Goal: Task Accomplishment & Management: Manage account settings

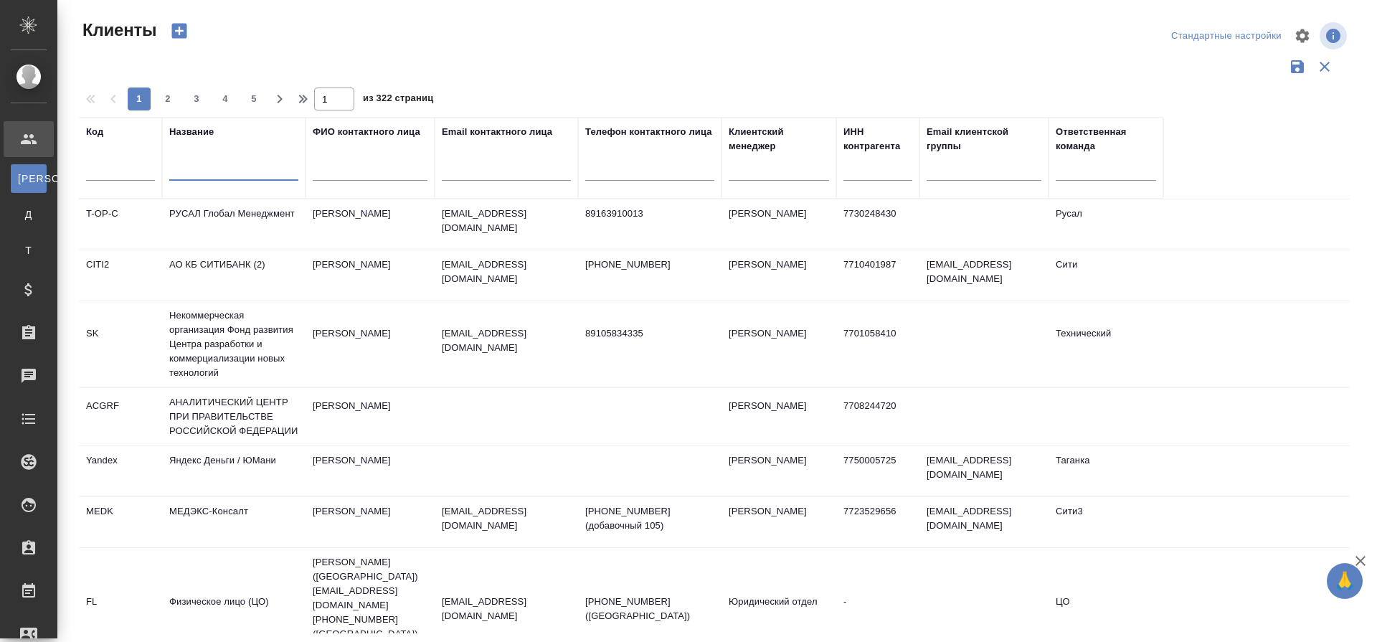
select select "RU"
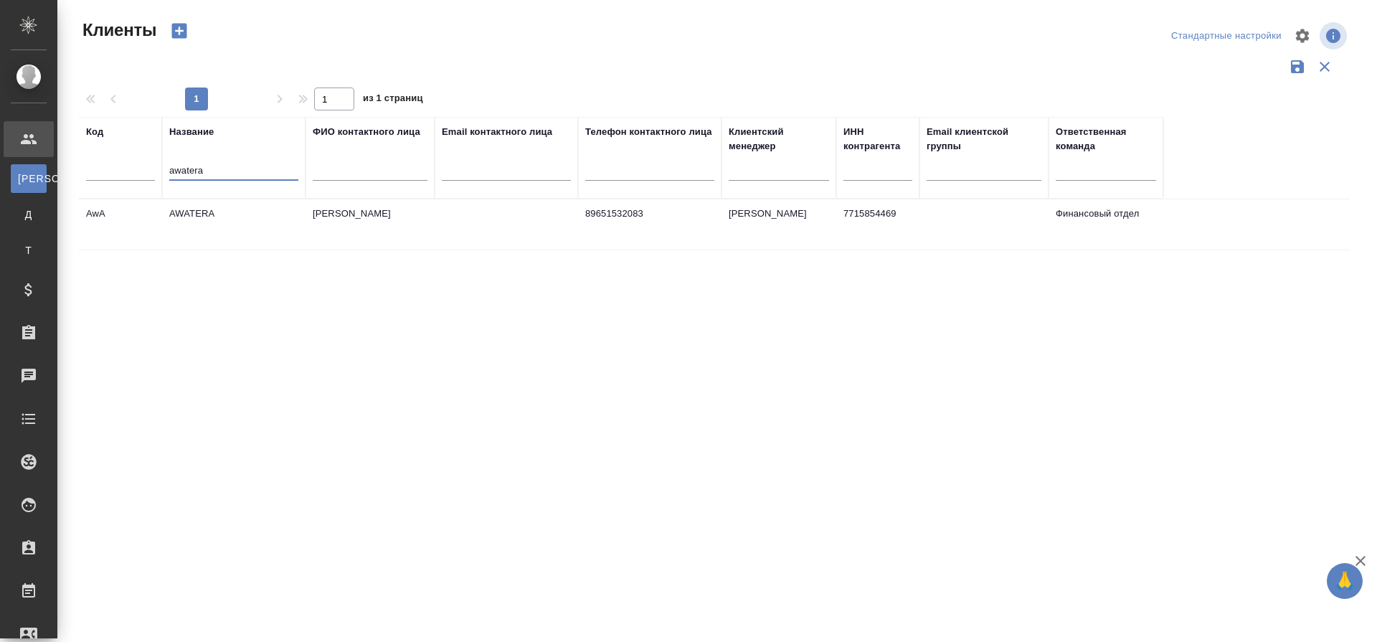
type input "awatera"
click at [180, 212] on td "AWATERA" at bounding box center [233, 224] width 143 height 50
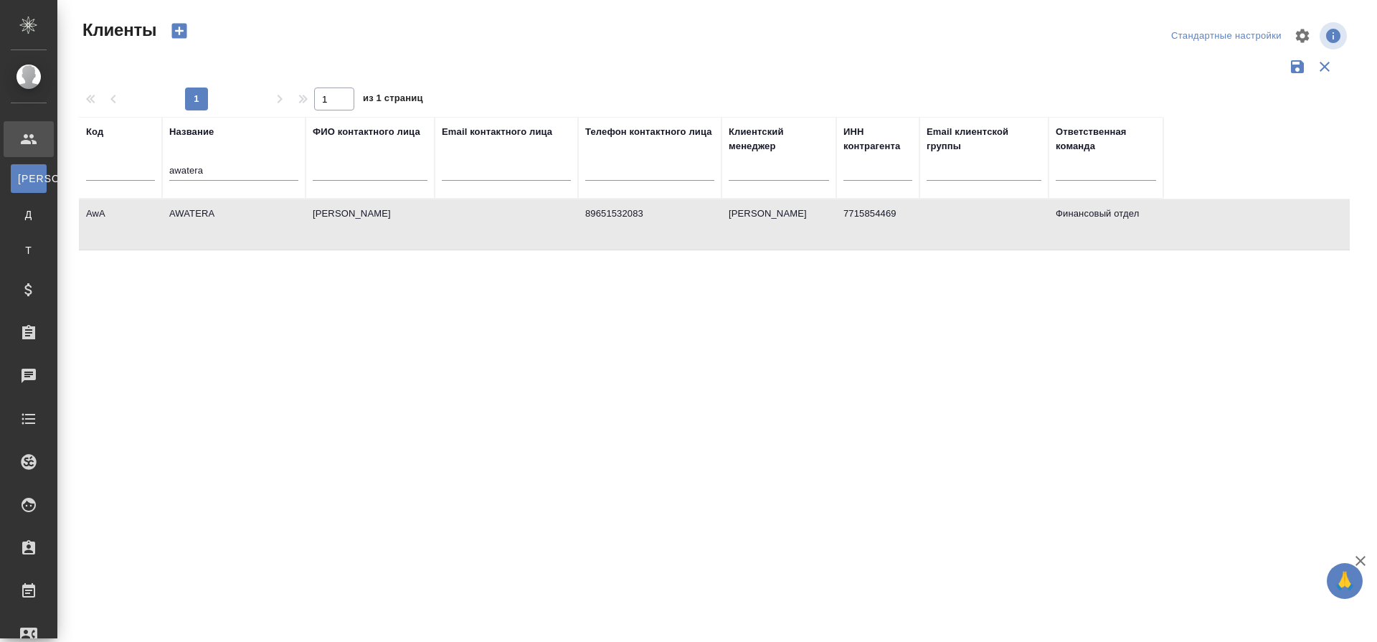
click at [180, 212] on td "AWATERA" at bounding box center [233, 224] width 143 height 50
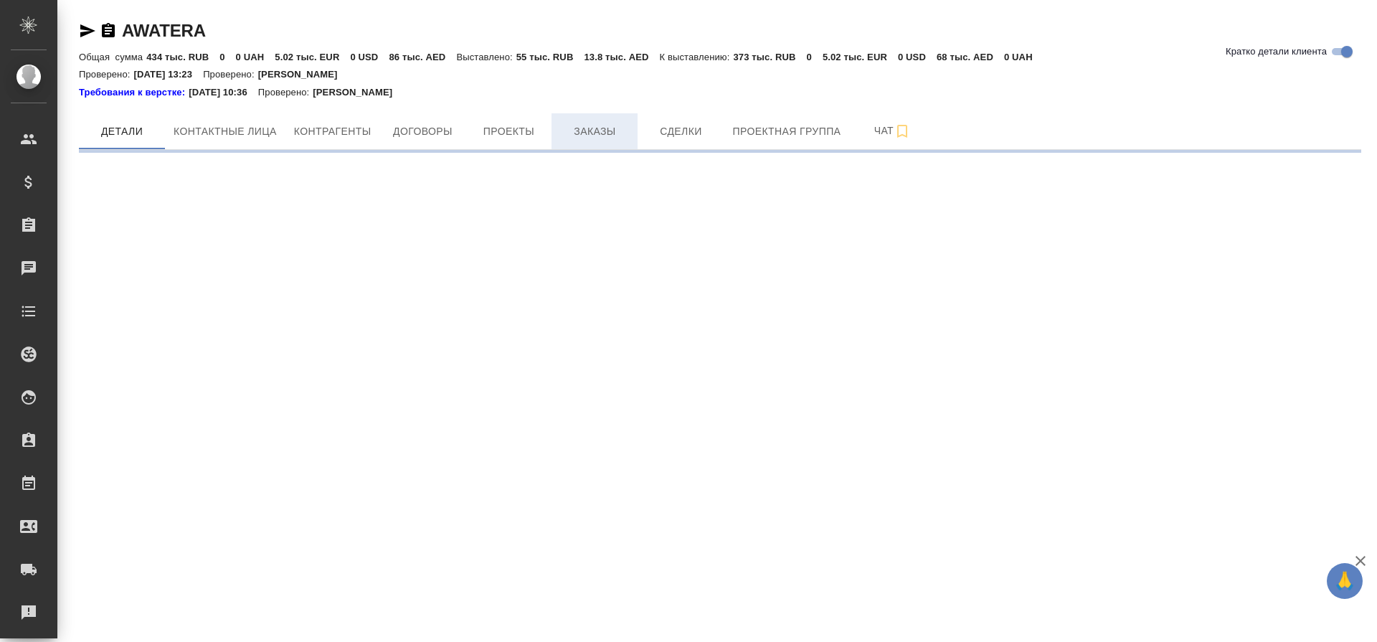
click at [594, 123] on span "Заказы" at bounding box center [594, 132] width 69 height 18
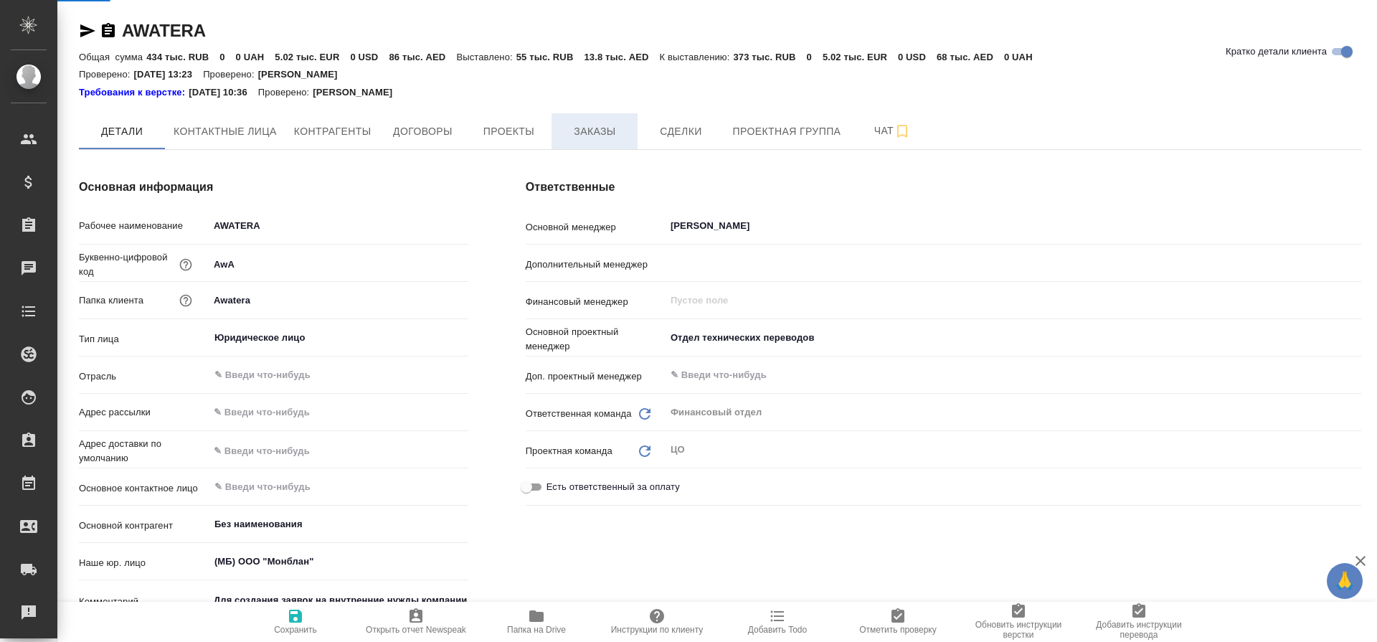
type textarea "x"
click at [595, 133] on span "Заказы" at bounding box center [594, 132] width 69 height 18
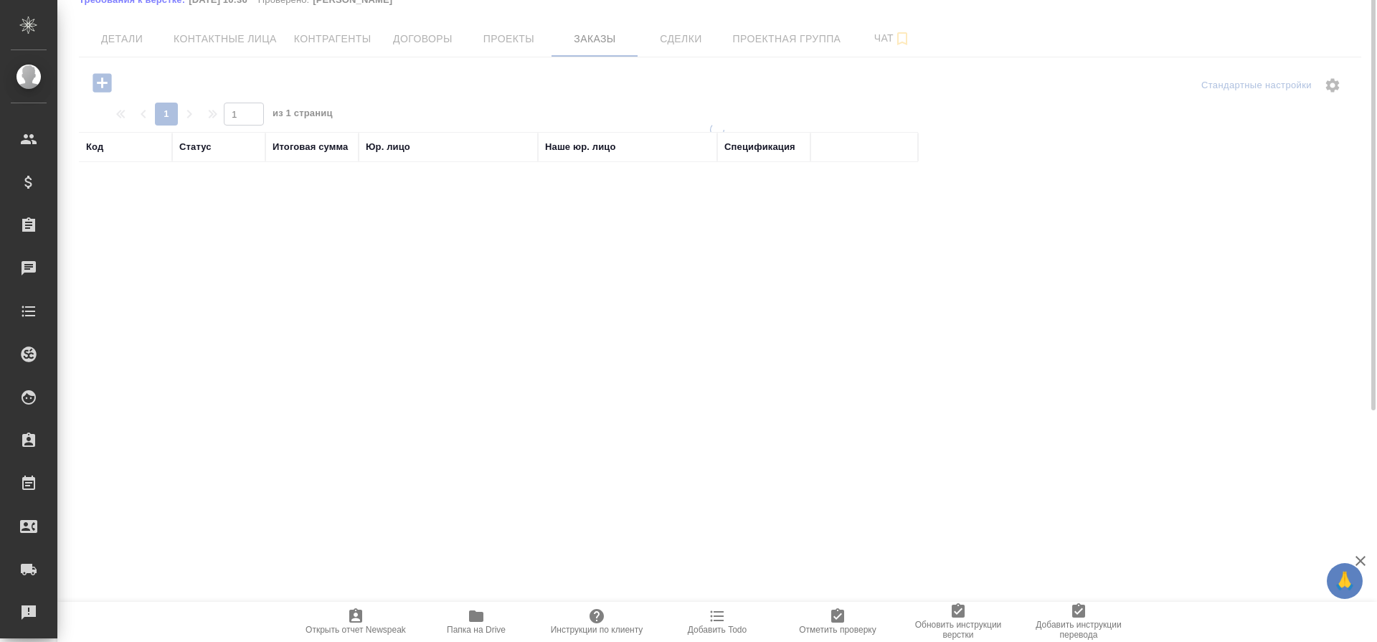
scroll to position [186, 0]
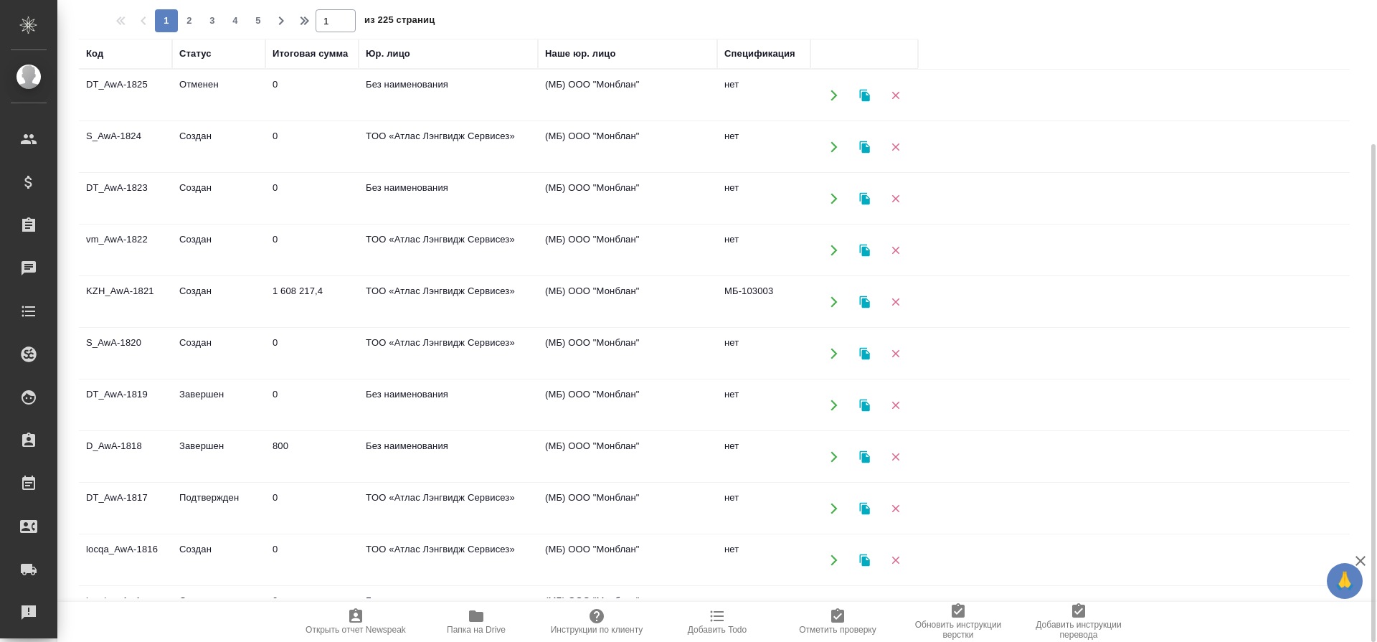
click at [120, 120] on td "S_AwA-1820" at bounding box center [125, 95] width 93 height 50
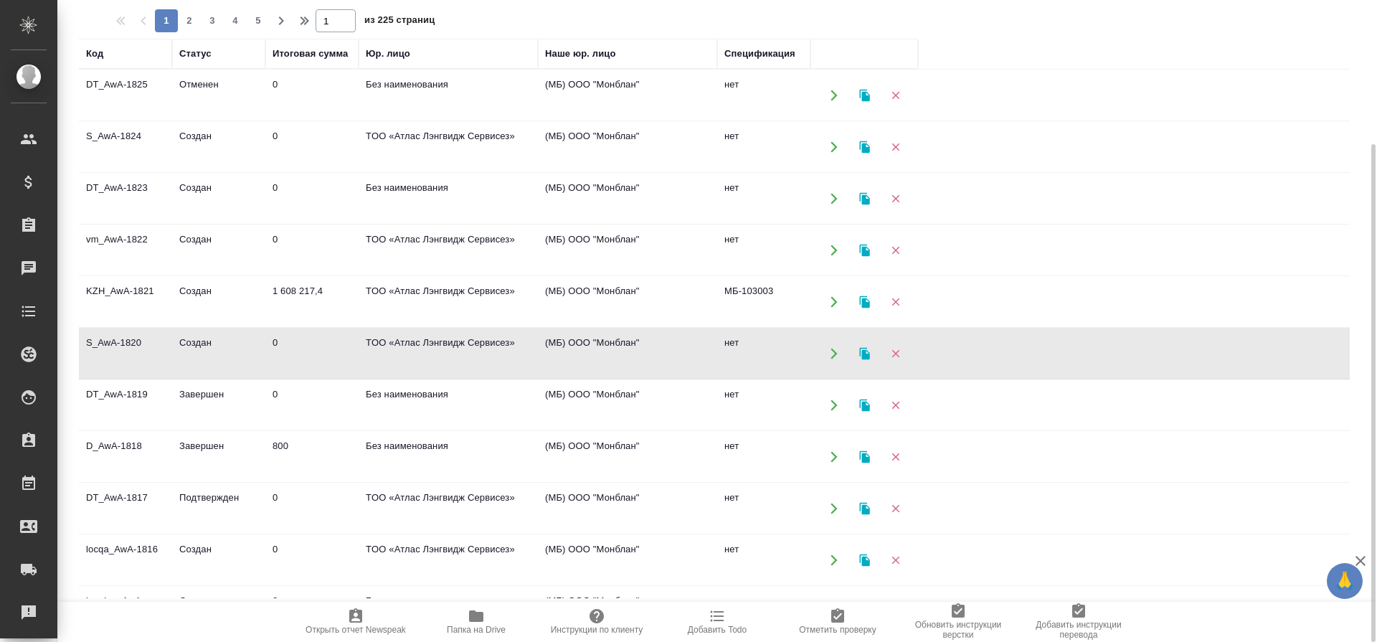
click at [151, 120] on td "S_AwA-1820" at bounding box center [125, 95] width 93 height 50
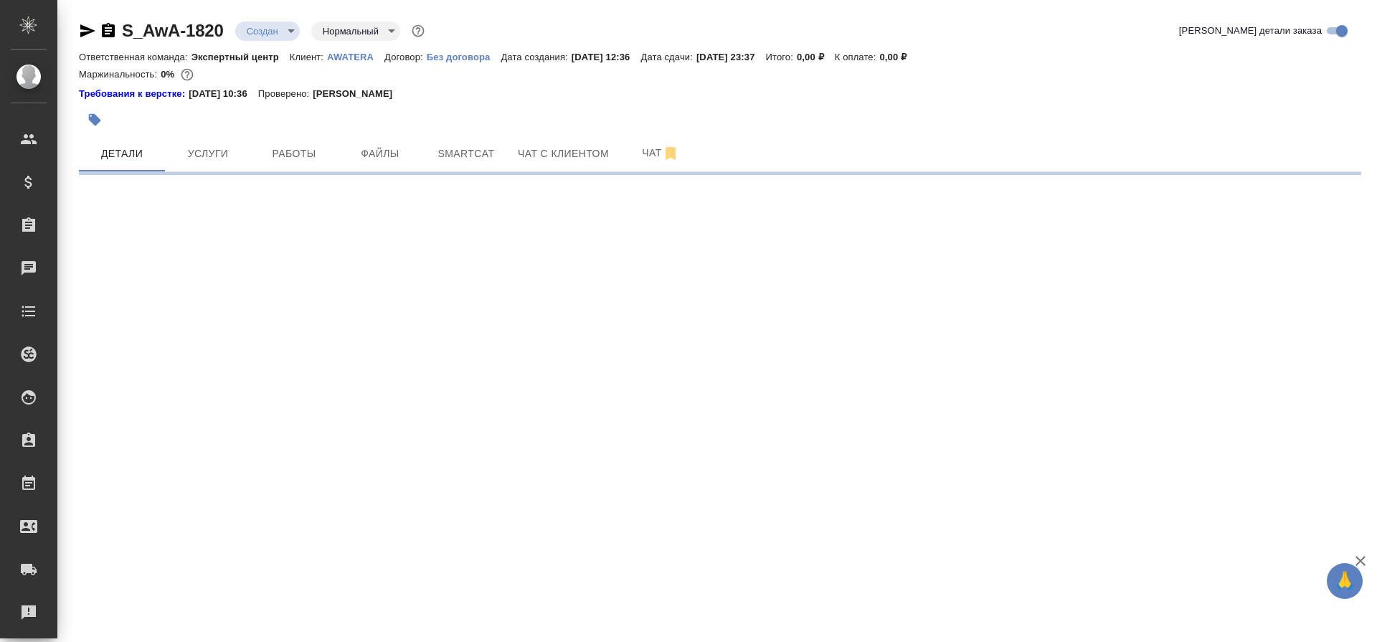
select select "RU"
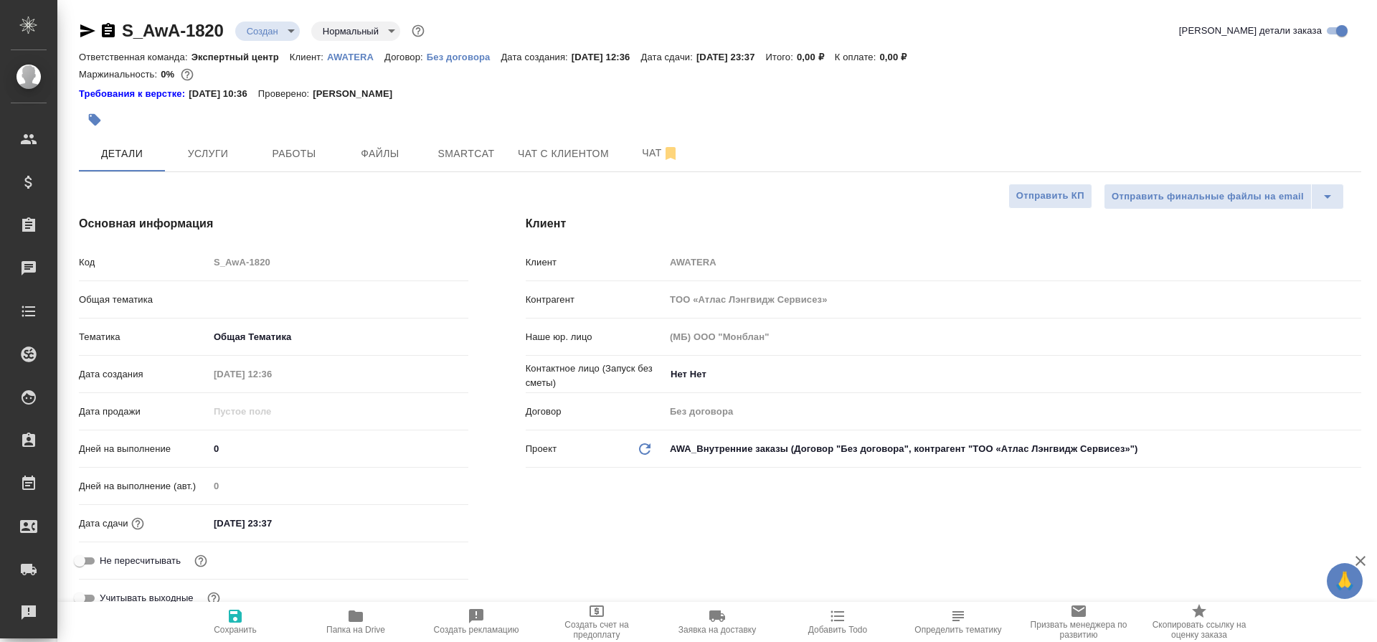
type textarea "x"
type input "Отдел технических переводов"
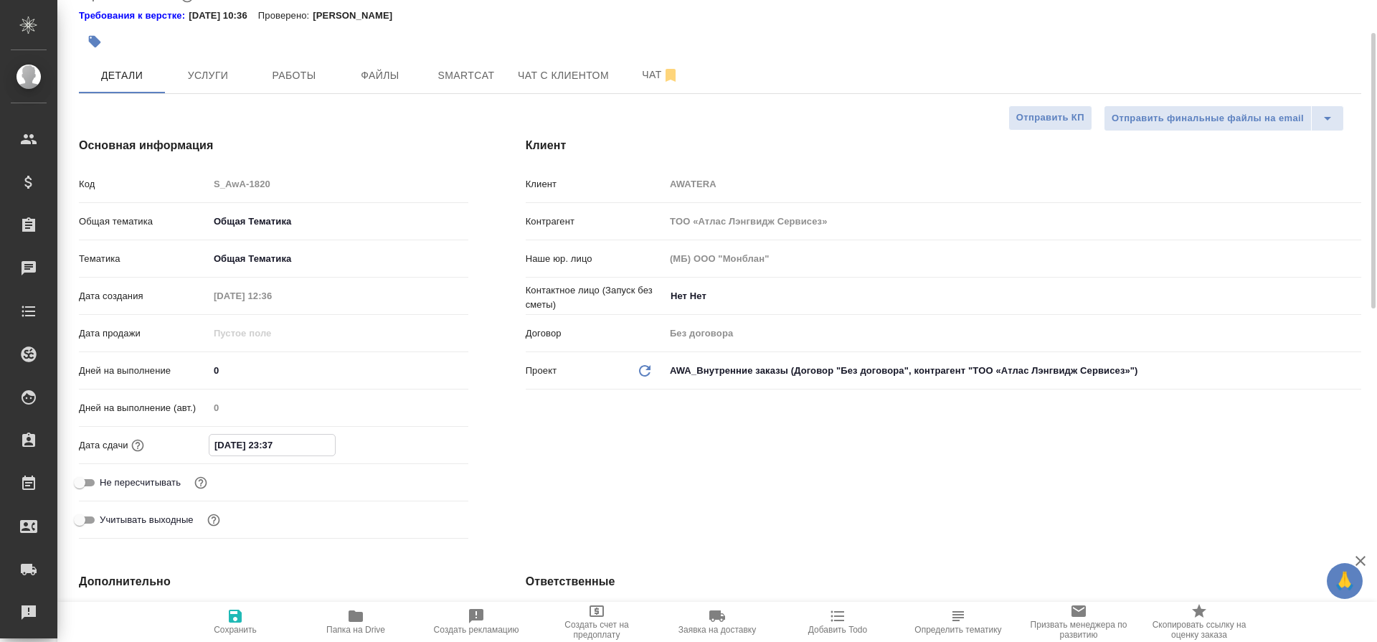
click at [277, 448] on input "16.08.2025 23:37" at bounding box center [271, 445] width 125 height 21
type textarea "x"
click at [424, 448] on icon "button" at bounding box center [426, 444] width 17 height 17
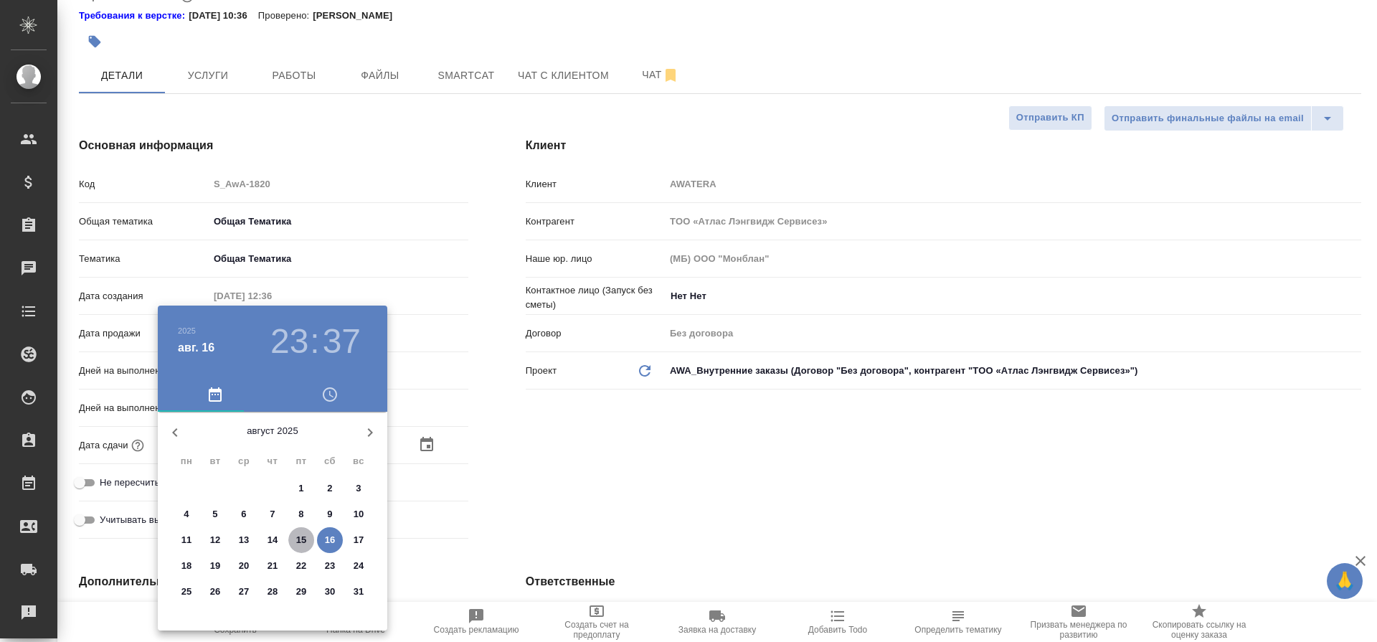
click at [303, 541] on p "15" at bounding box center [301, 540] width 11 height 14
type input "15.08.2025 23:37"
type textarea "x"
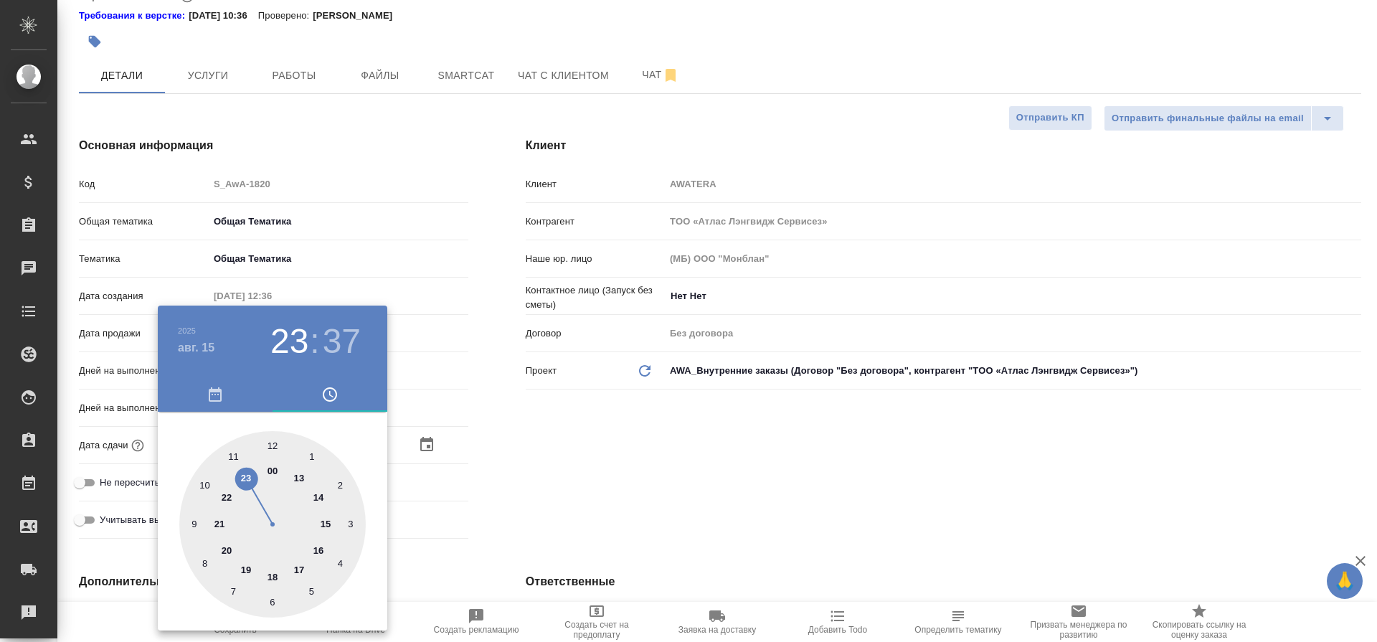
click at [522, 485] on div at bounding box center [688, 321] width 1377 height 642
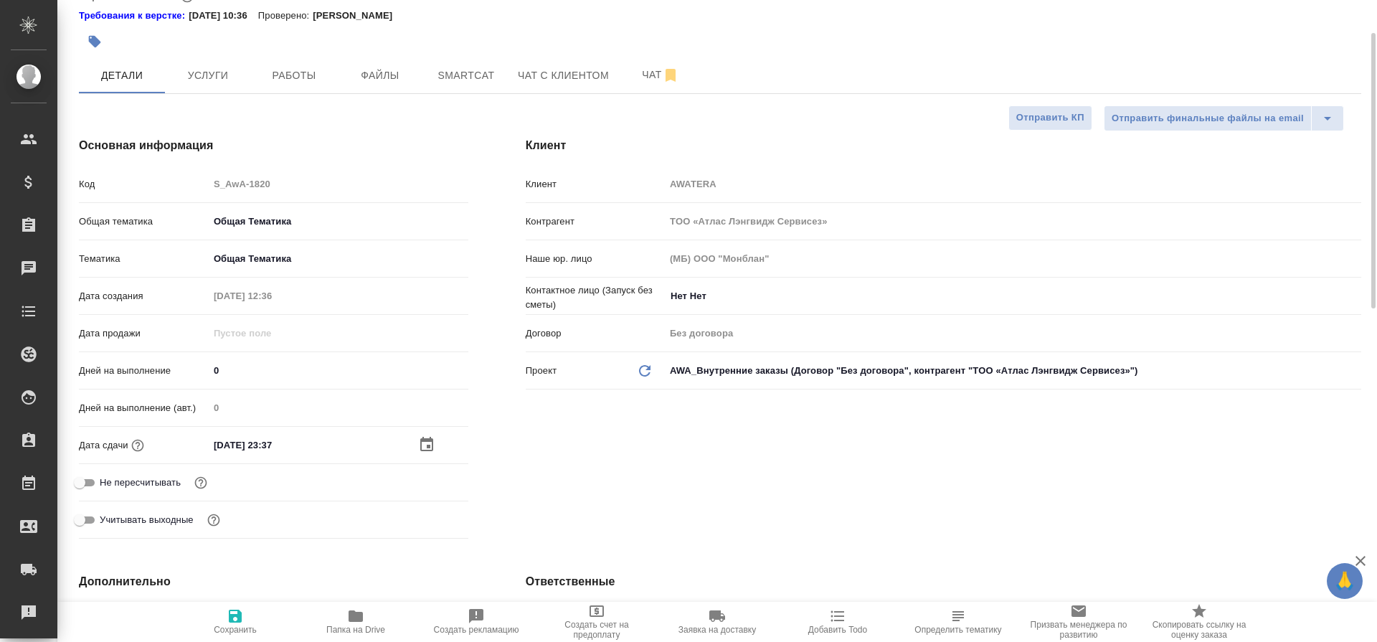
click at [235, 616] on icon "button" at bounding box center [235, 615] width 13 height 13
type textarea "x"
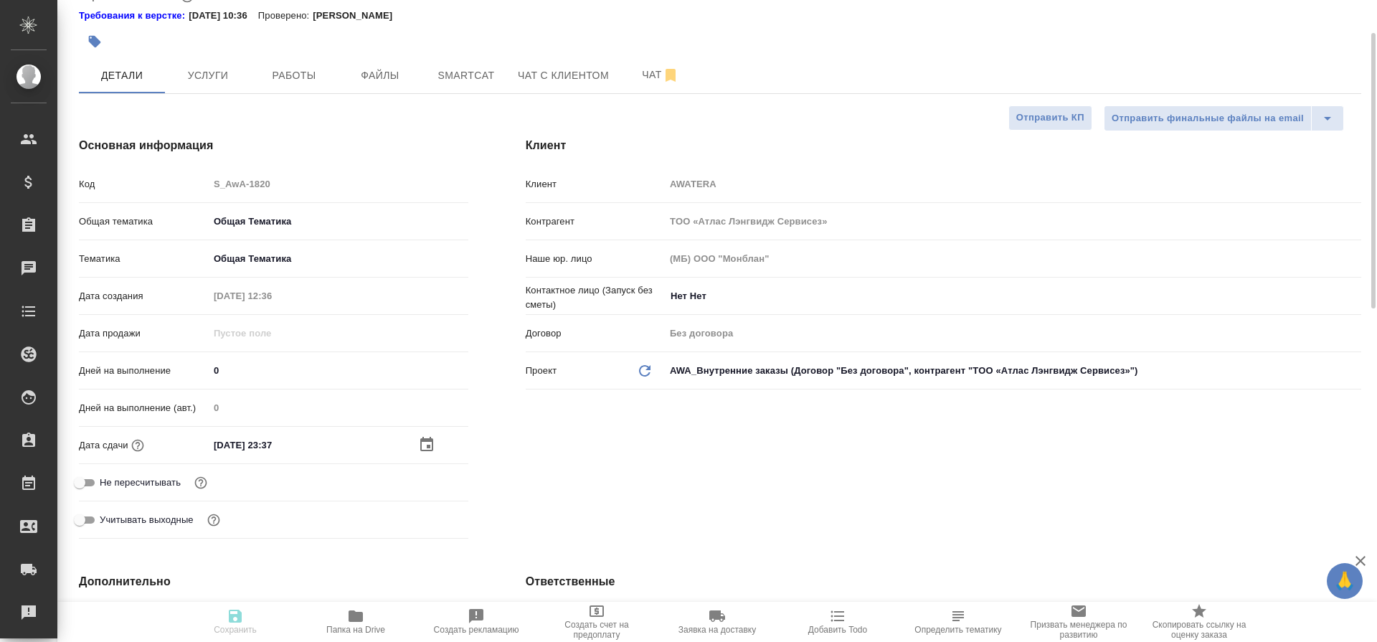
type textarea "x"
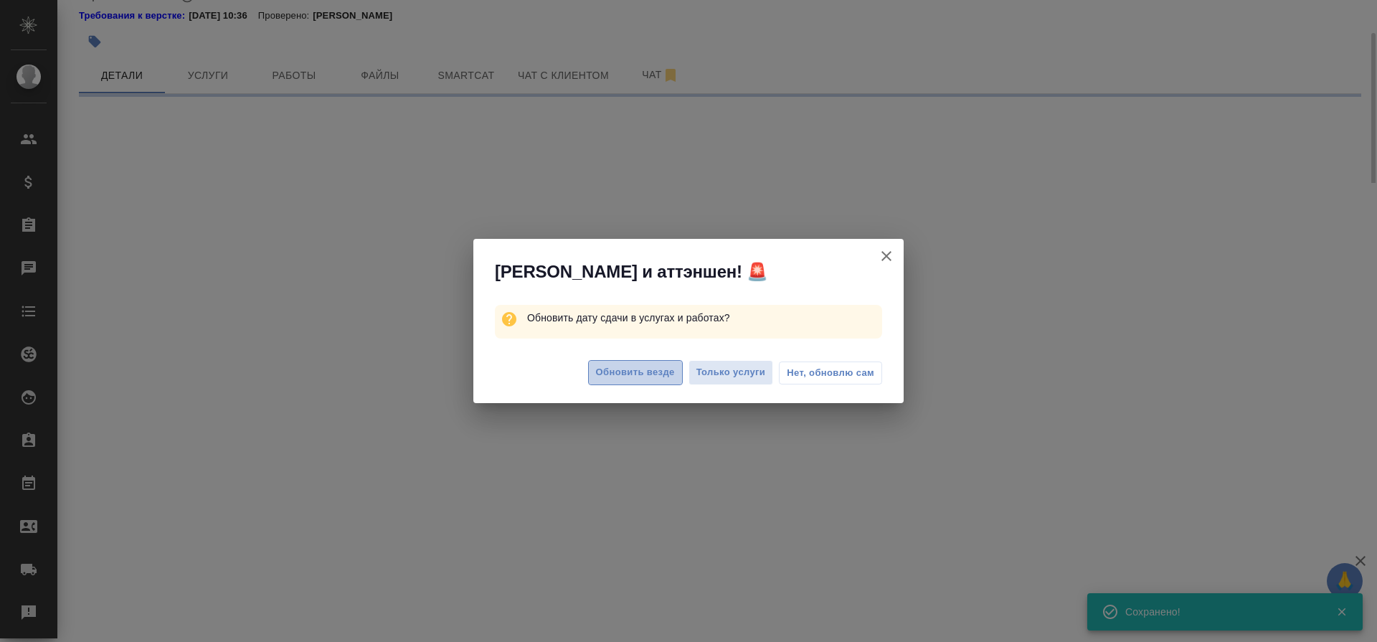
click at [630, 373] on span "Обновить везде" at bounding box center [635, 372] width 79 height 16
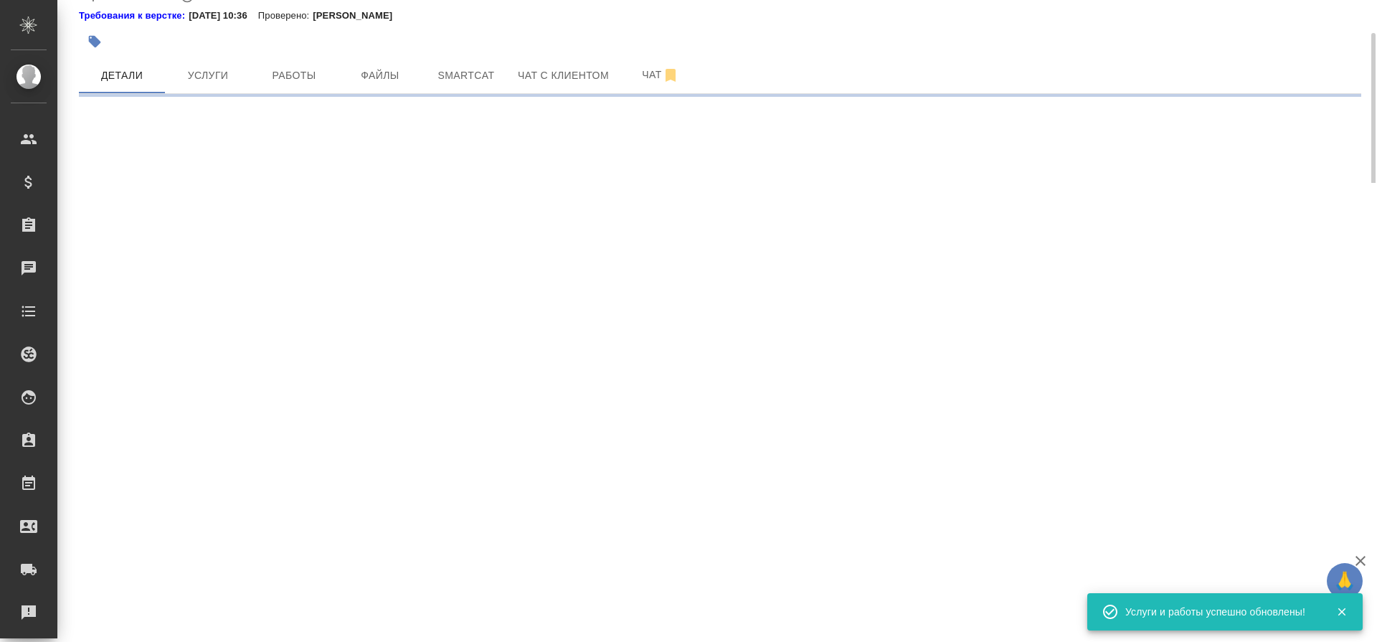
select select "RU"
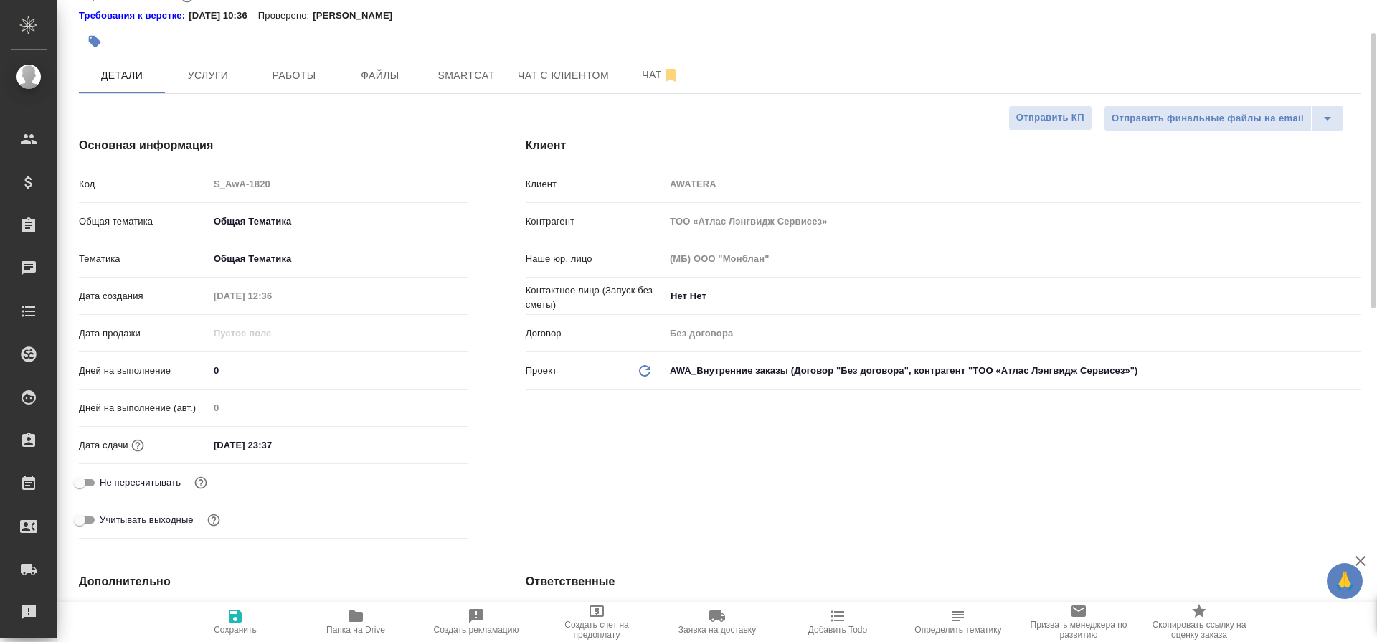
type textarea "x"
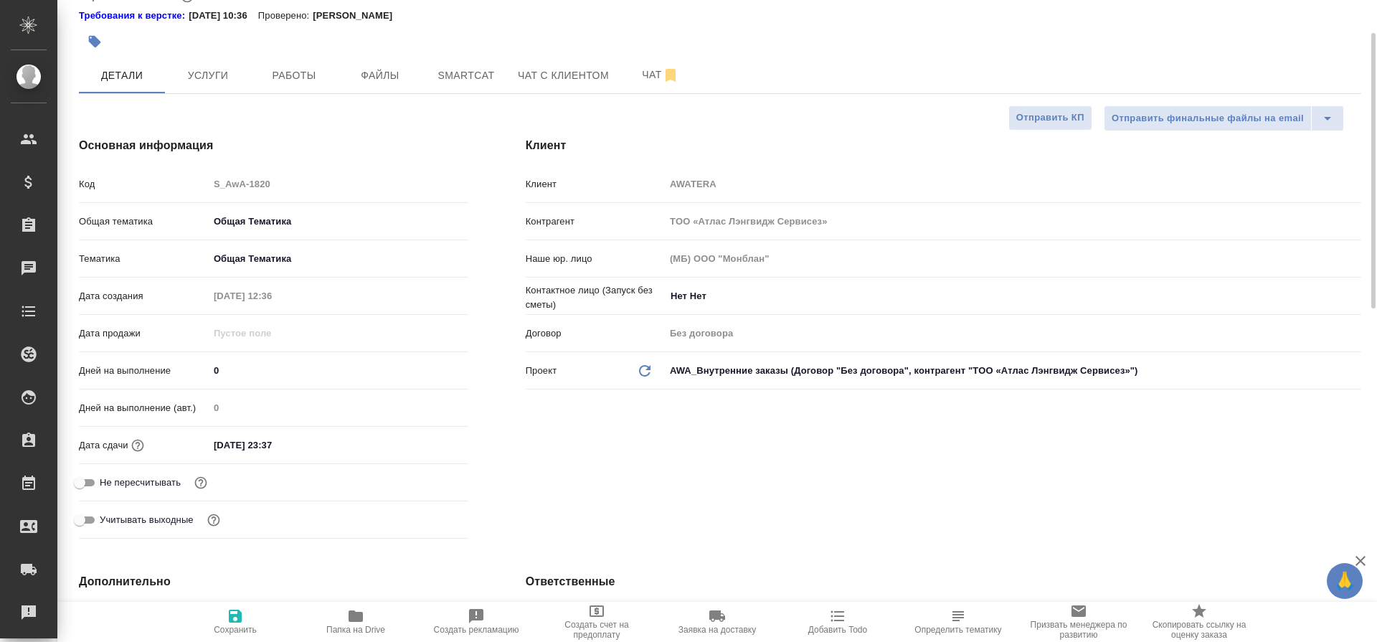
type textarea "x"
click at [302, 77] on span "Работы" at bounding box center [294, 76] width 69 height 18
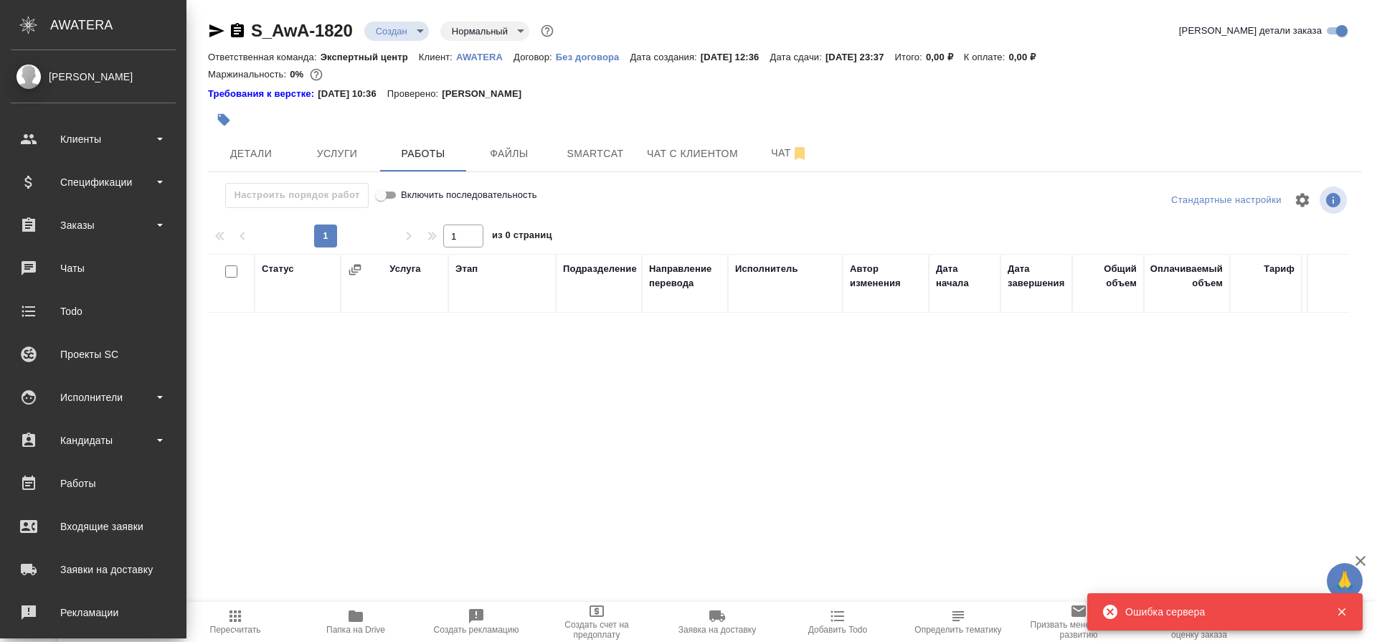
scroll to position [143, 0]
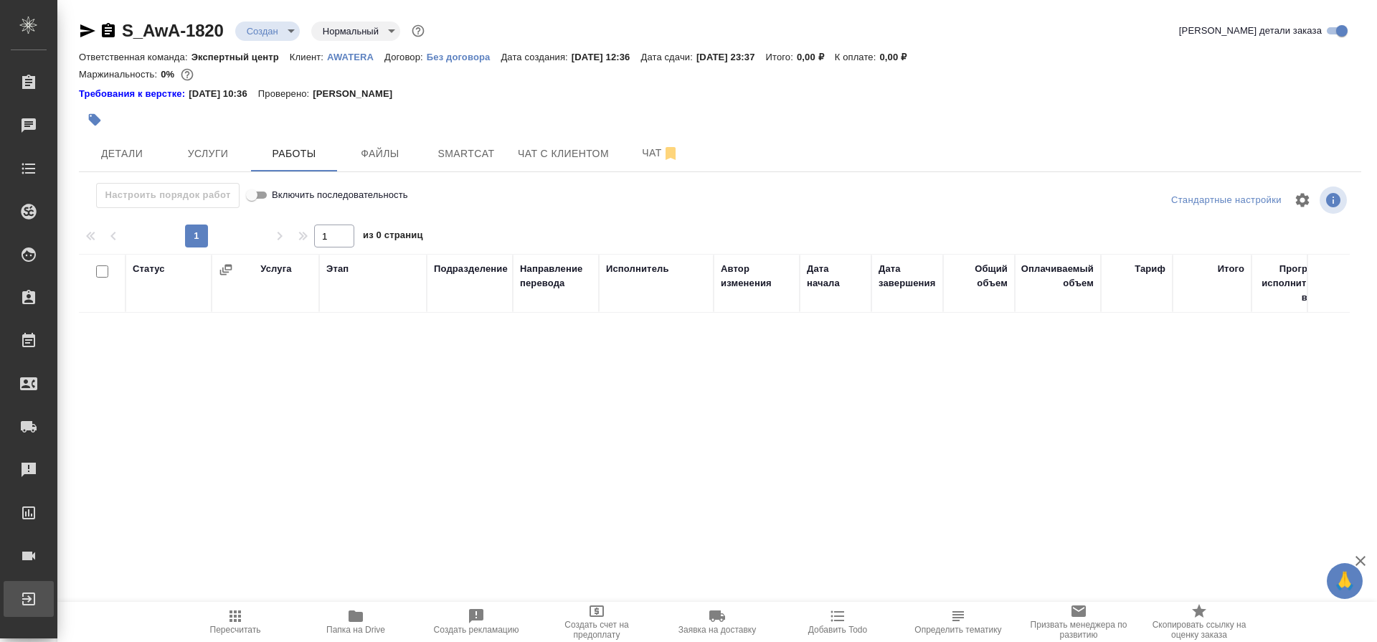
click at [29, 599] on div "Выйти" at bounding box center [11, 599] width 36 height 22
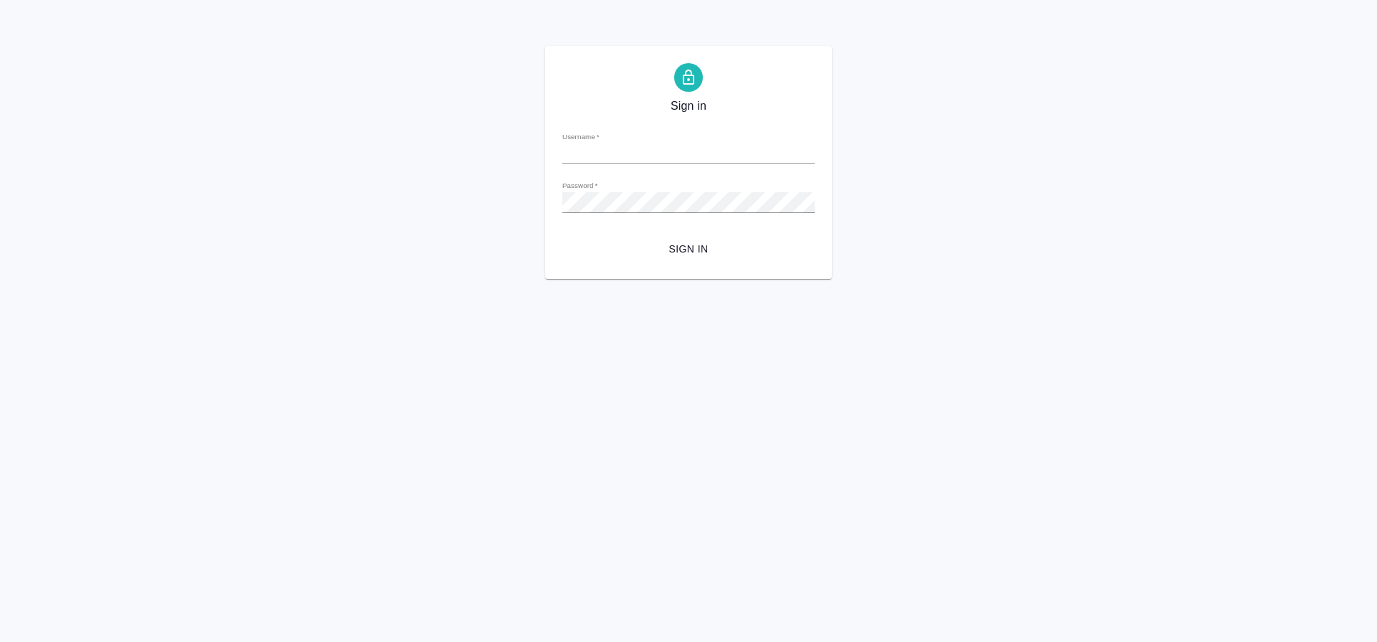
type input "m.seleznev@awatera.com"
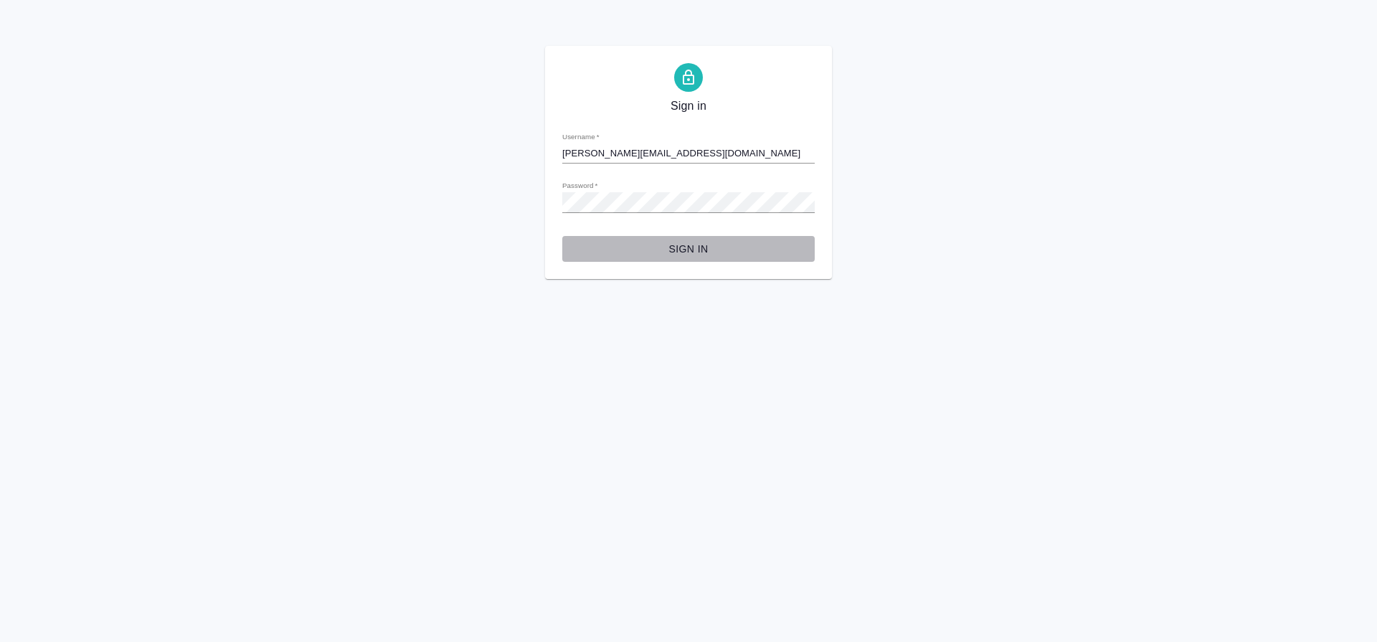
click at [647, 261] on button "Sign in" at bounding box center [688, 249] width 252 height 27
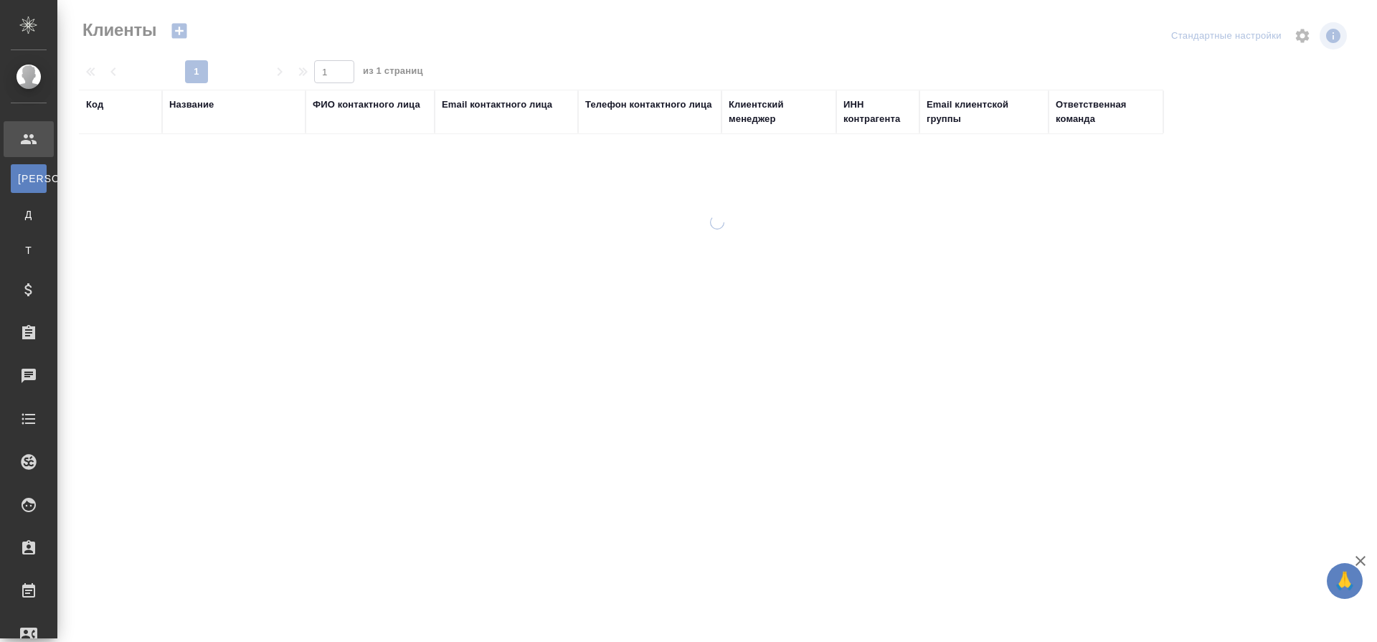
select select "RU"
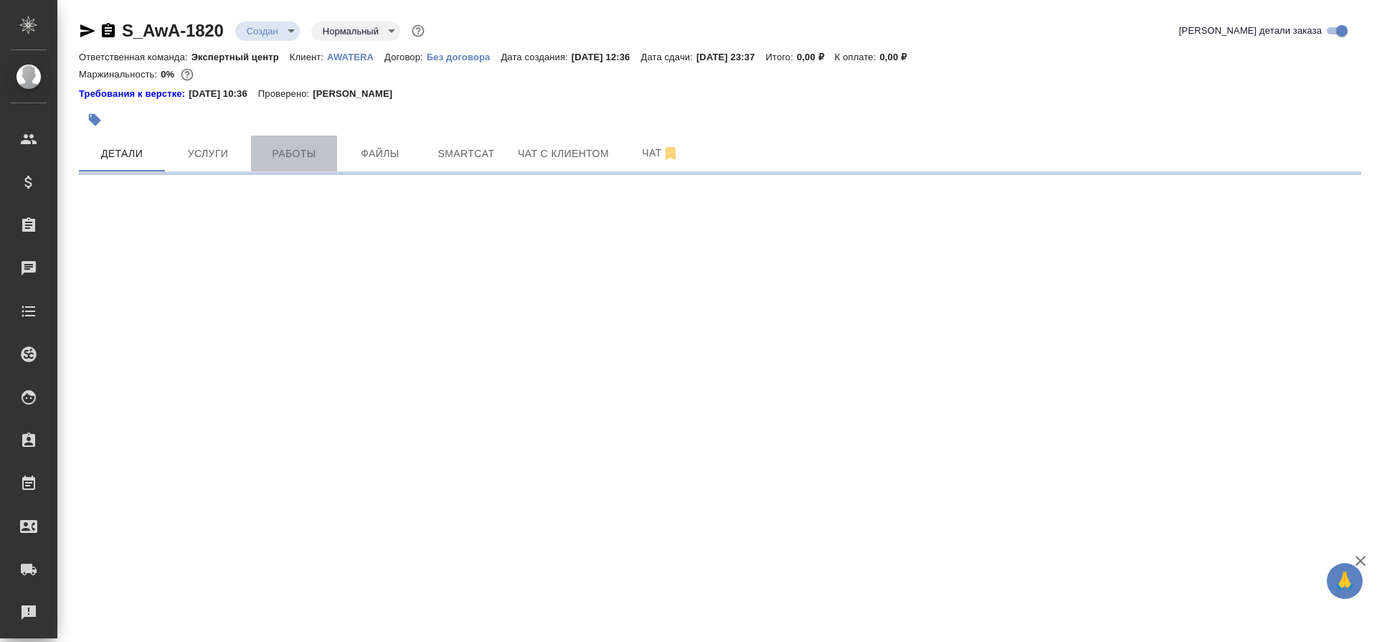
click at [291, 146] on span "Работы" at bounding box center [294, 154] width 69 height 18
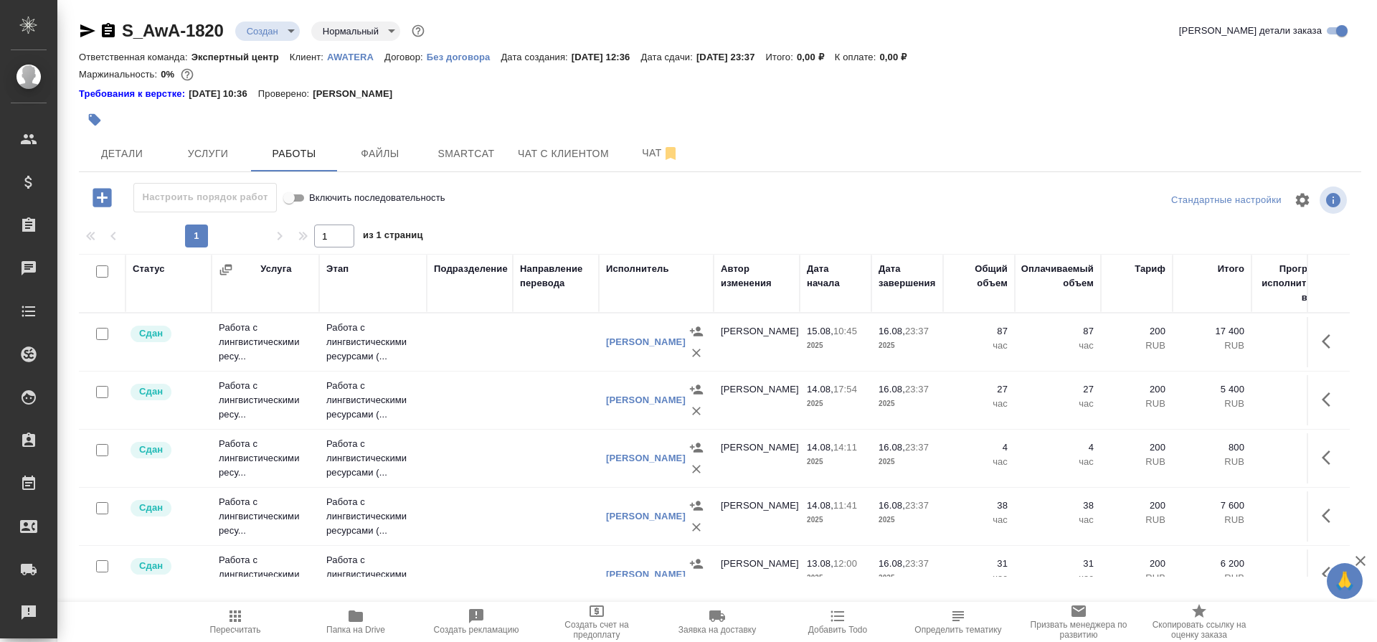
click at [297, 331] on td "Работа с лингвистическими ресу..." at bounding box center [266, 341] width 108 height 57
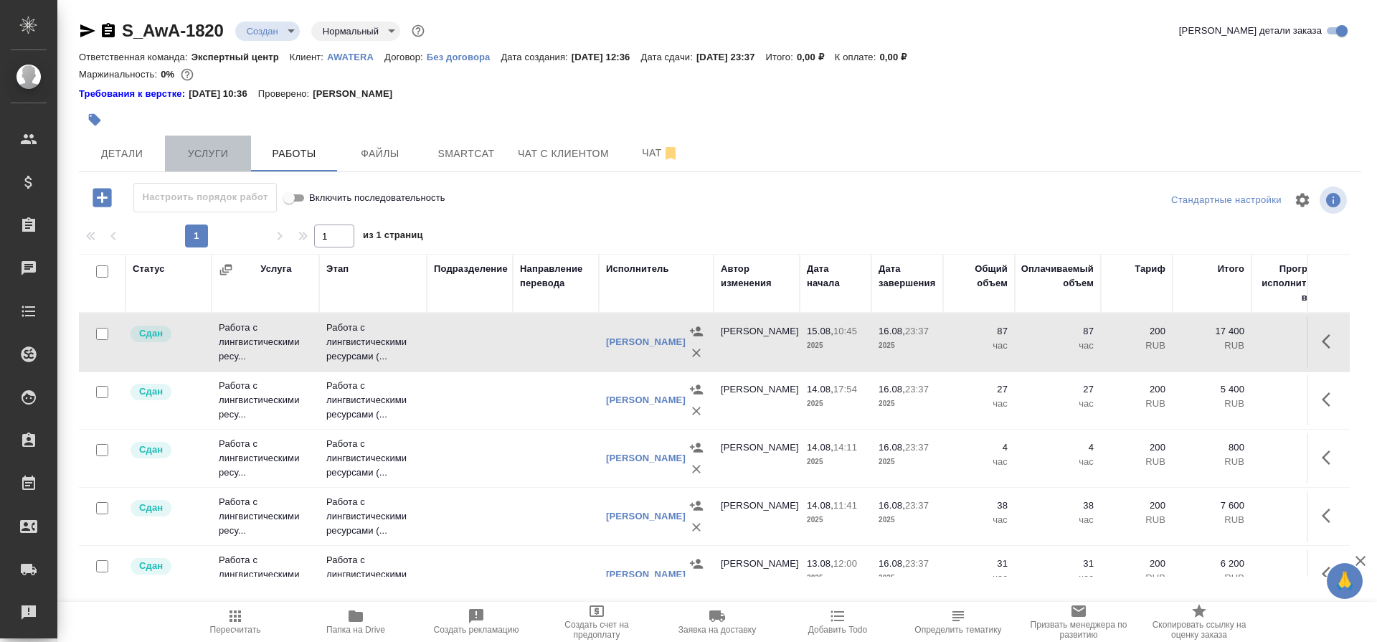
click at [197, 148] on span "Услуги" at bounding box center [208, 154] width 69 height 18
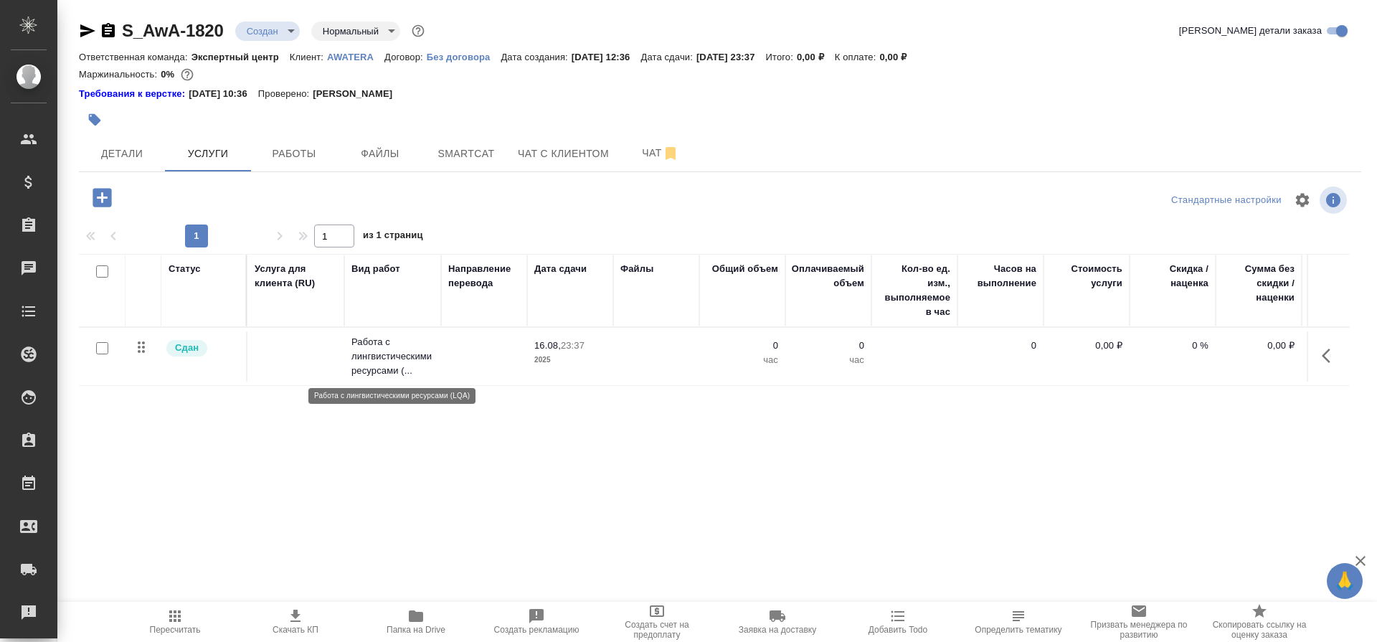
click at [427, 361] on p "Работа с лингвистическими ресурсами (..." at bounding box center [392, 356] width 82 height 43
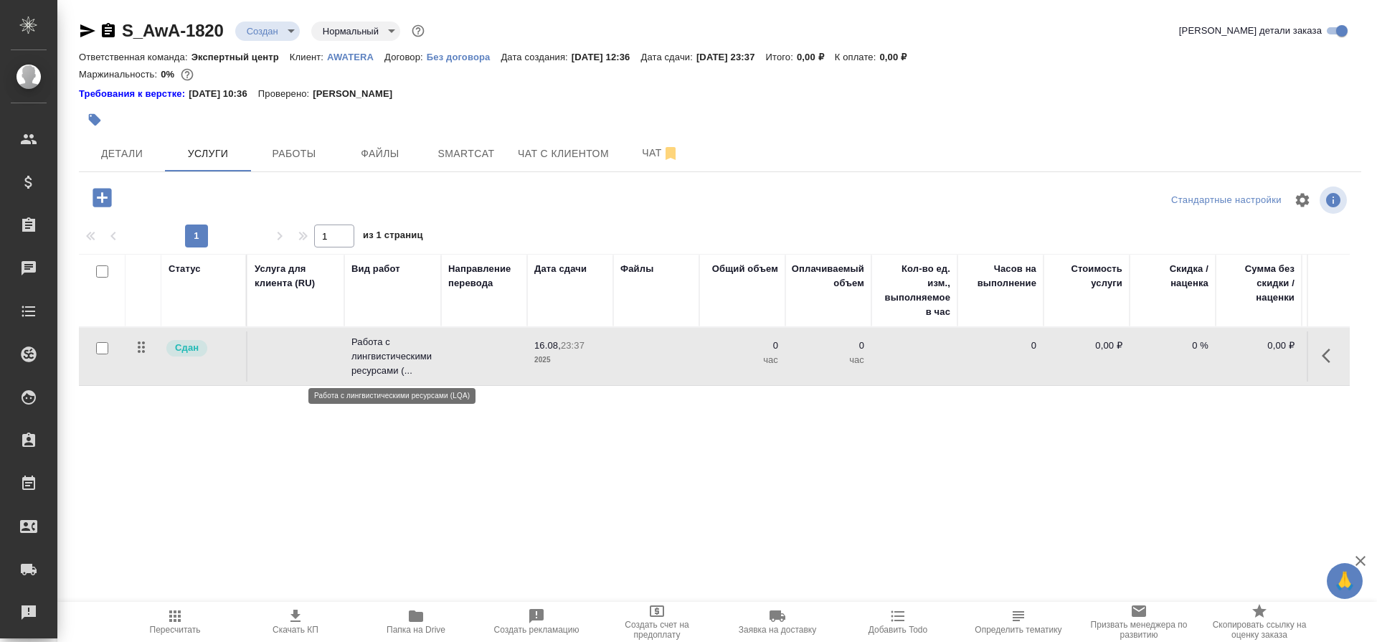
click at [427, 361] on p "Работа с лингвистическими ресурсами (..." at bounding box center [392, 356] width 82 height 43
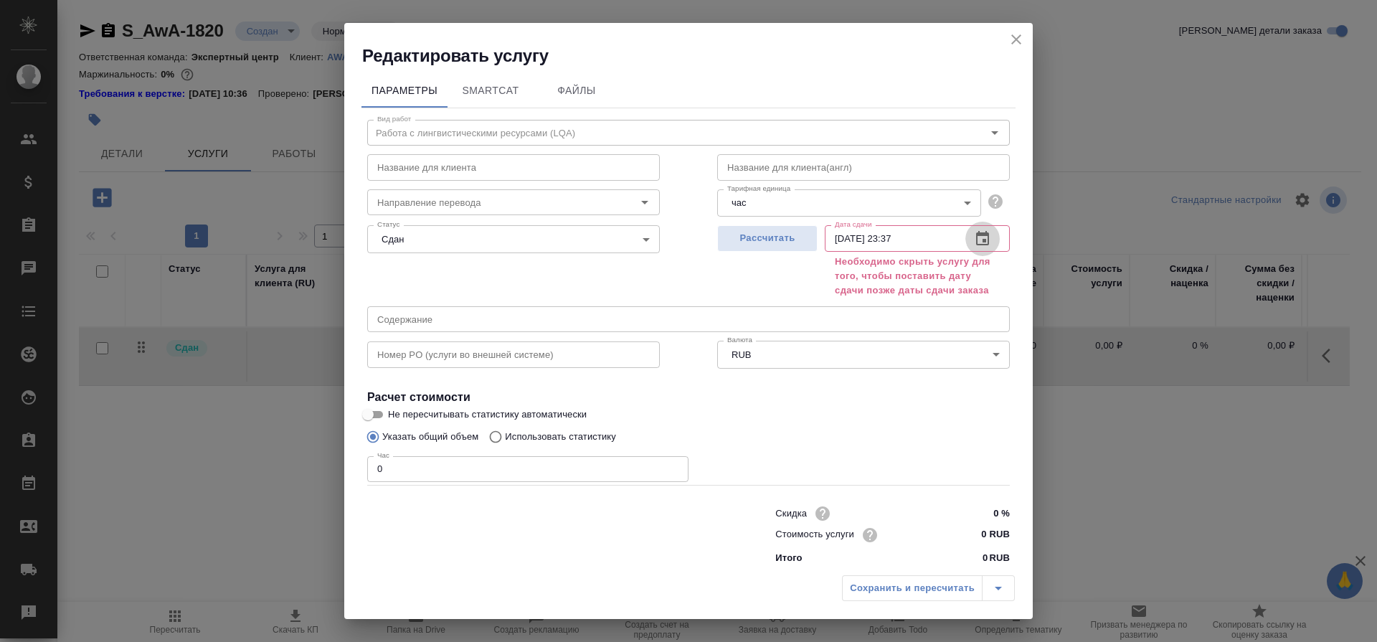
click at [976, 244] on icon "button" at bounding box center [982, 238] width 13 height 14
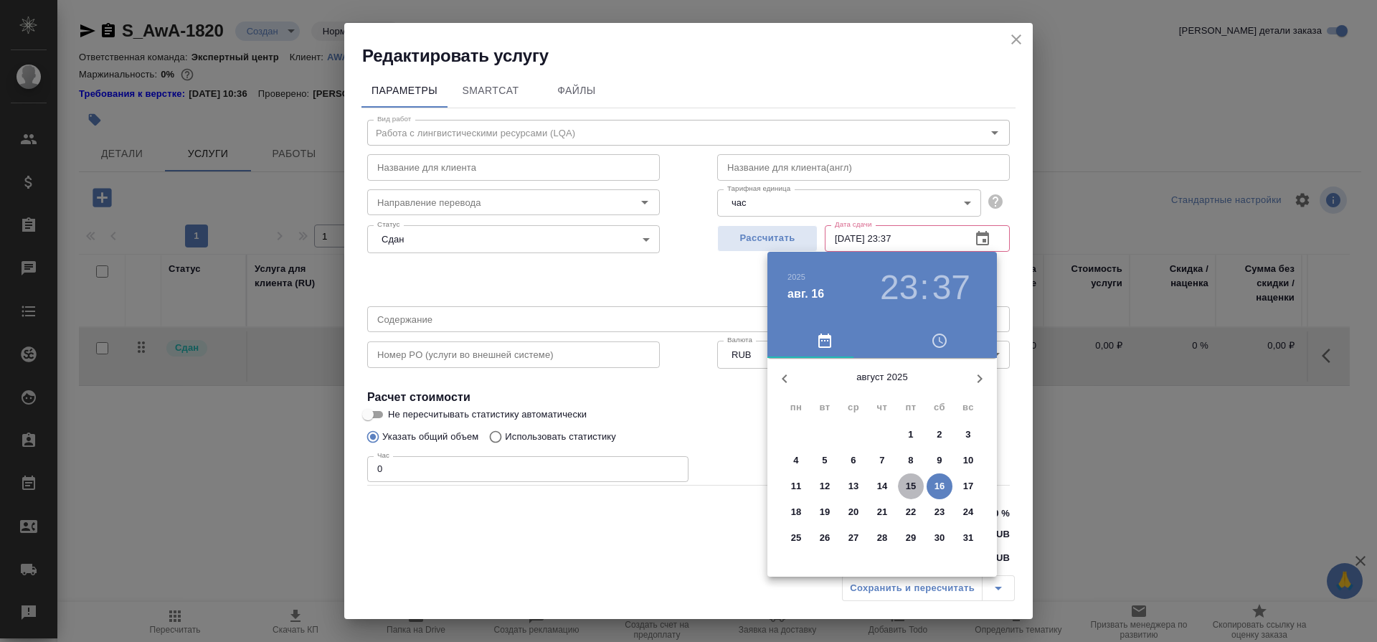
click at [909, 481] on p "15" at bounding box center [911, 486] width 11 height 14
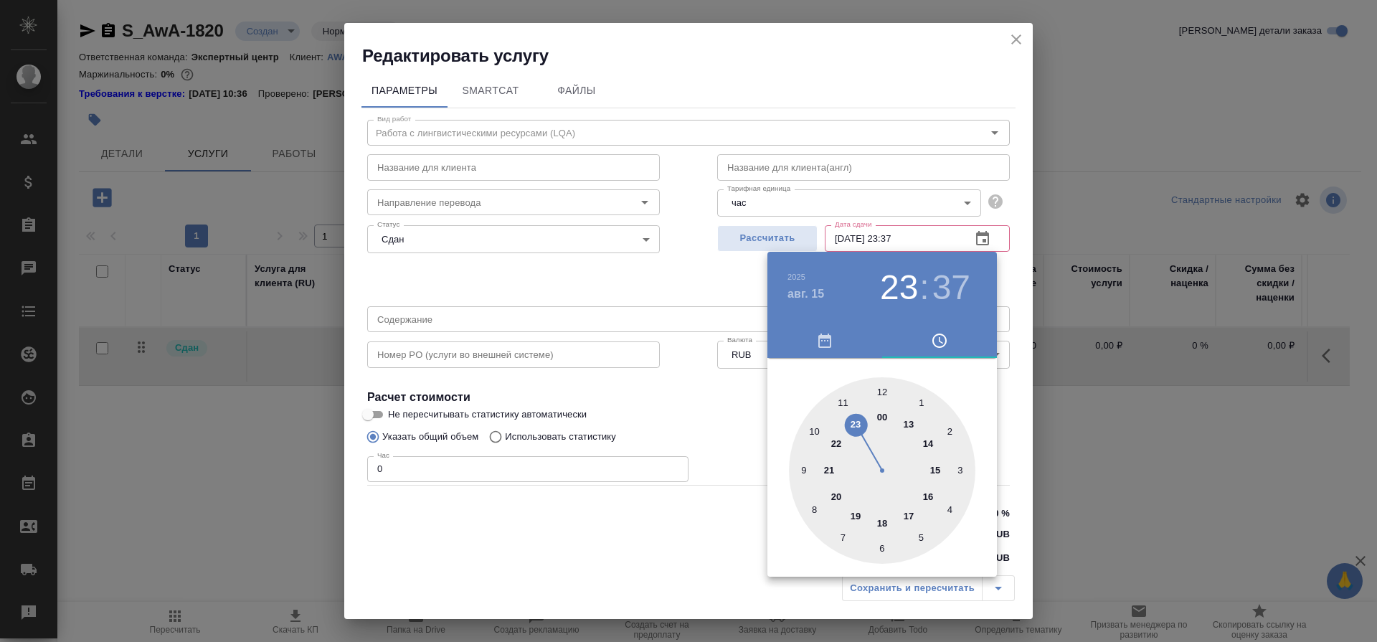
type input "[DATE] 23:37"
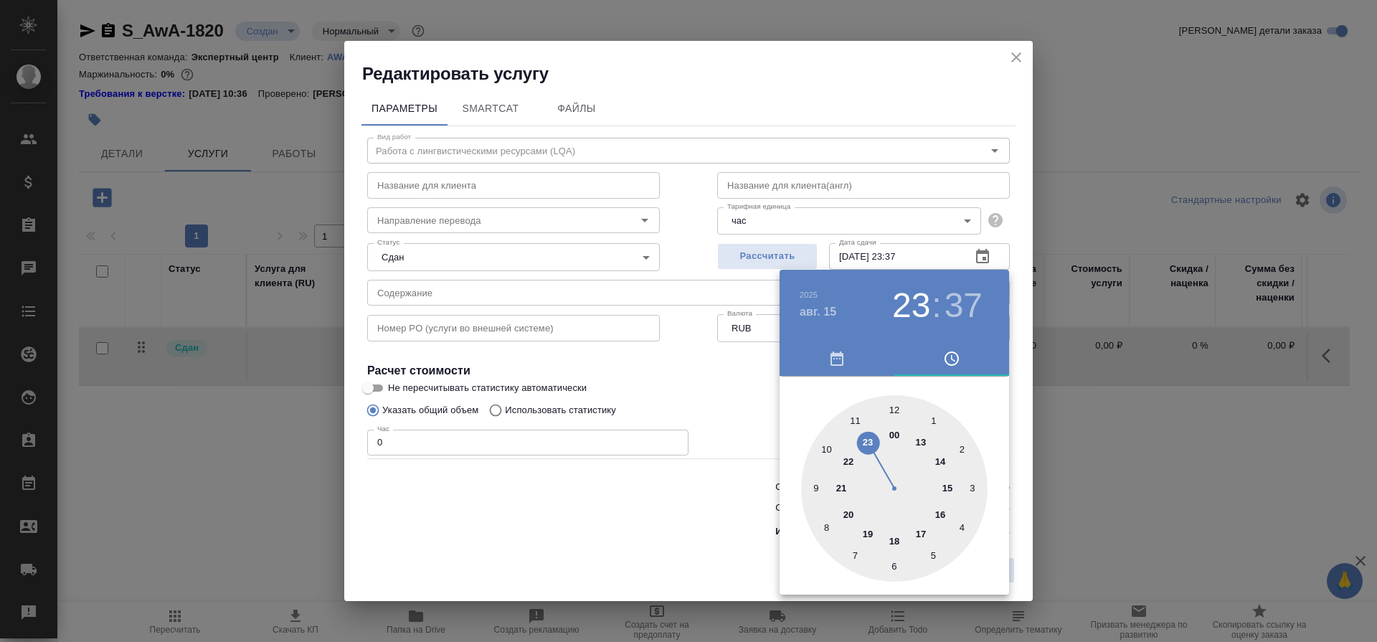
click at [707, 361] on div at bounding box center [688, 321] width 1377 height 642
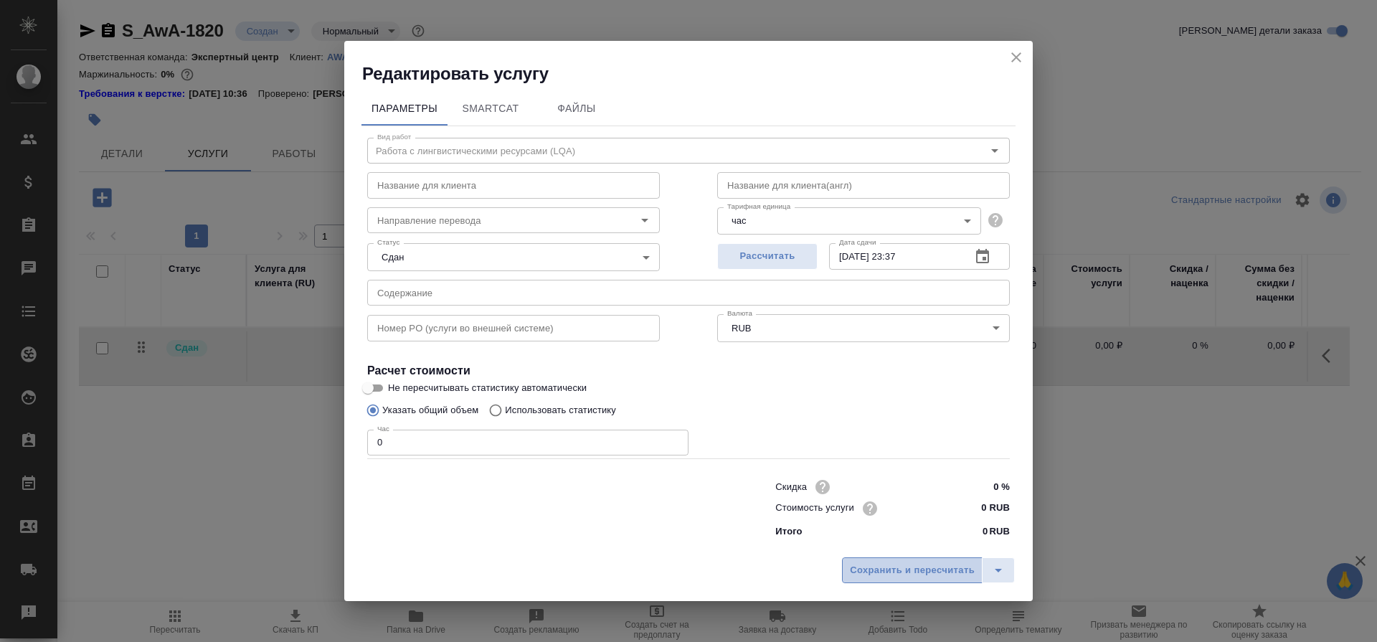
click at [893, 559] on button "Сохранить и пересчитать" at bounding box center [912, 570] width 141 height 26
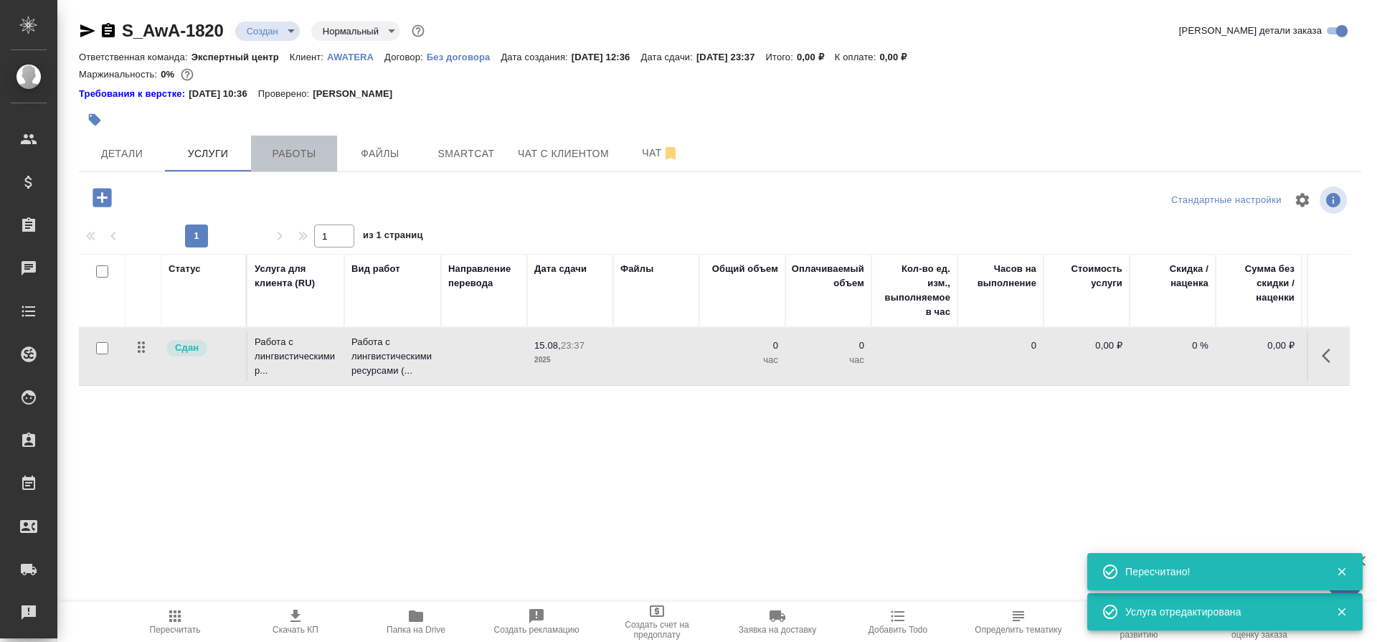
click at [295, 156] on span "Работы" at bounding box center [294, 154] width 69 height 18
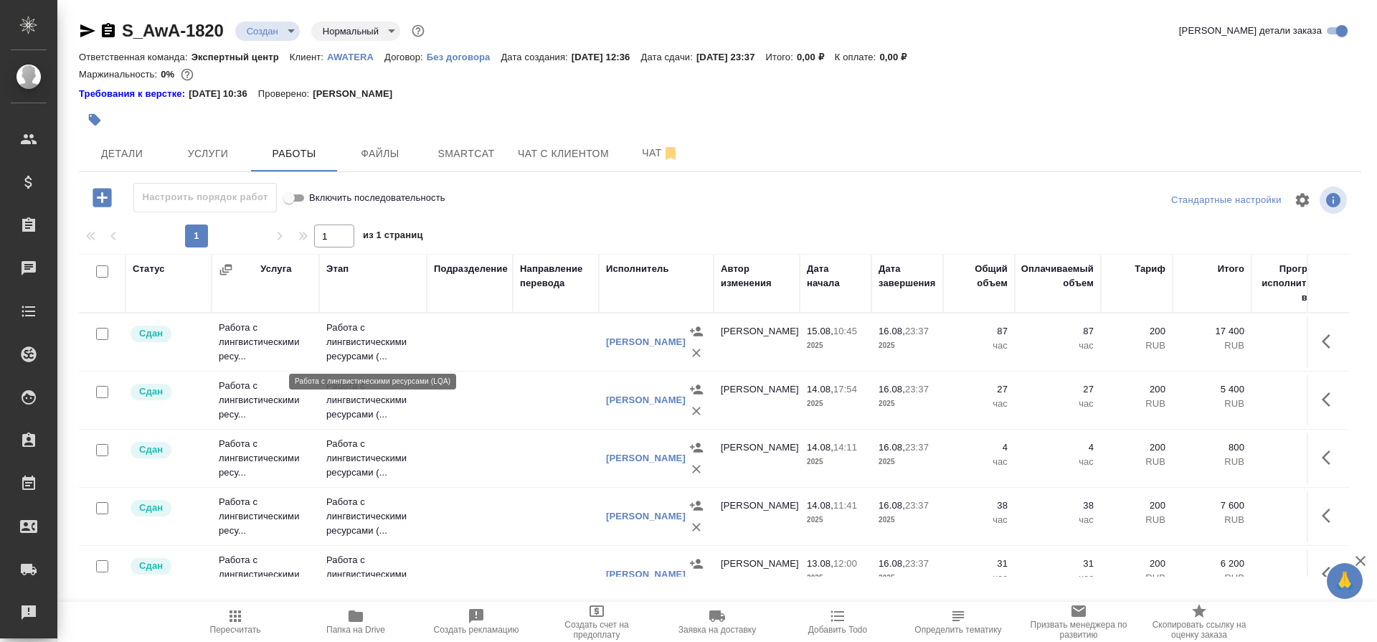
click at [366, 339] on p "Работа с лингвистическими ресурсами (..." at bounding box center [372, 341] width 93 height 43
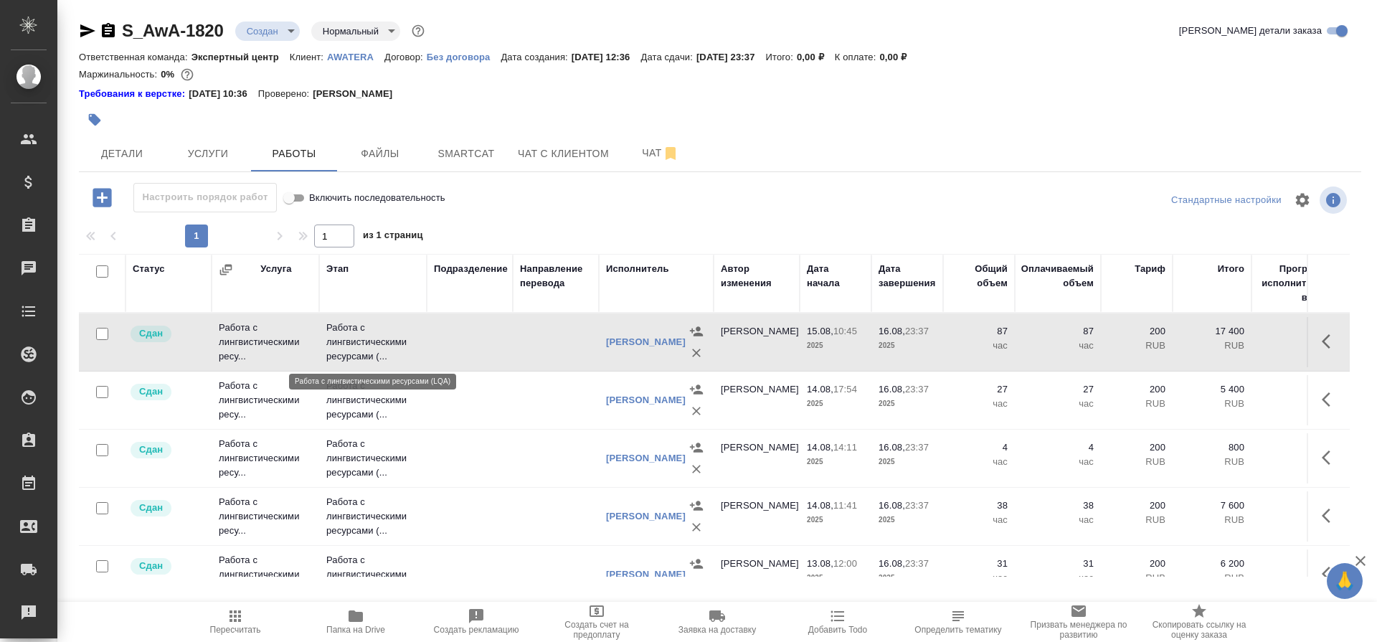
click at [366, 339] on p "Работа с лингвистическими ресурсами (..." at bounding box center [372, 341] width 93 height 43
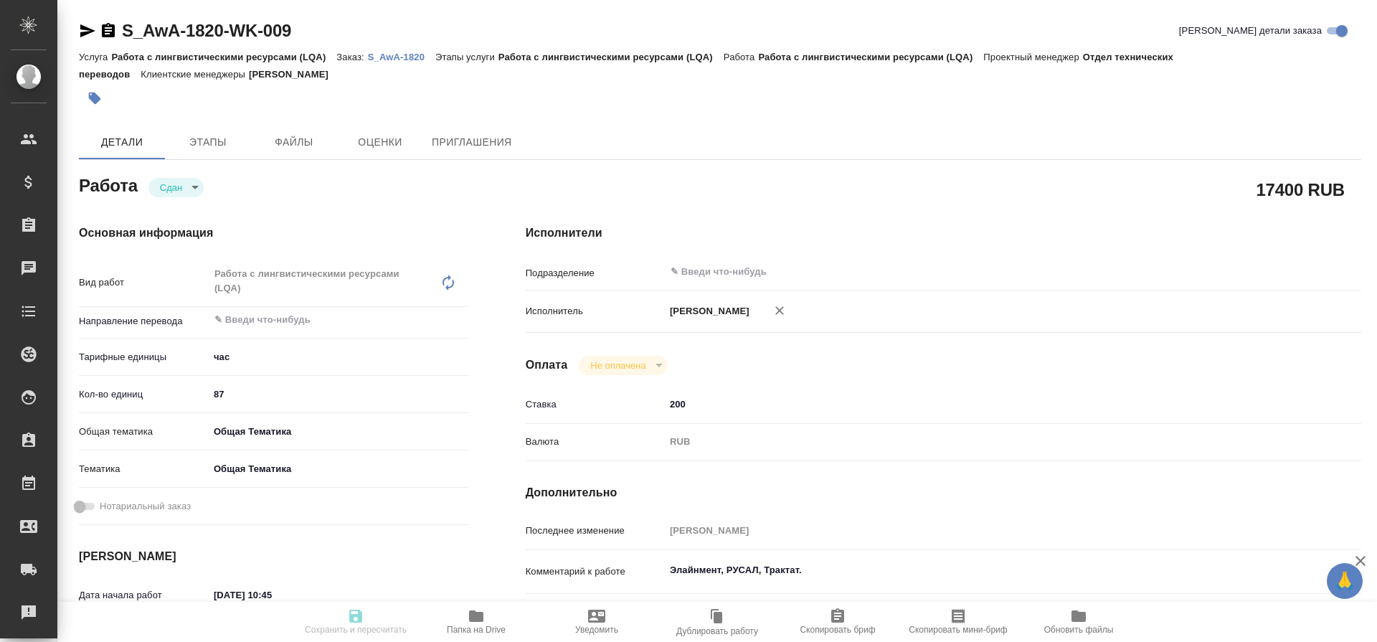
type textarea "x"
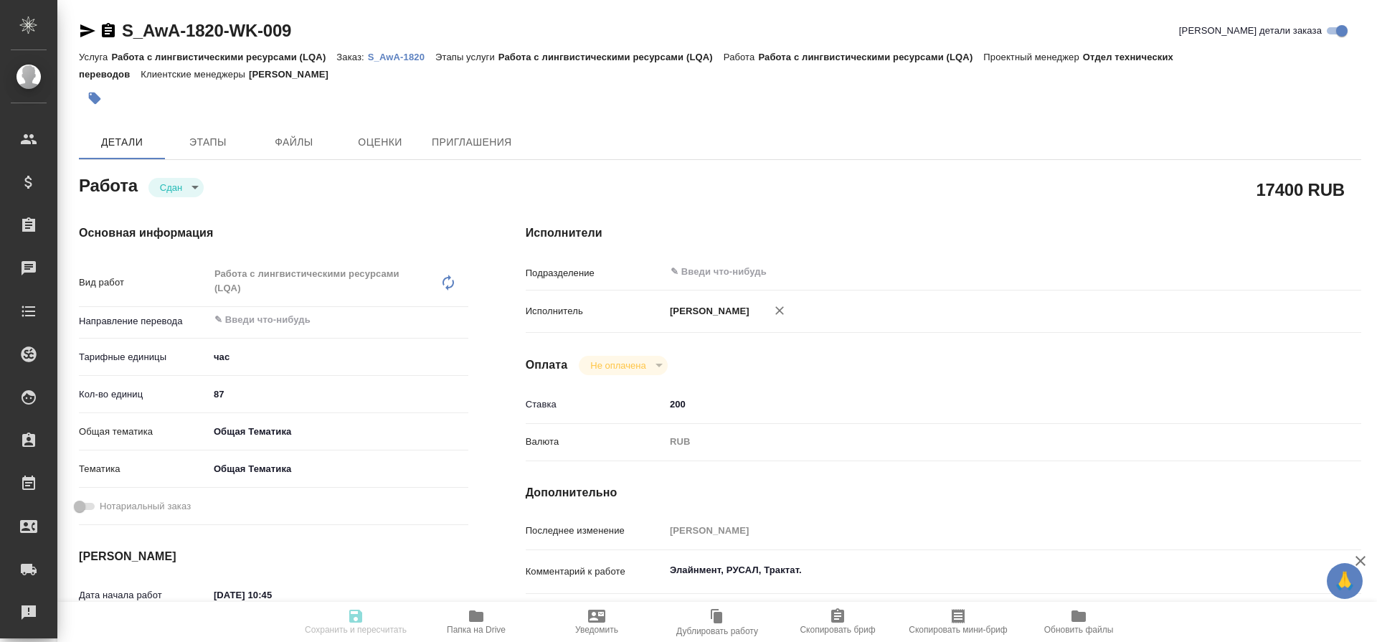
type textarea "x"
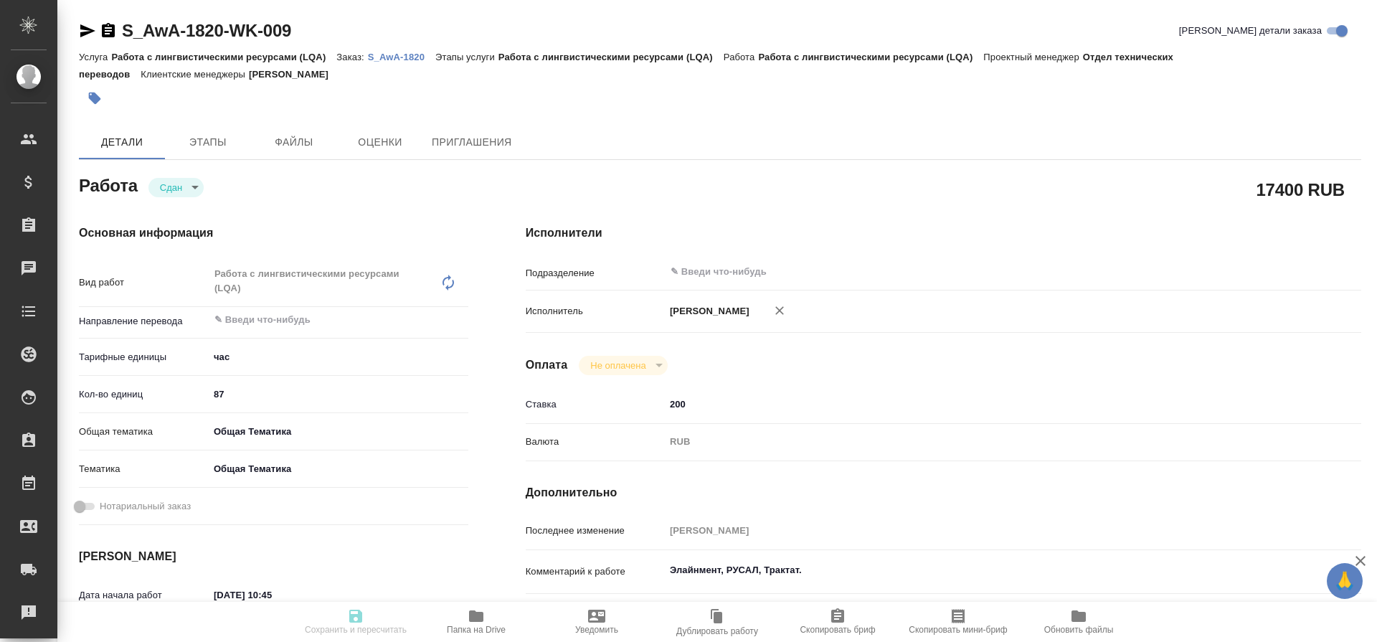
type textarea "x"
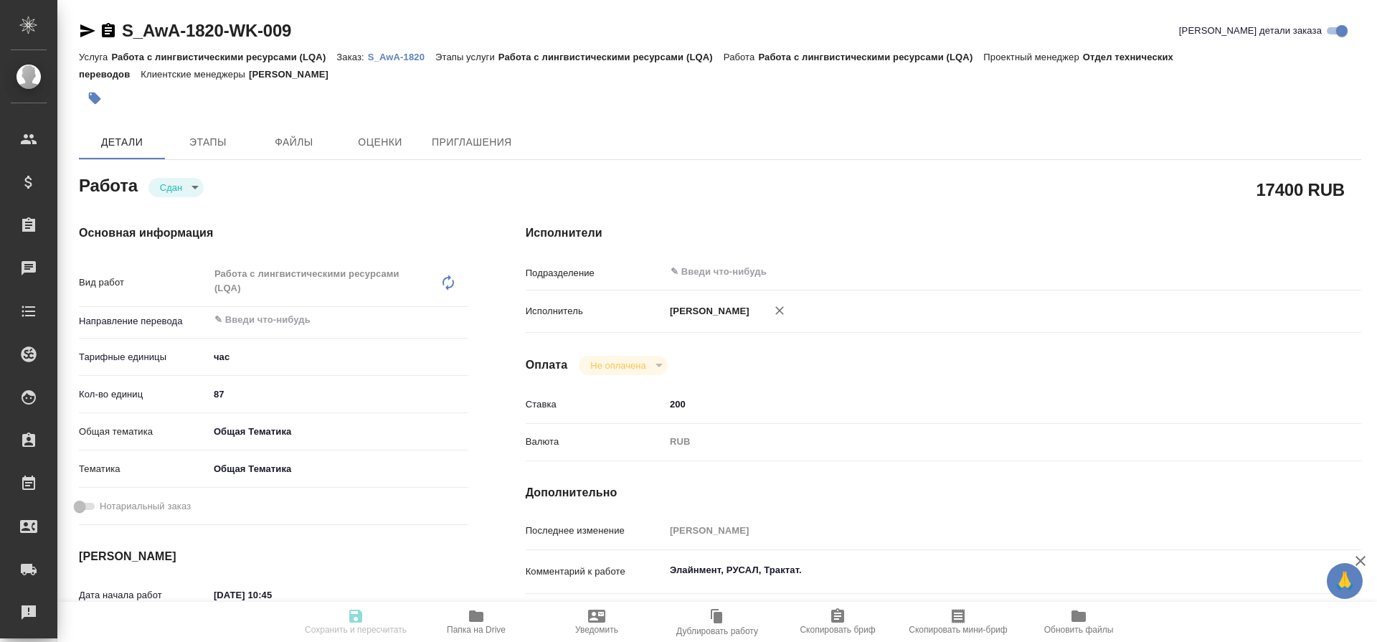
type textarea "x"
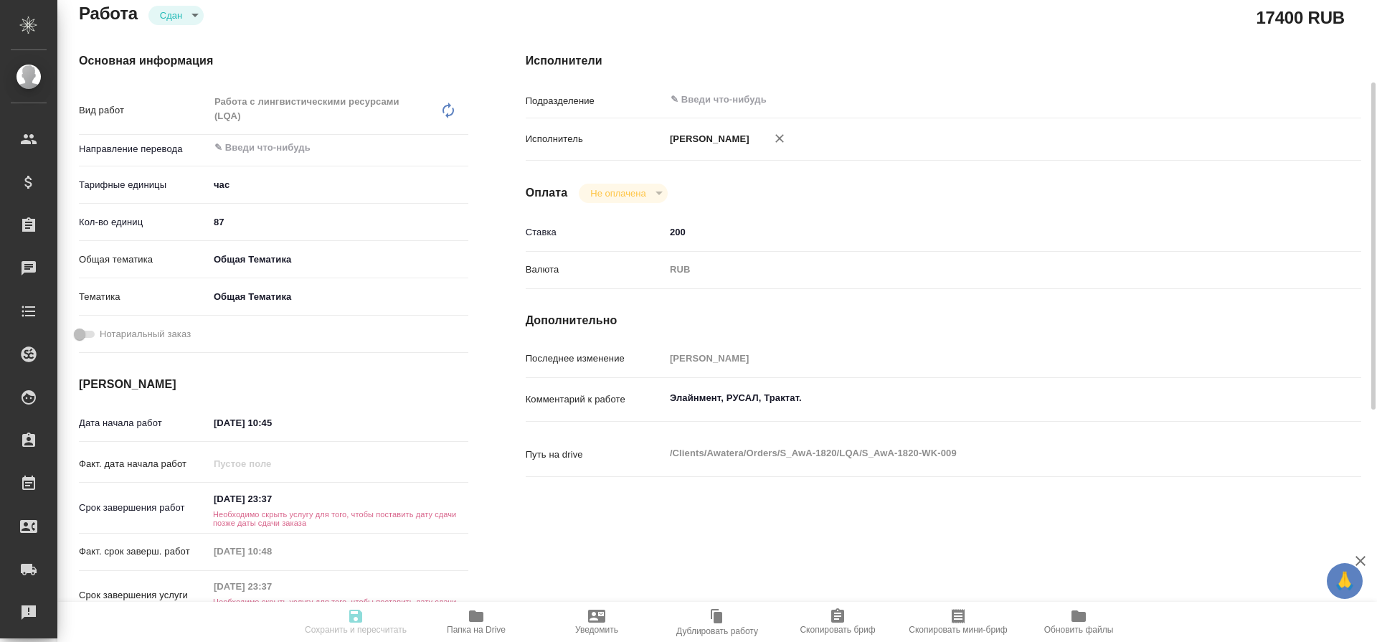
scroll to position [174, 0]
click at [282, 511] on h6 "Необходимо скрыть услугу для того, чтобы поставить дату сдачи позже даты сдачи …" at bounding box center [339, 516] width 260 height 17
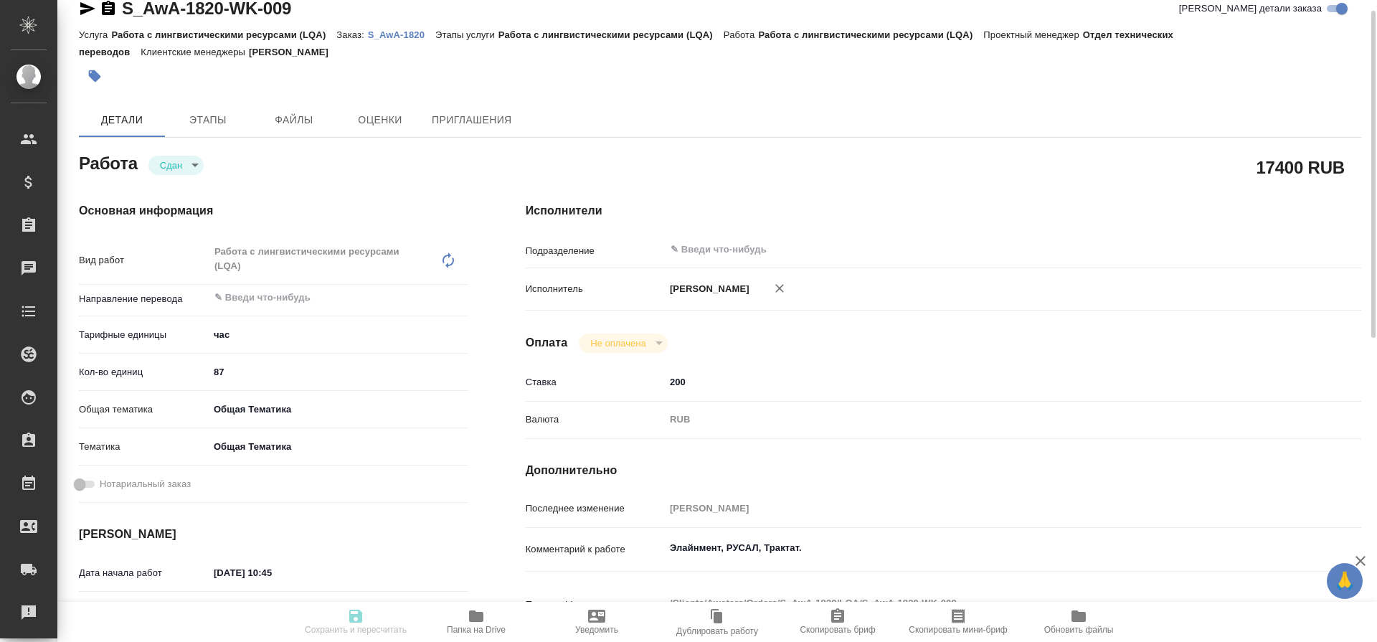
scroll to position [0, 0]
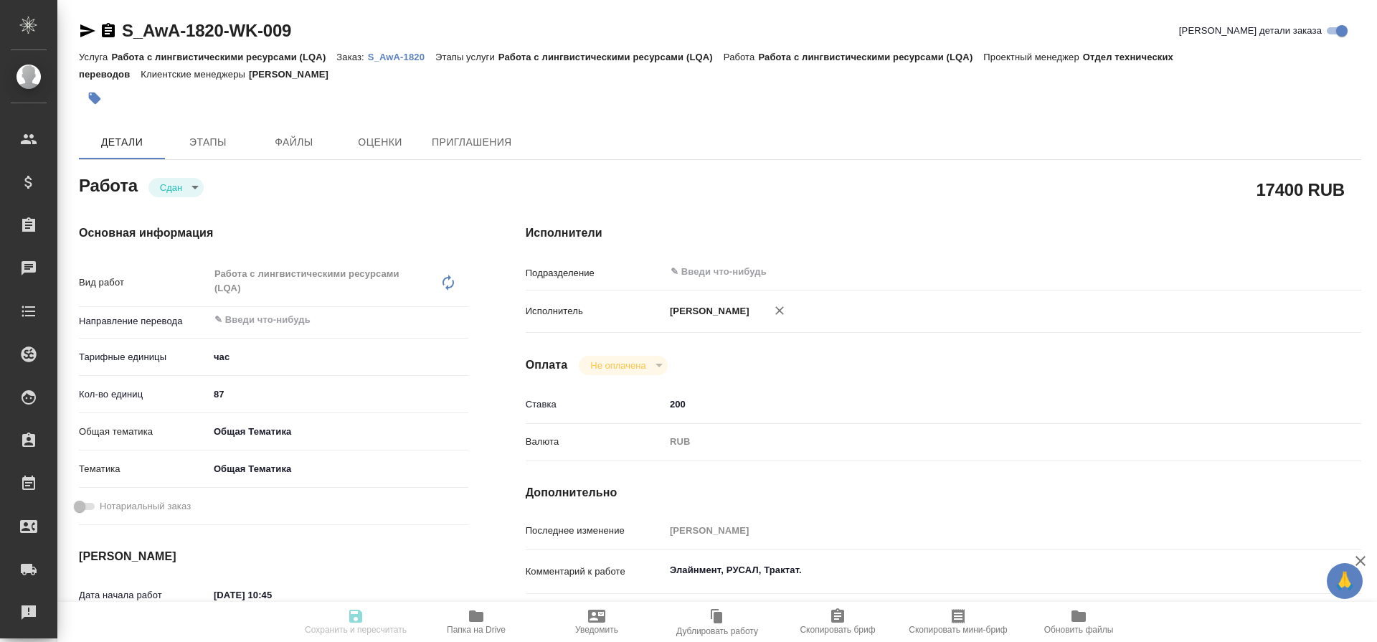
type textarea "x"
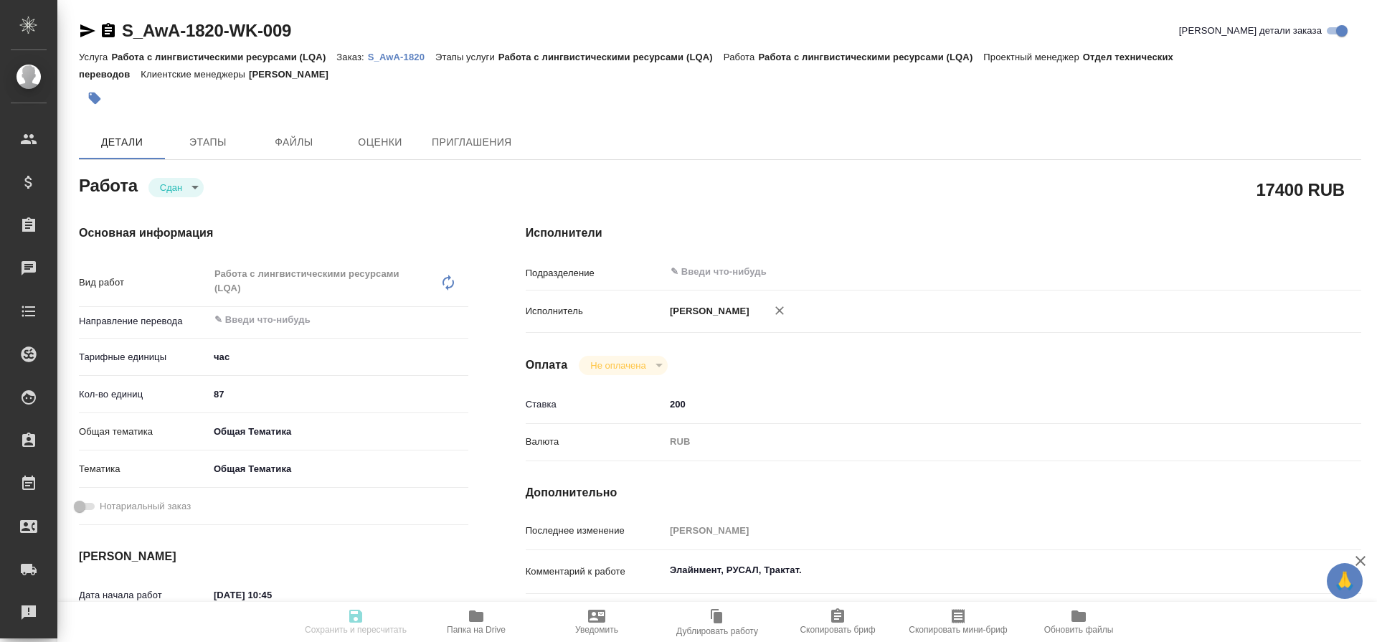
type textarea "x"
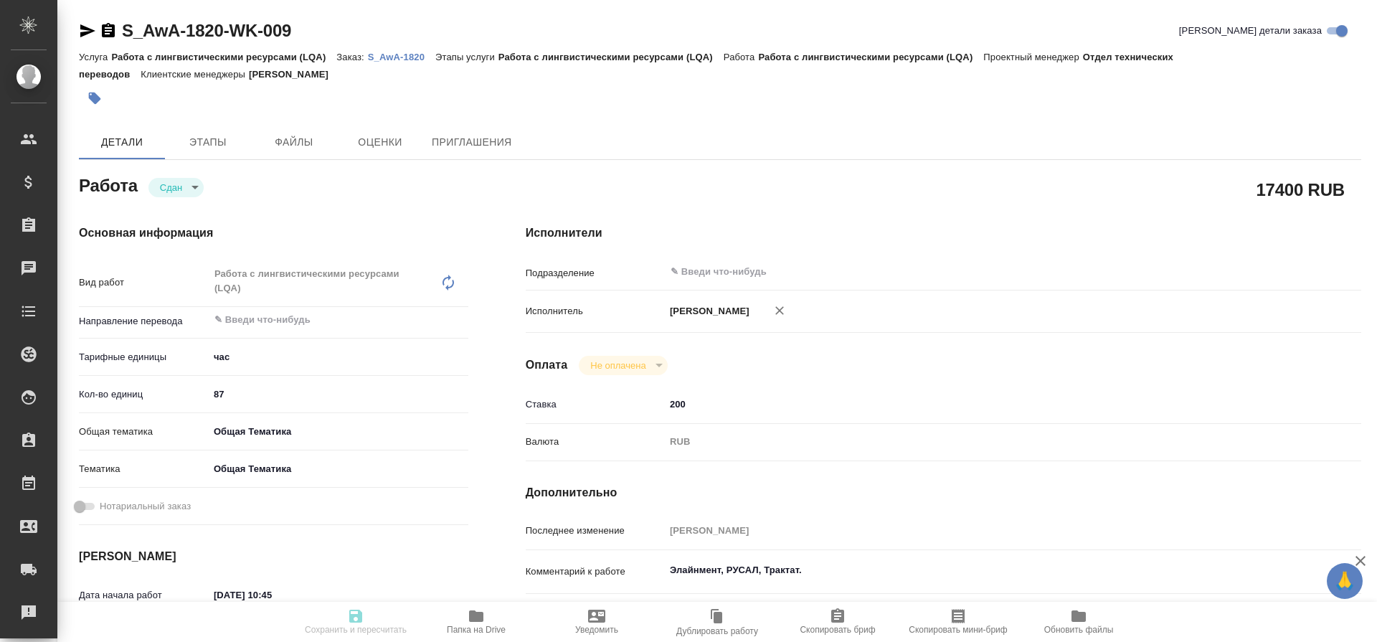
type textarea "x"
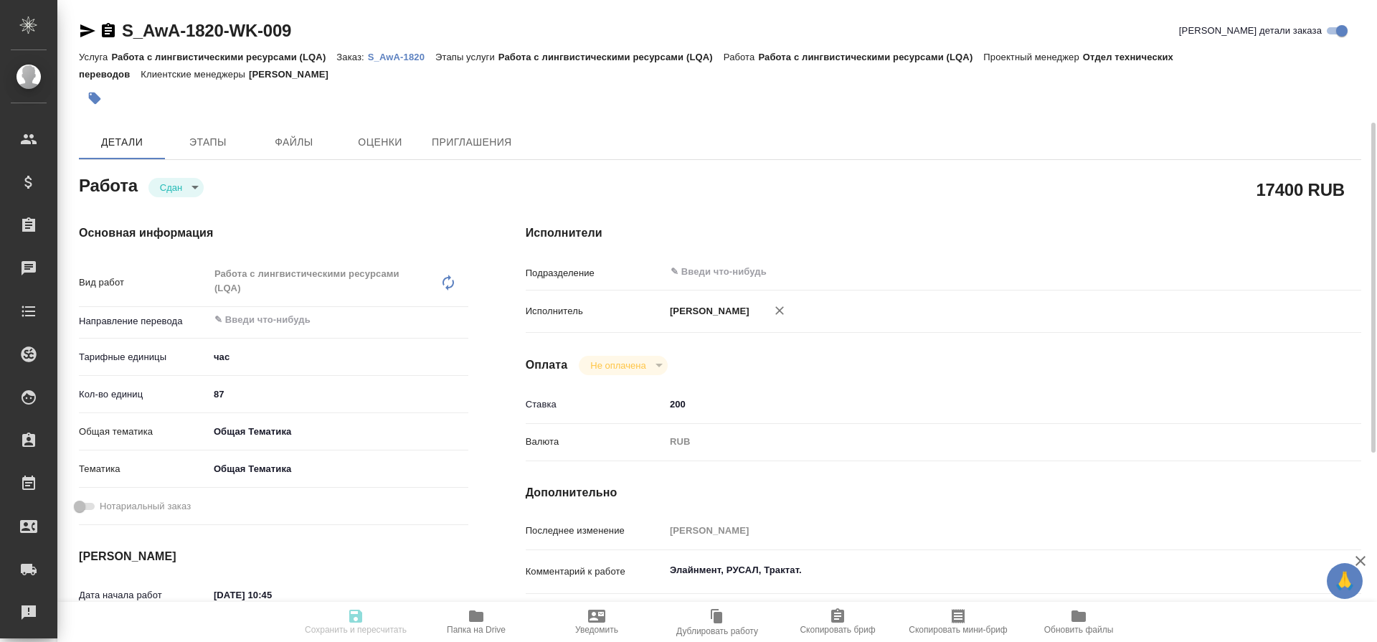
type textarea "x"
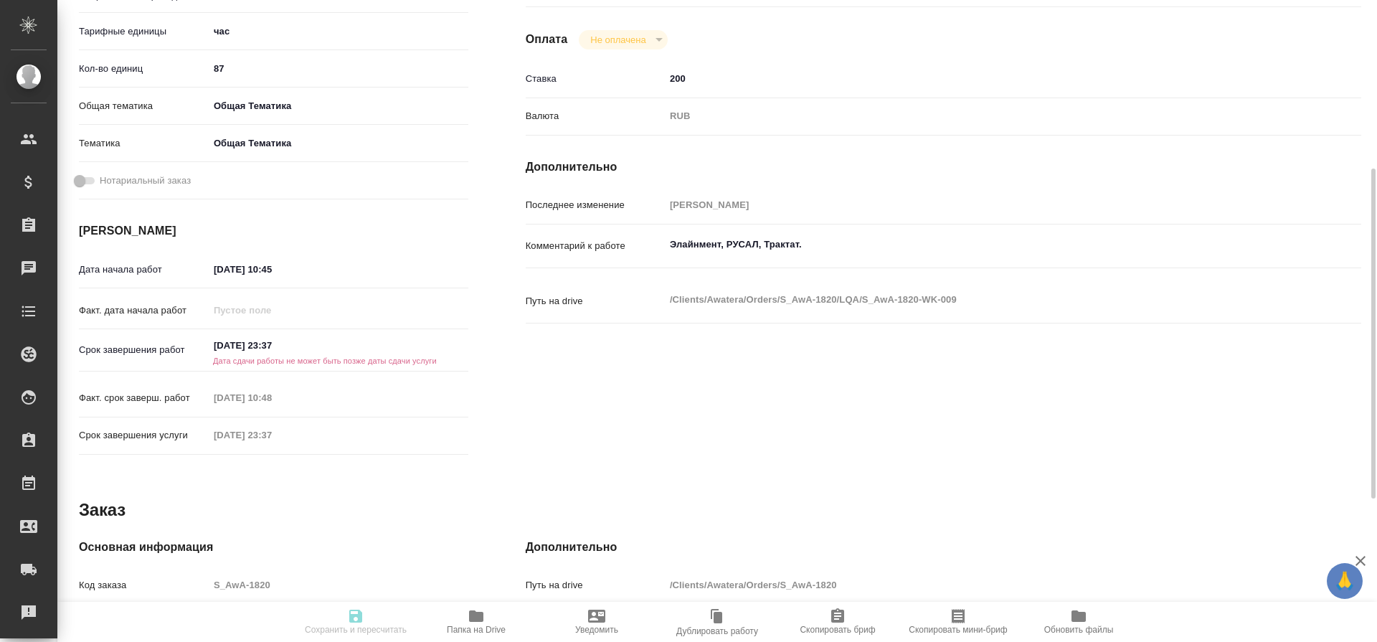
scroll to position [328, 0]
type textarea "x"
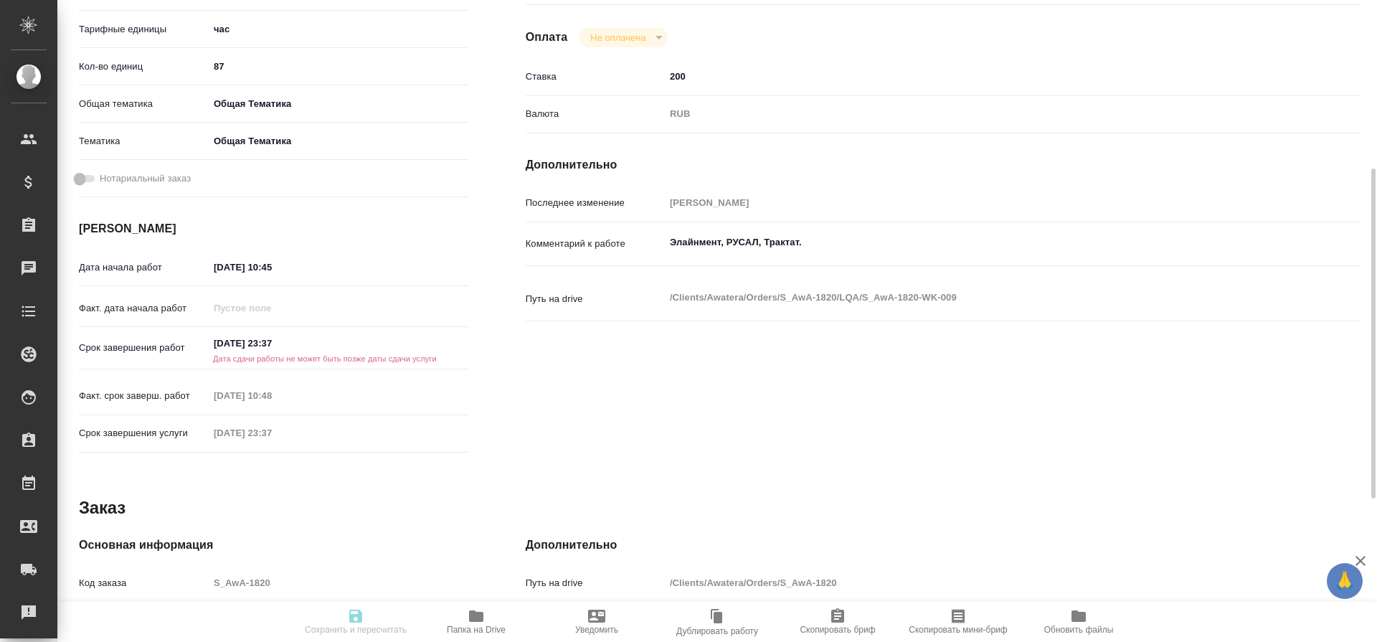
type textarea "x"
click at [260, 356] on h6 "Дата сдачи работы не может быть позже даты сдачи услуги" at bounding box center [339, 358] width 260 height 9
click at [224, 349] on input "[DATE] 23:37" at bounding box center [271, 343] width 125 height 21
click at [422, 341] on icon "button" at bounding box center [426, 342] width 17 height 17
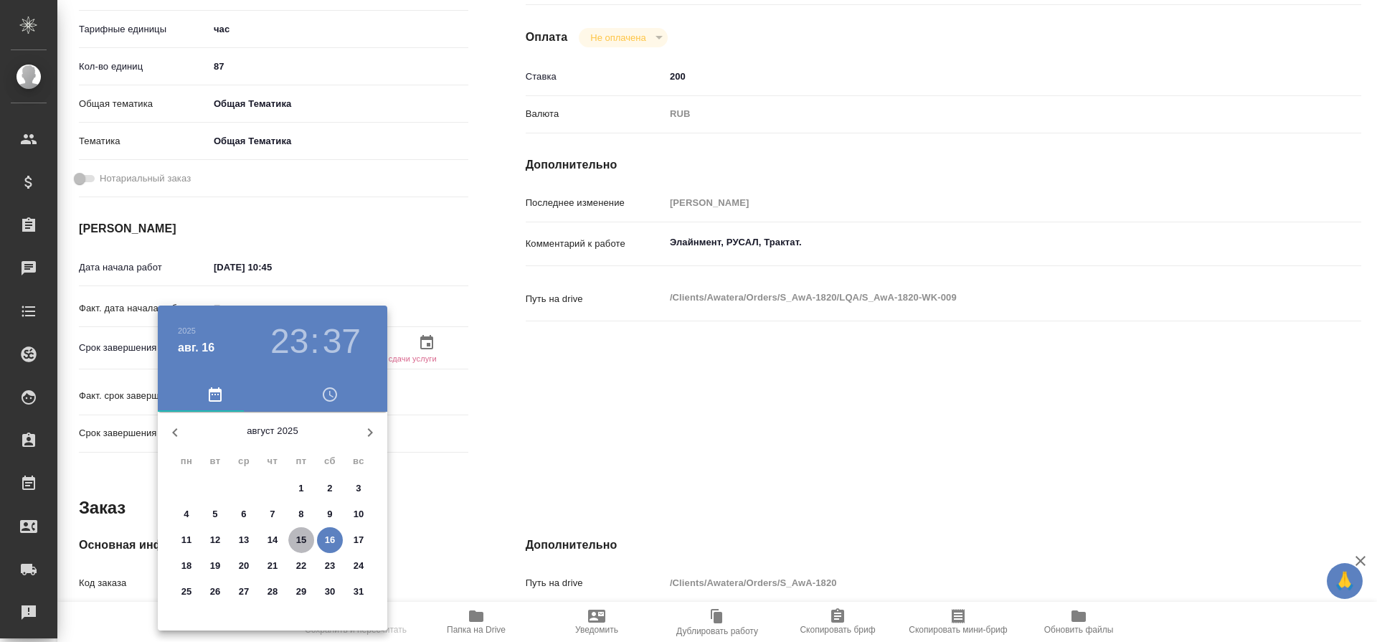
click at [305, 537] on p "15" at bounding box center [301, 540] width 11 height 14
type textarea "x"
type input "[DATE] 23:37"
type textarea "x"
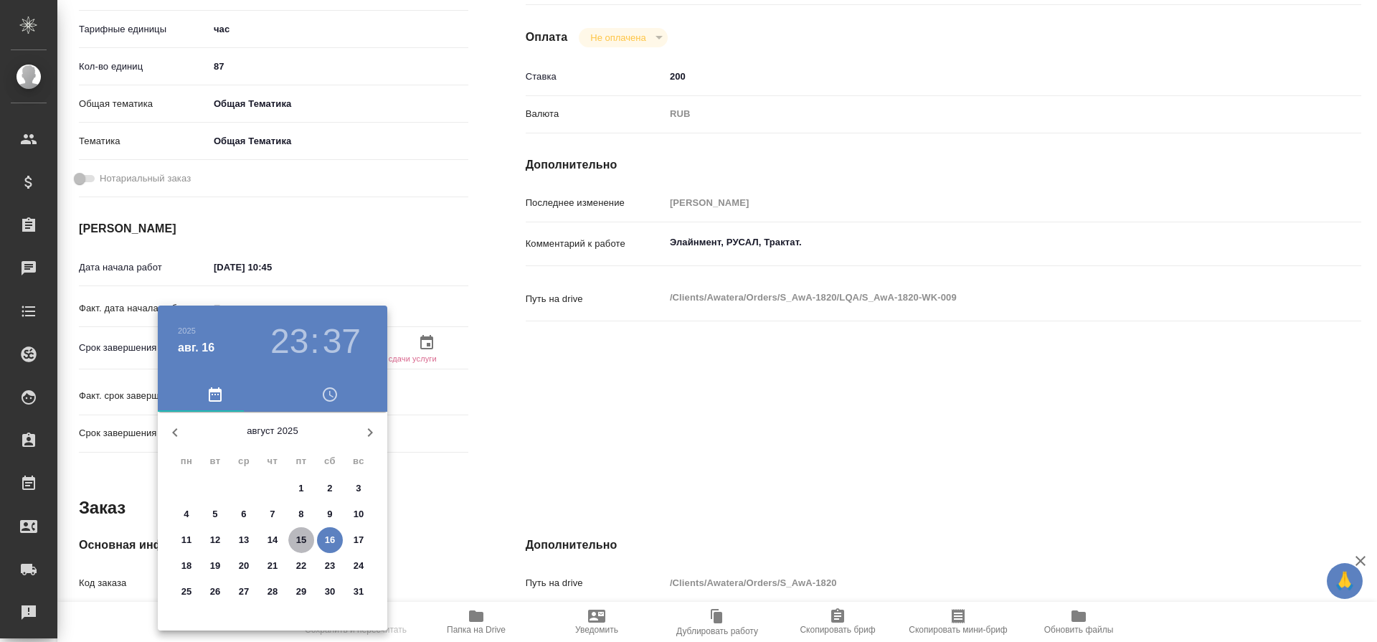
type textarea "x"
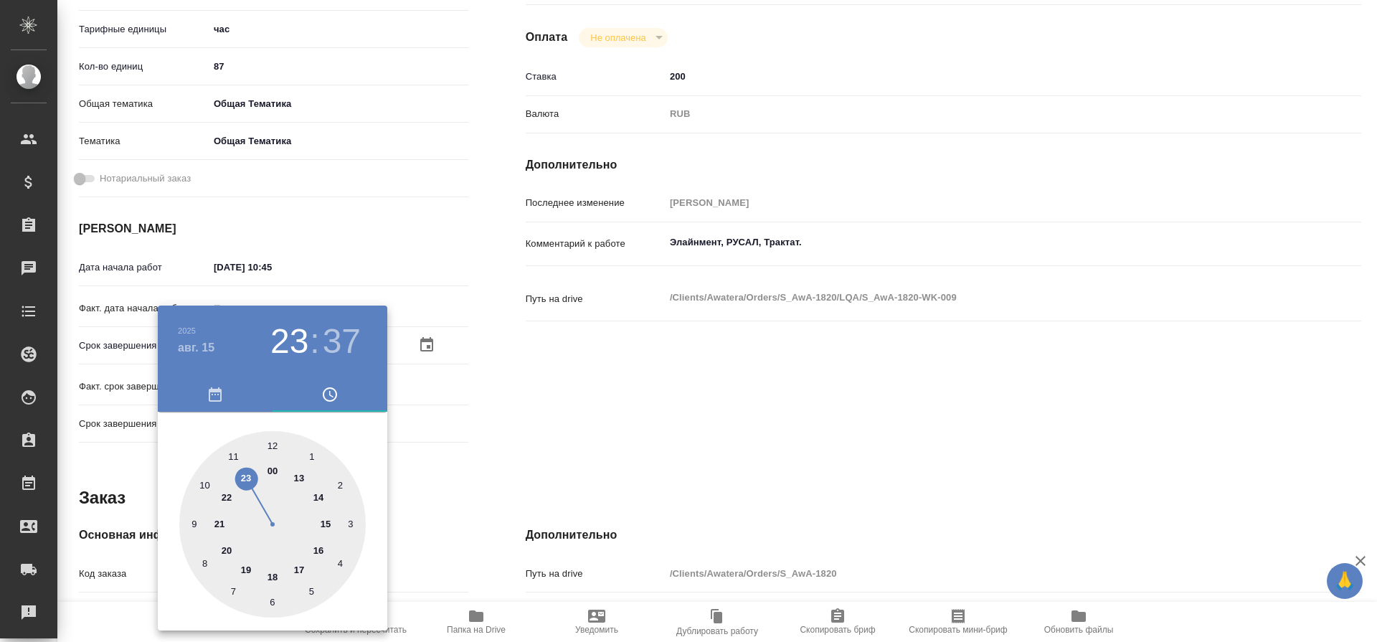
click at [454, 435] on div at bounding box center [688, 321] width 1377 height 642
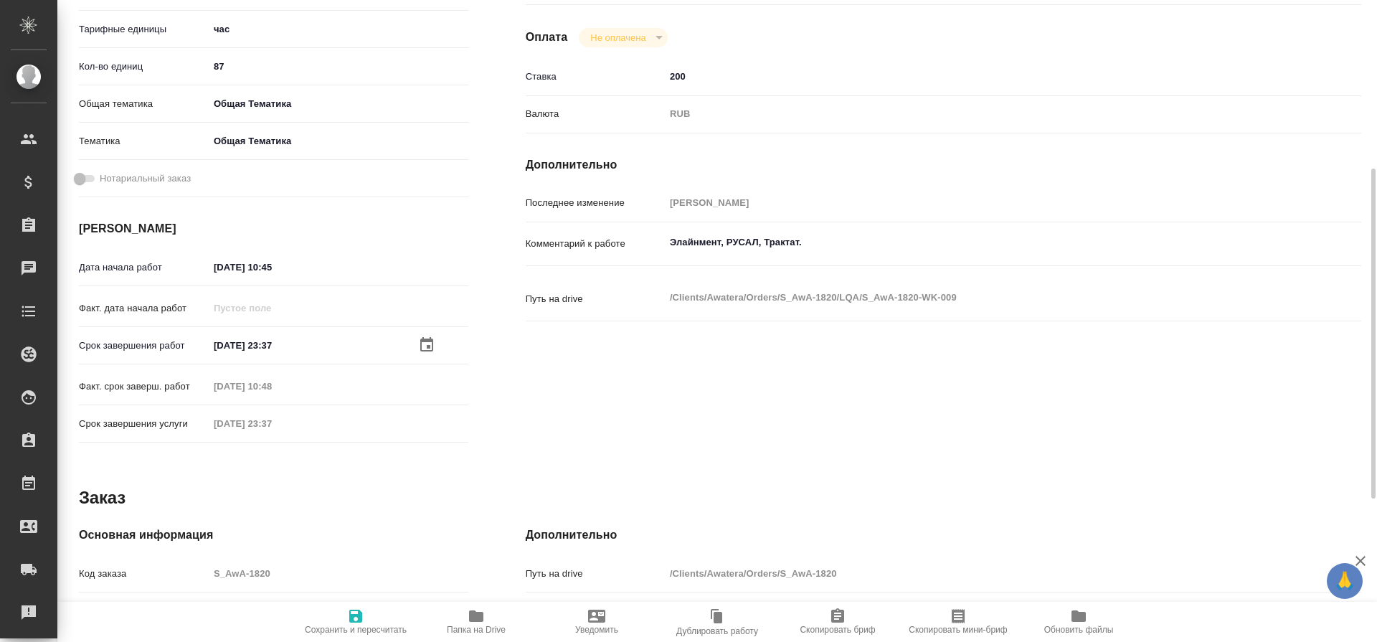
click at [361, 622] on icon "button" at bounding box center [355, 615] width 13 height 13
type textarea "x"
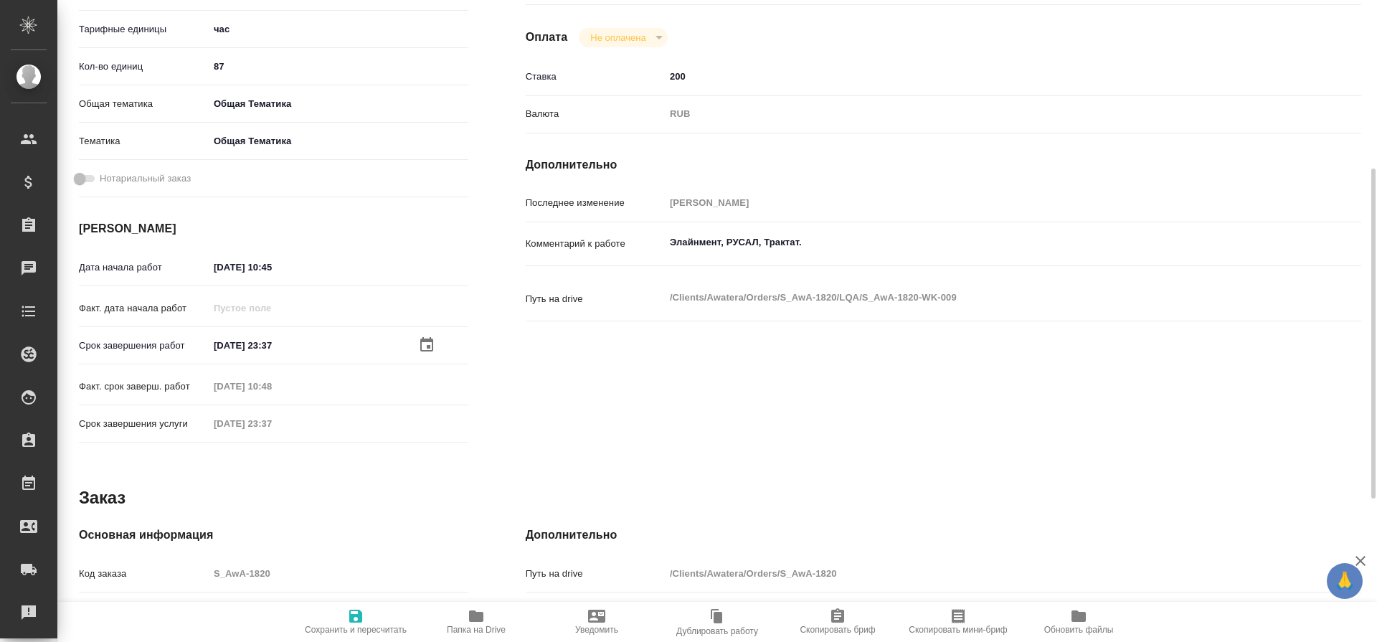
type textarea "x"
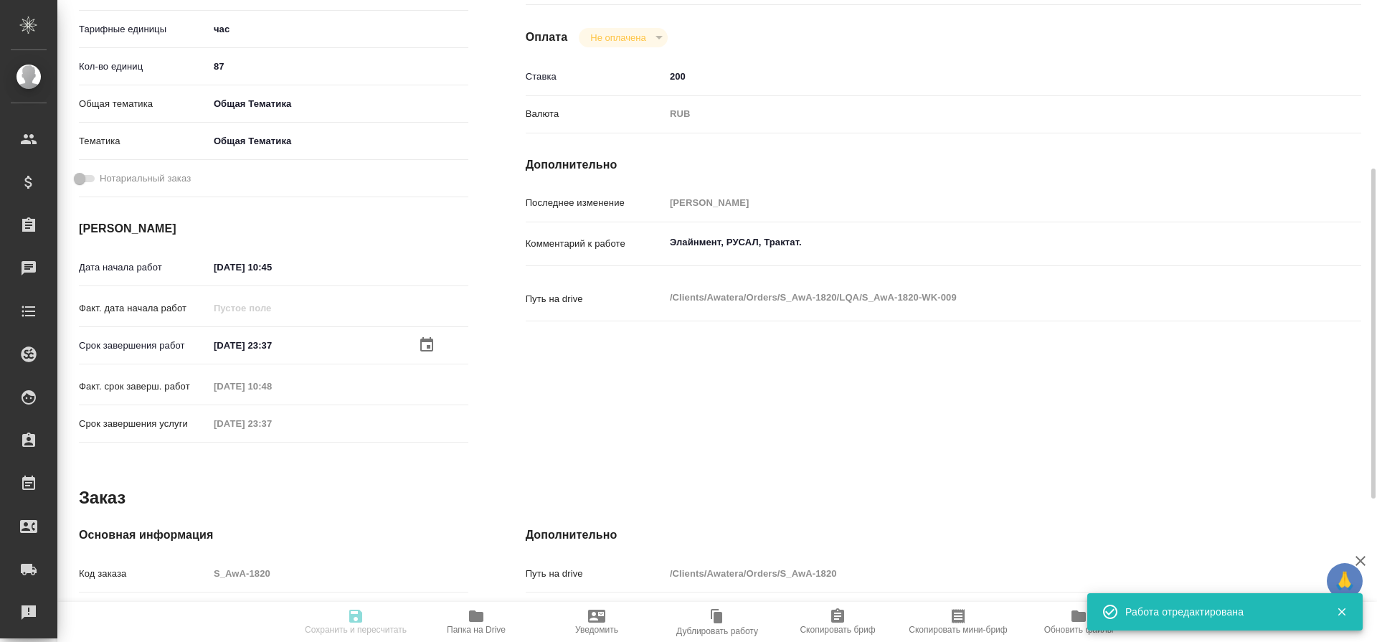
type textarea "x"
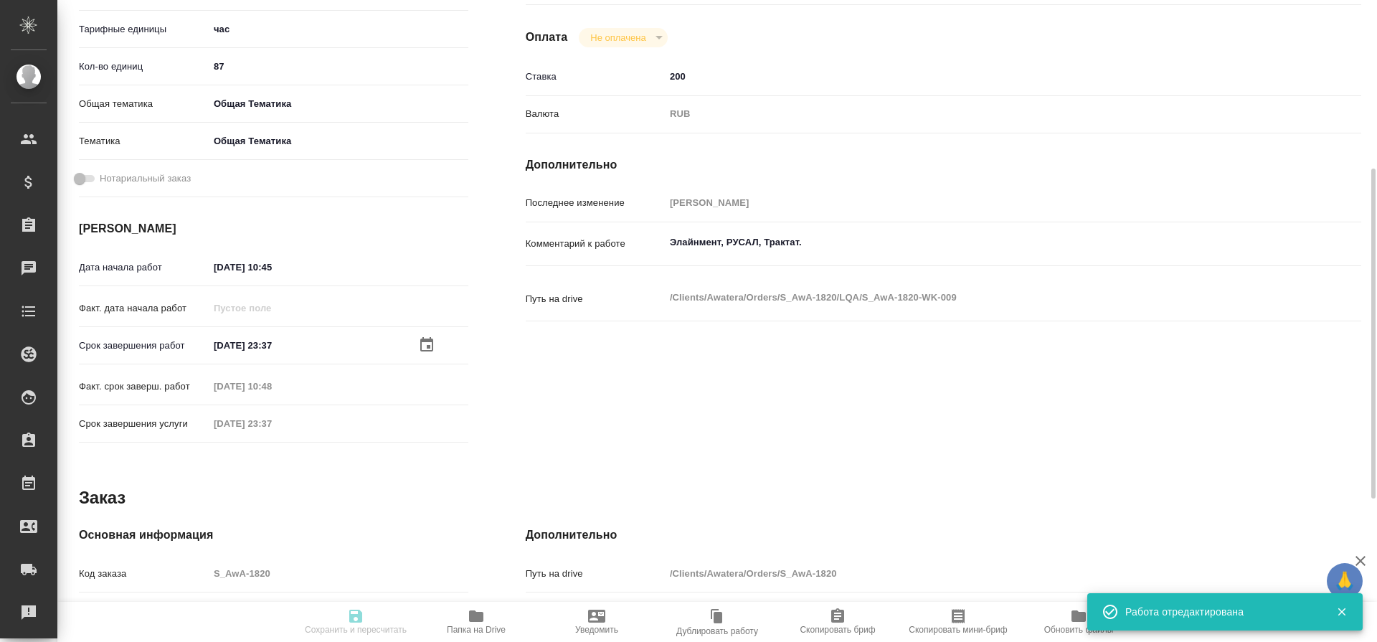
type input "closed"
type textarea "Работа с лингвистическими ресурсами (LQA)"
type textarea "x"
type input "5a8b1489cc6b4906c91bfd93"
type input "87"
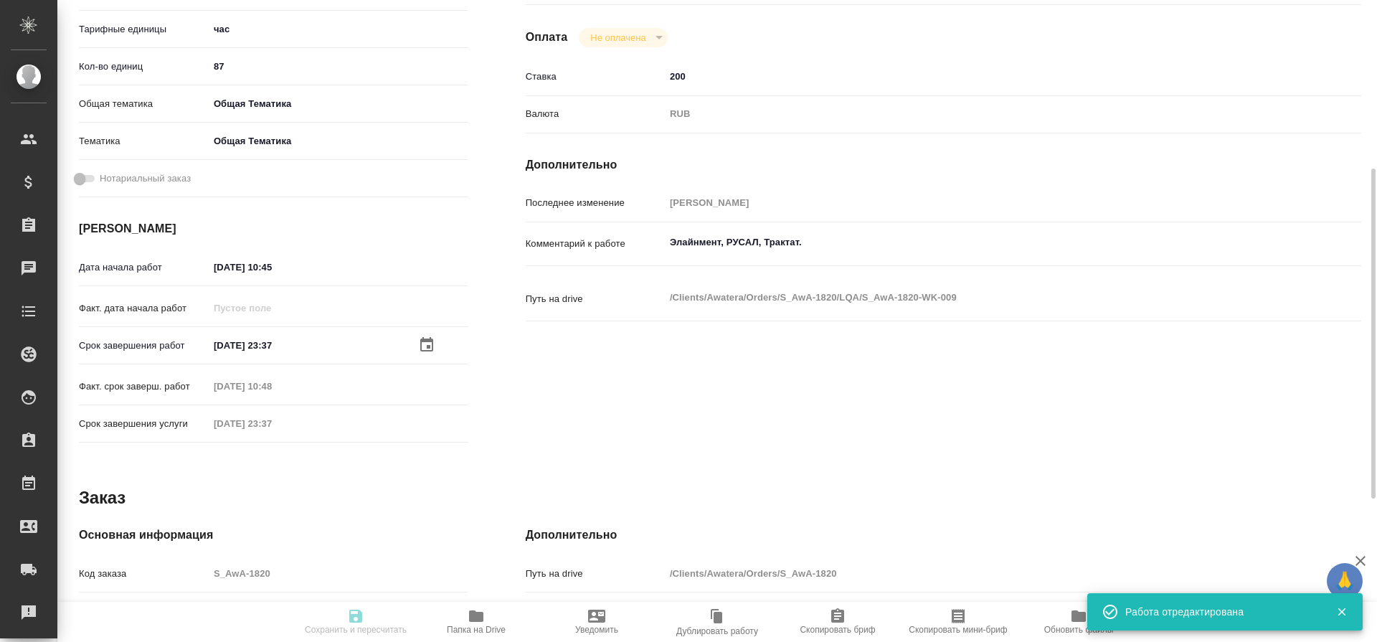
type input "obtem"
type input "6012b1ca196b0e5c9229a120"
type input "[DATE] 10:45"
type input "[DATE] 23:37"
type input "[DATE] 10:48"
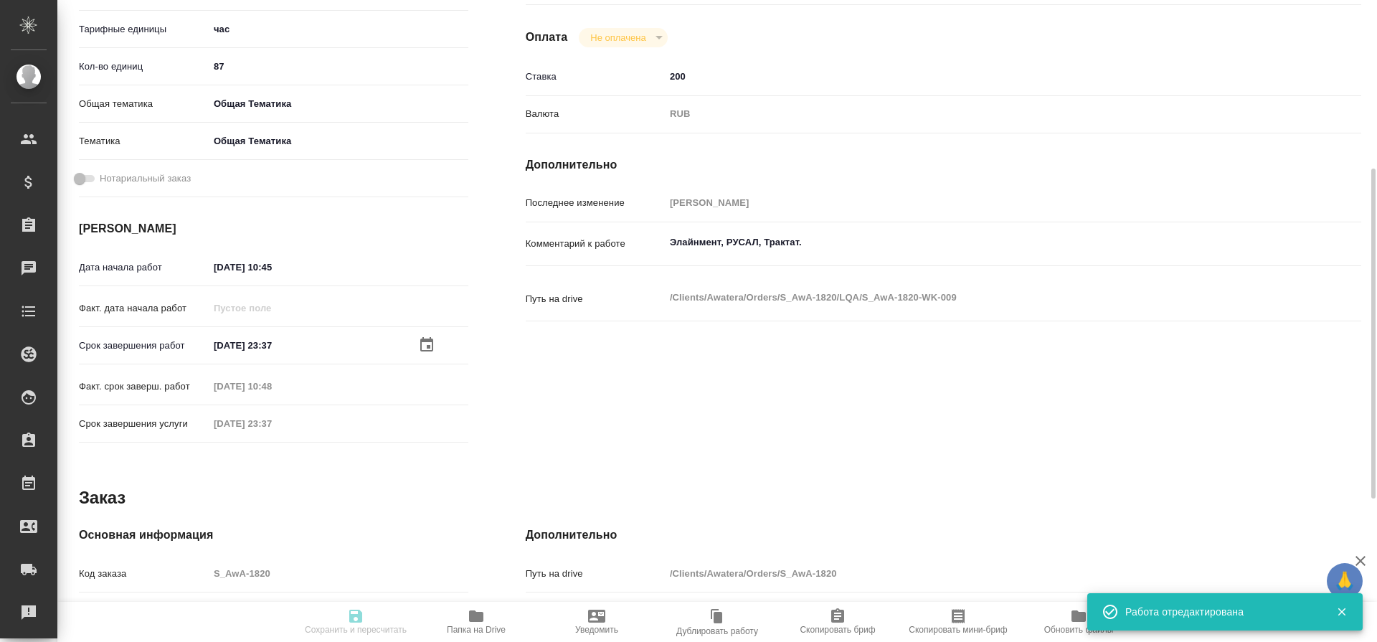
type input "[DATE] 23:37"
type input "notPayed"
type input "200"
type input "RUB"
type input "[PERSON_NAME]"
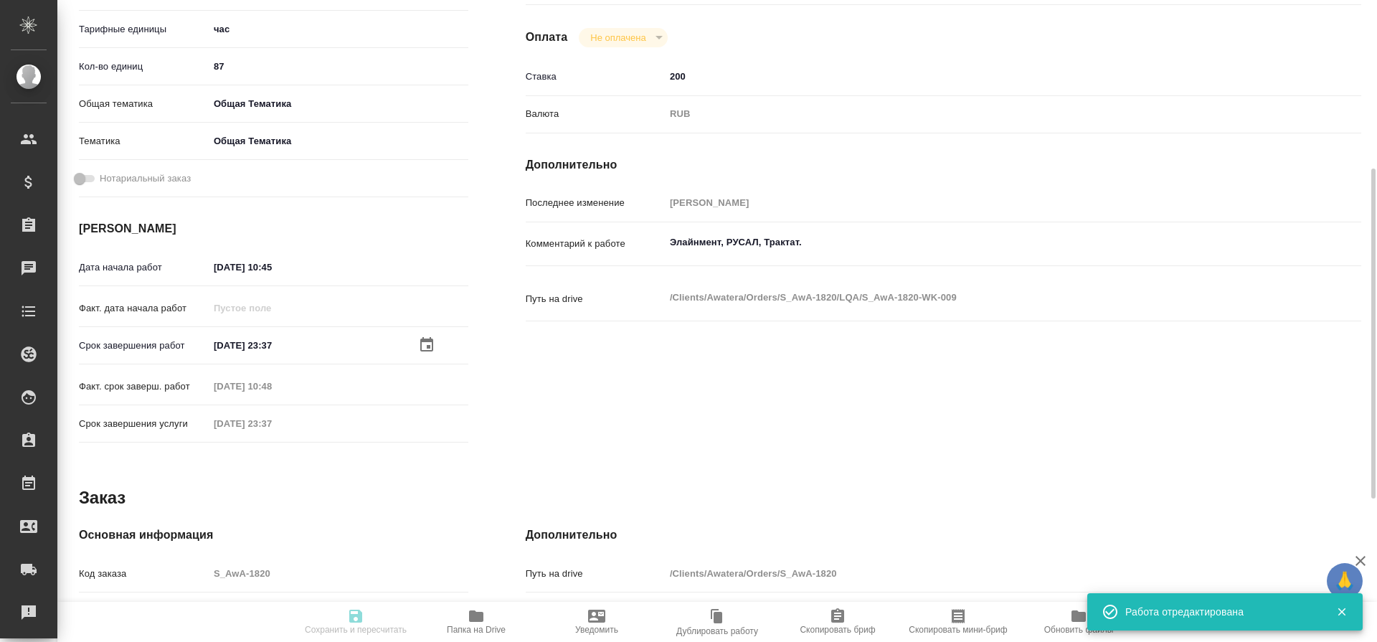
type textarea "Элайнмент, РУСАЛ, Трактат."
type textarea "x"
type textarea "/Clients/Awatera/Orders/S_AwA-1820/LQA/S_AwA-1820-WK-009"
type textarea "x"
type input "S_AwA-1820"
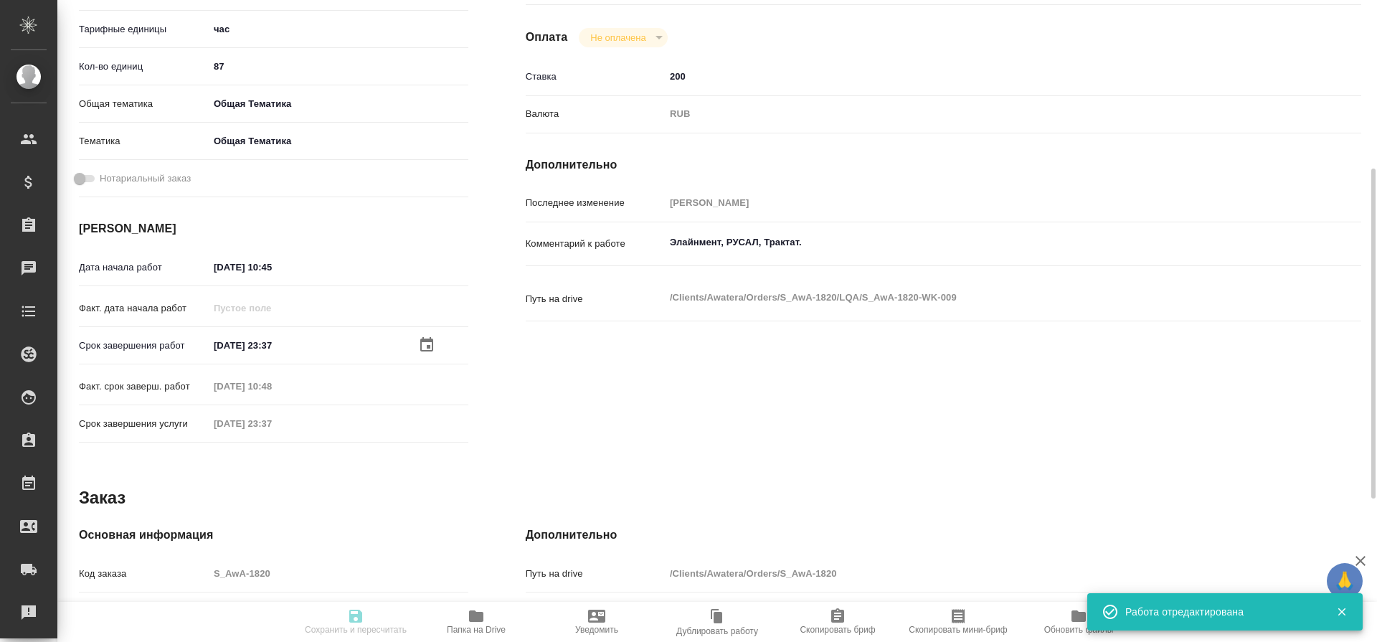
type input "Работа с лингвистическими ресурсами (LQA)"
type input "[PERSON_NAME]"
type input "/Clients/Awatera/Orders/S_AwA-1820"
type textarea "x"
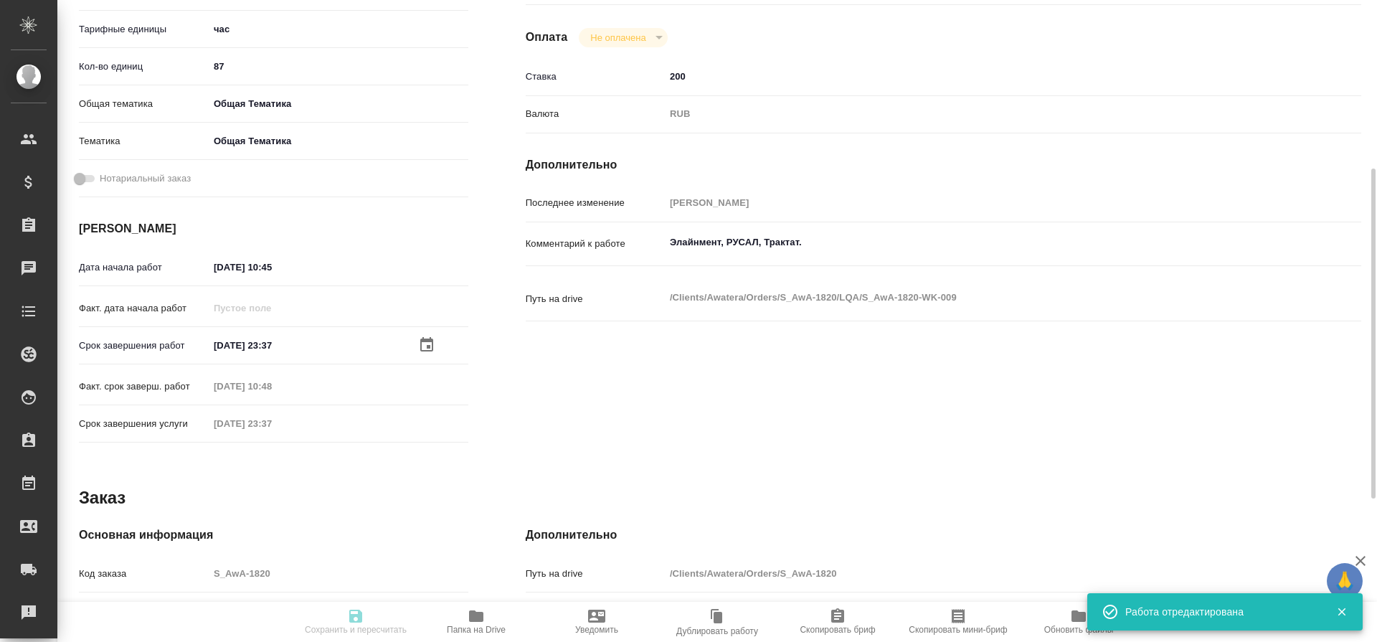
type textarea "x"
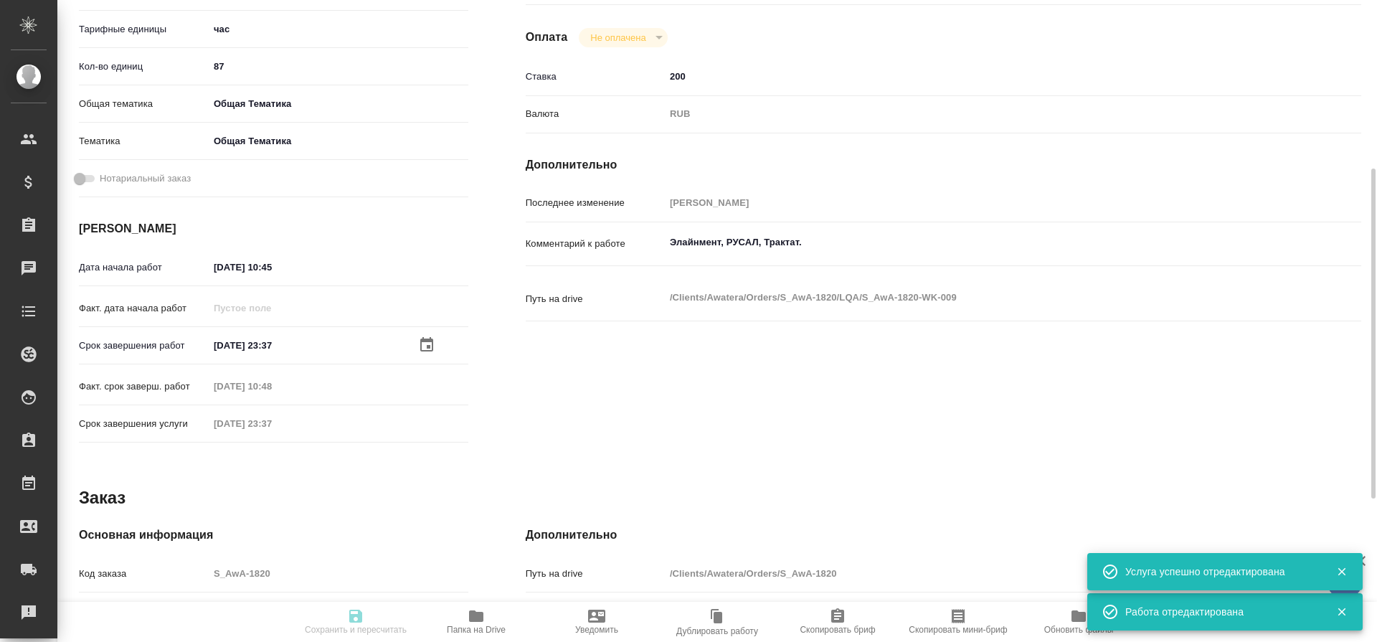
type textarea "x"
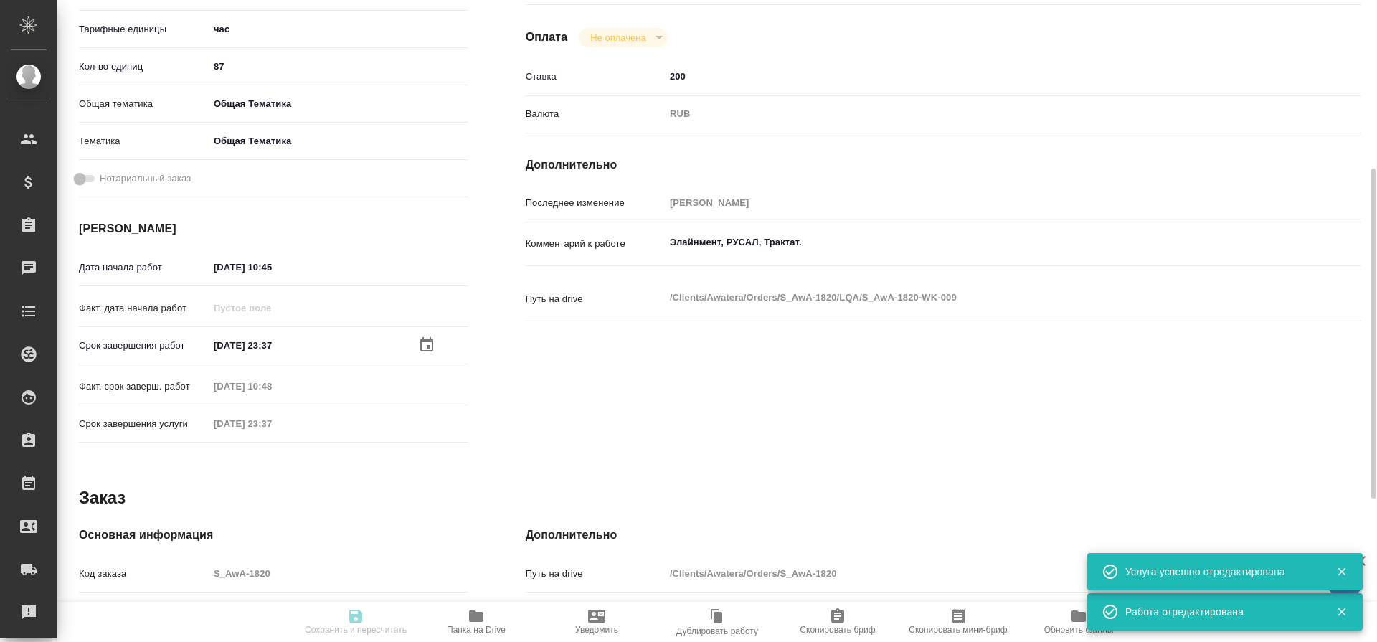
type textarea "x"
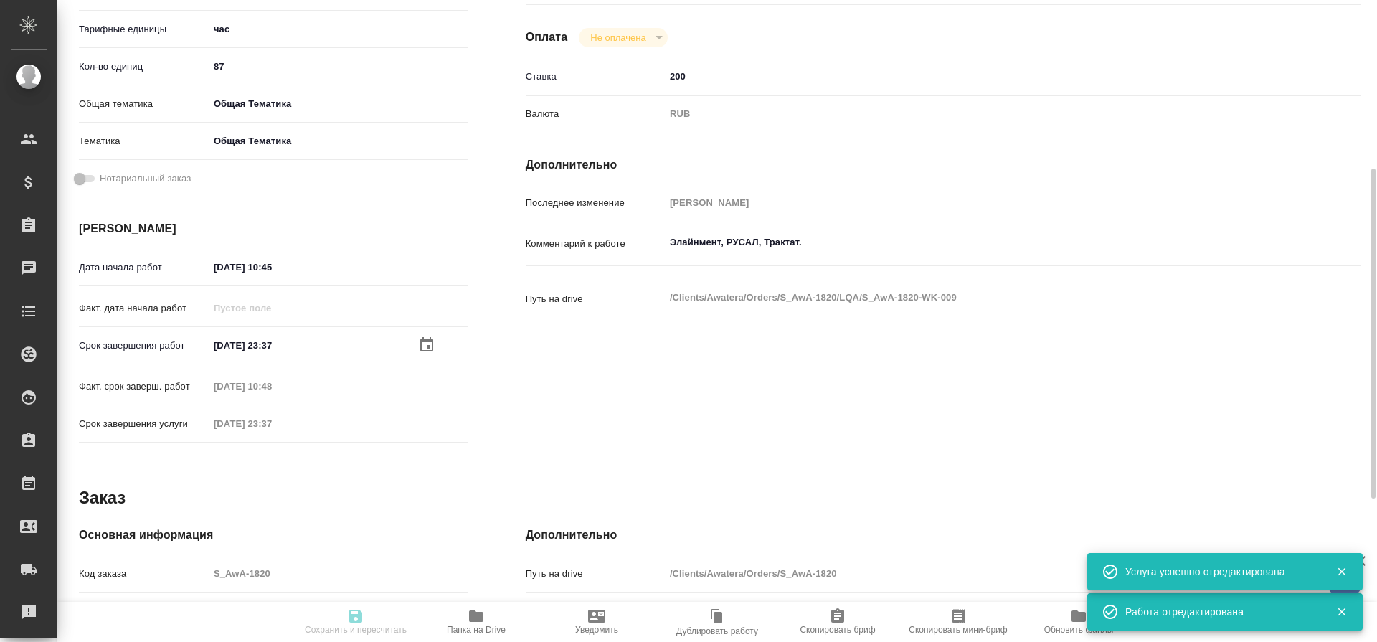
type textarea "x"
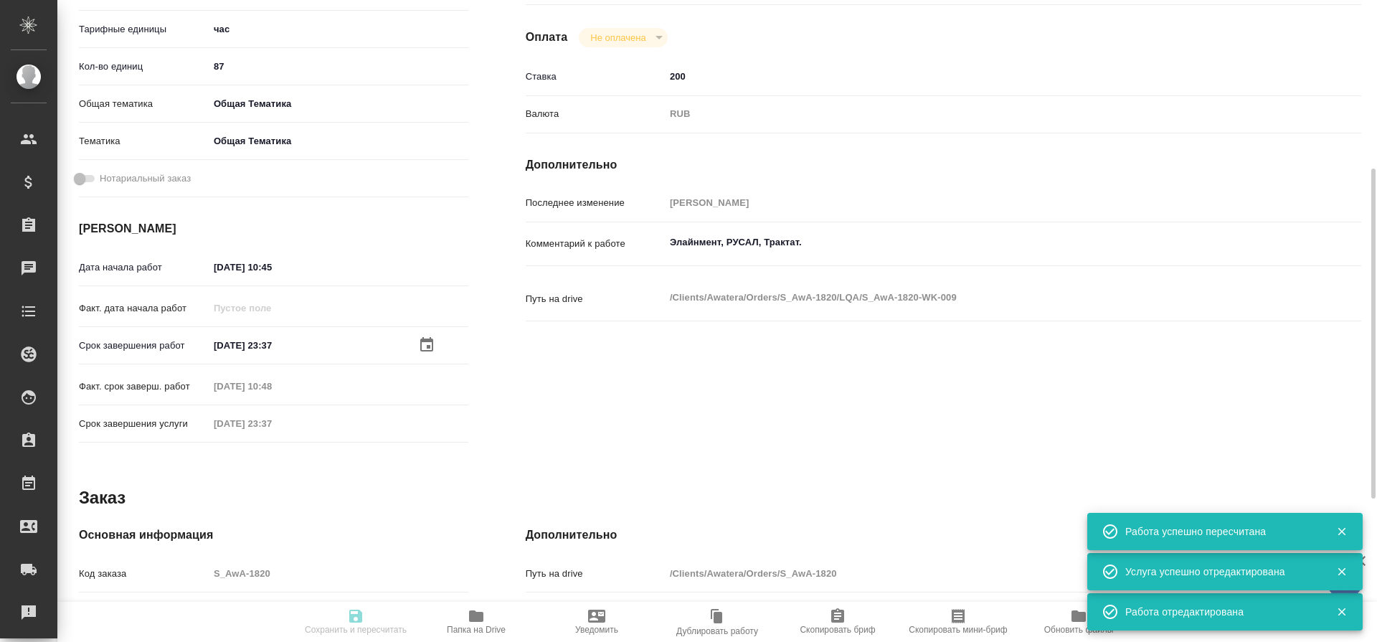
type input "closed"
type textarea "Работа с лингвистическими ресурсами (LQA)"
type textarea "x"
type input "5a8b1489cc6b4906c91bfd93"
type input "87"
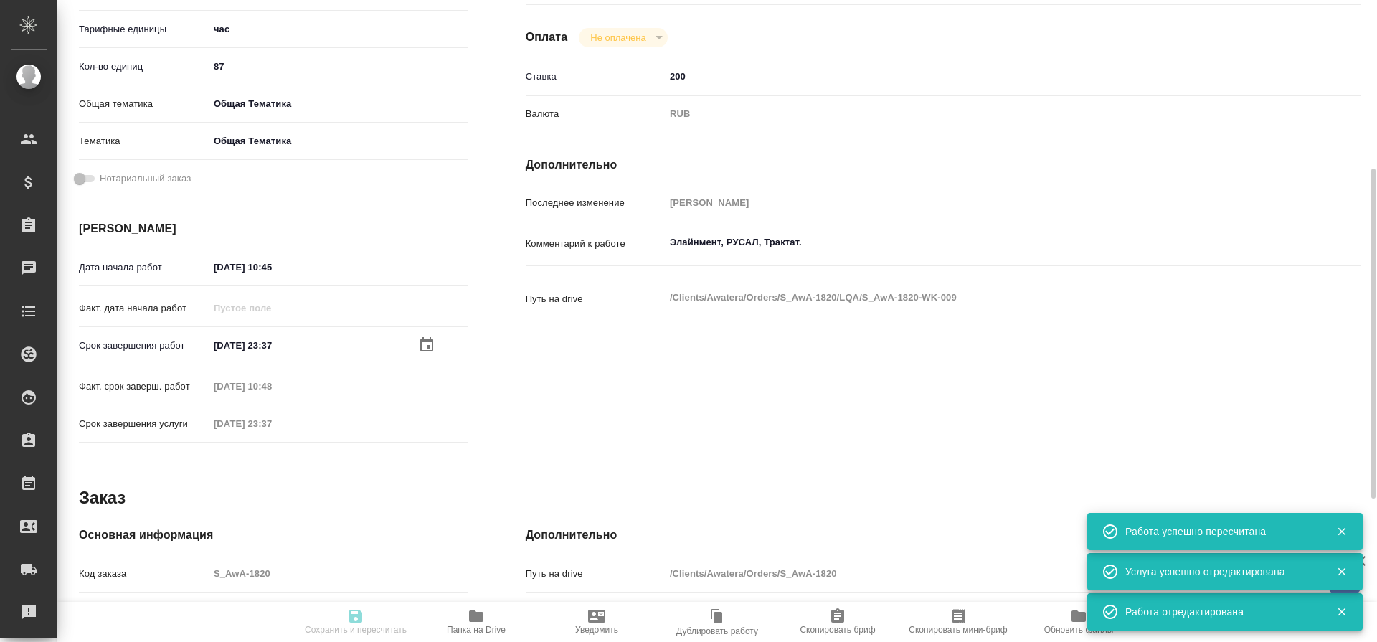
type input "obtem"
type input "6012b1ca196b0e5c9229a120"
type input "[DATE] 10:45"
type input "[DATE] 23:37"
type input "[DATE] 10:48"
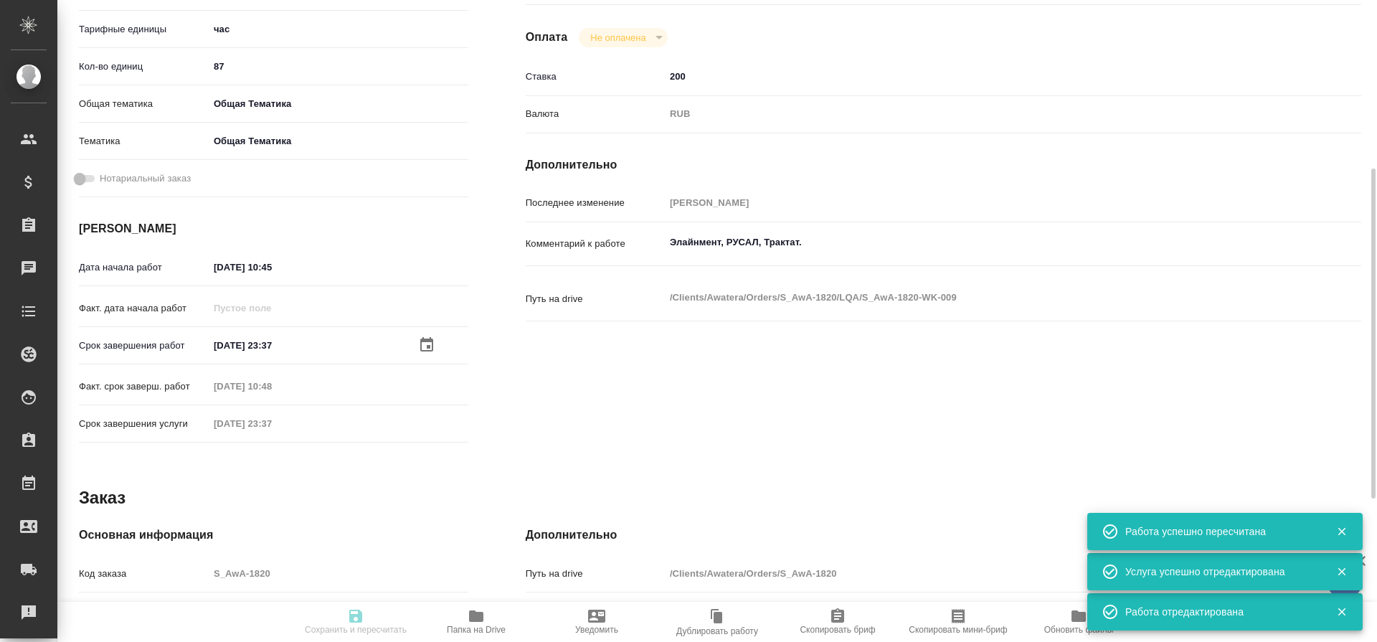
type input "[DATE] 23:37"
type input "notPayed"
type input "200"
type input "RUB"
type input "[PERSON_NAME]"
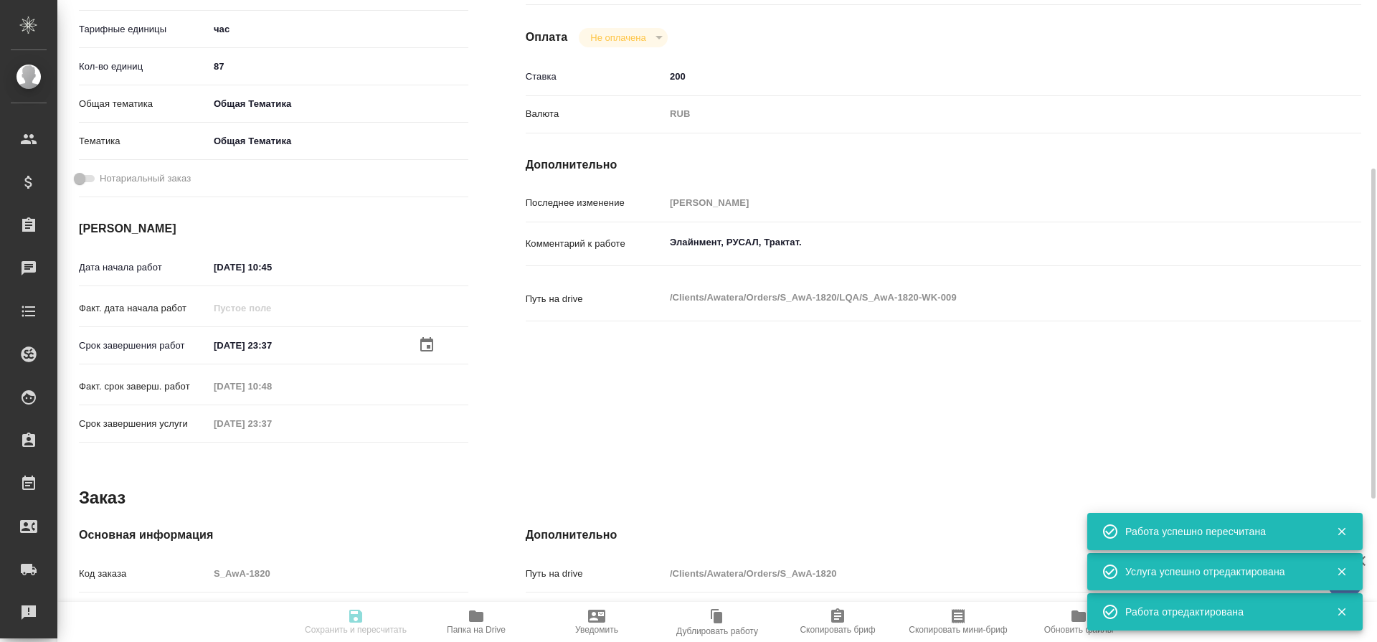
type textarea "Элайнмент, РУСАЛ, Трактат."
type textarea "x"
type textarea "/Clients/Awatera/Orders/S_AwA-1820/LQA/S_AwA-1820-WK-009"
type textarea "x"
type input "S_AwA-1820"
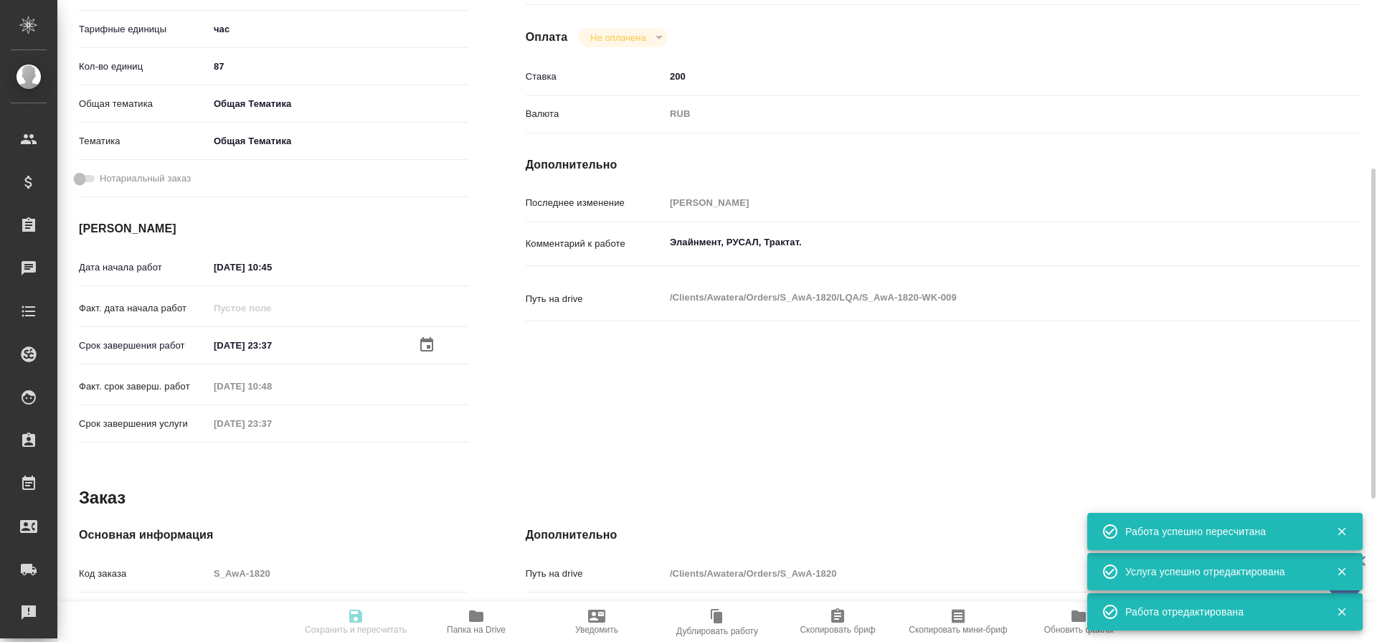
type input "Работа с лингвистическими ресурсами (LQA)"
type input "[PERSON_NAME]"
type input "/Clients/Awatera/Orders/S_AwA-1820"
type textarea "x"
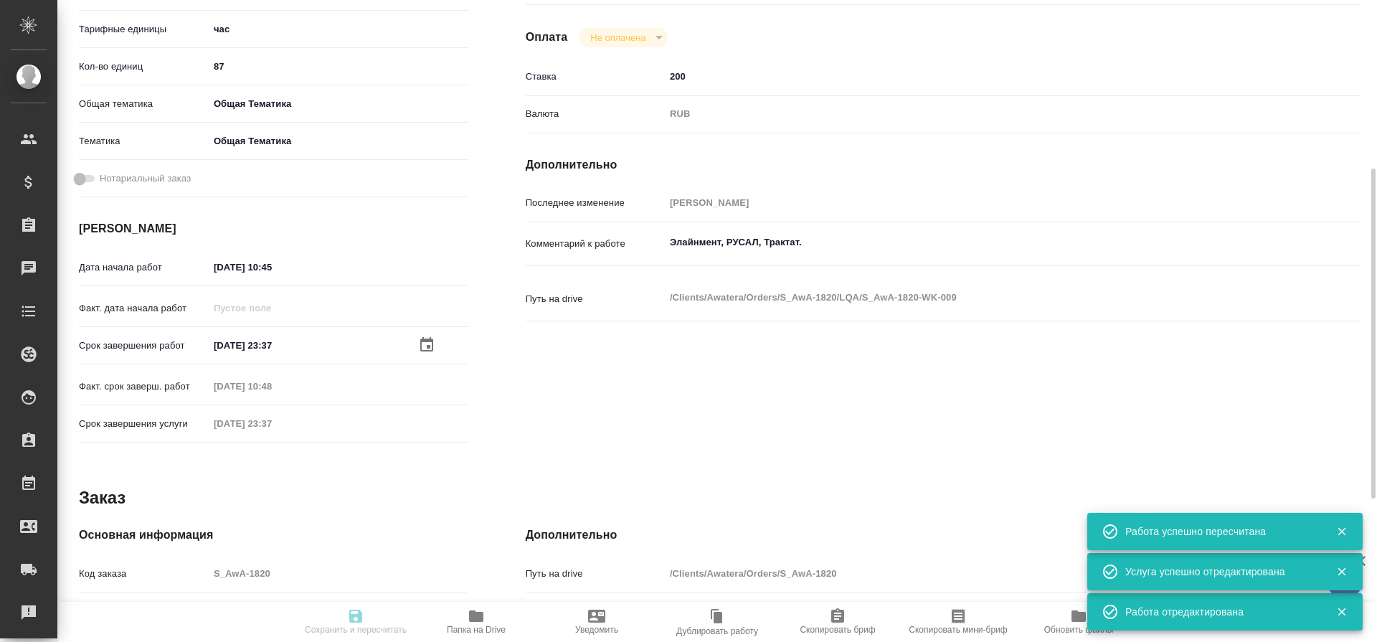
type textarea "x"
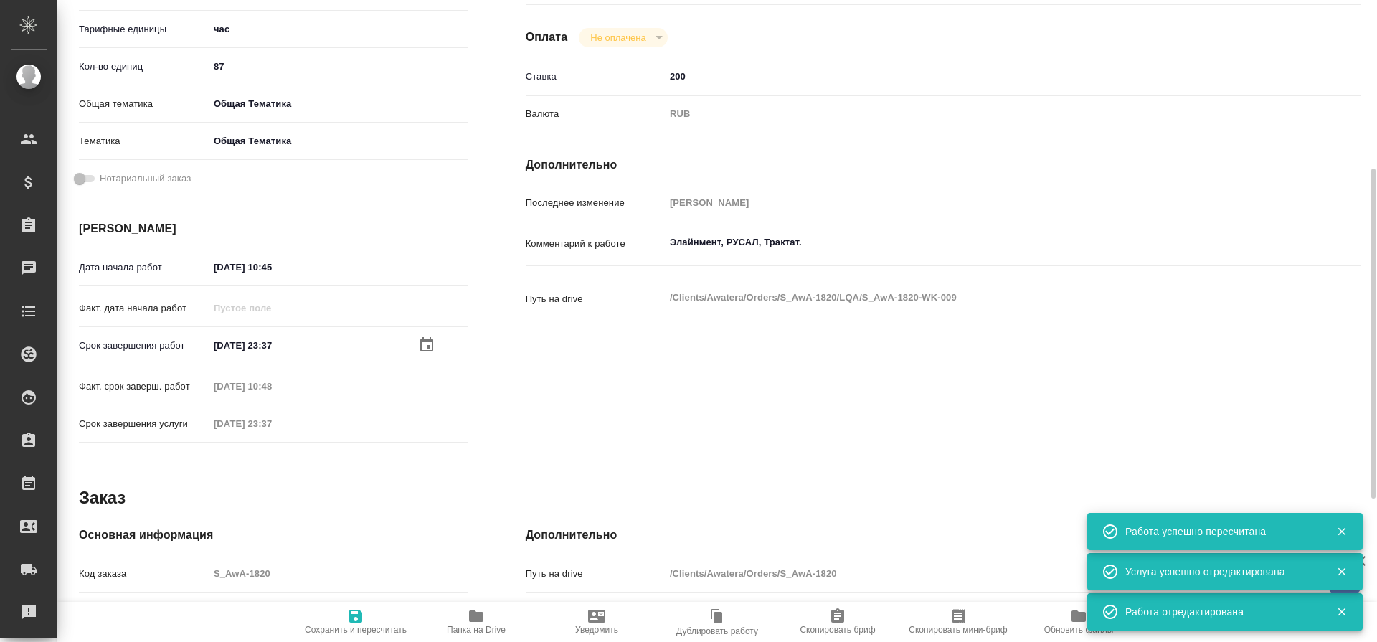
type textarea "x"
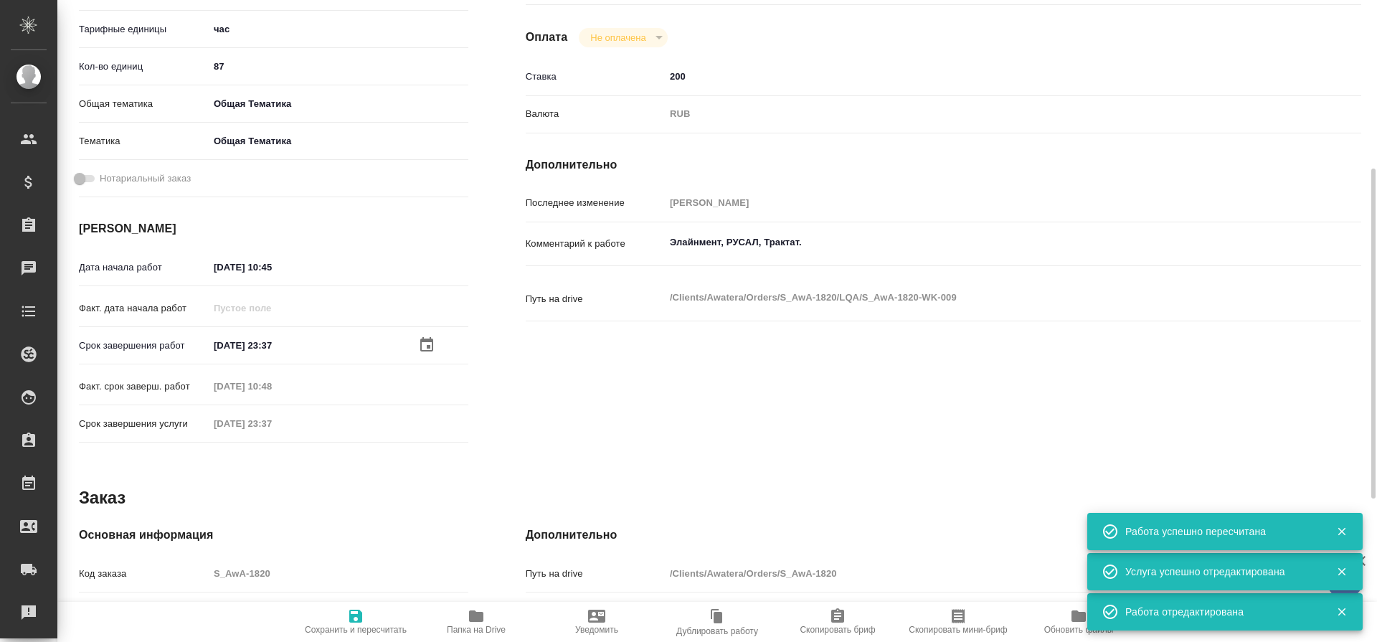
type textarea "x"
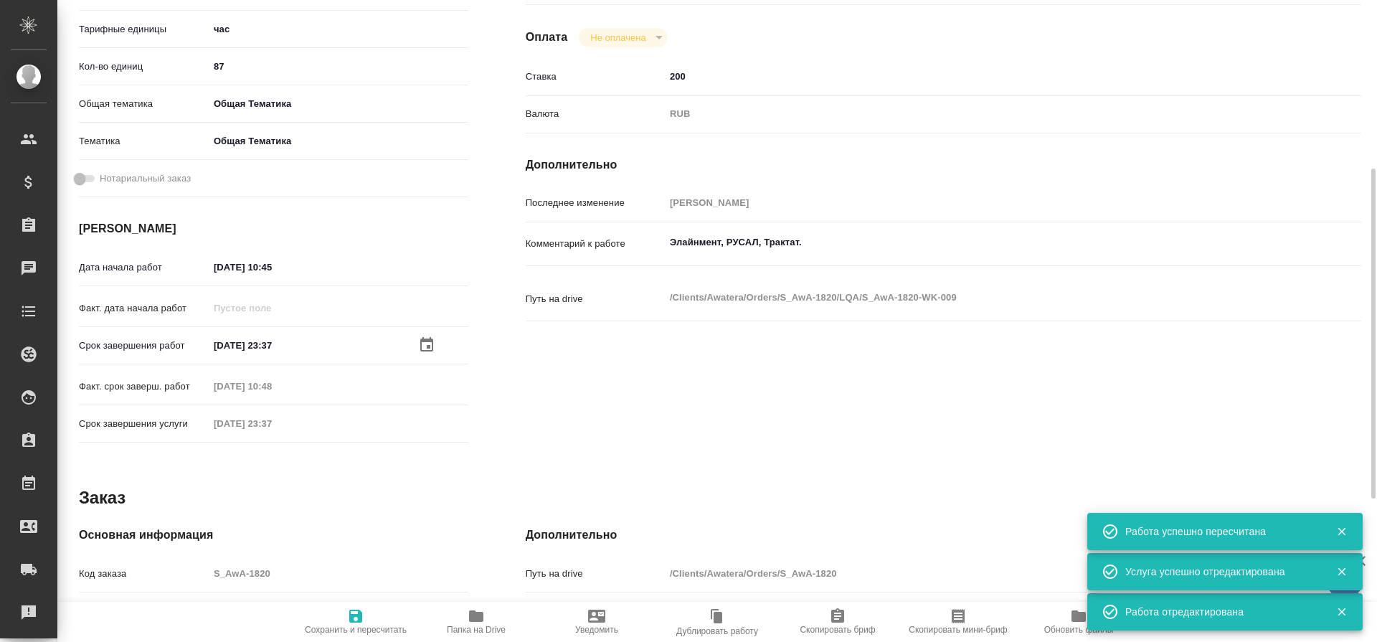
type textarea "x"
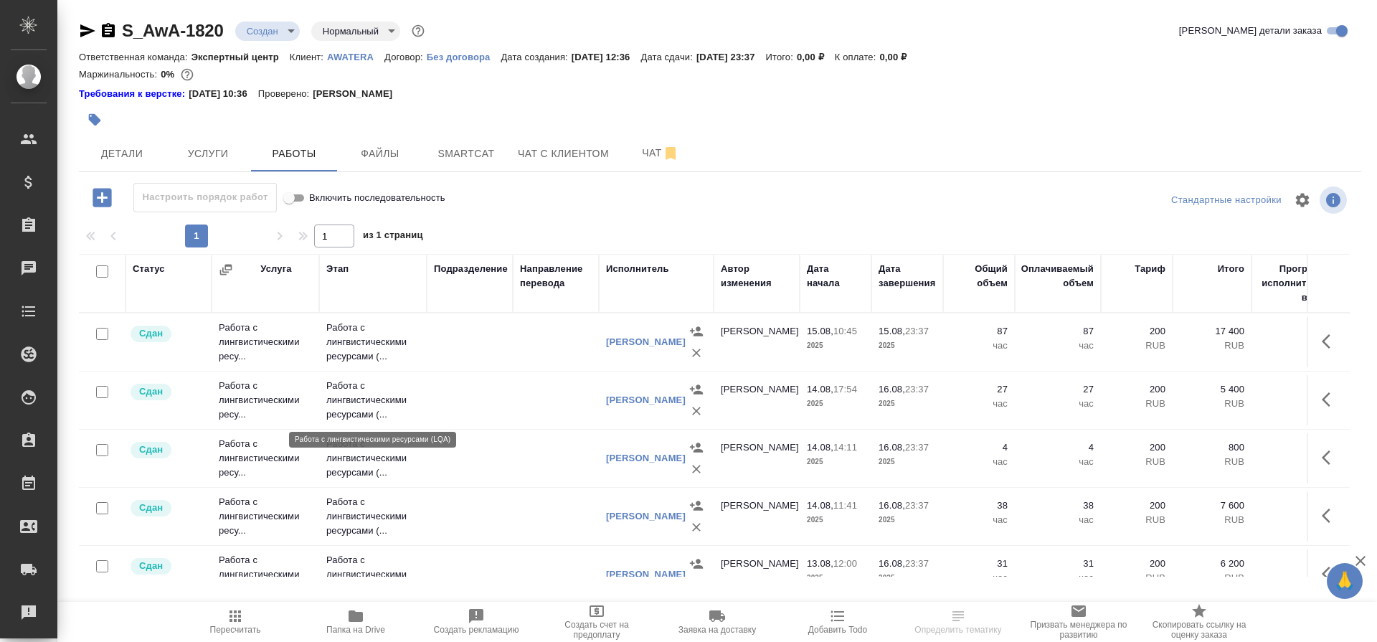
click at [369, 391] on p "Работа с лингвистическими ресурсами (..." at bounding box center [372, 400] width 93 height 43
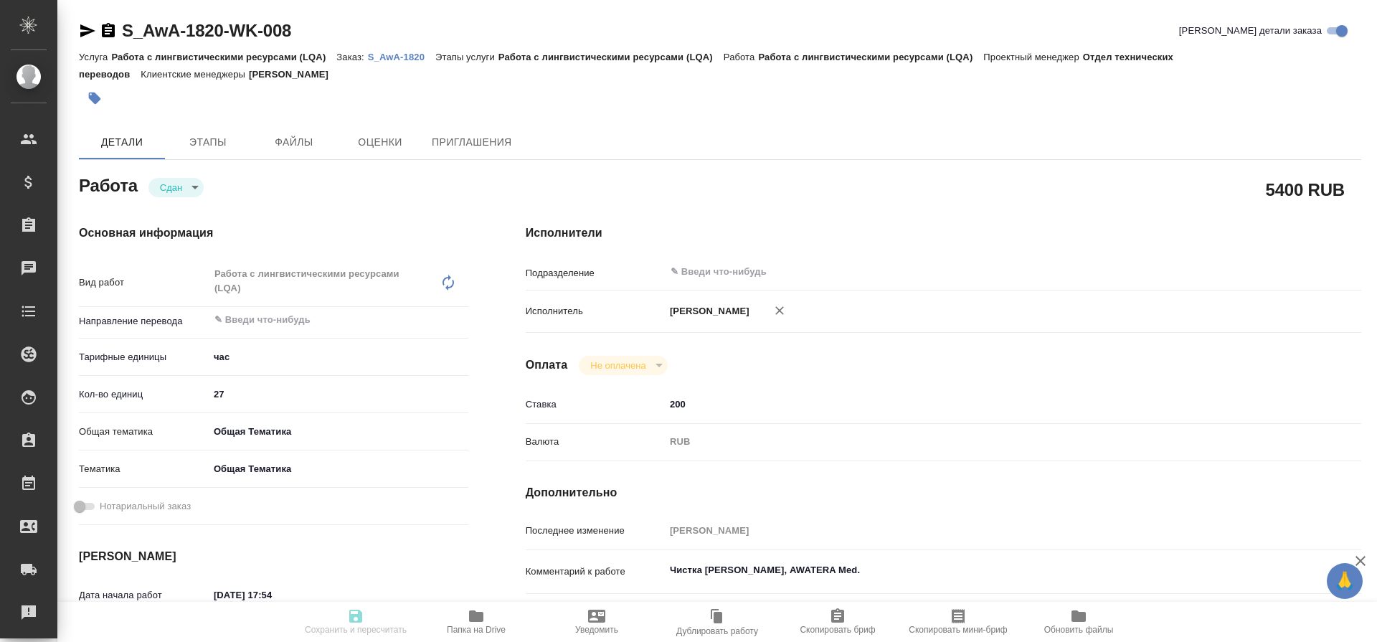
type textarea "x"
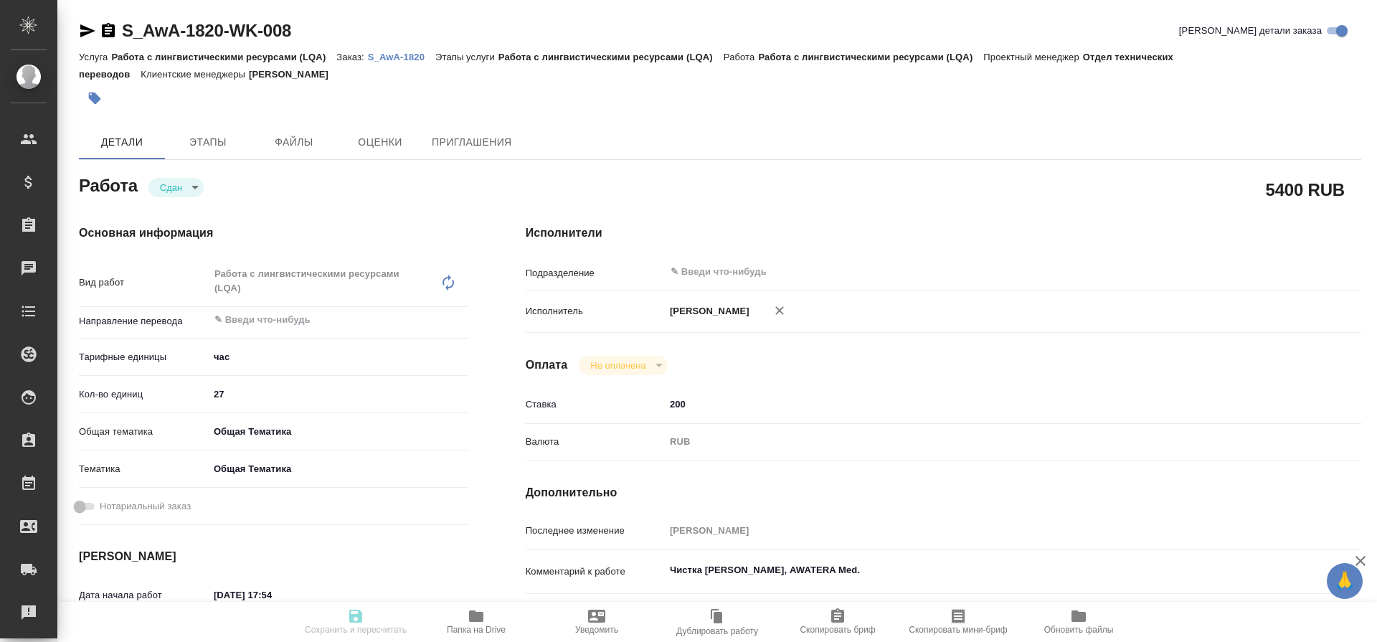
type textarea "x"
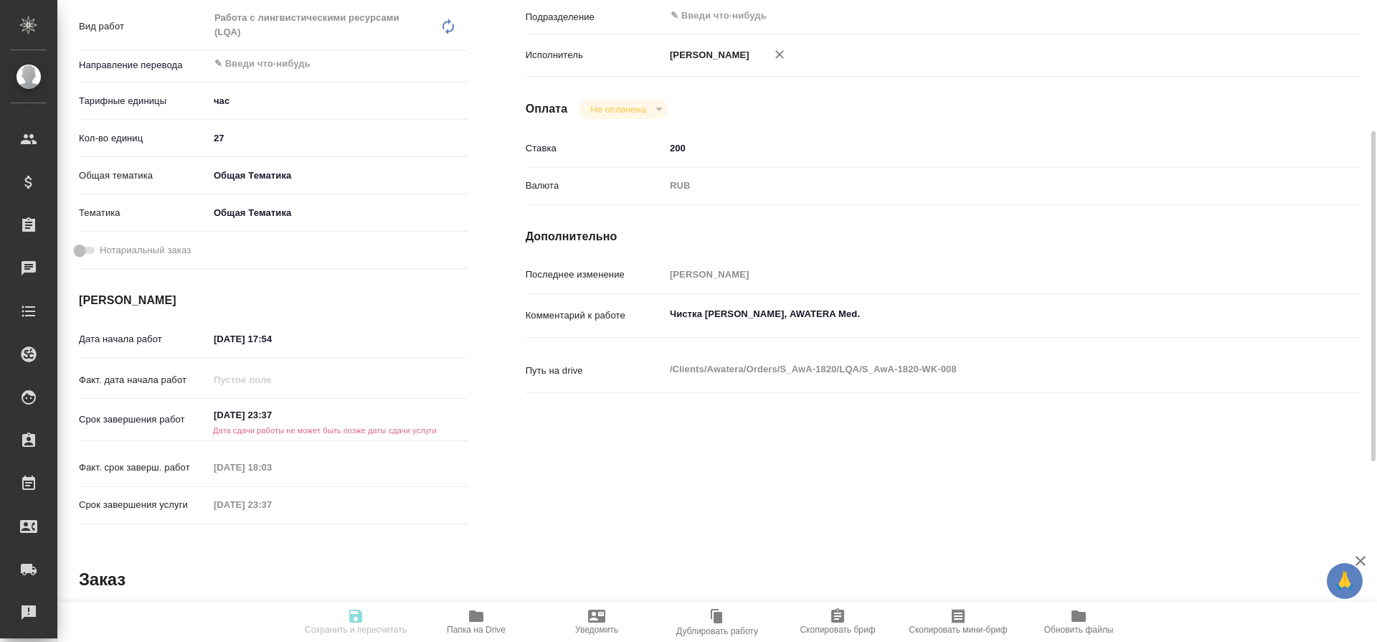
type textarea "x"
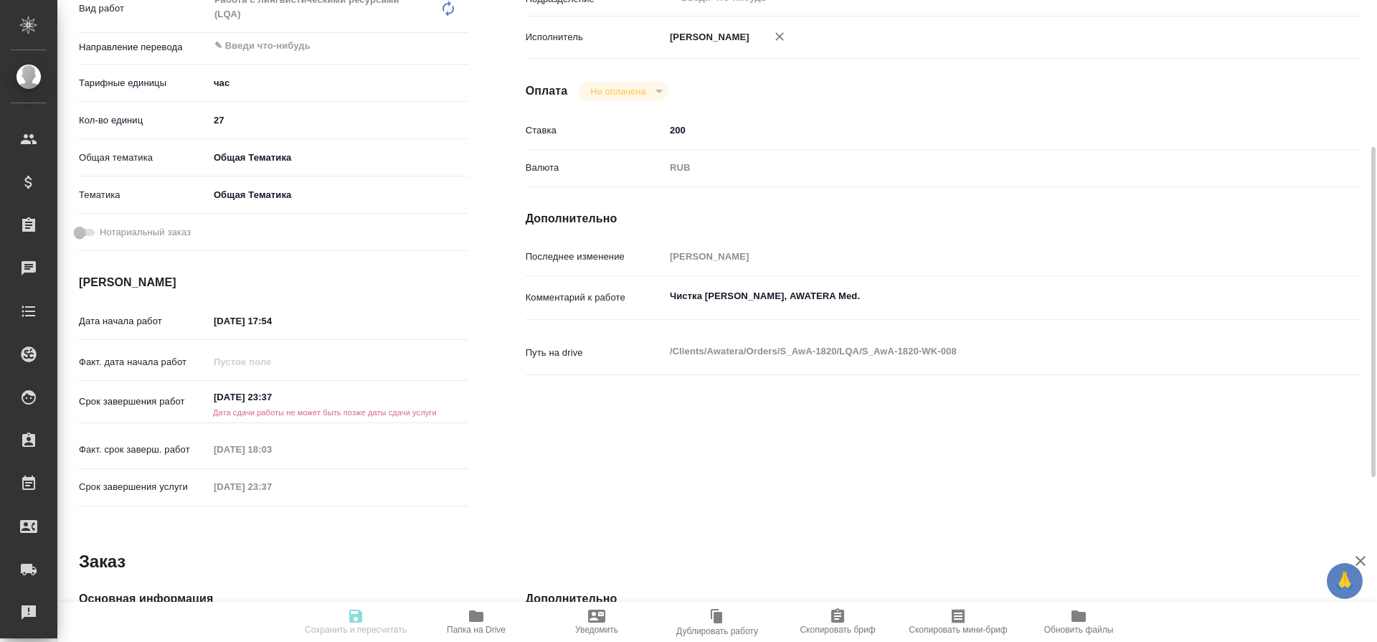
scroll to position [278, 0]
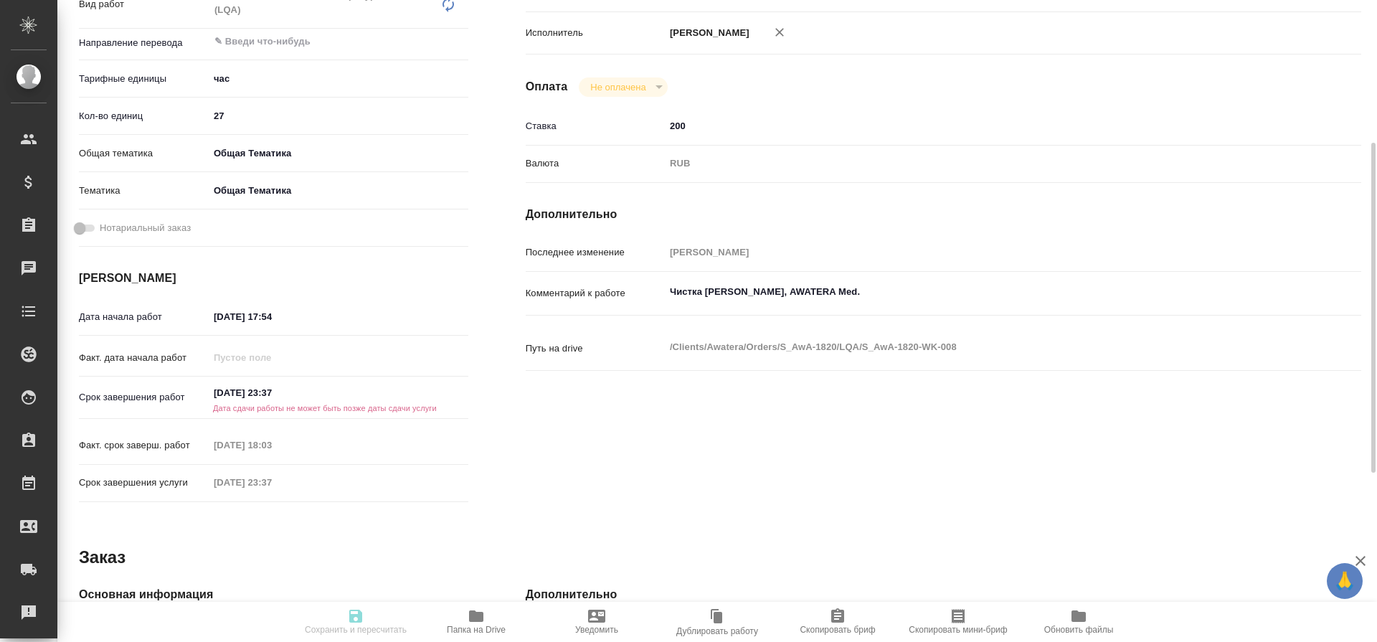
type textarea "x"
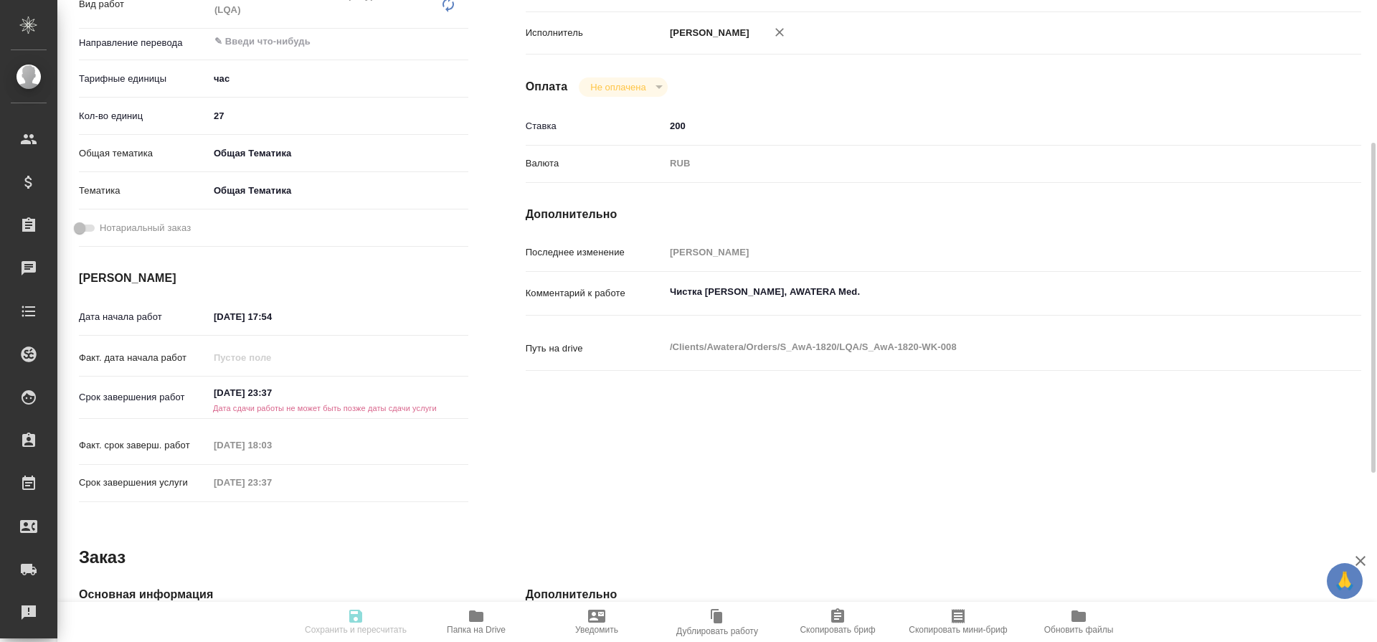
click at [435, 395] on div "16.08.2025 23:37" at bounding box center [339, 392] width 260 height 21
click at [386, 404] on h6 "Дата сдачи работы не может быть позже даты сдачи услуги" at bounding box center [339, 408] width 260 height 9
click at [266, 397] on input "16.08.2025 23:37" at bounding box center [271, 393] width 125 height 21
click at [426, 394] on icon "button" at bounding box center [426, 392] width 17 height 17
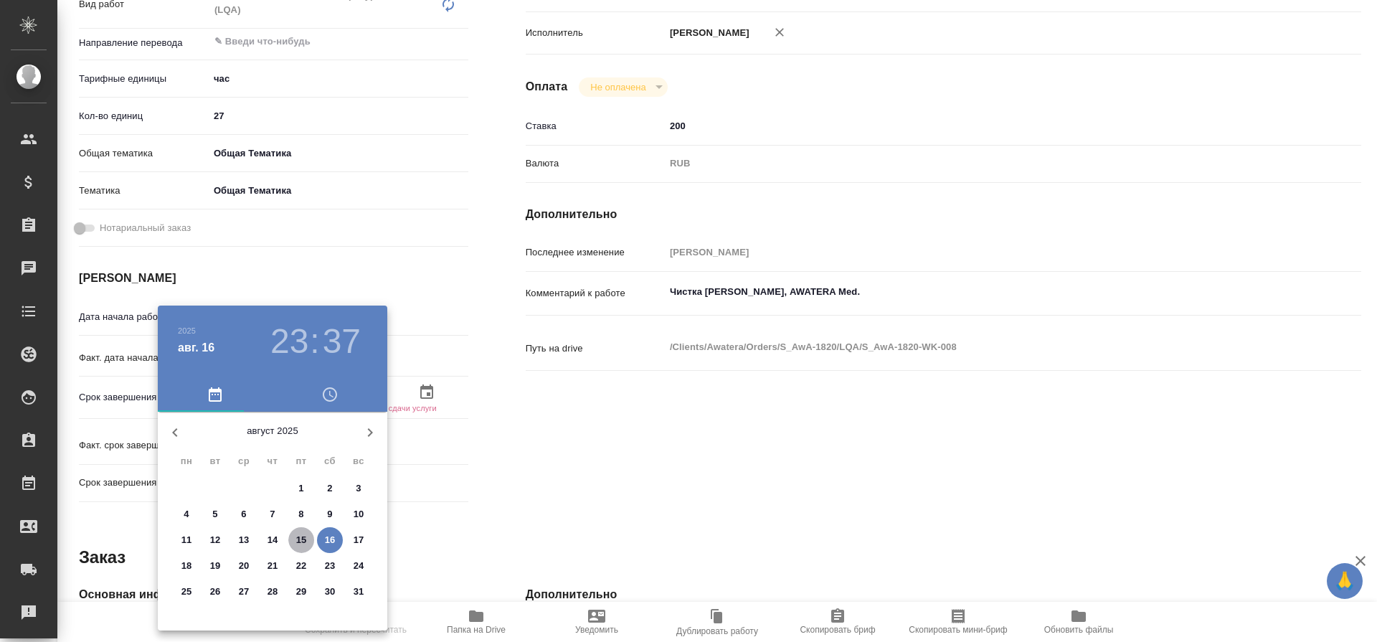
click at [302, 536] on p "15" at bounding box center [301, 540] width 11 height 14
type textarea "x"
type input "15.08.2025 23:37"
type textarea "x"
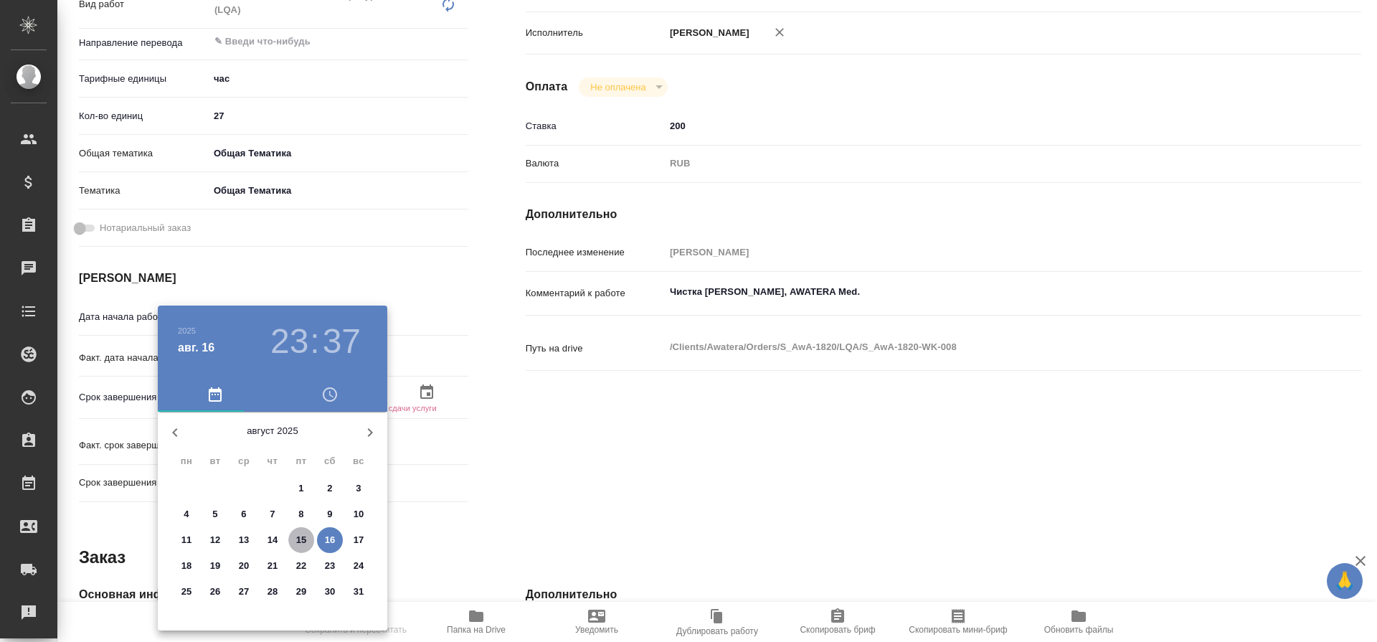
type textarea "x"
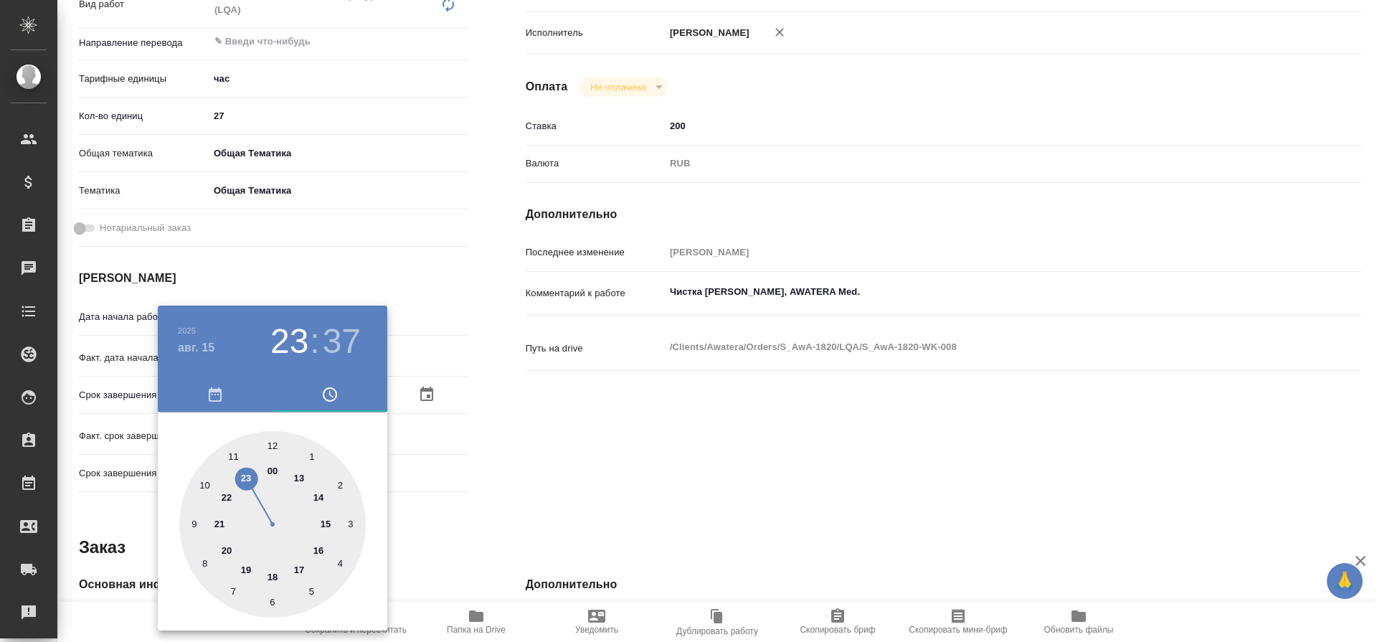
click at [456, 471] on div at bounding box center [688, 321] width 1377 height 642
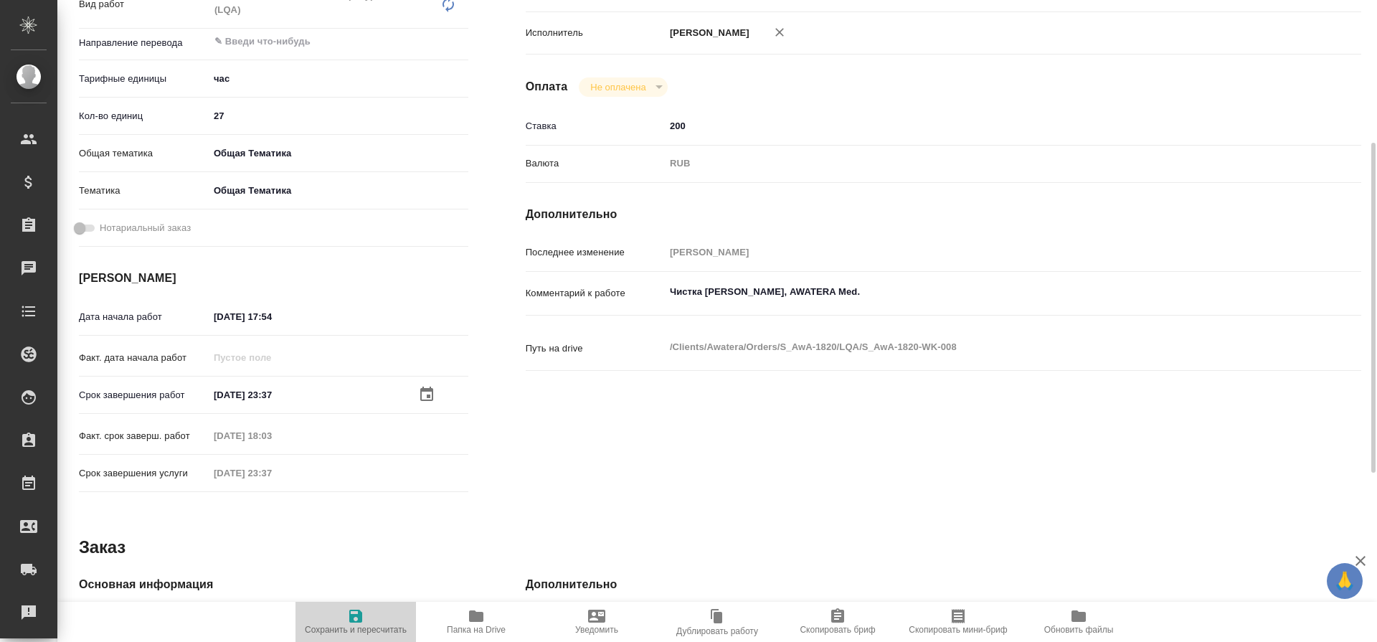
click at [351, 618] on icon "button" at bounding box center [355, 615] width 13 height 13
type textarea "x"
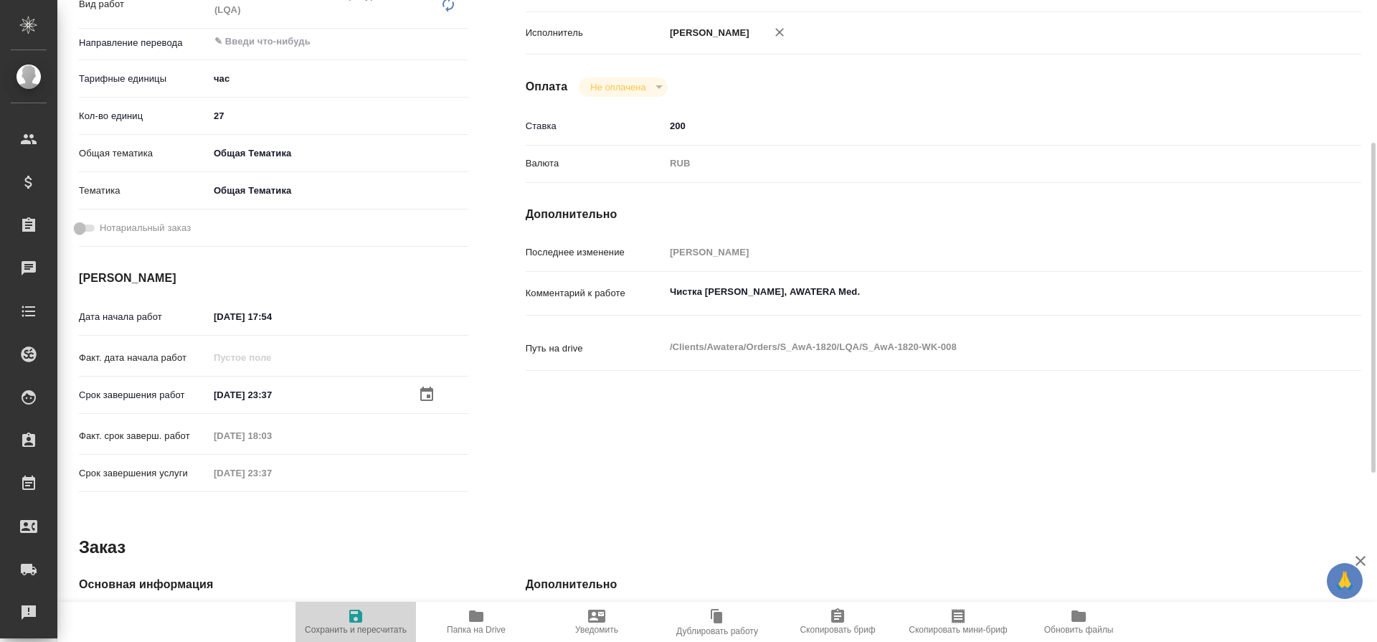
type textarea "x"
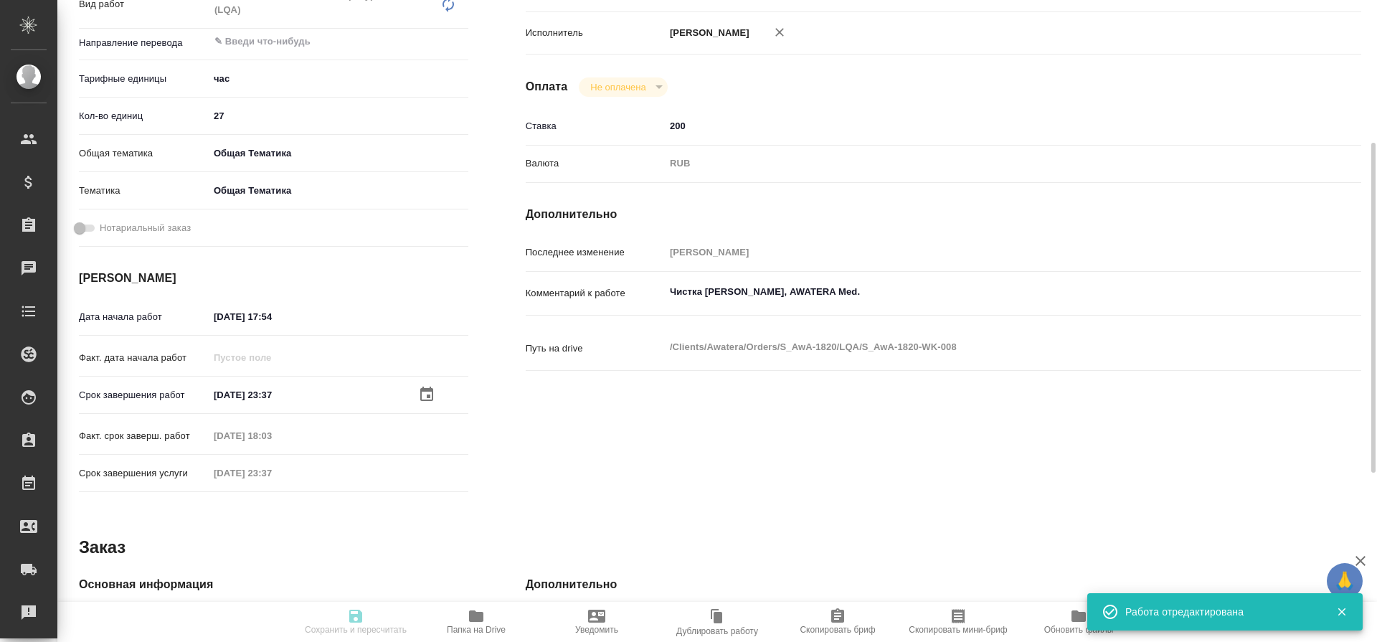
type textarea "x"
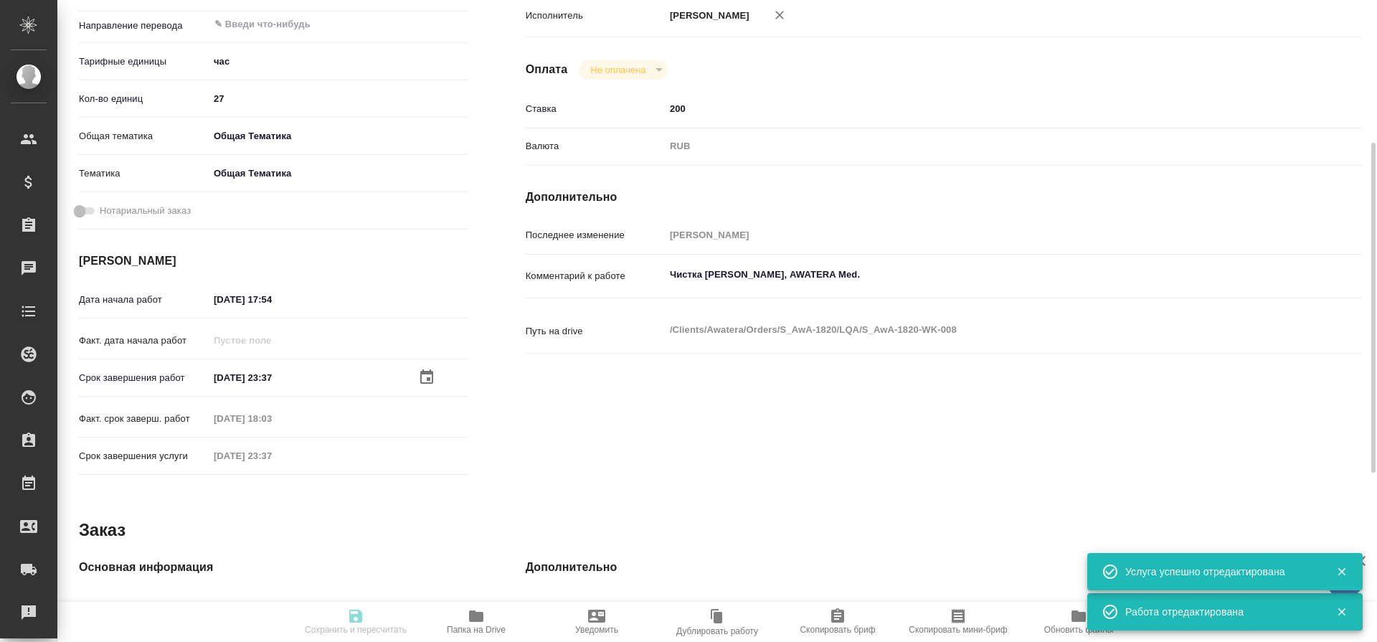
type input "closed"
type textarea "Работа с лингвистическими ресурсами (LQA)"
type textarea "x"
type input "5a8b1489cc6b4906c91bfd93"
type input "27"
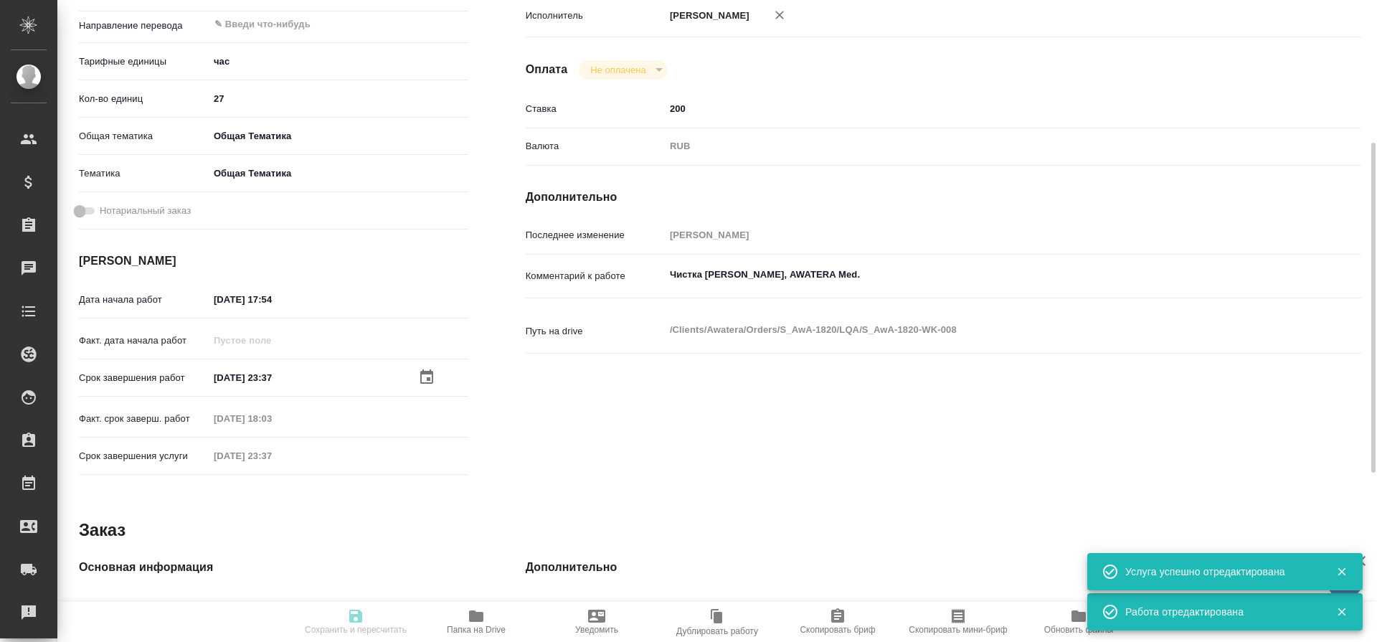
type input "obtem"
type input "6012b1ca196b0e5c9229a120"
type input "14.08.2025 17:54"
type input "[DATE] 23:37"
type input "14.08.2025 18:03"
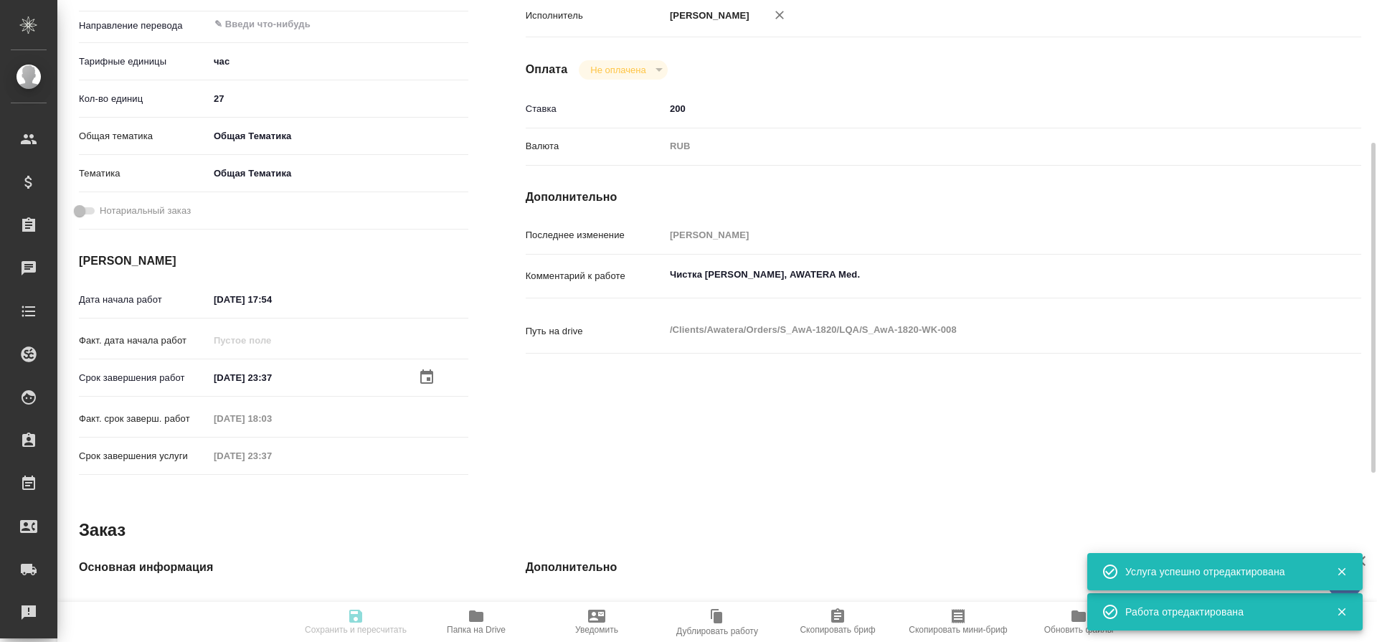
type input "15.08.2025 23:37"
type input "notPayed"
type input "200"
type input "RUB"
type input "[PERSON_NAME]"
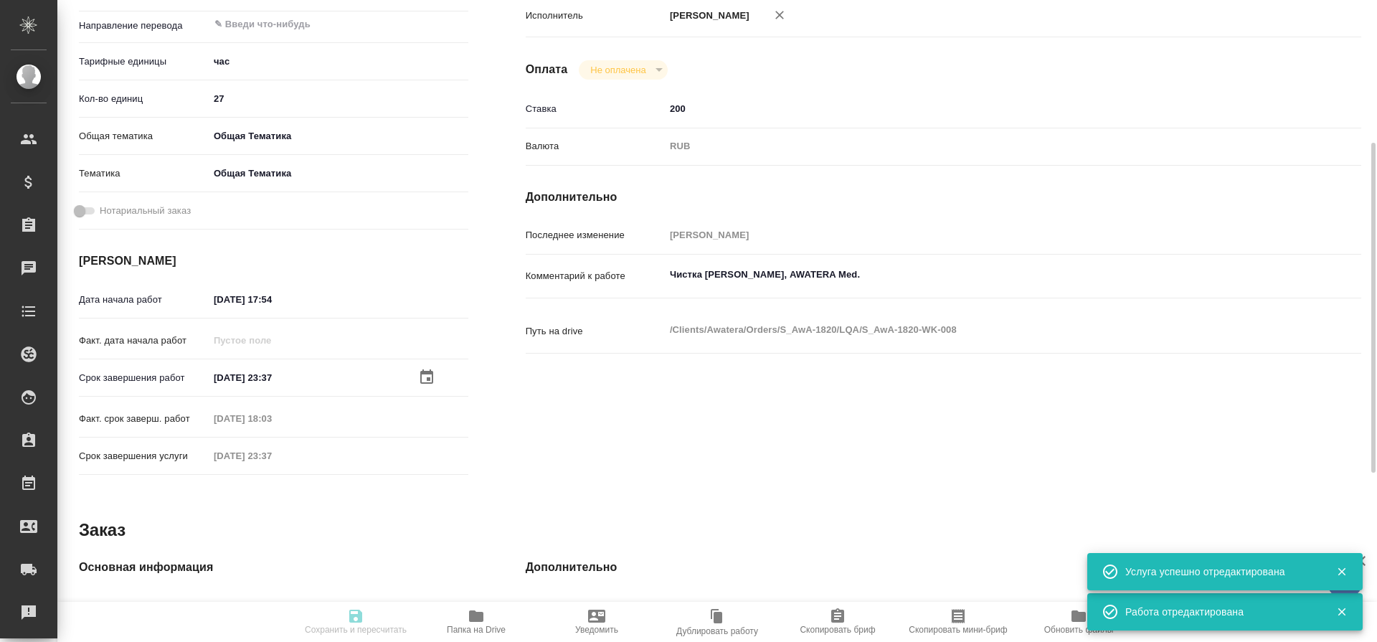
type textarea "Чистка ТМ Новартис, AWATERA Med."
type textarea "x"
type textarea "/Clients/Awatera/Orders/S_AwA-1820/LQA/S_AwA-1820-WK-008"
type textarea "x"
type input "S_AwA-1820"
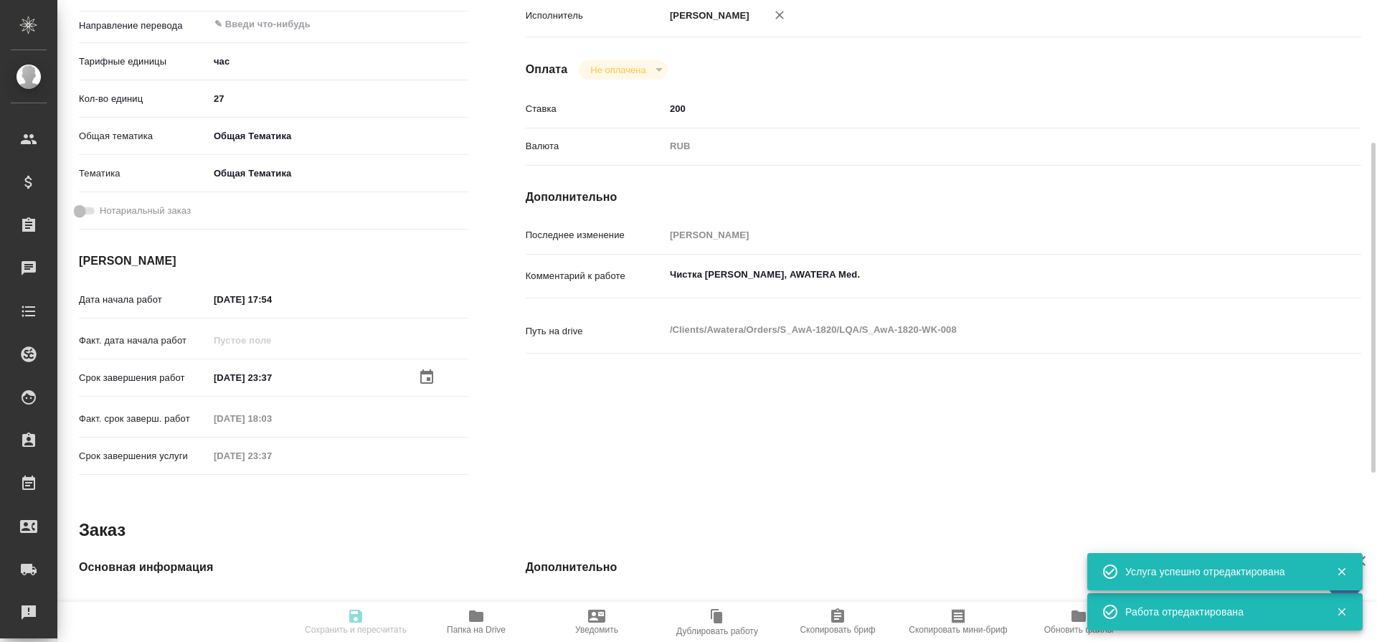
type input "Работа с лингвистическими ресурсами (LQA)"
type input "[PERSON_NAME]"
type input "/Clients/Awatera/Orders/S_AwA-1820"
type textarea "x"
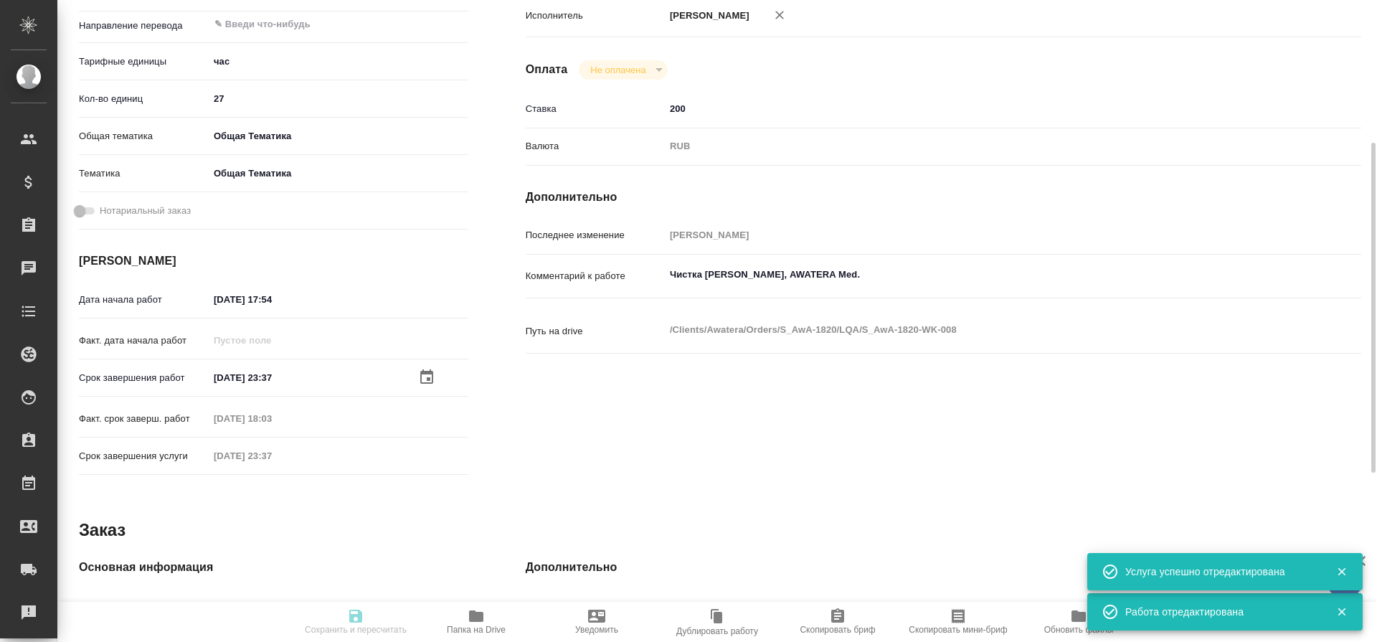
type textarea "x"
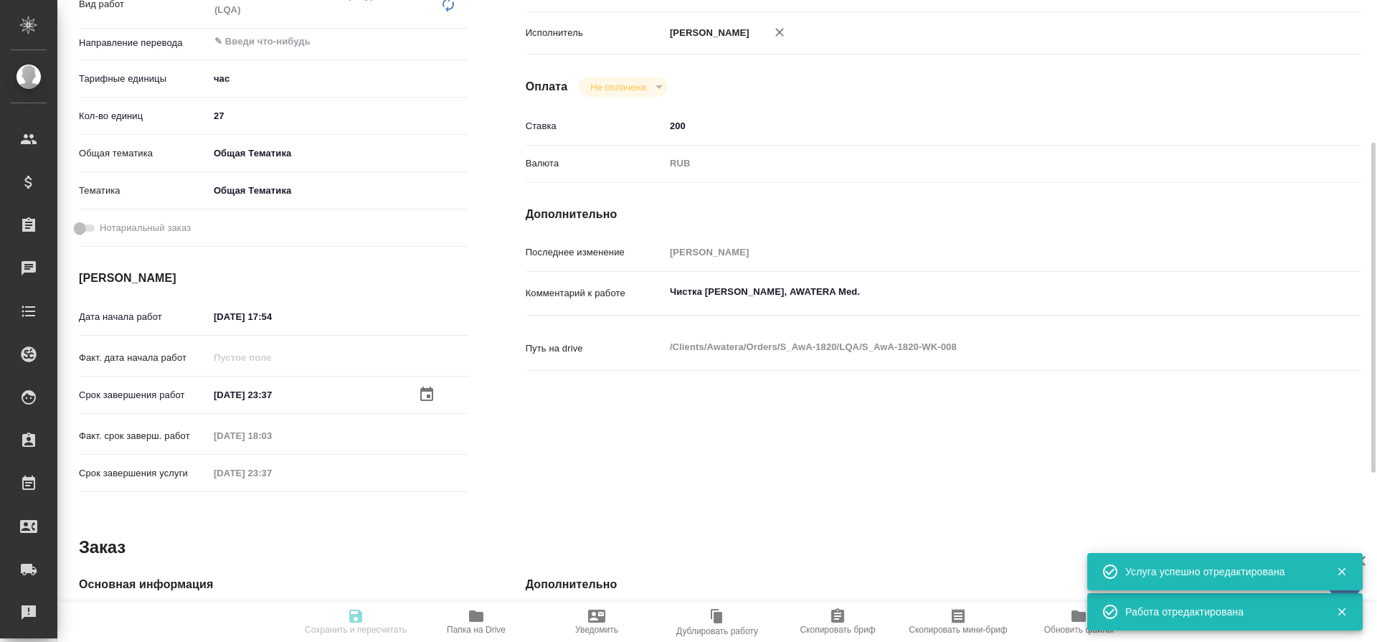
type textarea "x"
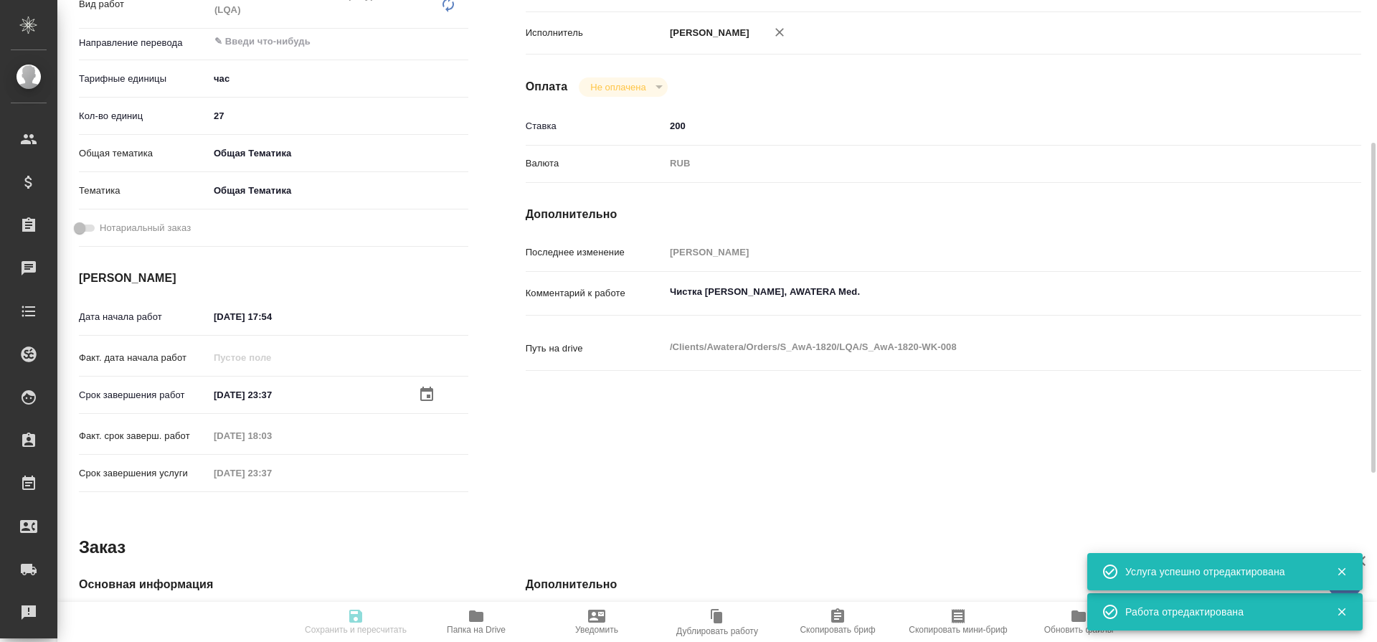
type textarea "x"
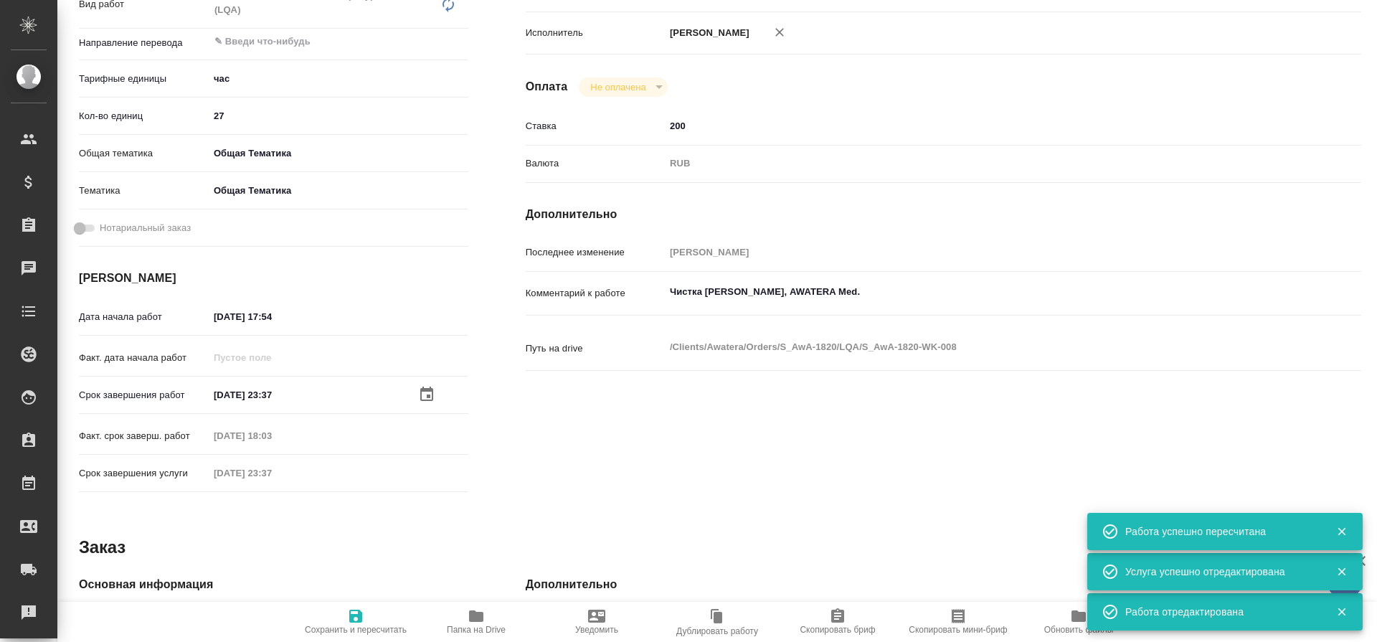
type input "closed"
type textarea "Работа с лингвистическими ресурсами (LQA)"
type textarea "x"
type input "5a8b1489cc6b4906c91bfd93"
type input "27"
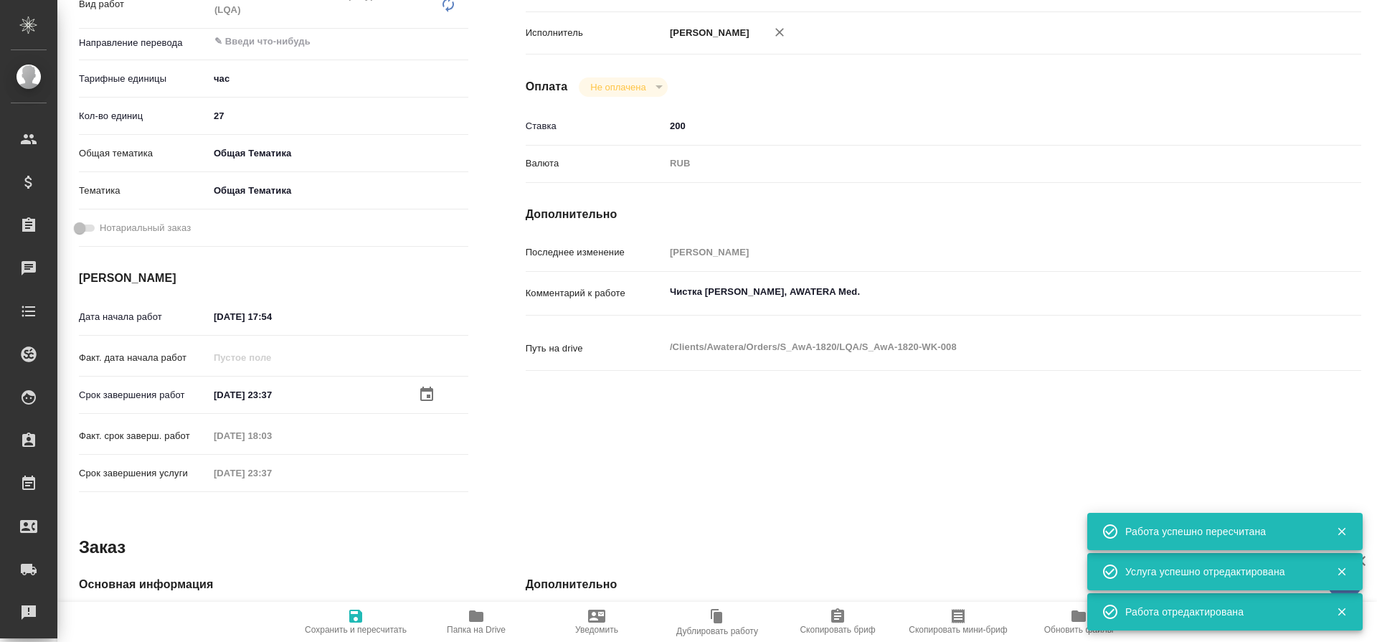
type input "obtem"
type input "6012b1ca196b0e5c9229a120"
type input "14.08.2025 17:54"
type input "15.08.2025 23:37"
type input "14.08.2025 18:03"
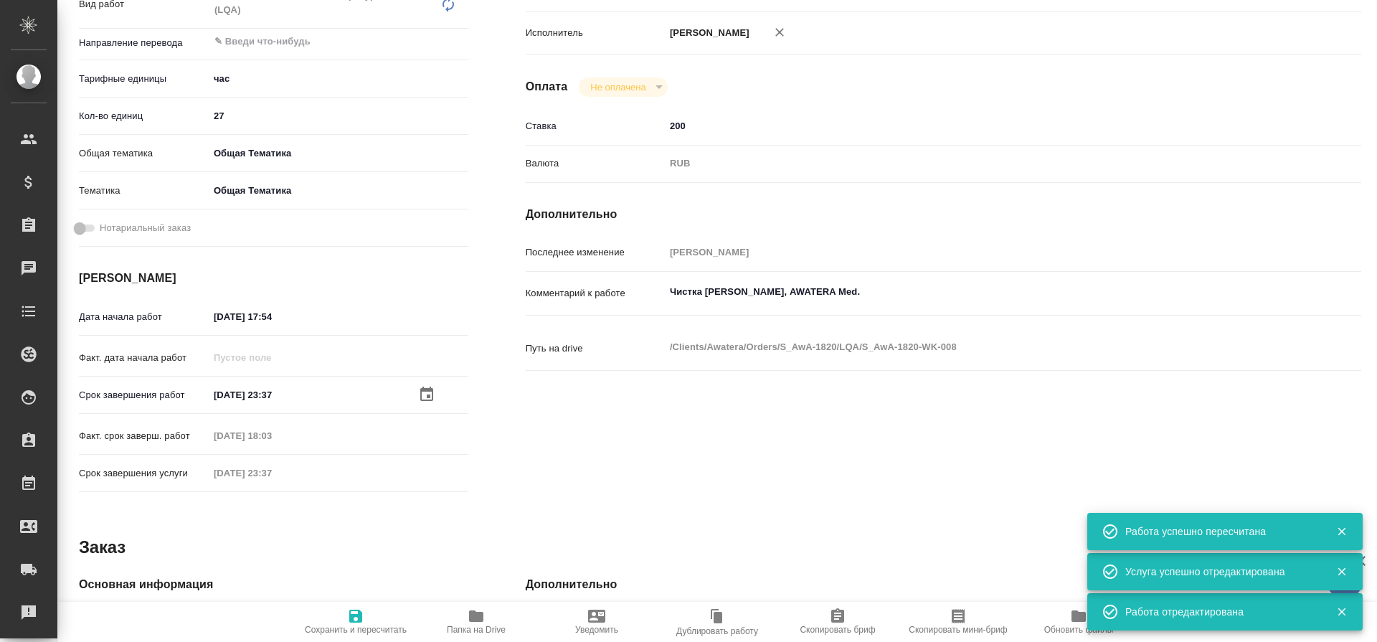
type input "15.08.2025 23:37"
type input "notPayed"
type input "200"
type input "RUB"
type input "[PERSON_NAME]"
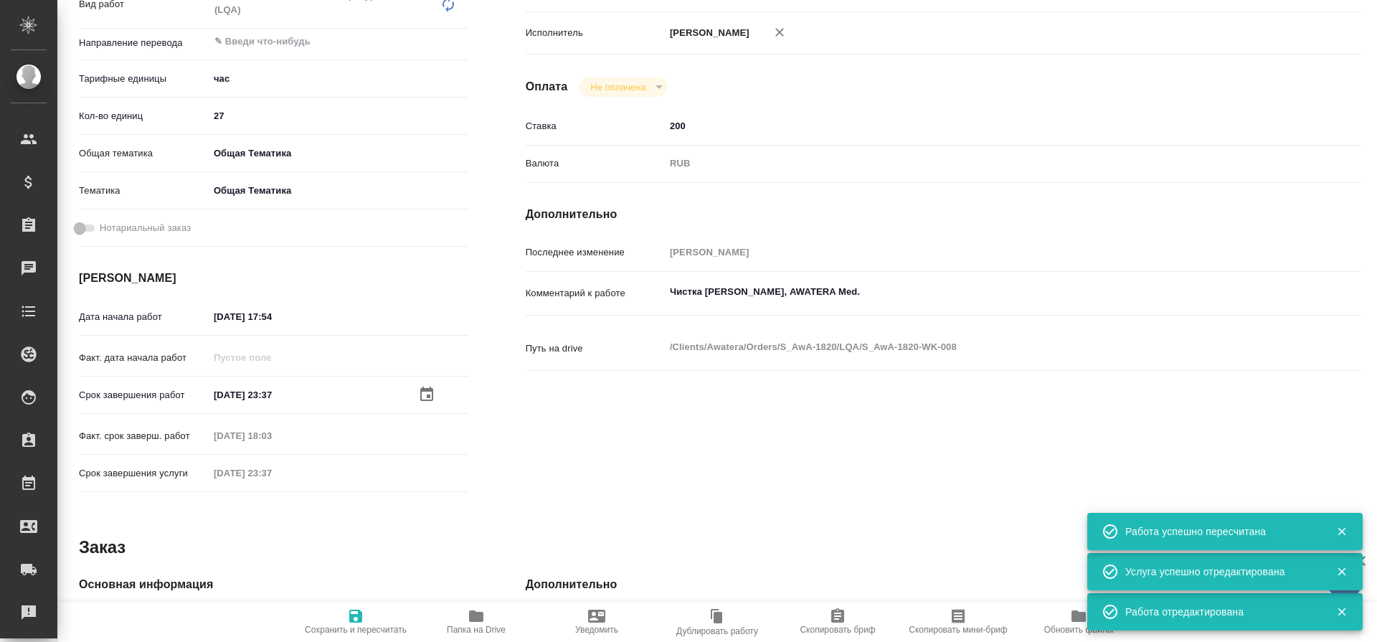
type textarea "Чистка ТМ Новартис, AWATERA Med."
type textarea "x"
type textarea "/Clients/Awatera/Orders/S_AwA-1820/LQA/S_AwA-1820-WK-008"
type textarea "x"
type input "S_AwA-1820"
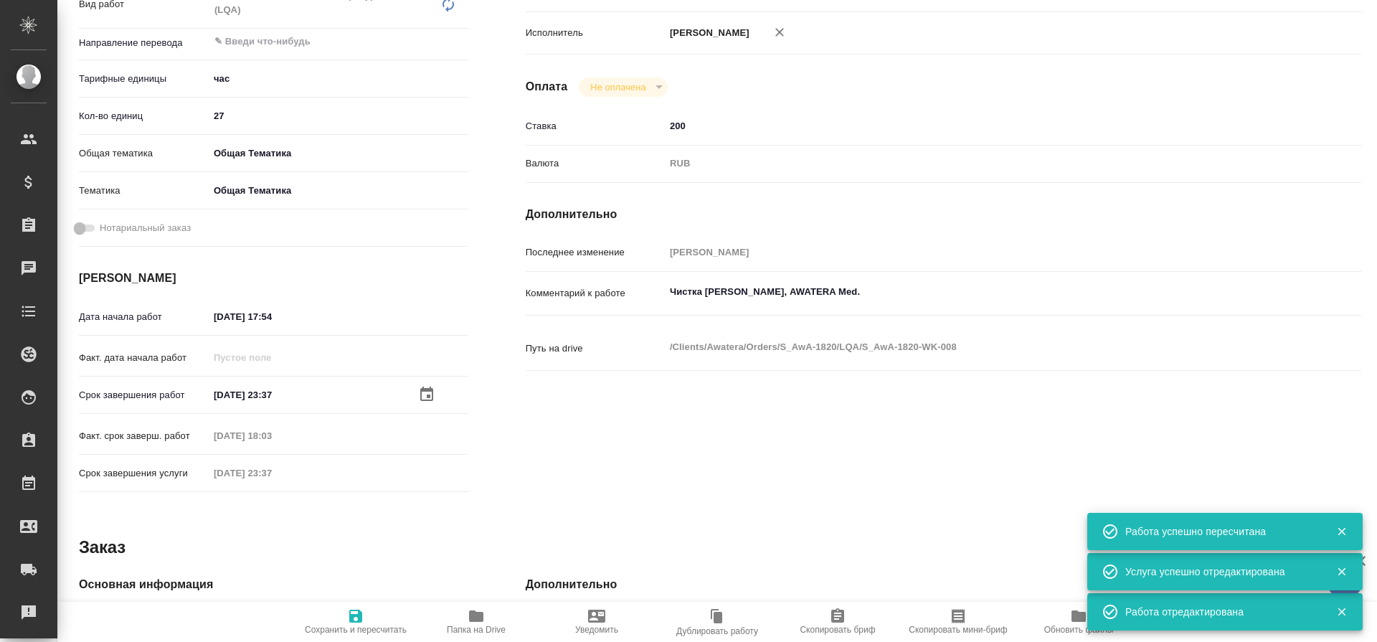
type input "Работа с лингвистическими ресурсами (LQA)"
type input "[PERSON_NAME]"
type input "/Clients/Awatera/Orders/S_AwA-1820"
type textarea "x"
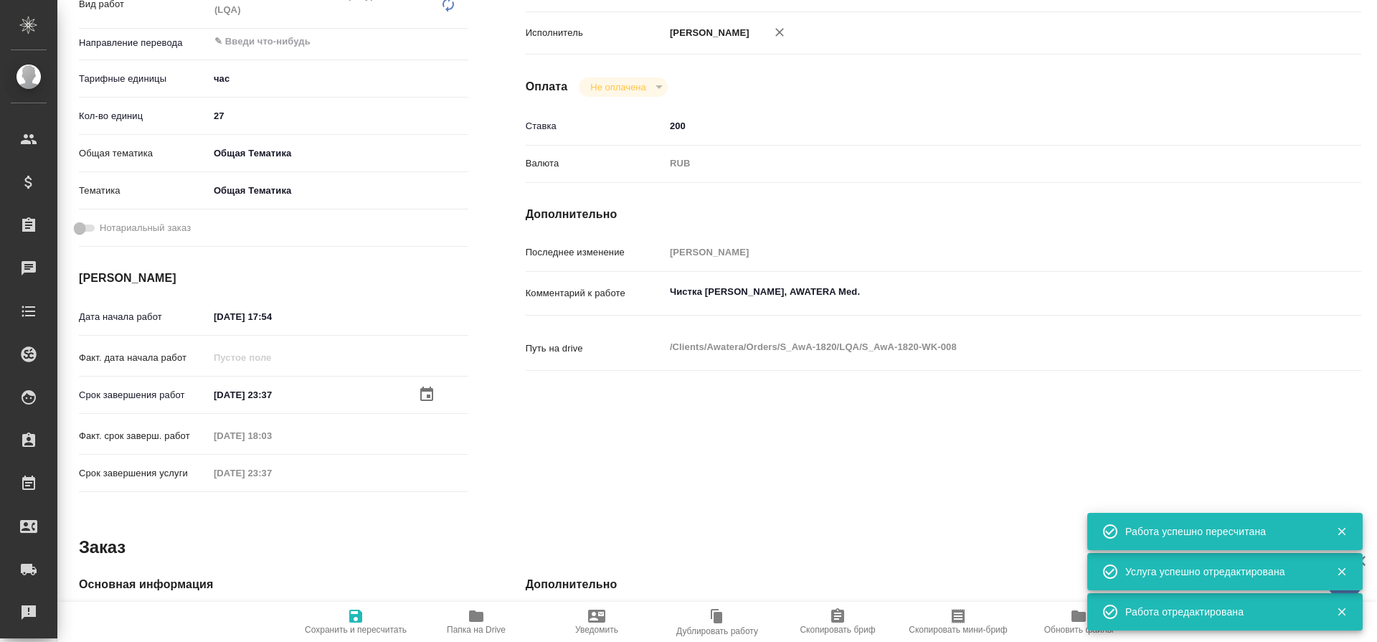
type textarea "x"
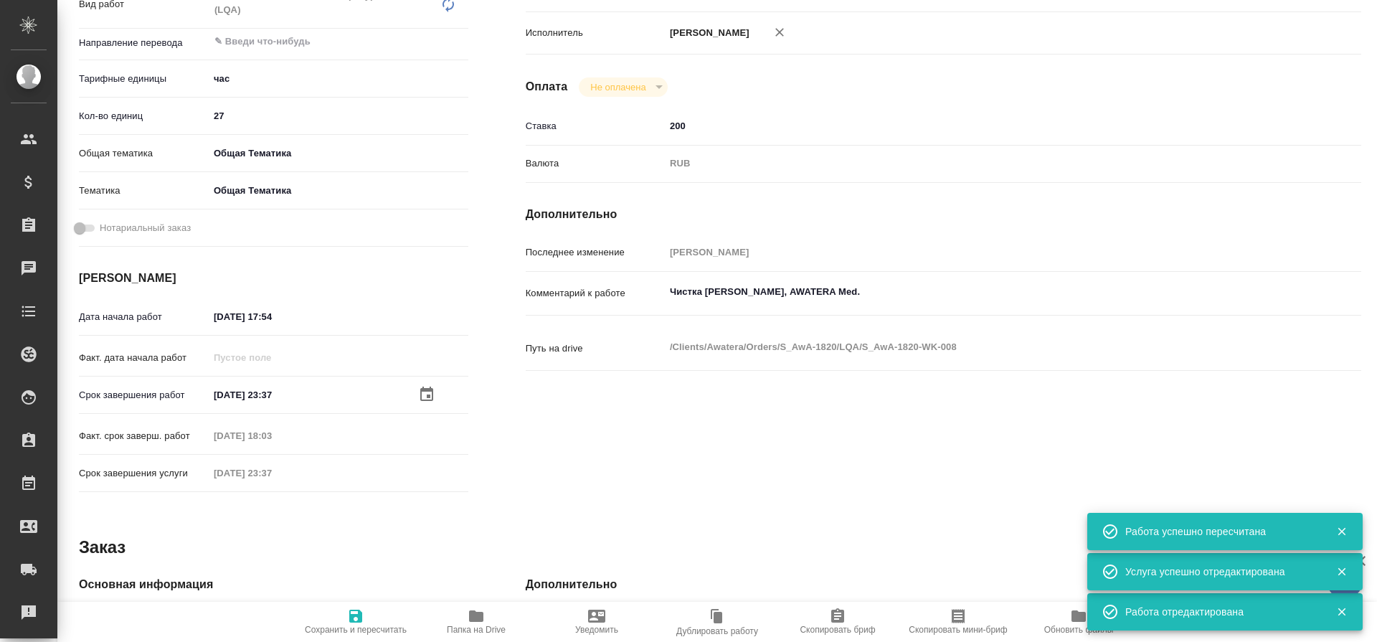
type textarea "x"
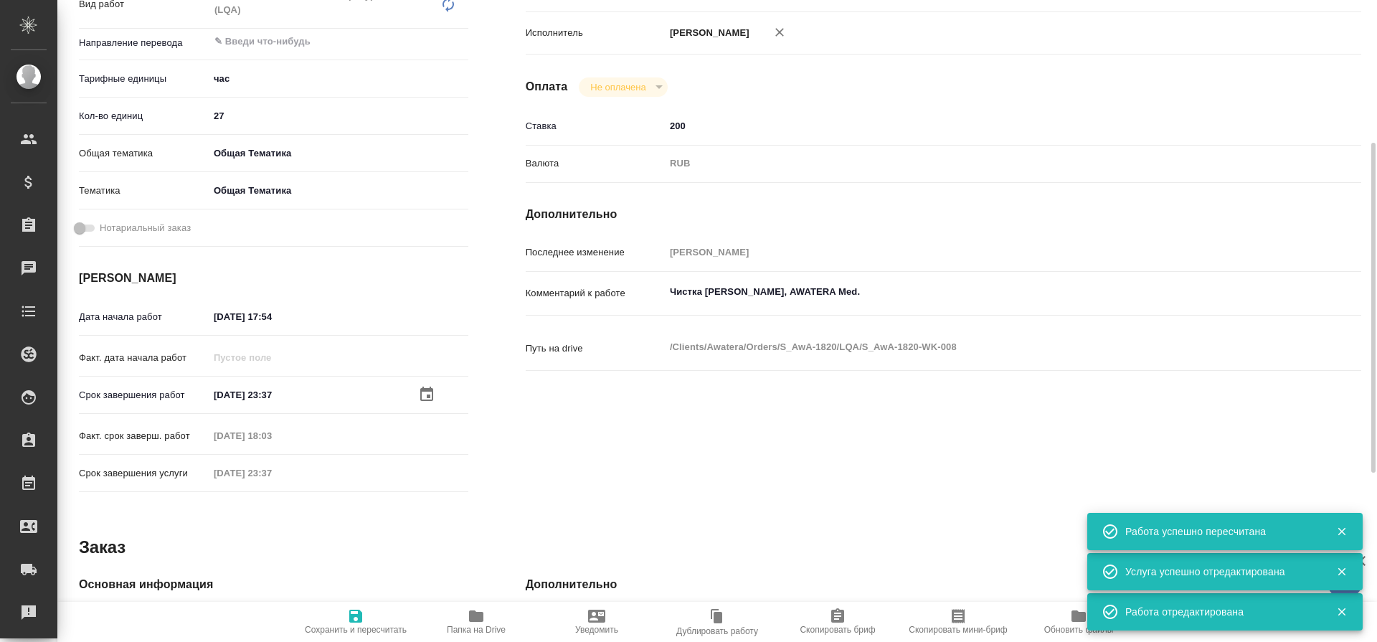
type textarea "x"
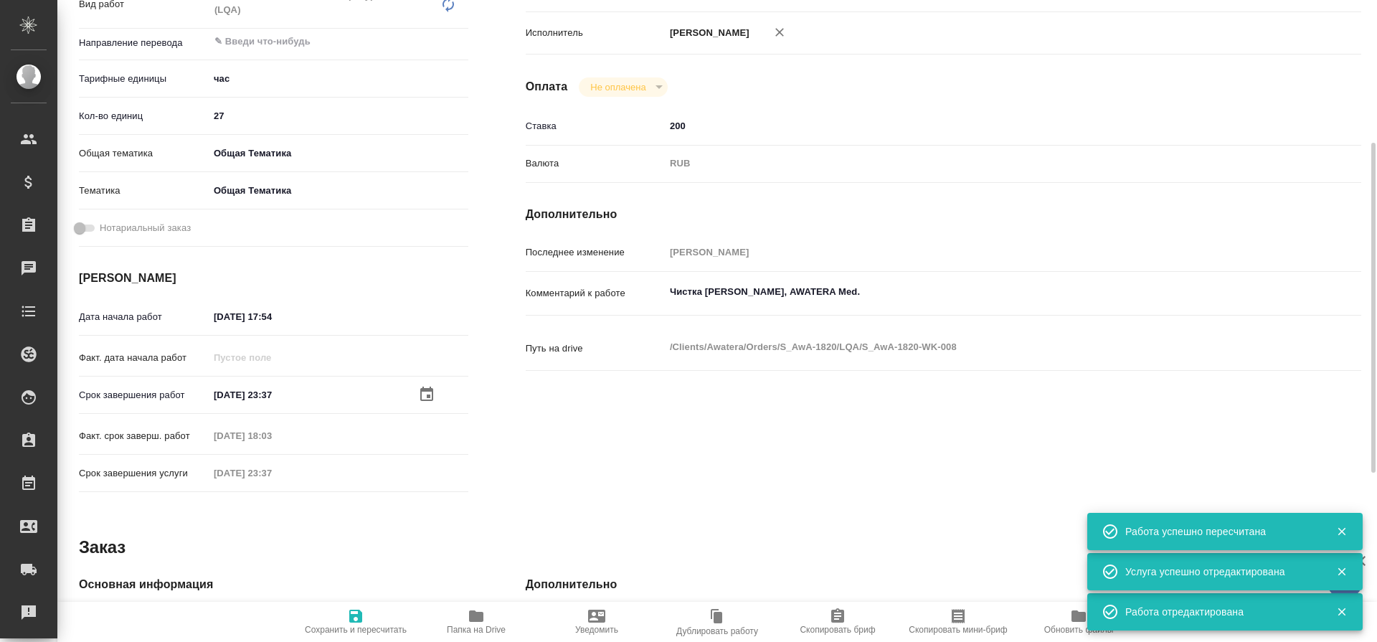
type textarea "x"
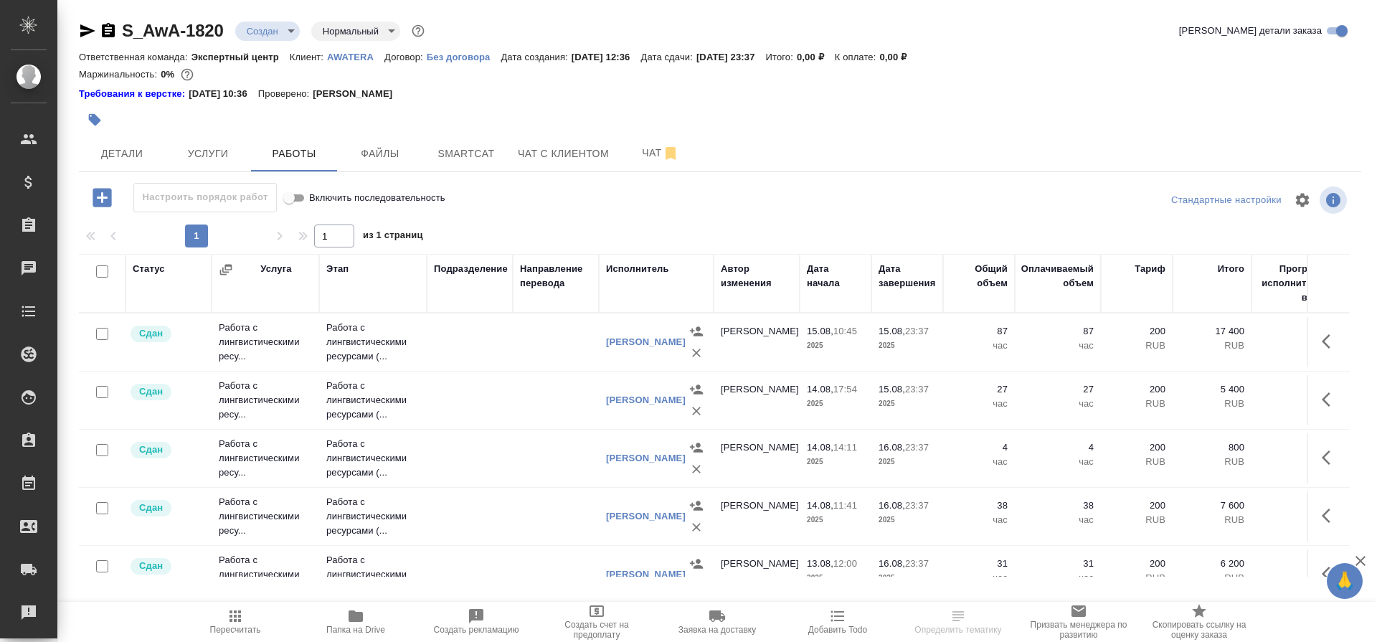
click at [251, 371] on td "Работа с лингвистическими ресу..." at bounding box center [266, 341] width 108 height 57
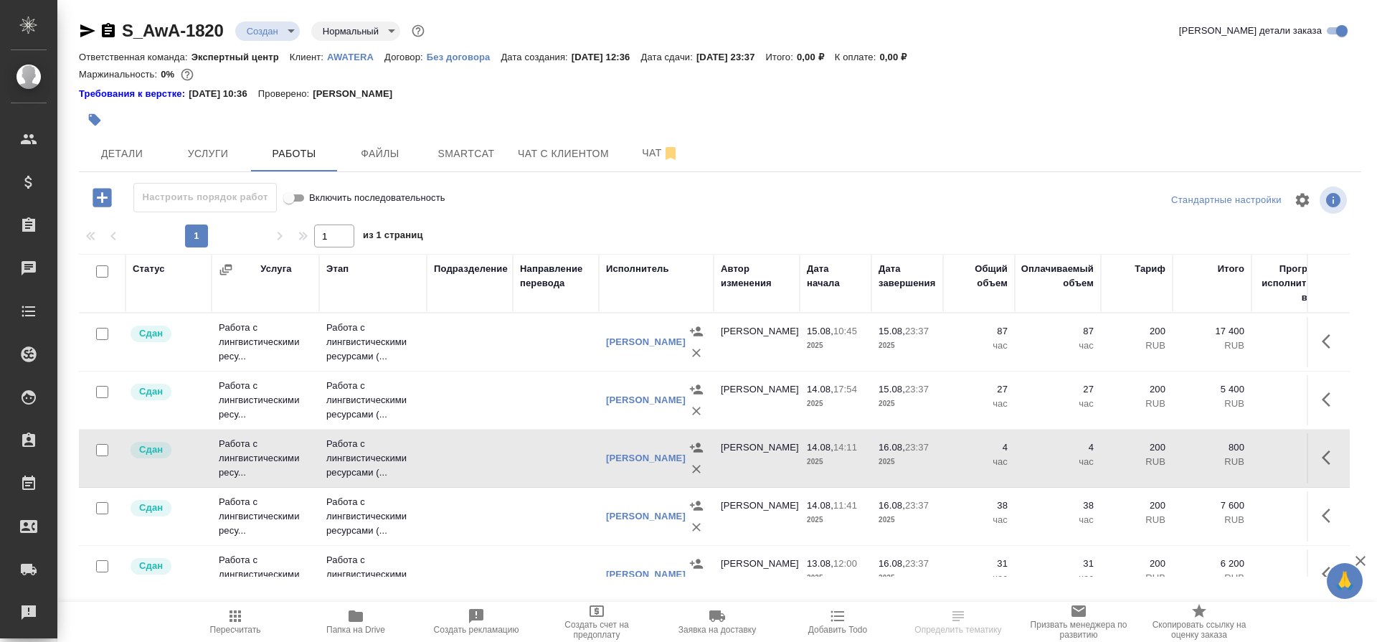
click at [251, 371] on td "Работа с лингвистическими ресу..." at bounding box center [266, 341] width 108 height 57
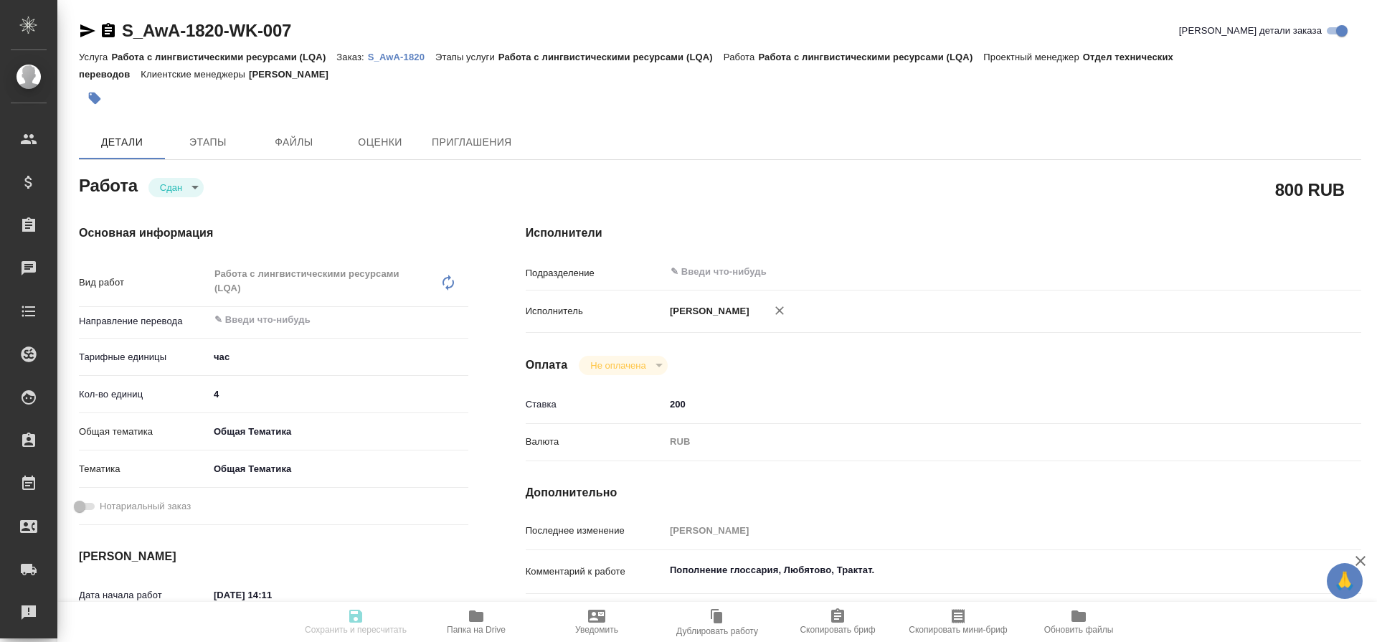
type textarea "x"
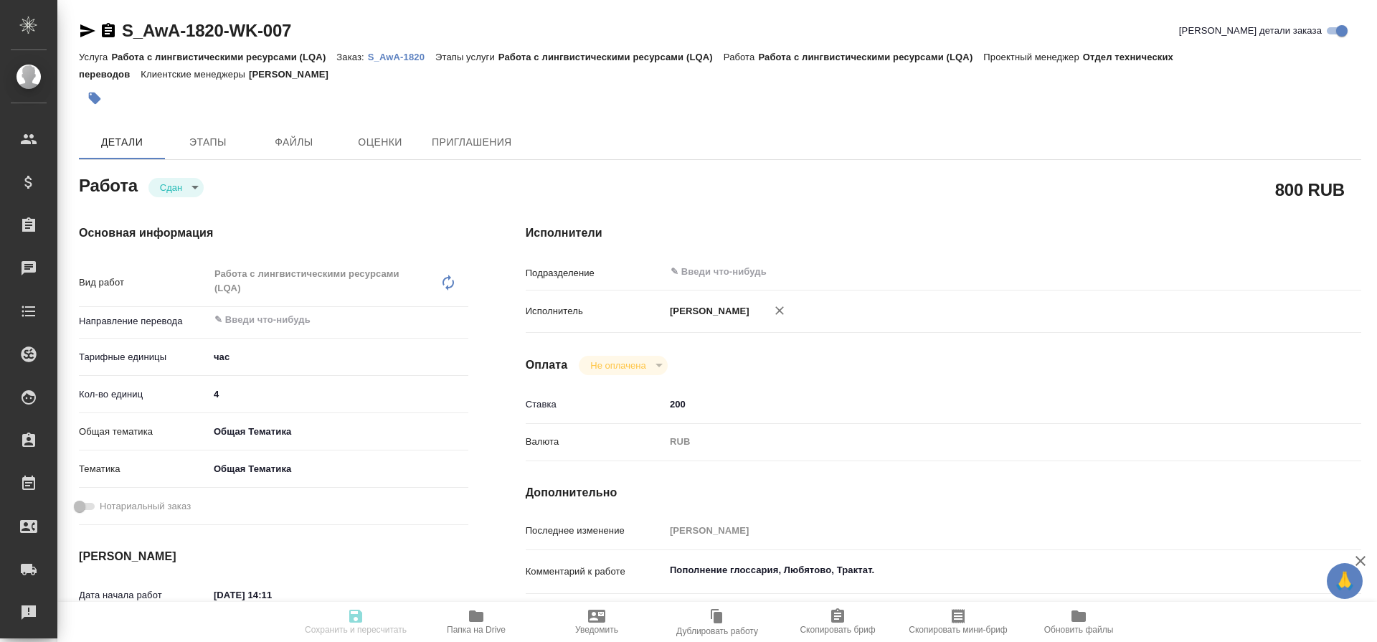
type textarea "x"
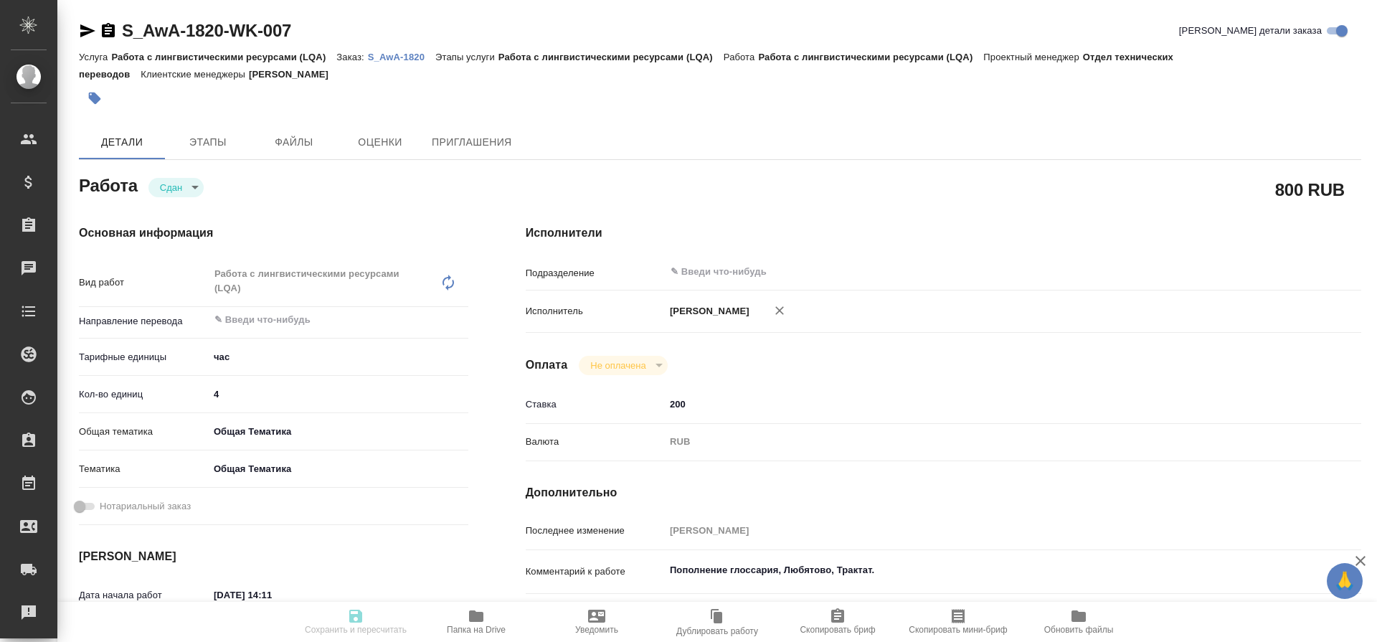
type textarea "x"
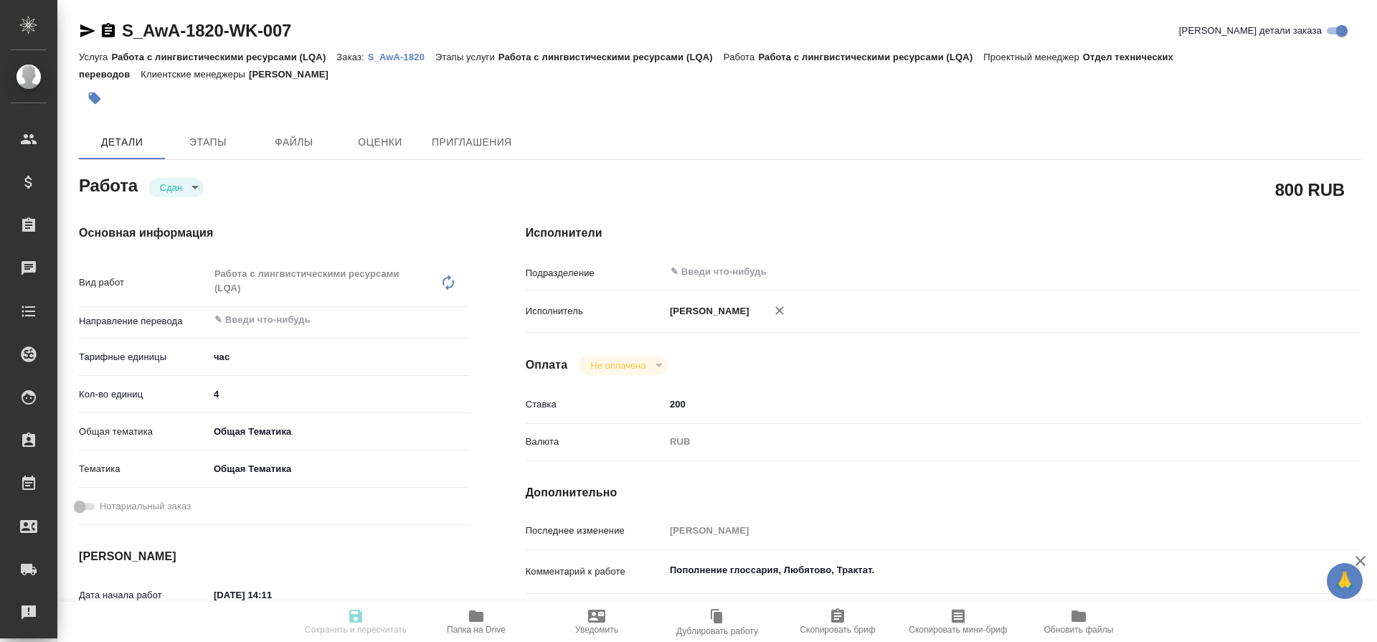
type textarea "x"
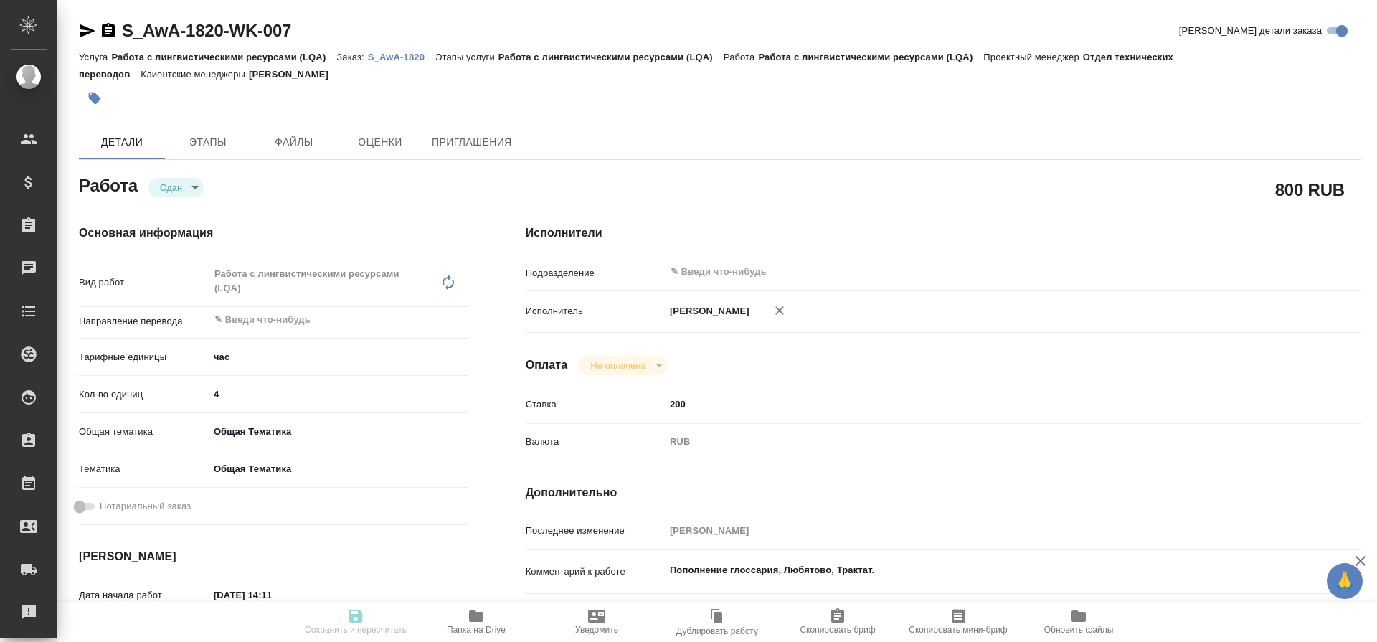
type textarea "x"
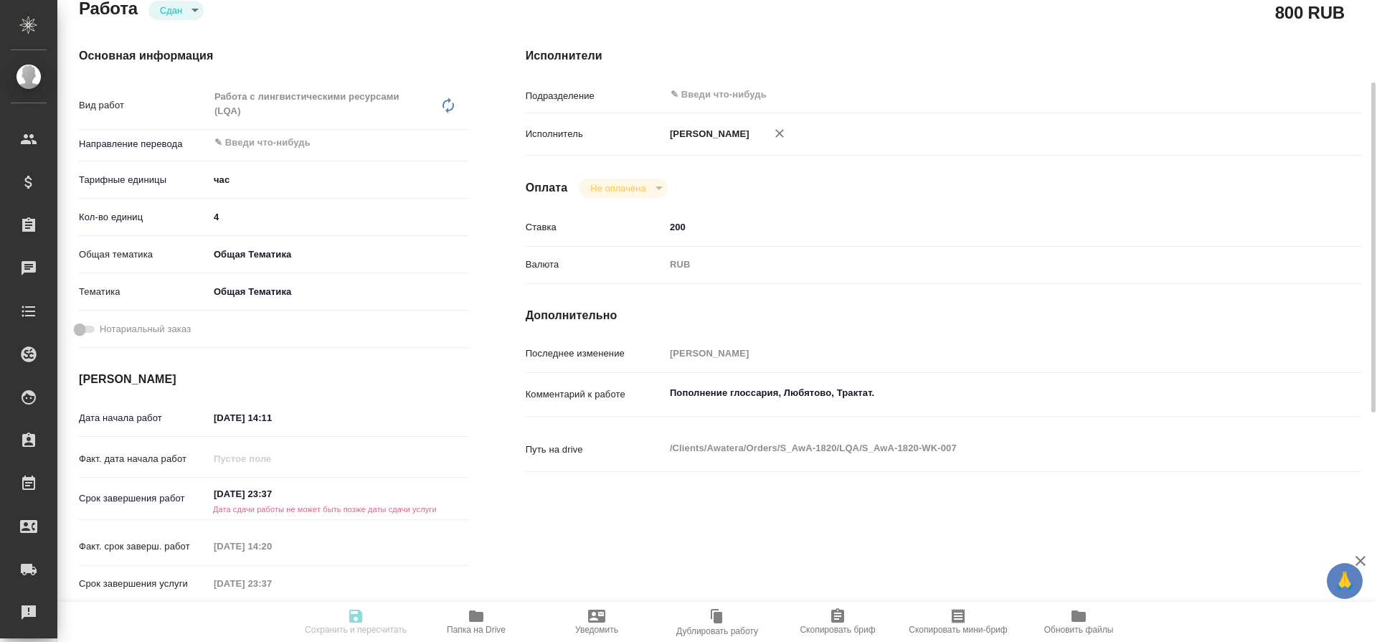
scroll to position [183, 0]
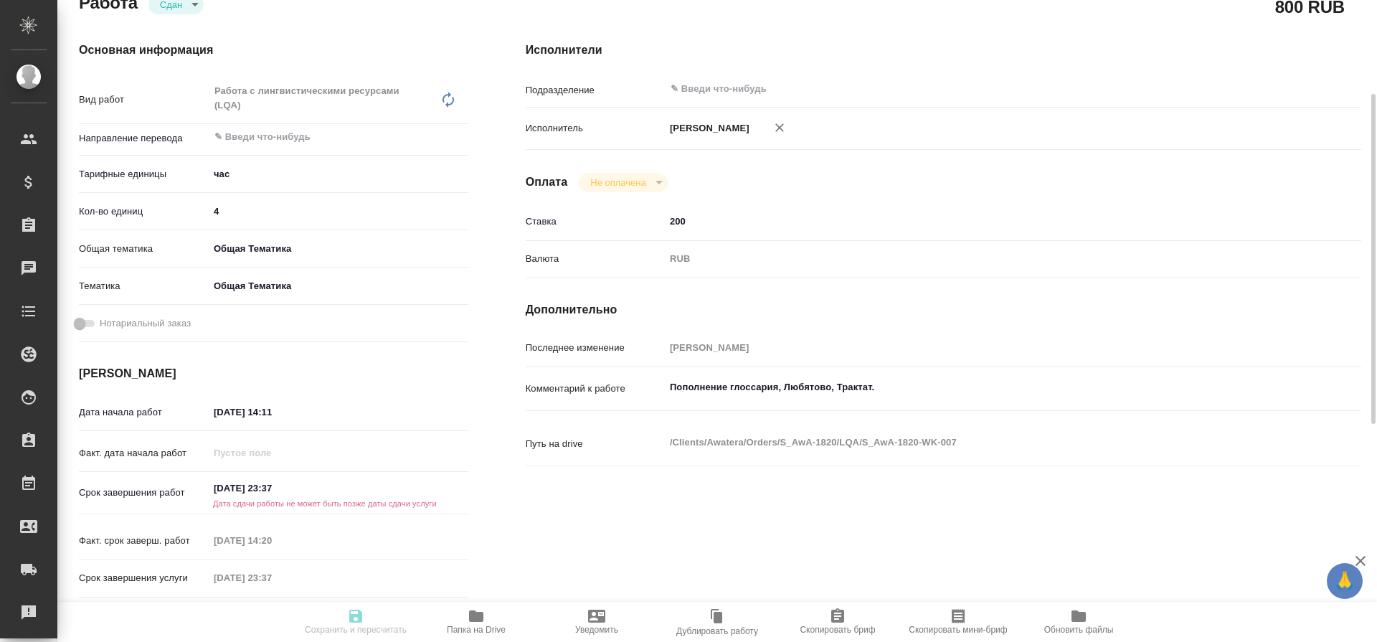
type textarea "x"
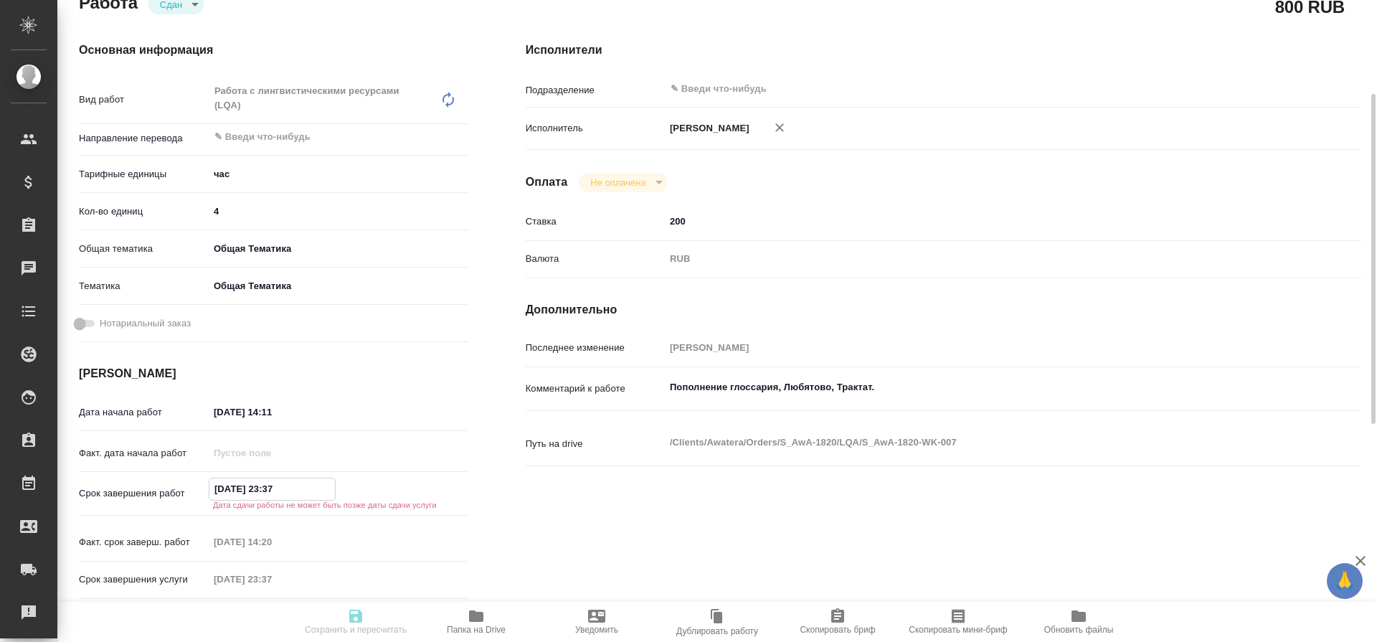
click at [277, 490] on input "16.08.2025 23:37" at bounding box center [271, 488] width 125 height 21
click at [428, 488] on icon "button" at bounding box center [426, 487] width 13 height 14
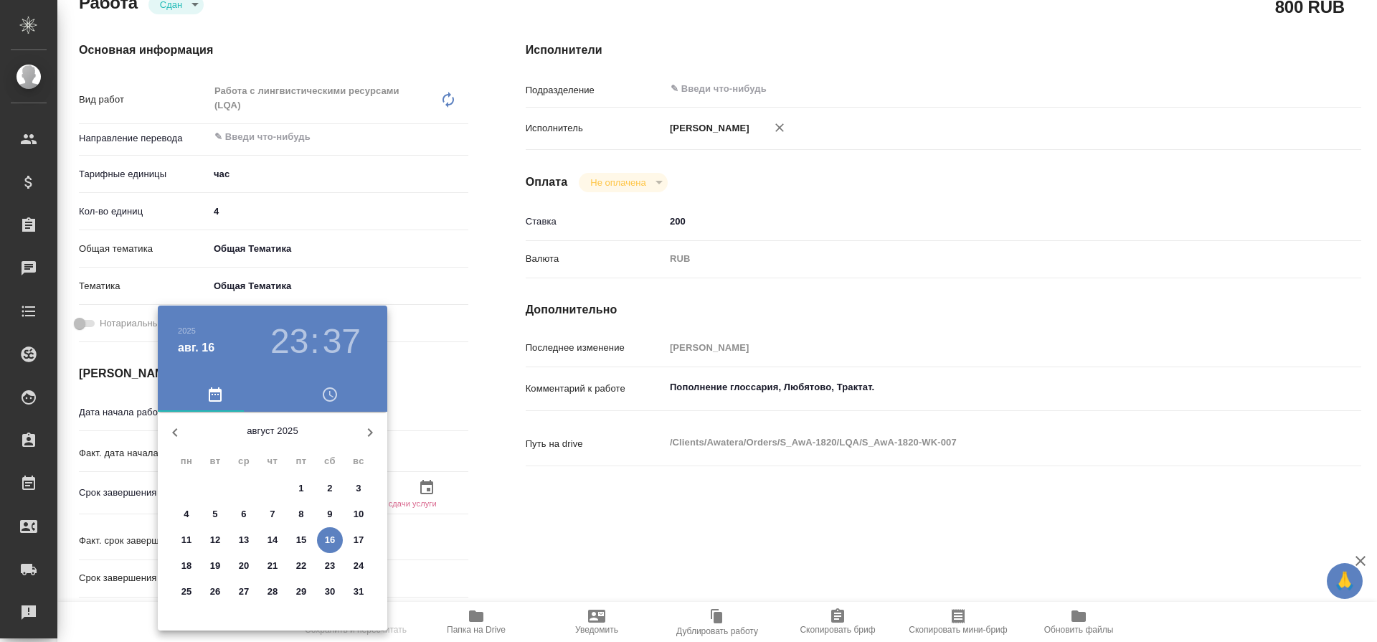
click at [306, 541] on p "15" at bounding box center [301, 540] width 11 height 14
type textarea "x"
type input "15.08.2025 23:37"
type textarea "x"
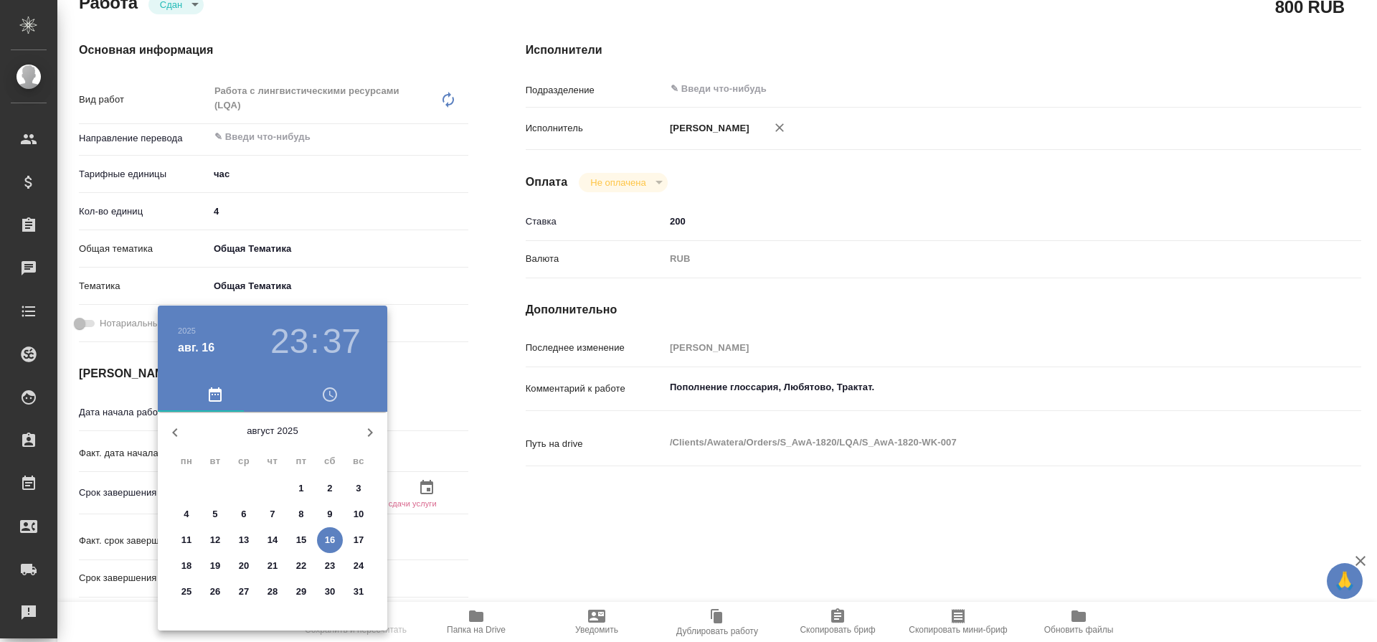
type textarea "x"
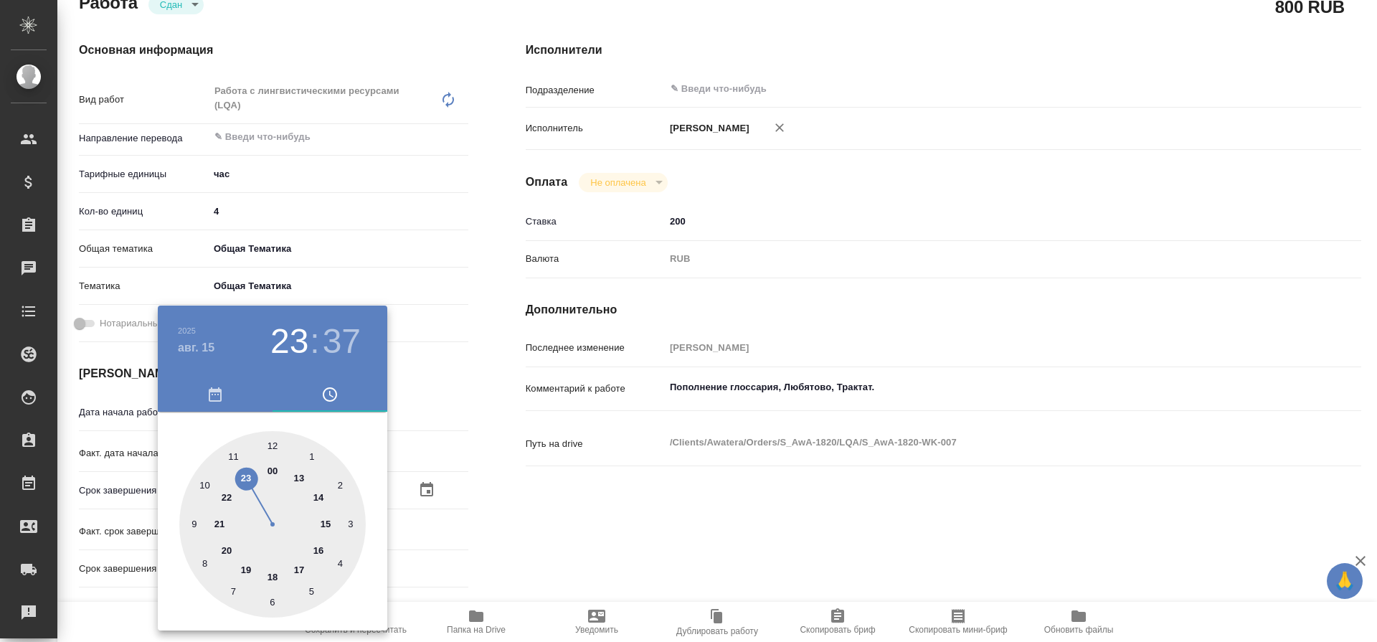
click at [413, 369] on div at bounding box center [688, 321] width 1377 height 642
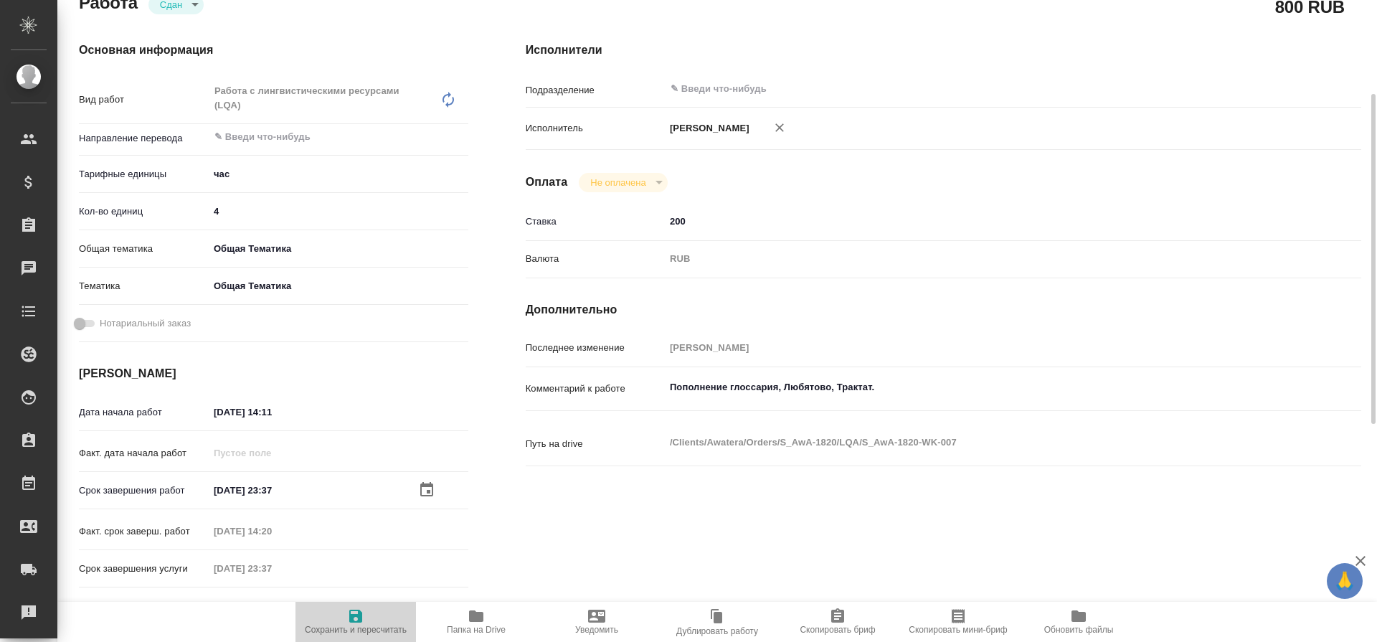
click at [358, 614] on icon "button" at bounding box center [355, 615] width 13 height 13
type textarea "x"
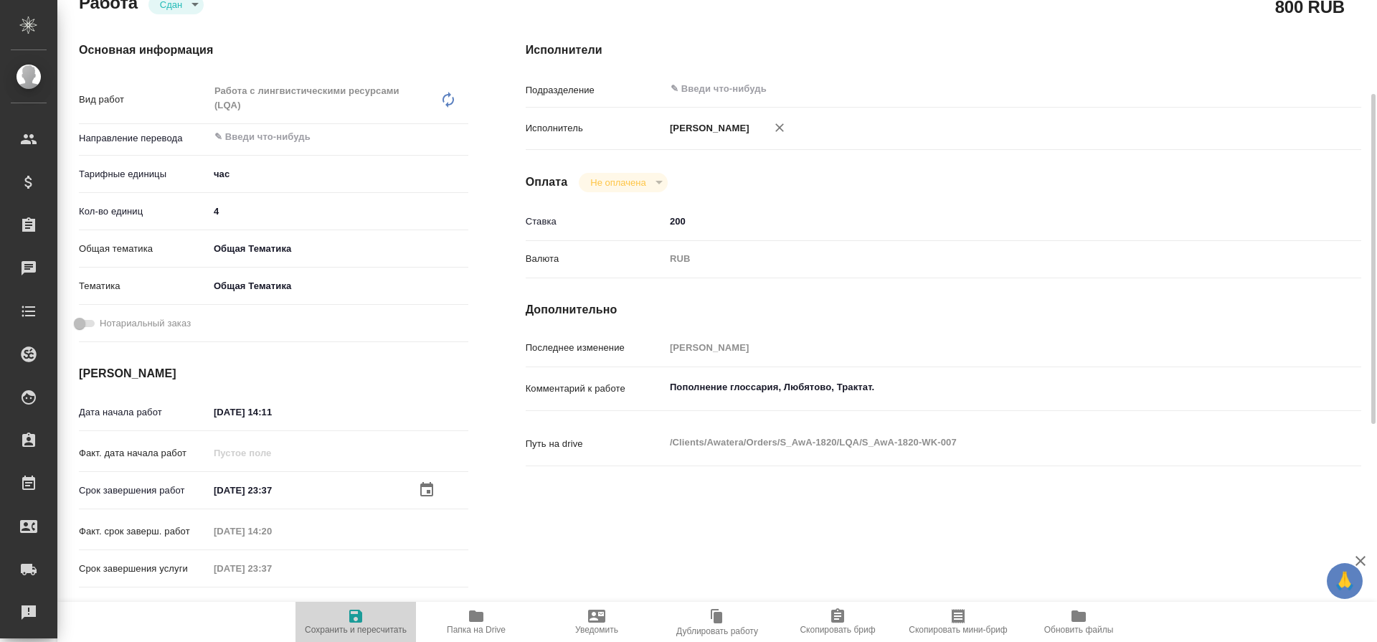
type textarea "x"
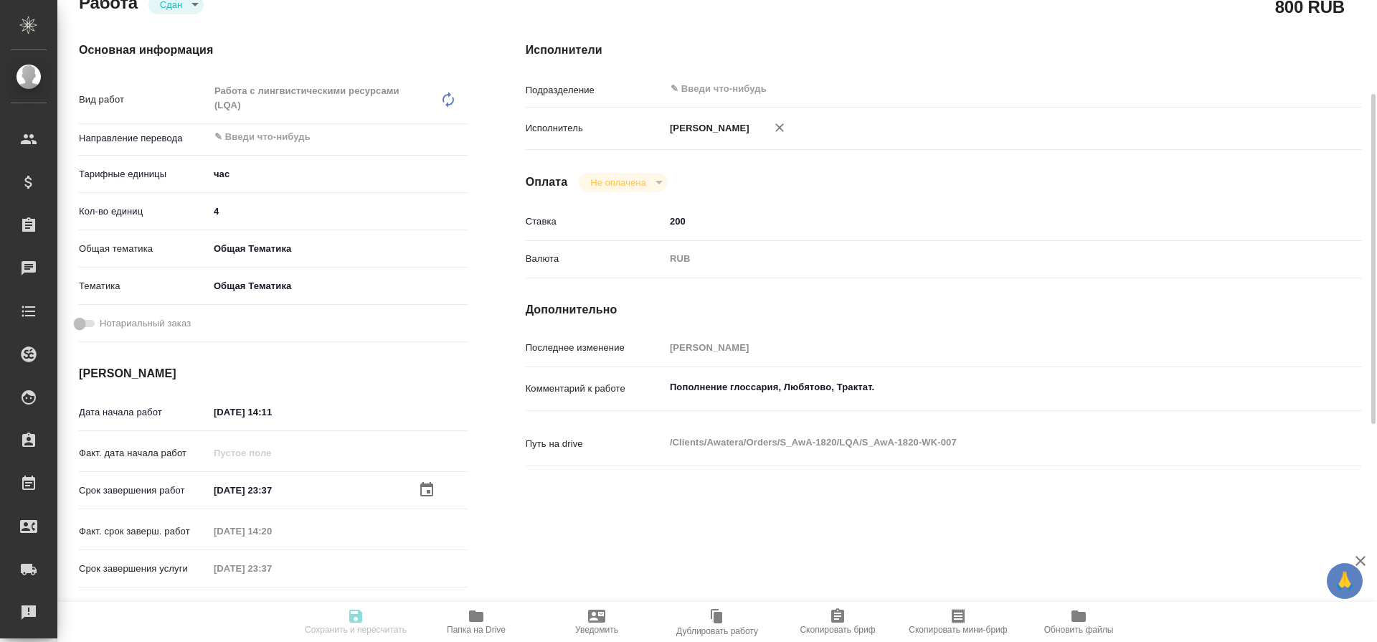
type textarea "x"
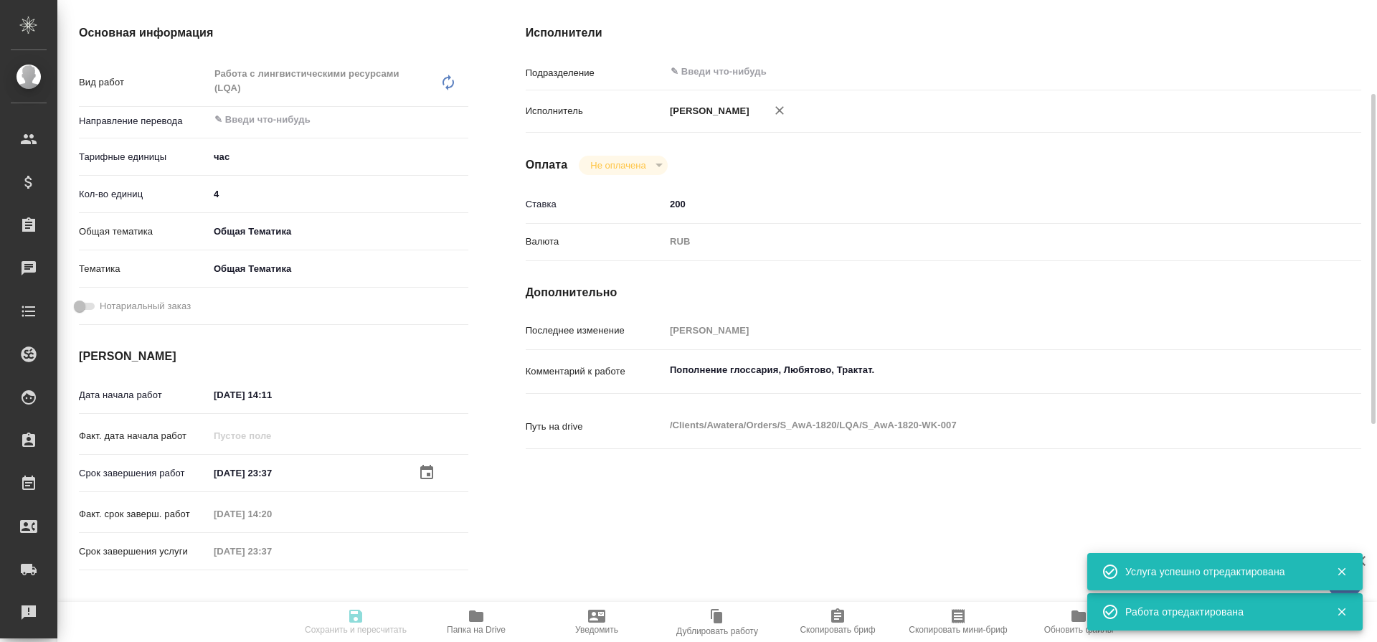
type input "closed"
type textarea "Работа с лингвистическими ресурсами (LQA)"
type textarea "x"
type input "5a8b1489cc6b4906c91bfd93"
type input "4"
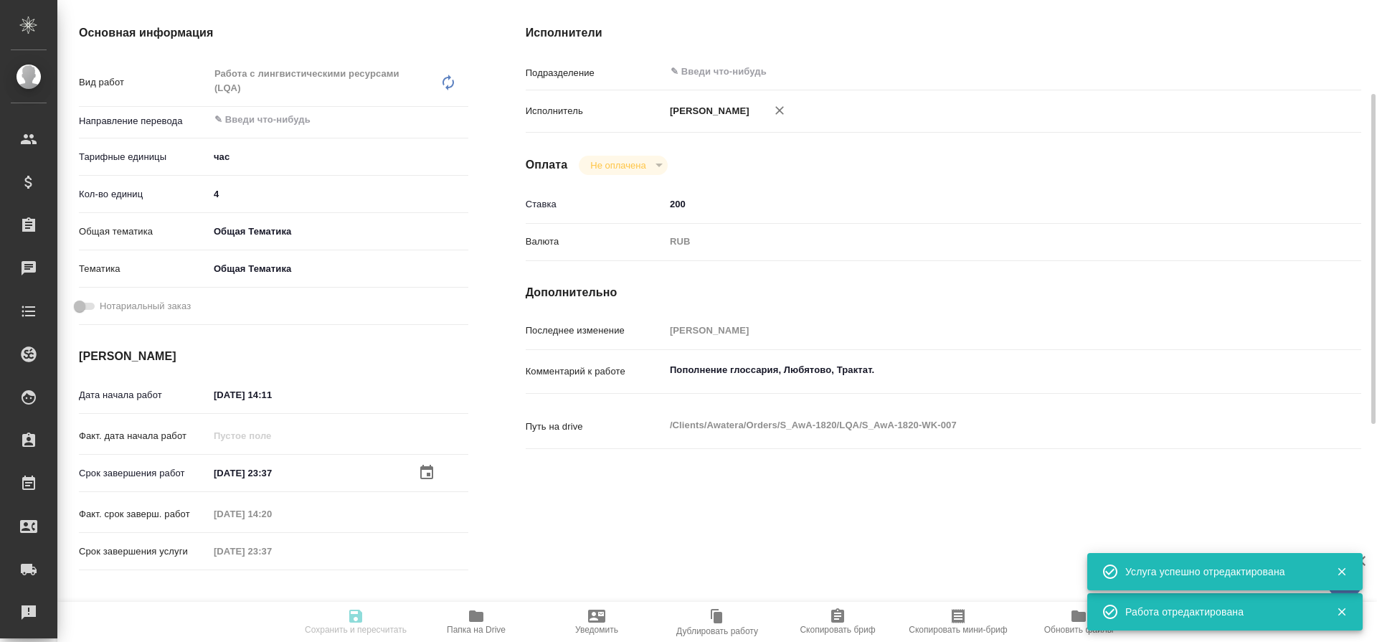
type input "obtem"
type input "6012b1ca196b0e5c9229a120"
type input "14.08.2025 14:11"
type input "15.08.2025 23:37"
type input "14.08.2025 14:20"
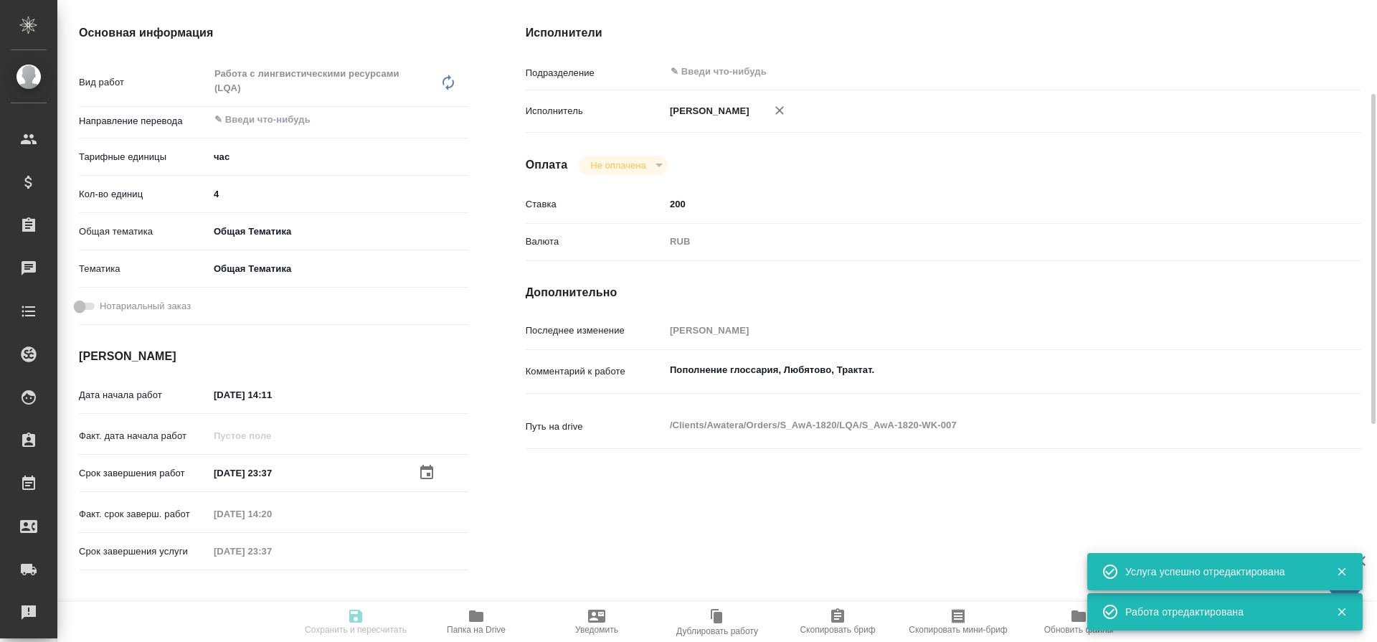
type input "15.08.2025 23:37"
type input "notPayed"
type input "200"
type input "RUB"
type input "[PERSON_NAME]"
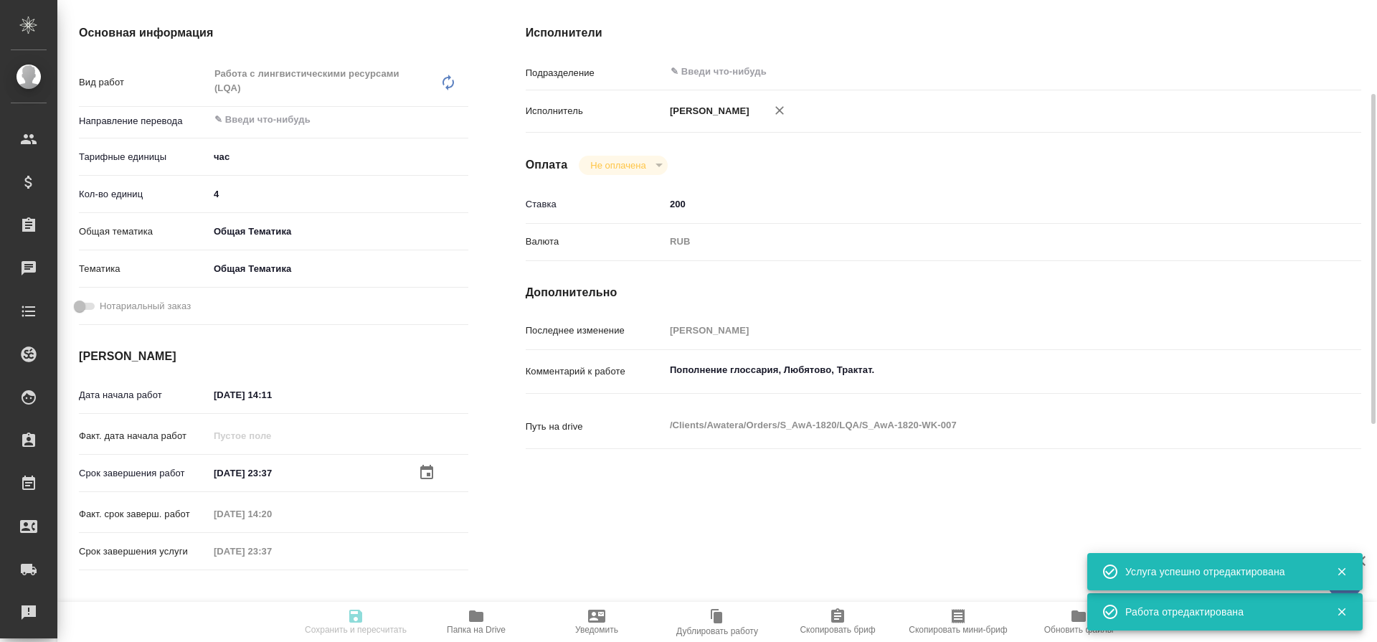
type textarea "Пополнение глоссария, Любятово, Трактат."
type textarea "x"
type textarea "/Clients/Awatera/Orders/S_AwA-1820/LQA/S_AwA-1820-WK-007"
type textarea "x"
type input "S_AwA-1820"
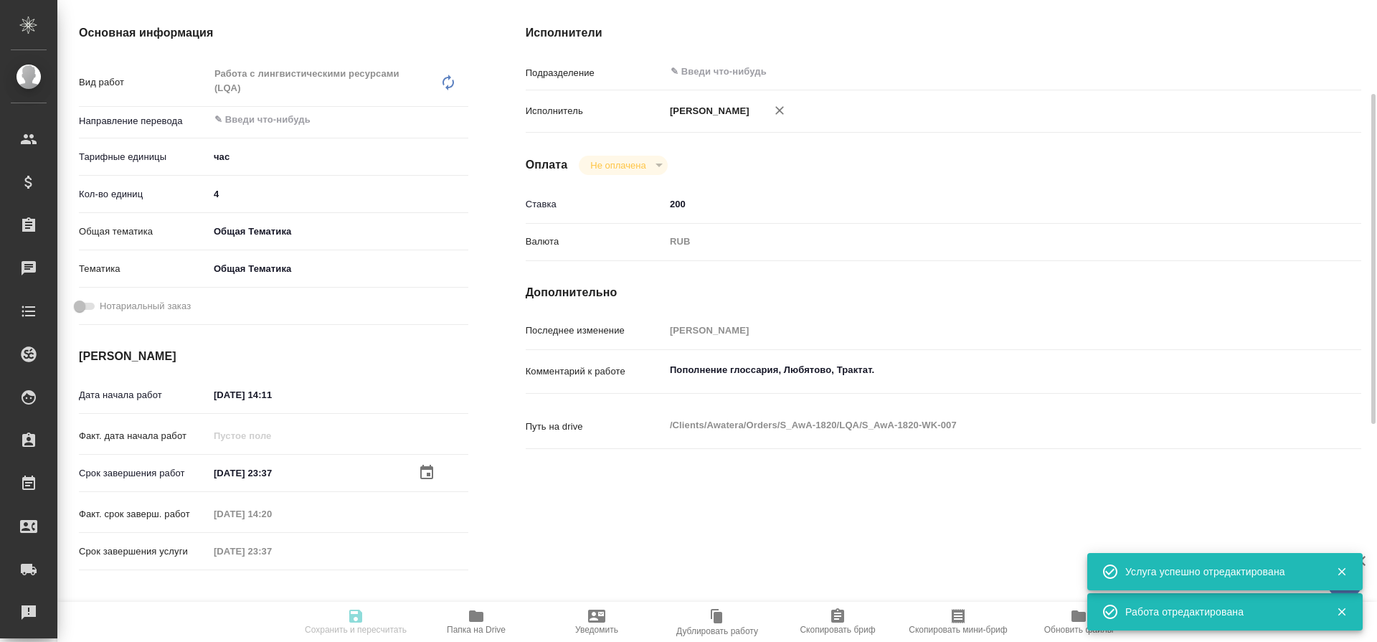
type input "Работа с лингвистическими ресурсами (LQA)"
type input "[PERSON_NAME]"
type input "/Clients/Awatera/Orders/S_AwA-1820"
type textarea "x"
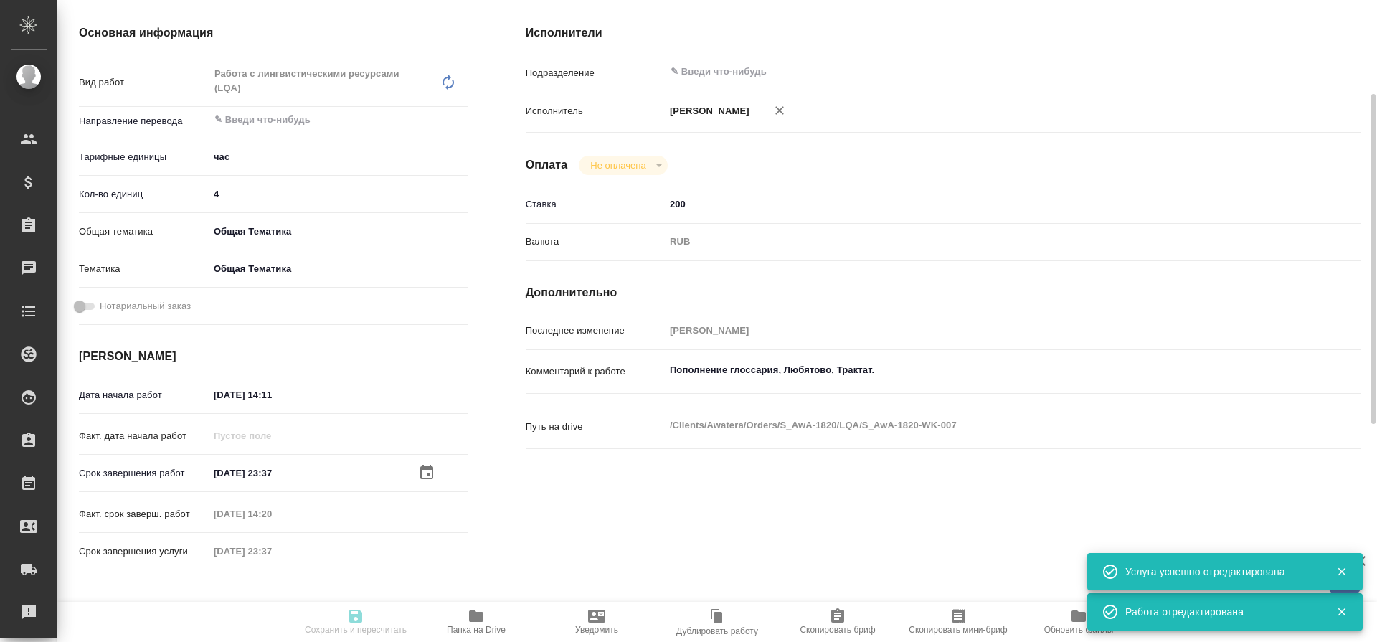
type textarea "x"
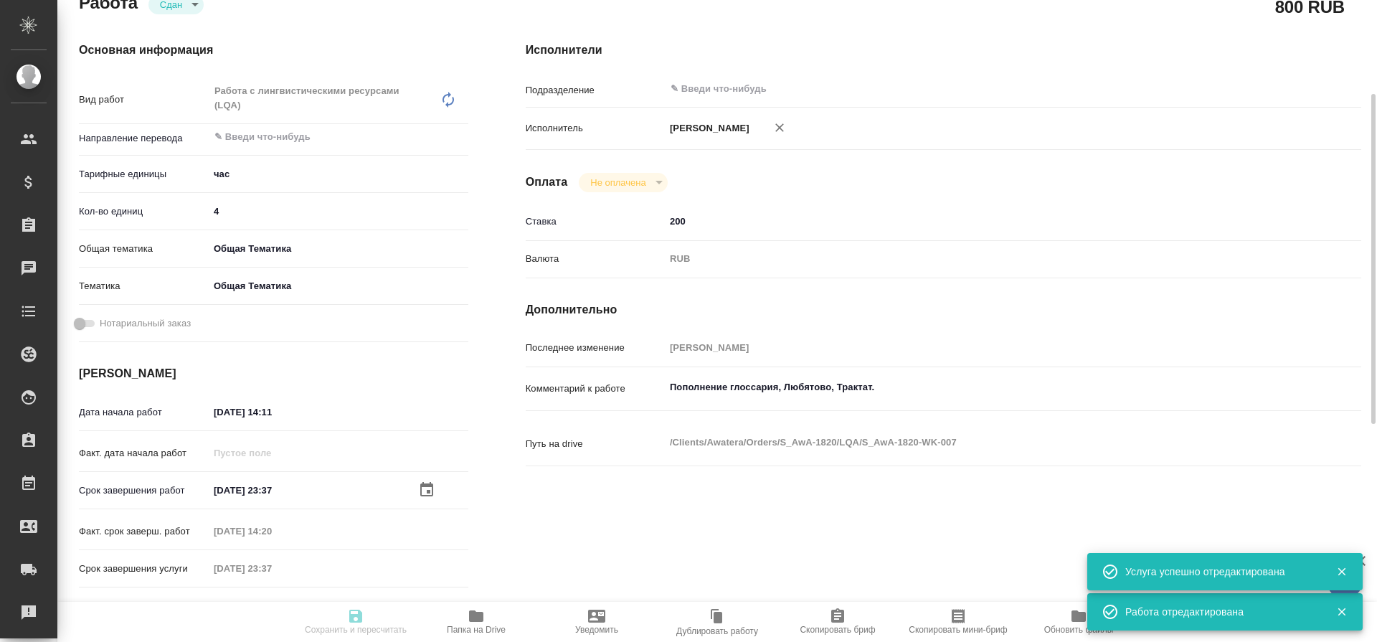
type textarea "x"
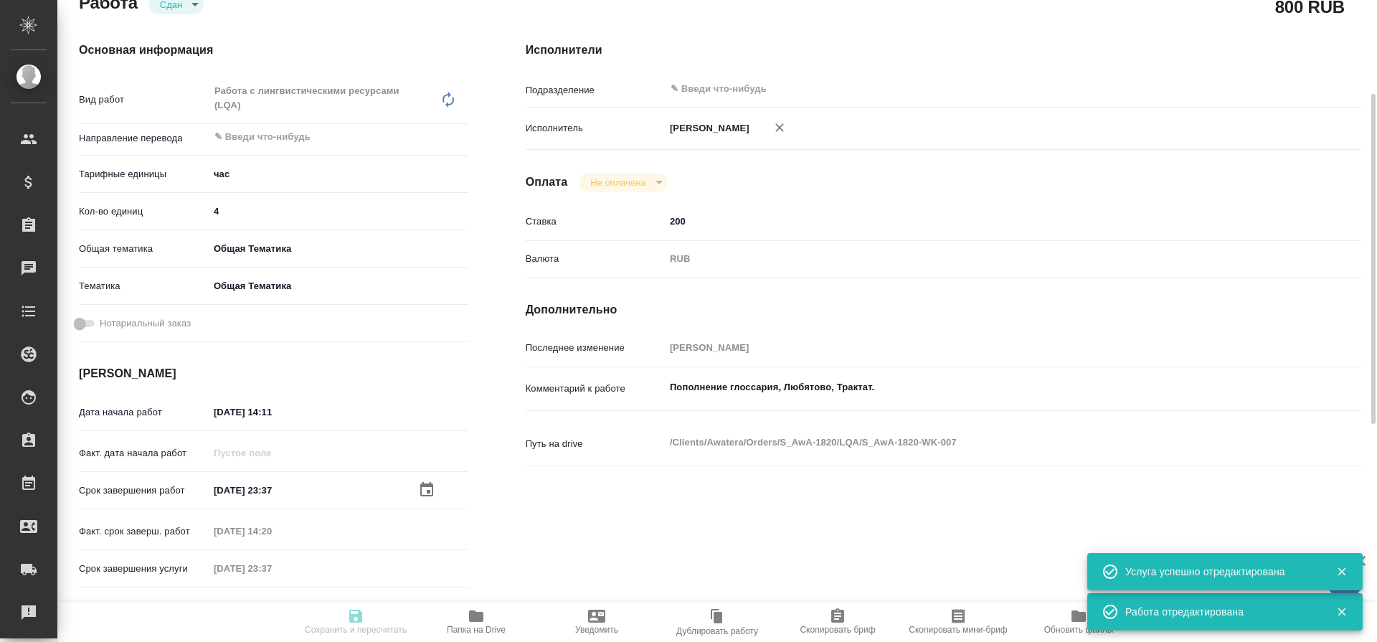
type textarea "x"
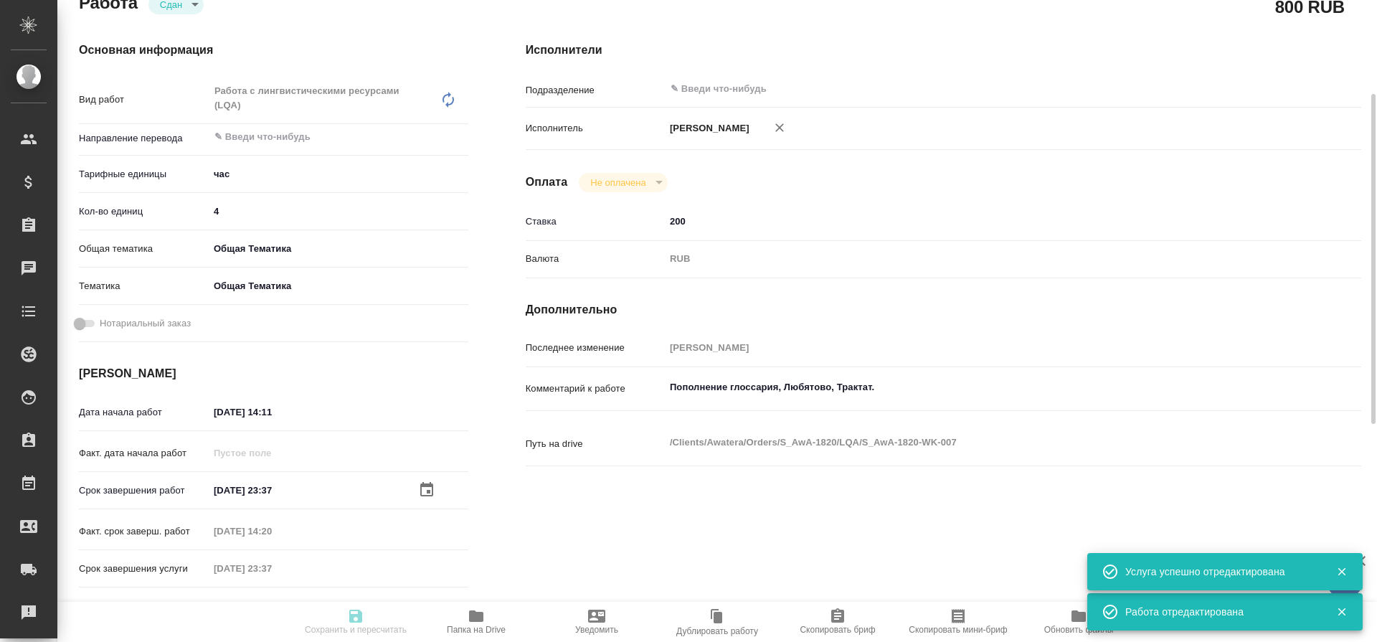
type textarea "x"
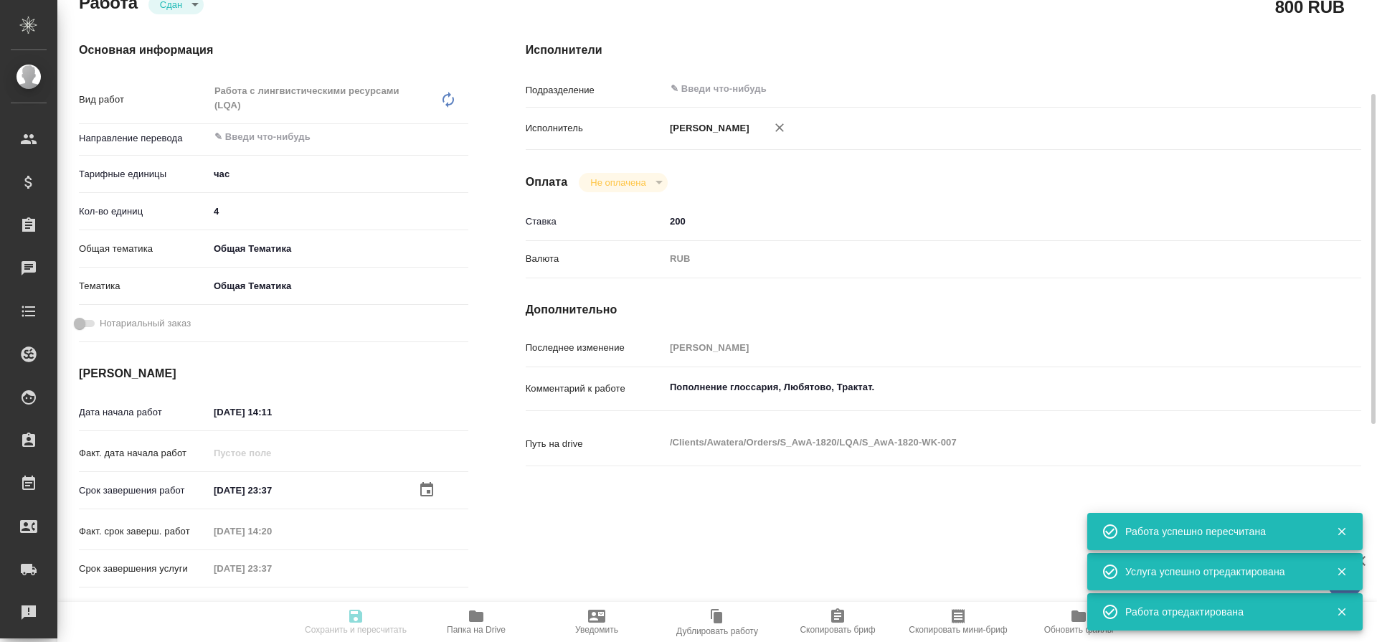
type input "closed"
type textarea "Работа с лингвистическими ресурсами (LQA)"
type textarea "x"
type input "5a8b1489cc6b4906c91bfd93"
type input "4"
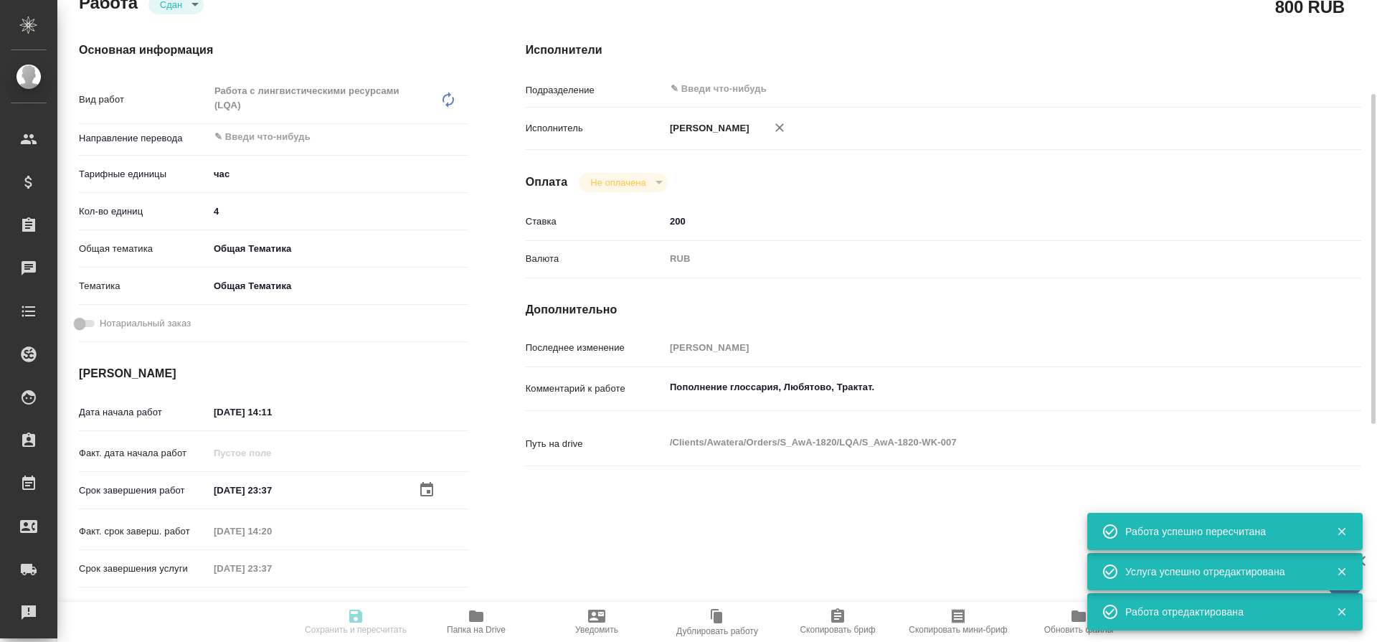
type input "obtem"
type input "6012b1ca196b0e5c9229a120"
type input "14.08.2025 14:11"
type input "[DATE] 23:37"
type input "14.08.2025 14:20"
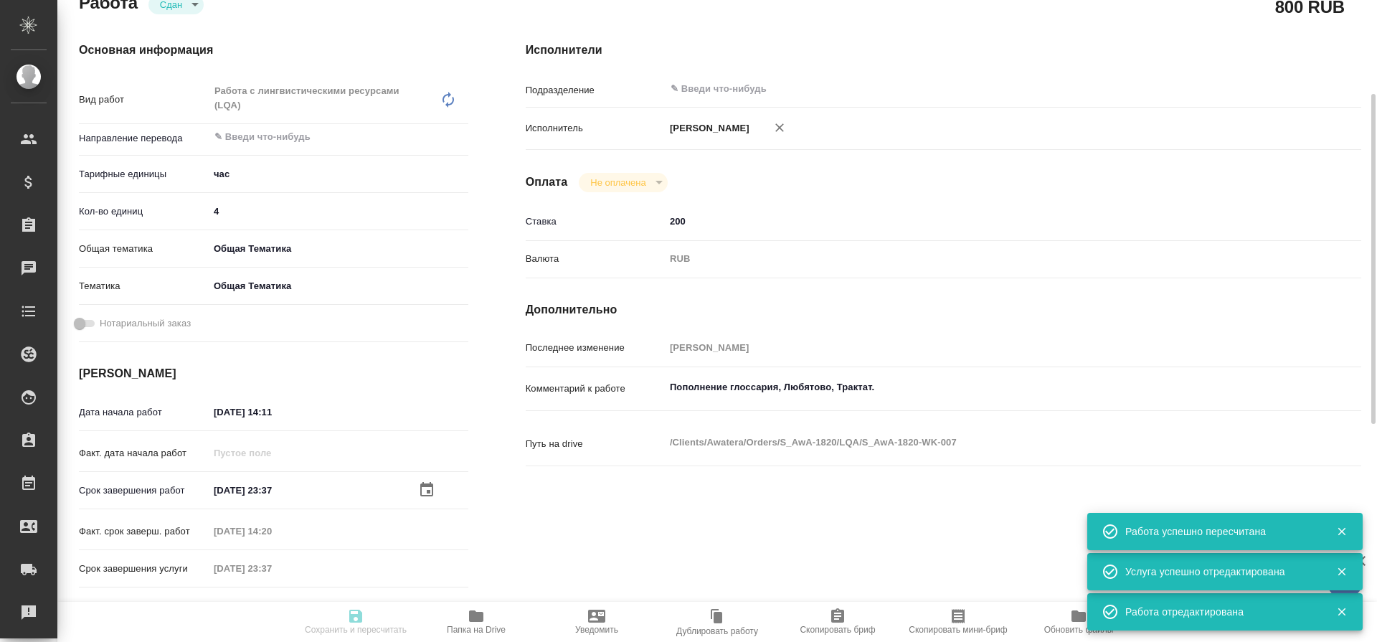
type input "[DATE] 23:37"
type input "notPayed"
type input "200"
type input "RUB"
type input "[PERSON_NAME]"
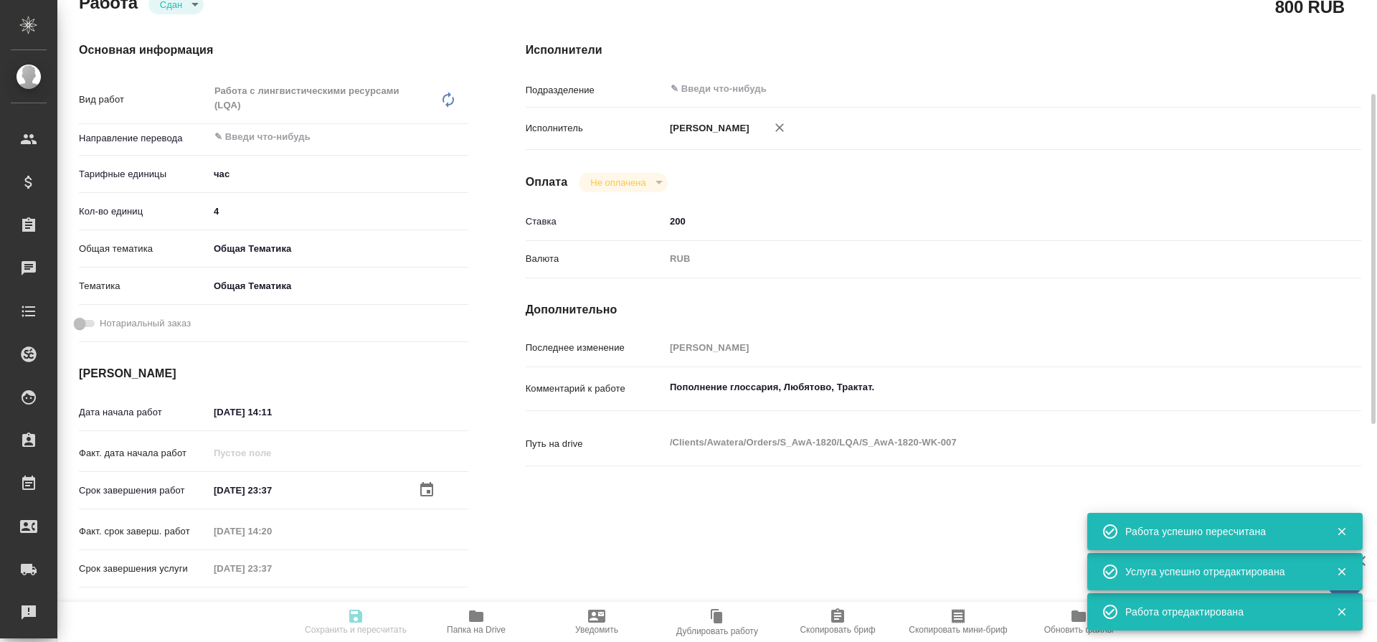
type textarea "Пополнение глоссария, Любятово, Трактат."
type textarea "x"
type textarea "/Clients/Awatera/Orders/S_AwA-1820/LQA/S_AwA-1820-WK-007"
type textarea "x"
type input "S_AwA-1820"
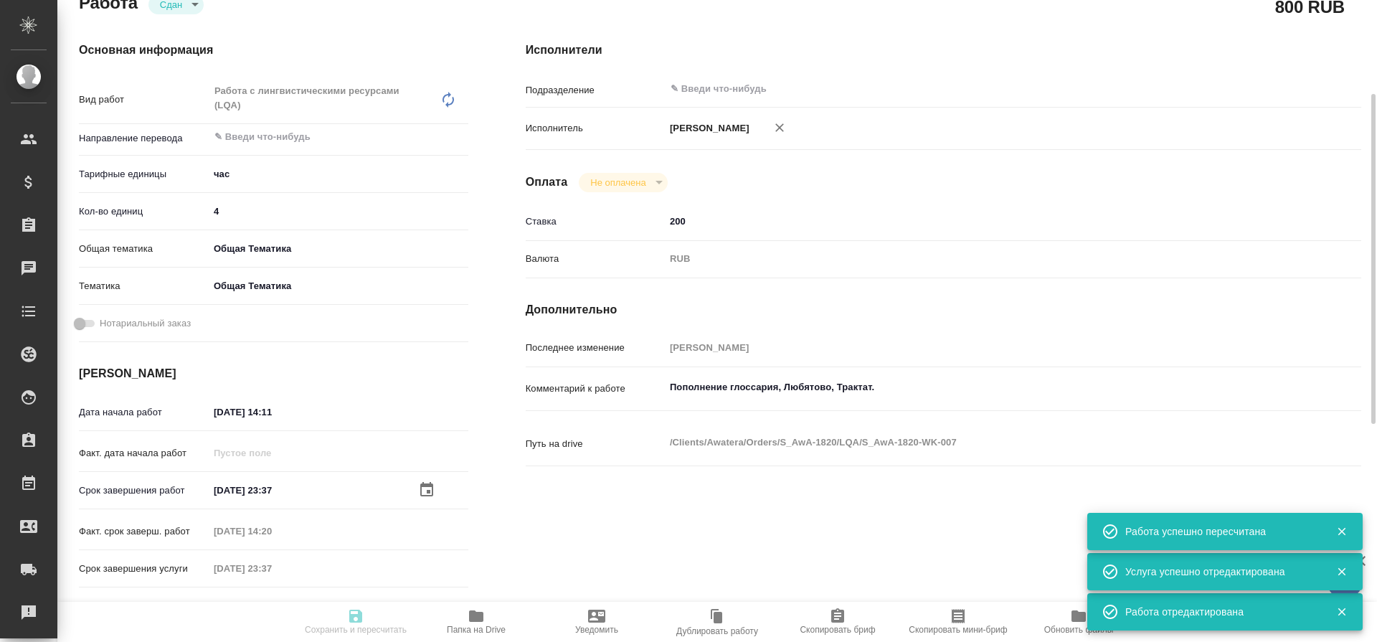
type input "Работа с лингвистическими ресурсами (LQA)"
type input "[PERSON_NAME]"
type input "/Clients/Awatera/Orders/S_AwA-1820"
type textarea "x"
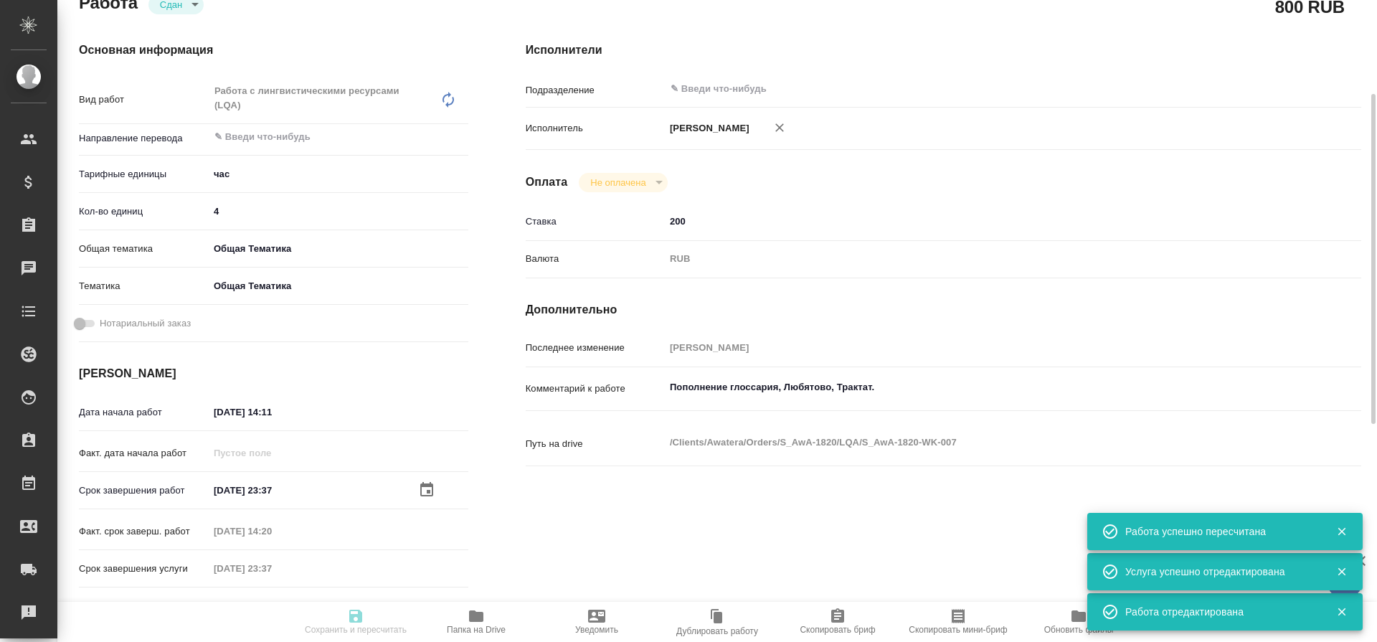
type textarea "x"
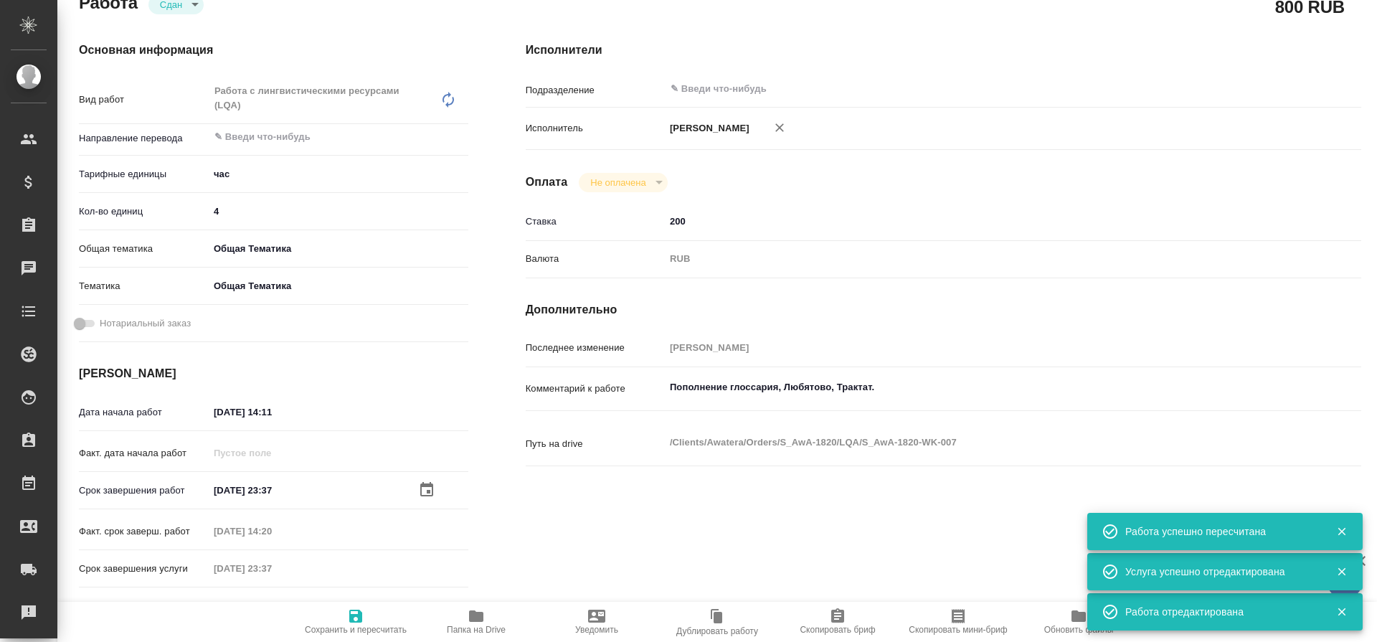
type textarea "x"
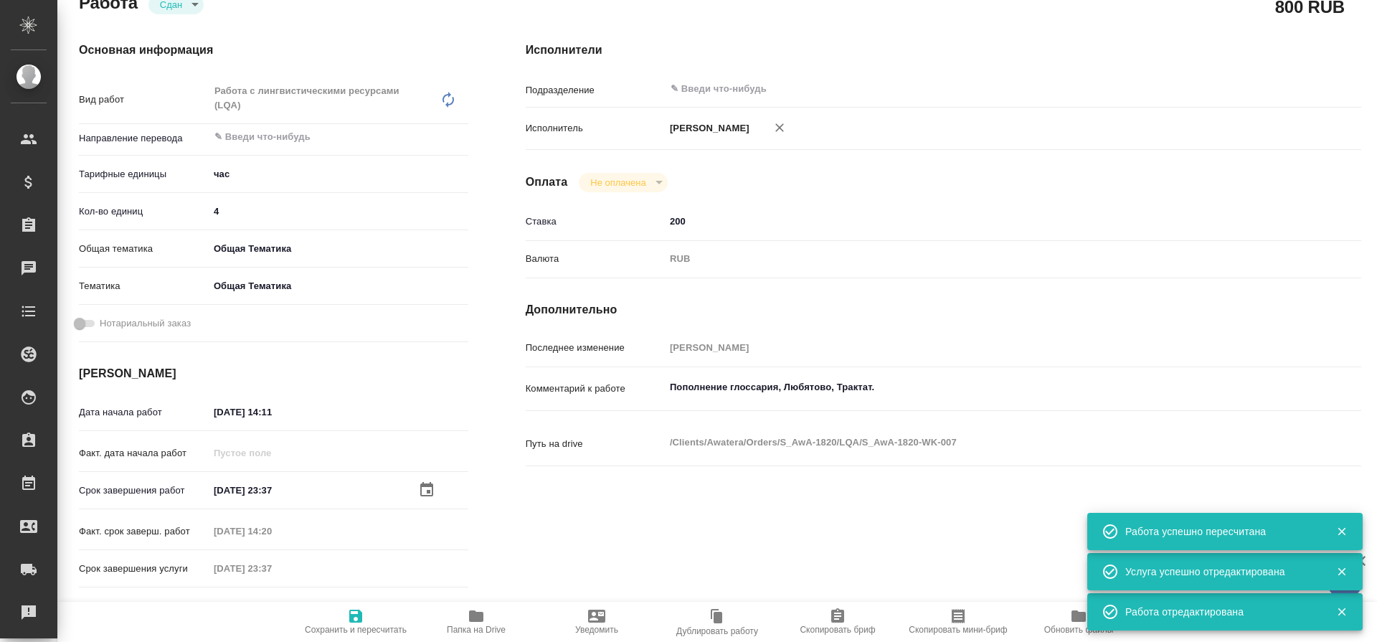
type textarea "x"
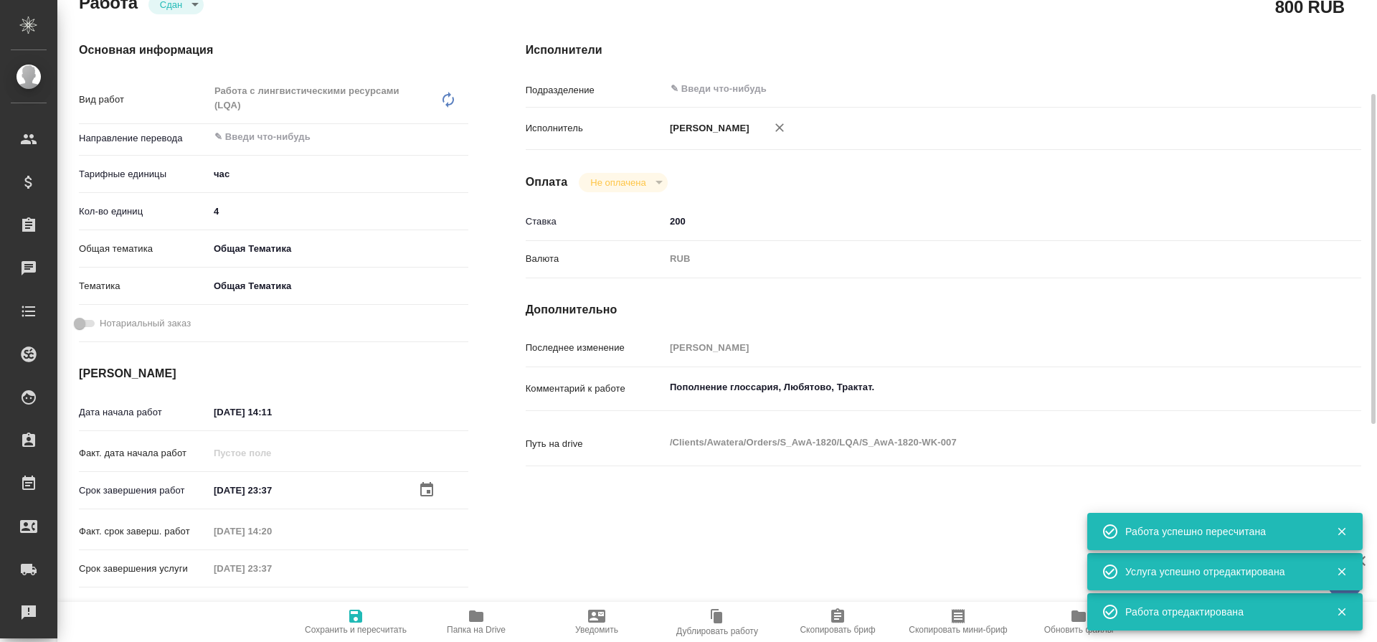
type textarea "x"
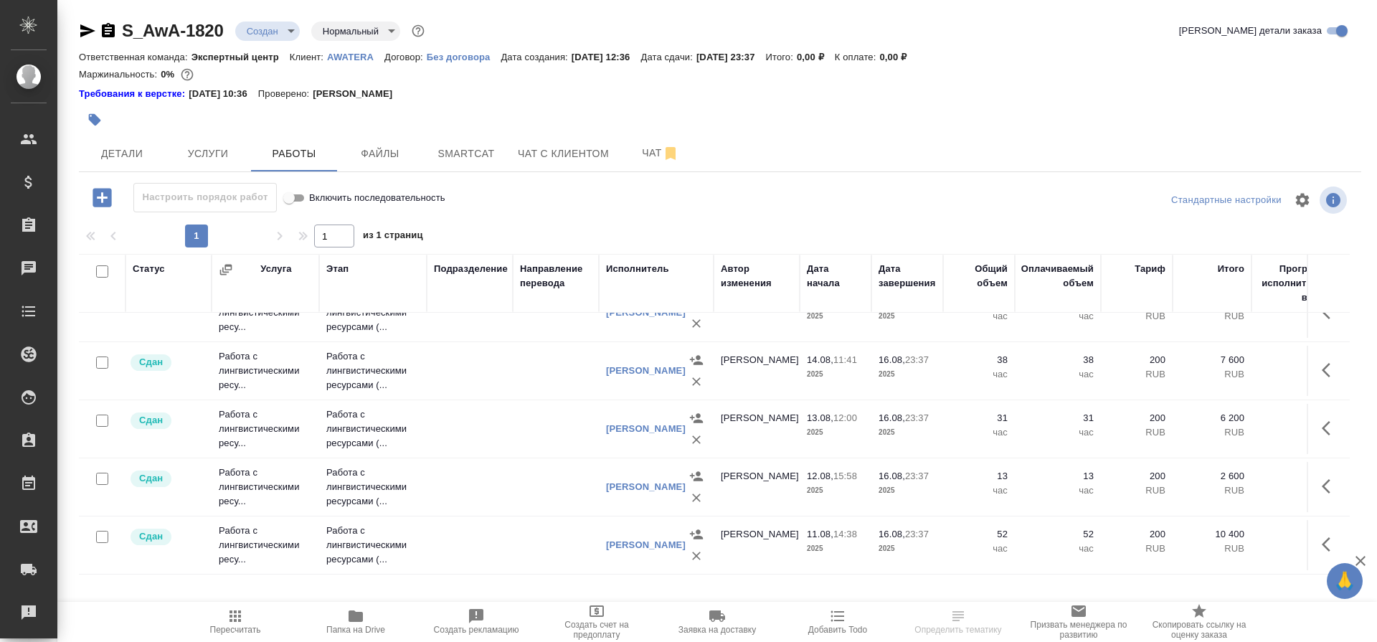
scroll to position [147, 0]
click at [273, 224] on td "Работа с лингвистическими ресу..." at bounding box center [266, 194] width 108 height 57
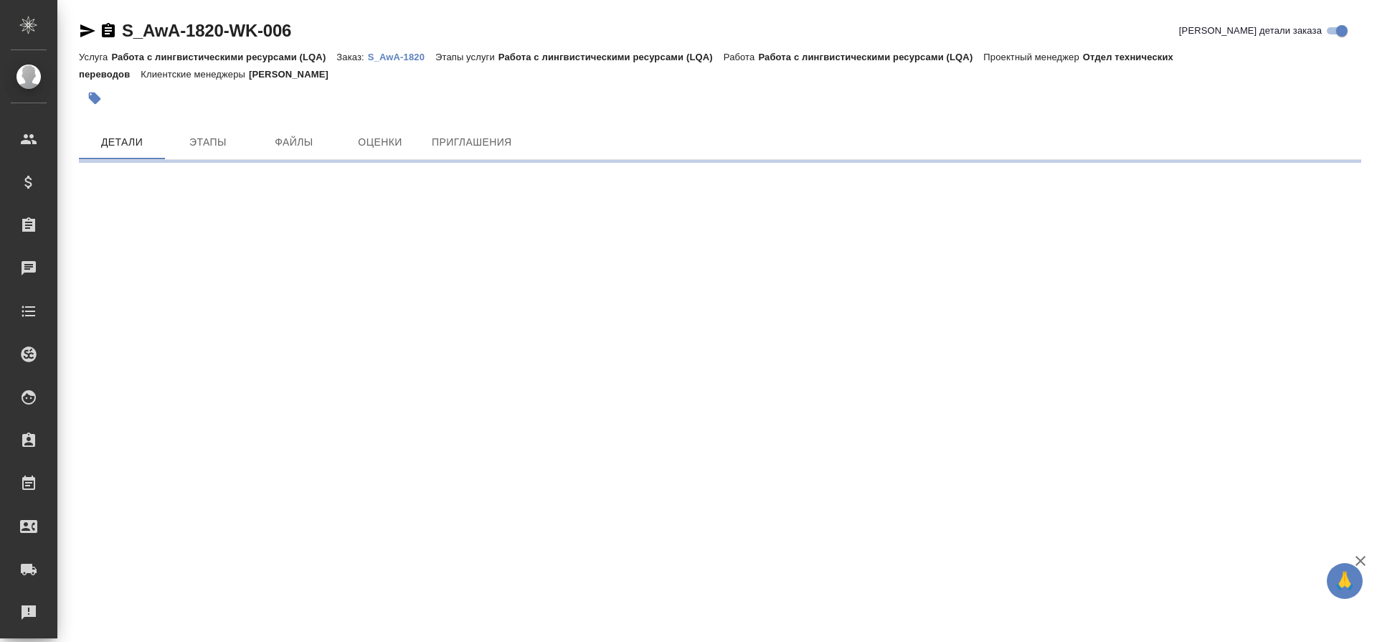
click at [779, 454] on div ".cls-1 fill:#fff; AWATERA [PERSON_NAME] Клиенты Спецификации Заказы 0 Чаты Todo…" at bounding box center [688, 321] width 1377 height 642
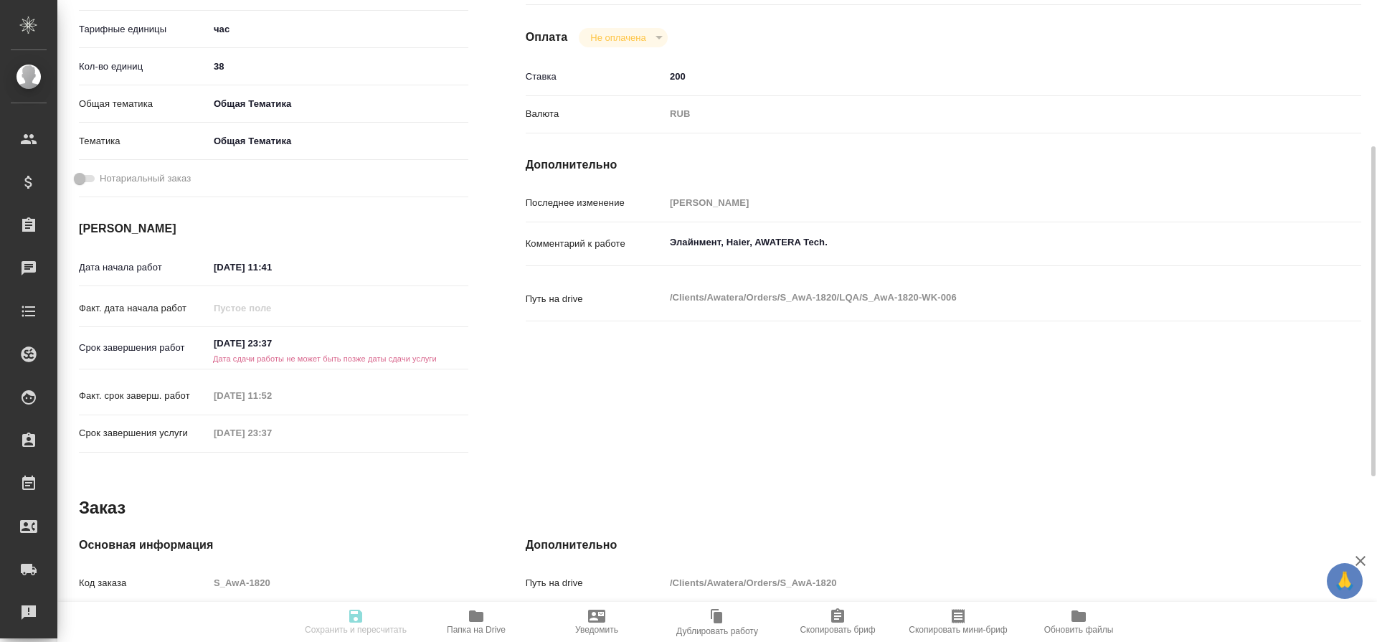
scroll to position [334, 0]
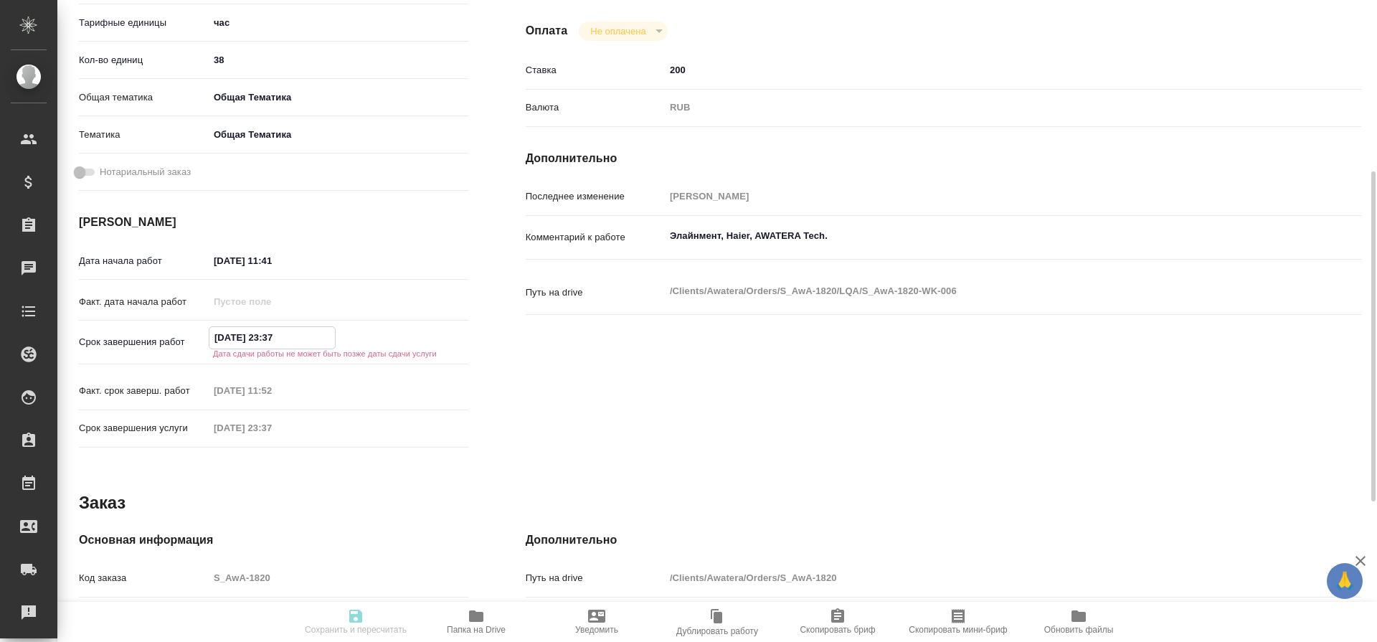
click at [257, 328] on input "[DATE] 23:37" at bounding box center [271, 337] width 125 height 21
click at [432, 340] on icon "button" at bounding box center [426, 335] width 13 height 14
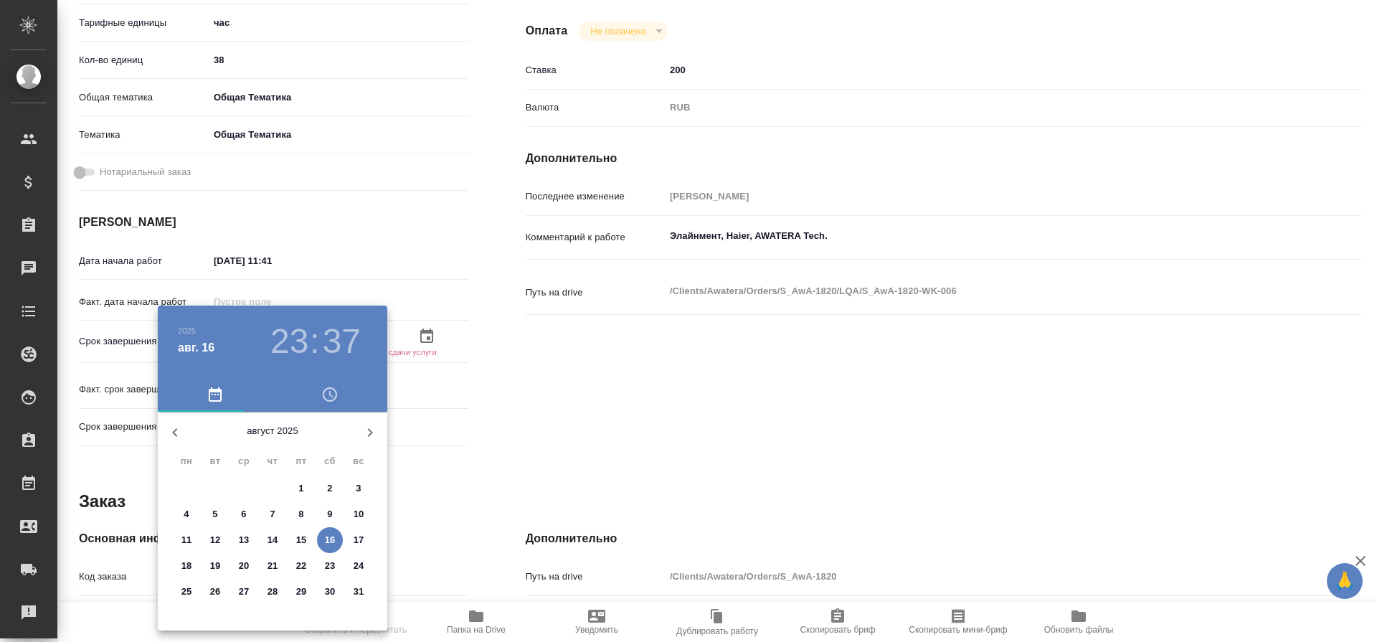
type textarea "x"
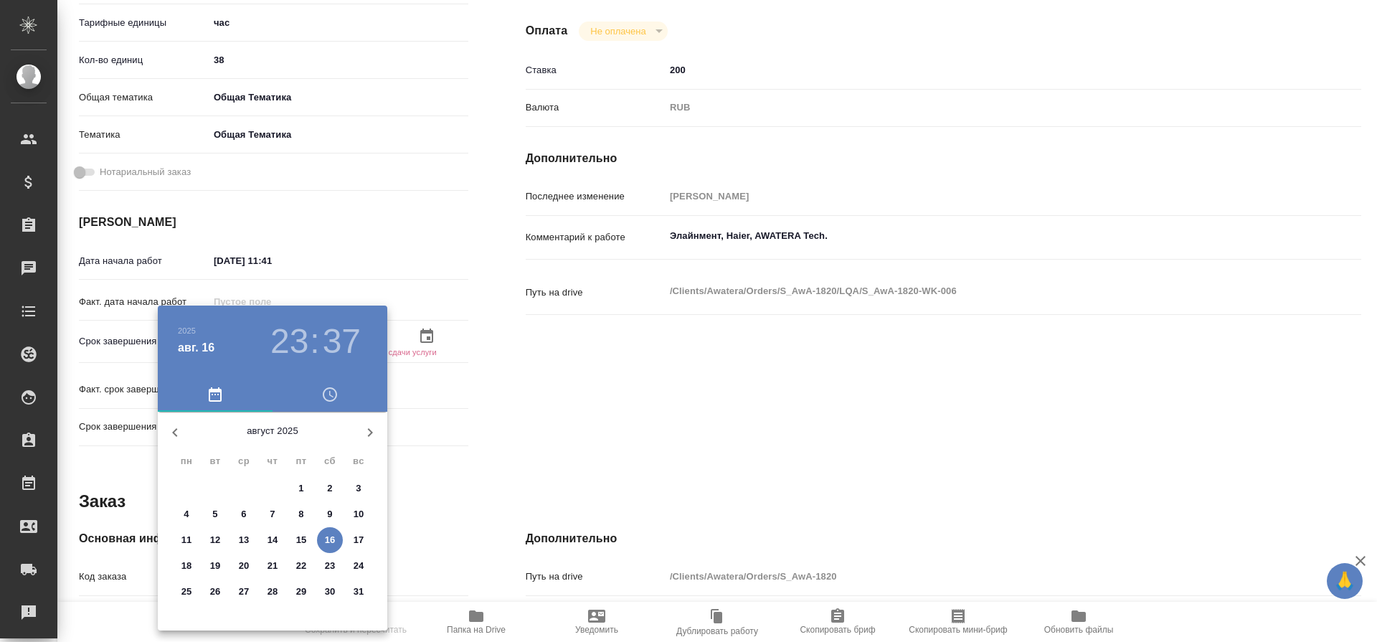
type textarea "x"
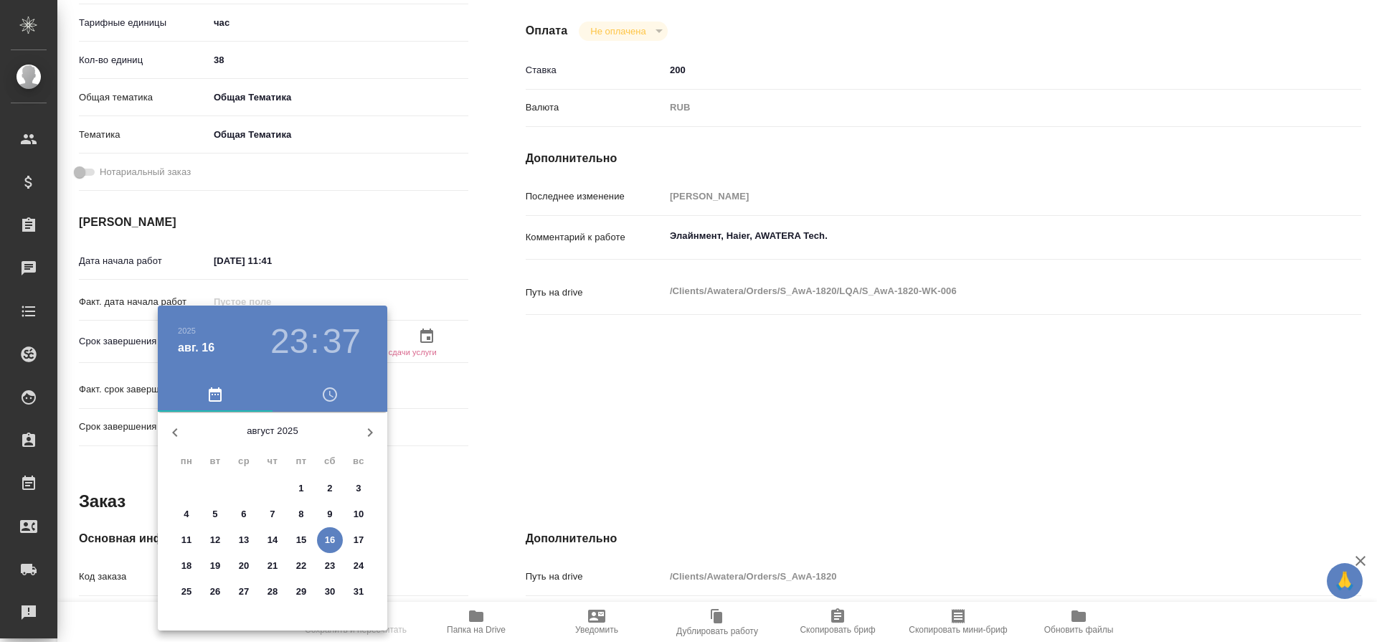
type textarea "x"
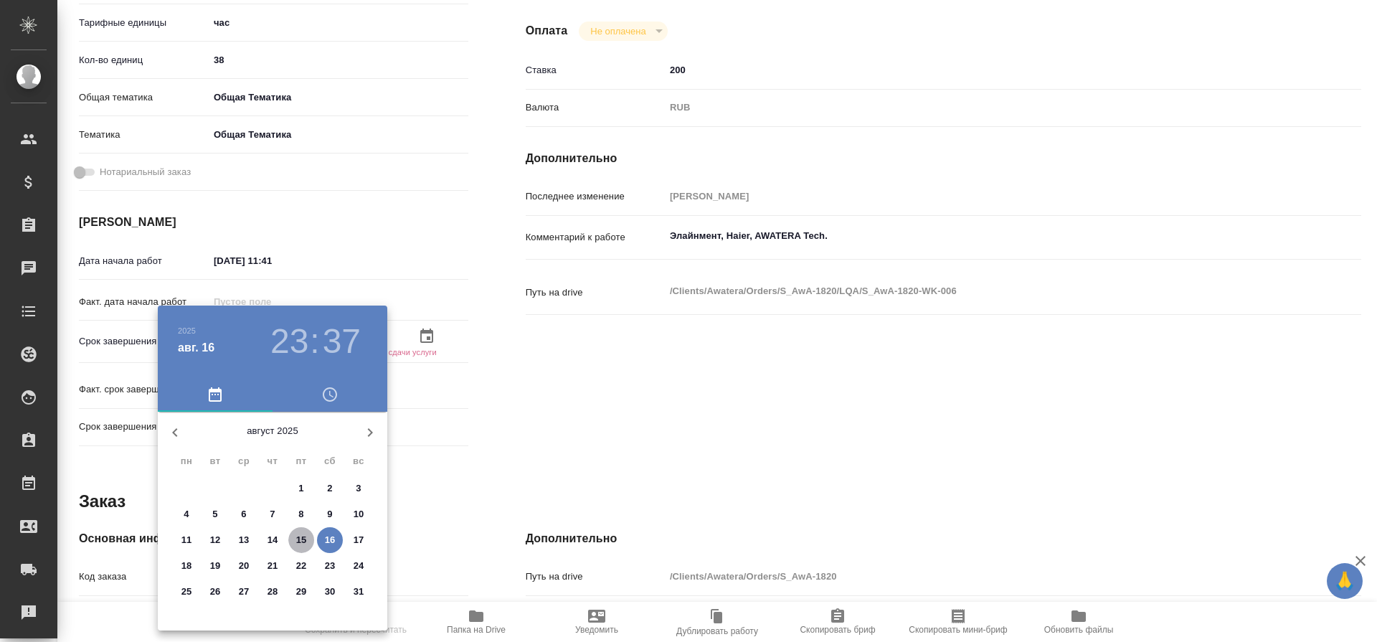
click at [302, 538] on p "15" at bounding box center [301, 540] width 11 height 14
type textarea "x"
type input "15.08.2025 23:37"
type textarea "x"
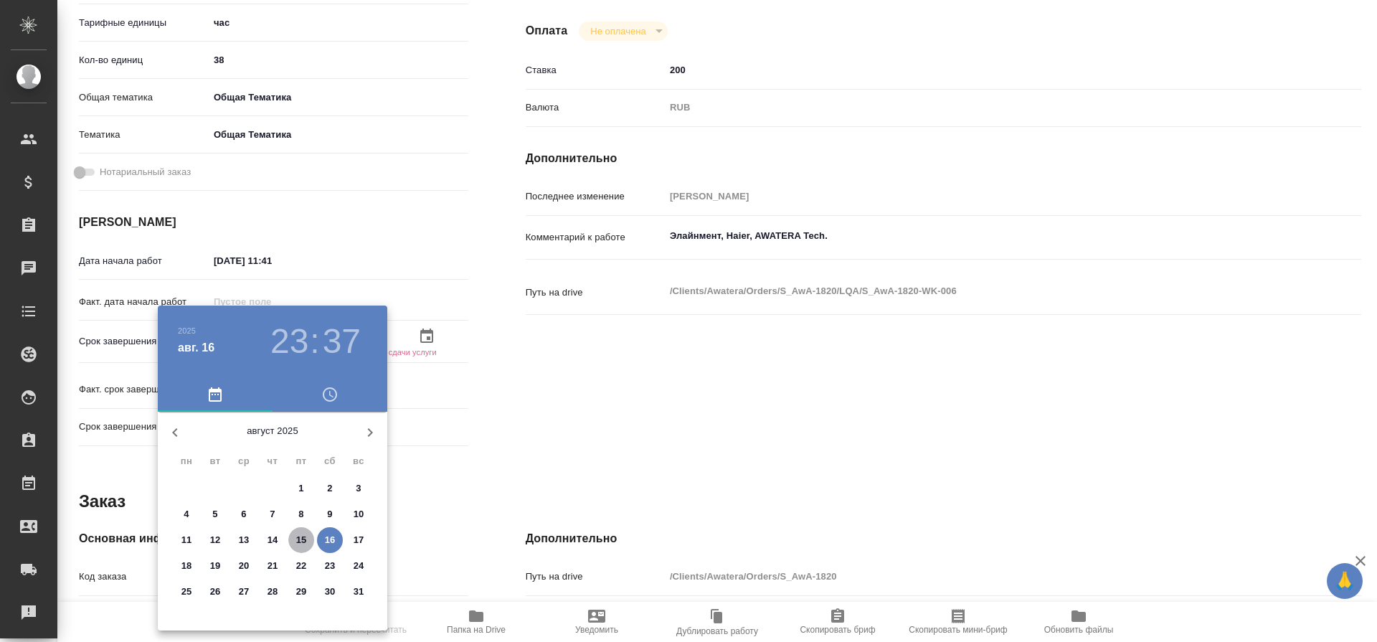
type textarea "x"
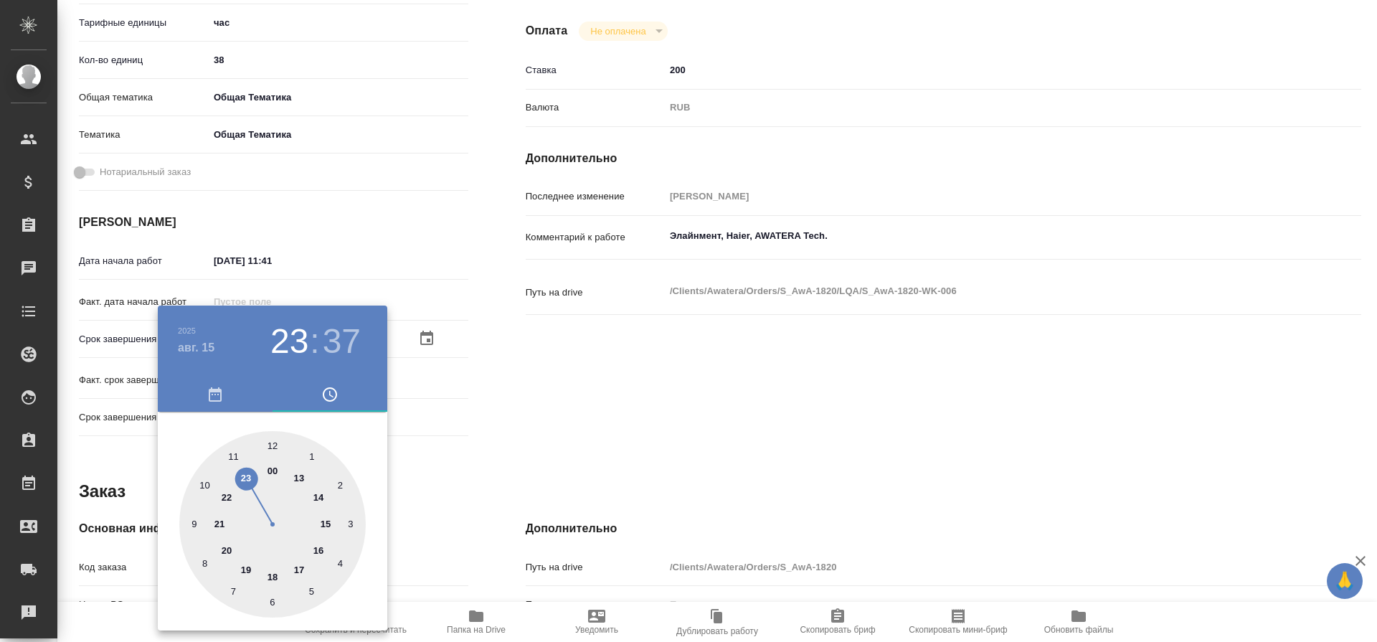
type textarea "x"
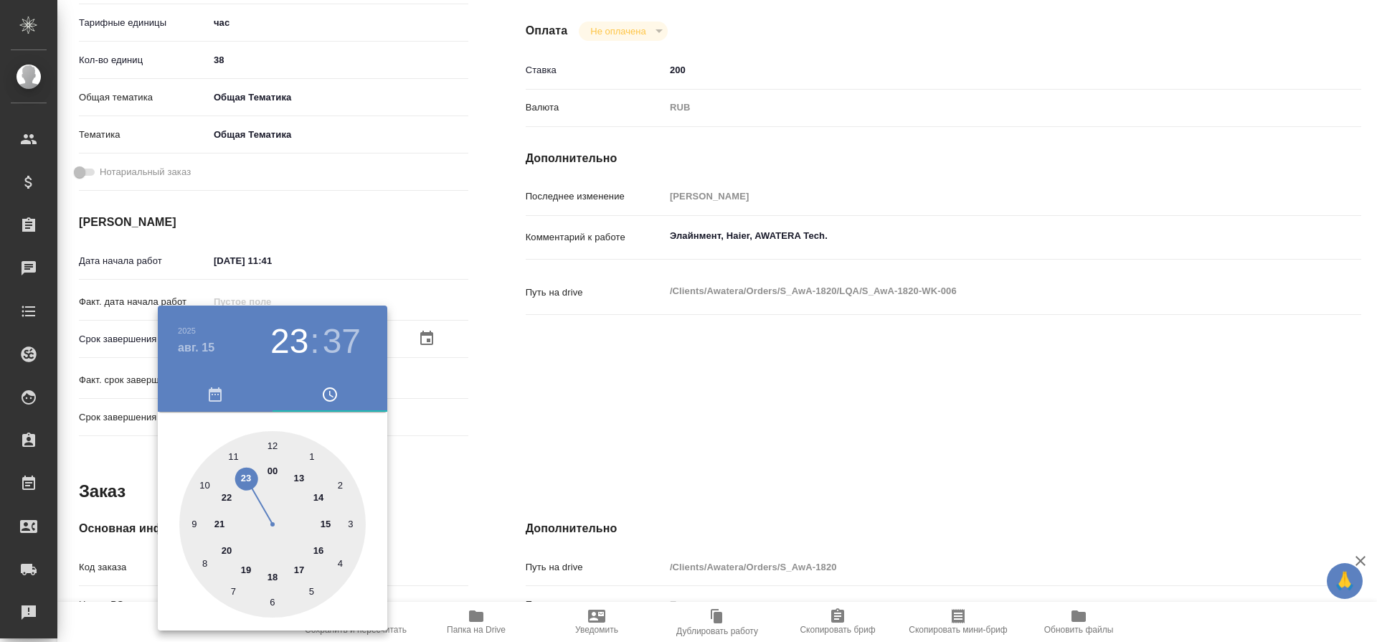
click at [490, 401] on div at bounding box center [688, 321] width 1377 height 642
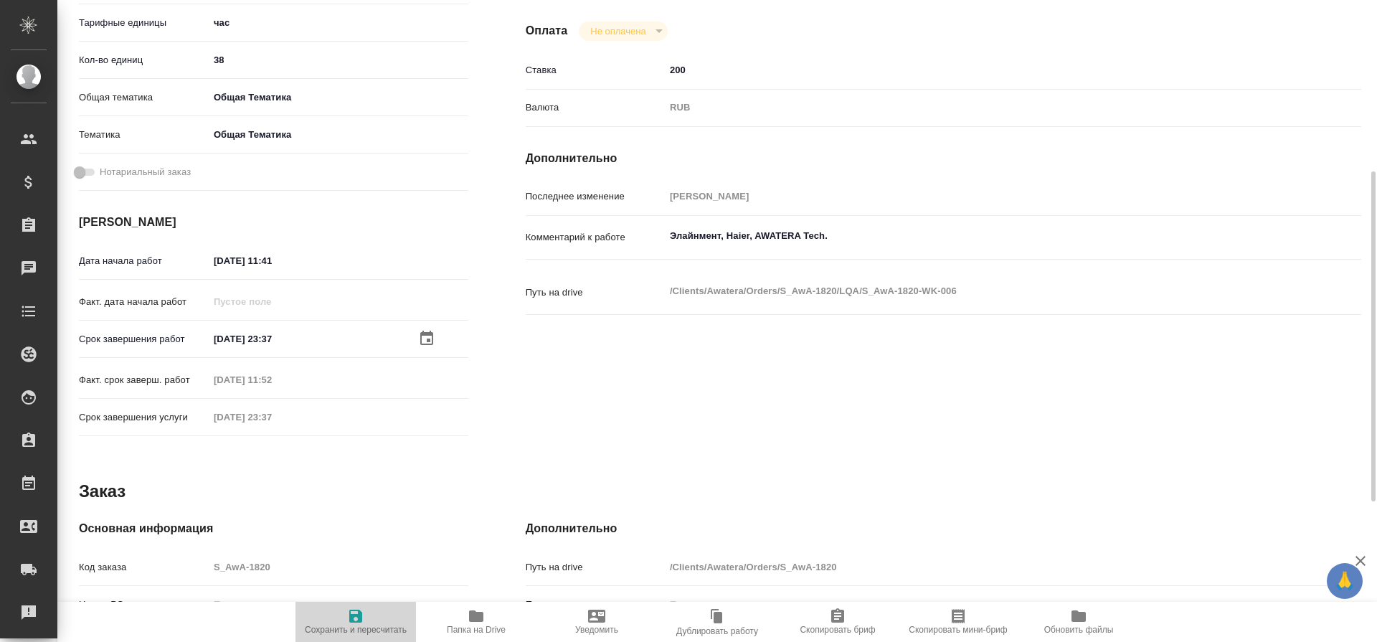
click at [354, 619] on icon "button" at bounding box center [355, 615] width 17 height 17
type textarea "x"
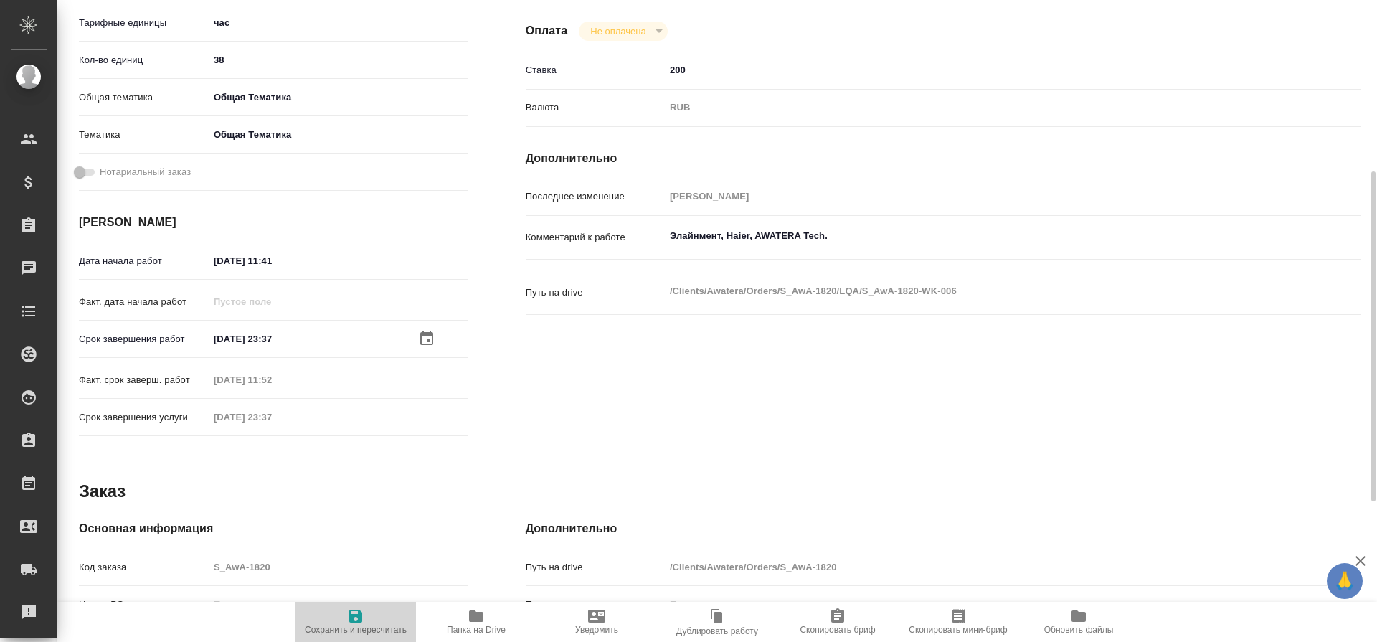
type textarea "x"
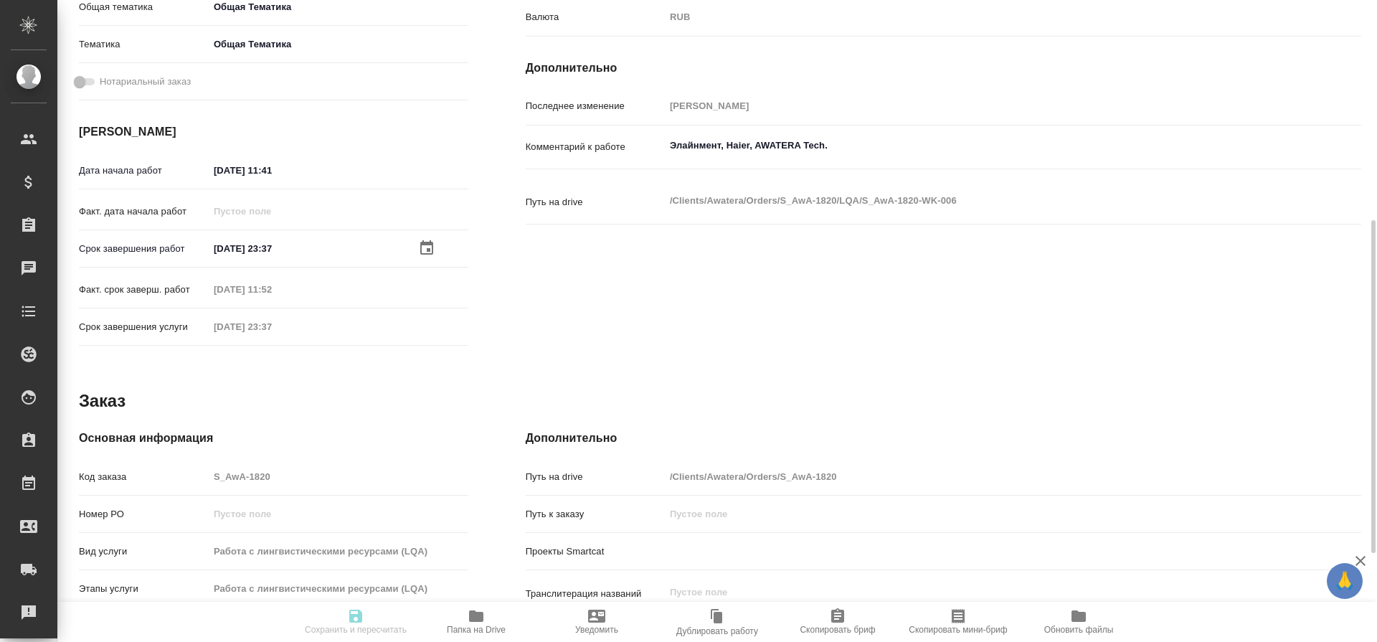
scroll to position [0, 0]
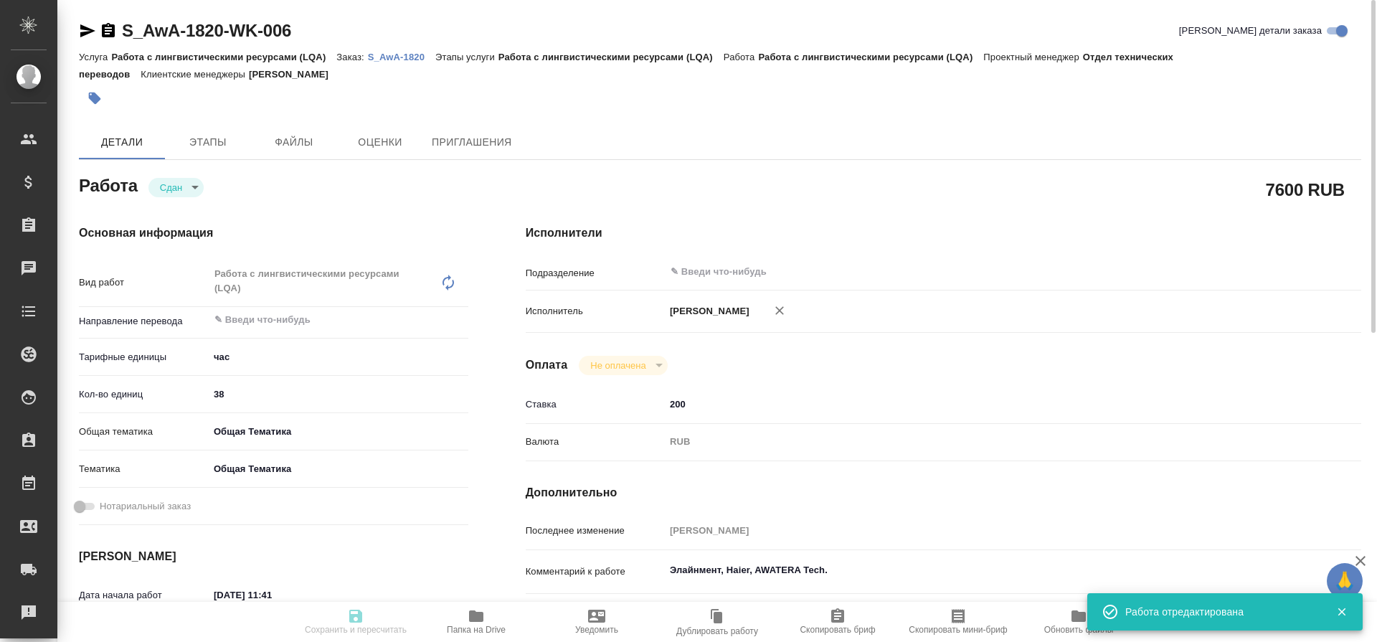
type textarea "x"
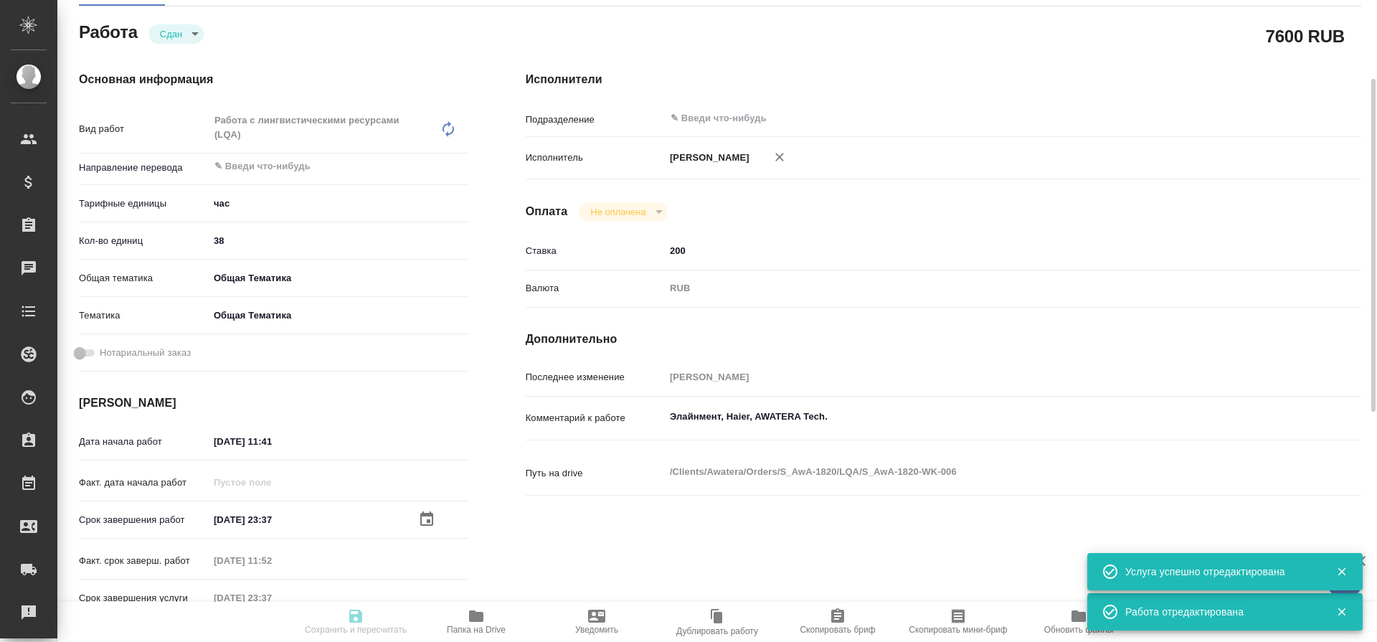
scroll to position [154, 0]
type textarea "x"
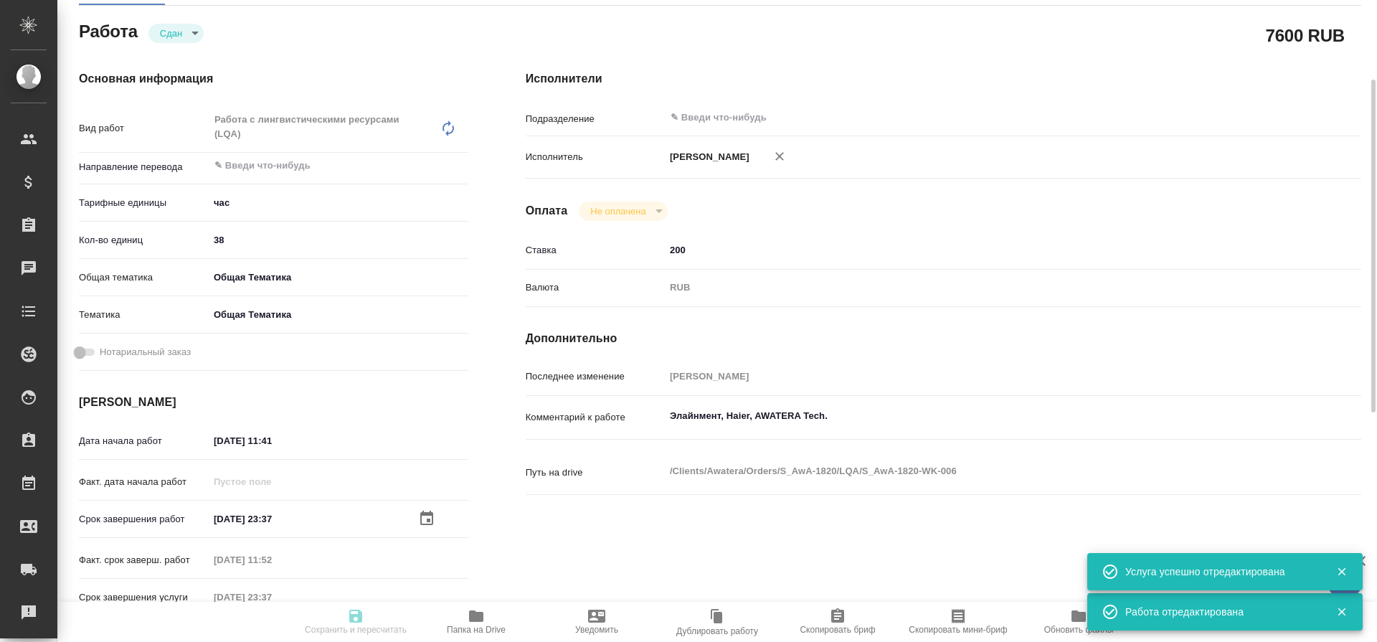
type textarea "x"
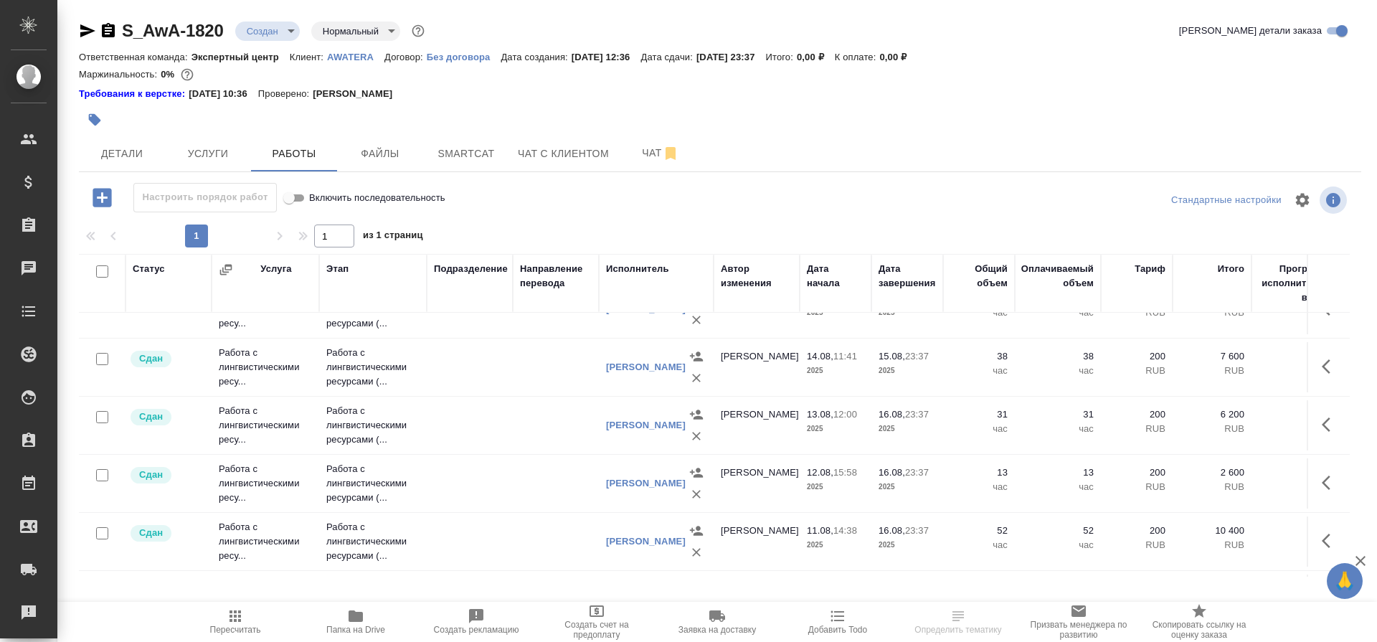
scroll to position [172, 0]
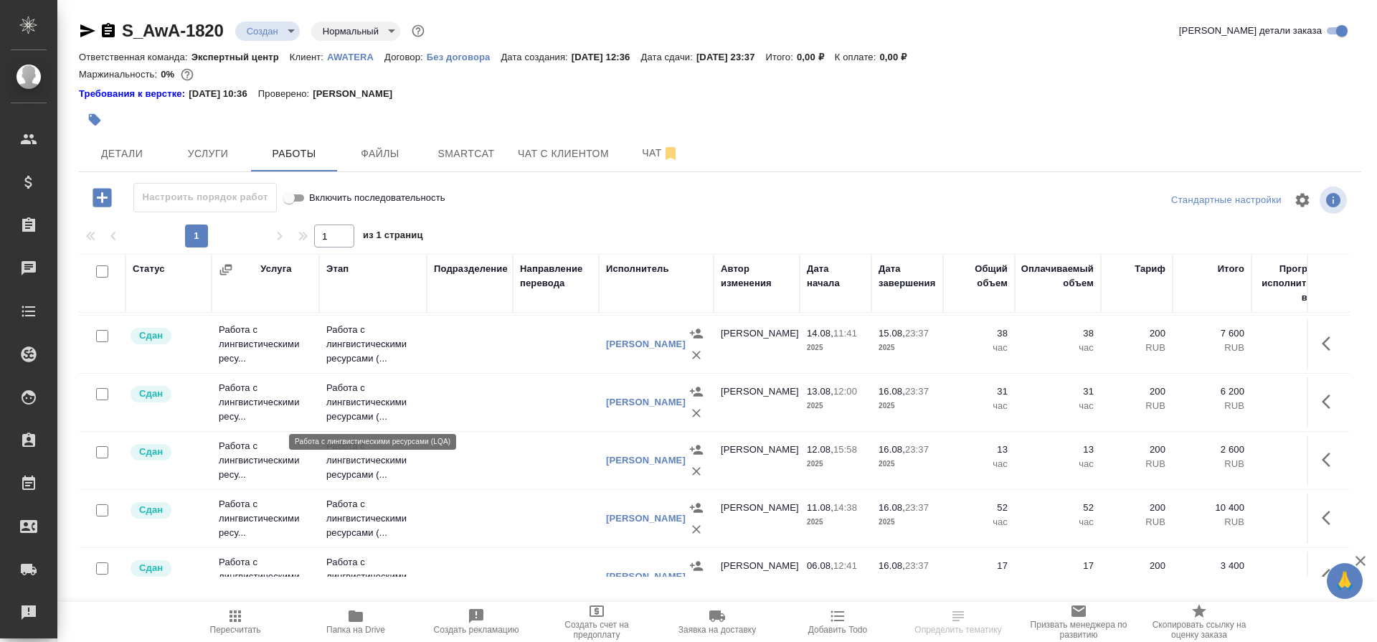
click at [335, 394] on p "Работа с лингвистическими ресурсами (..." at bounding box center [372, 402] width 93 height 43
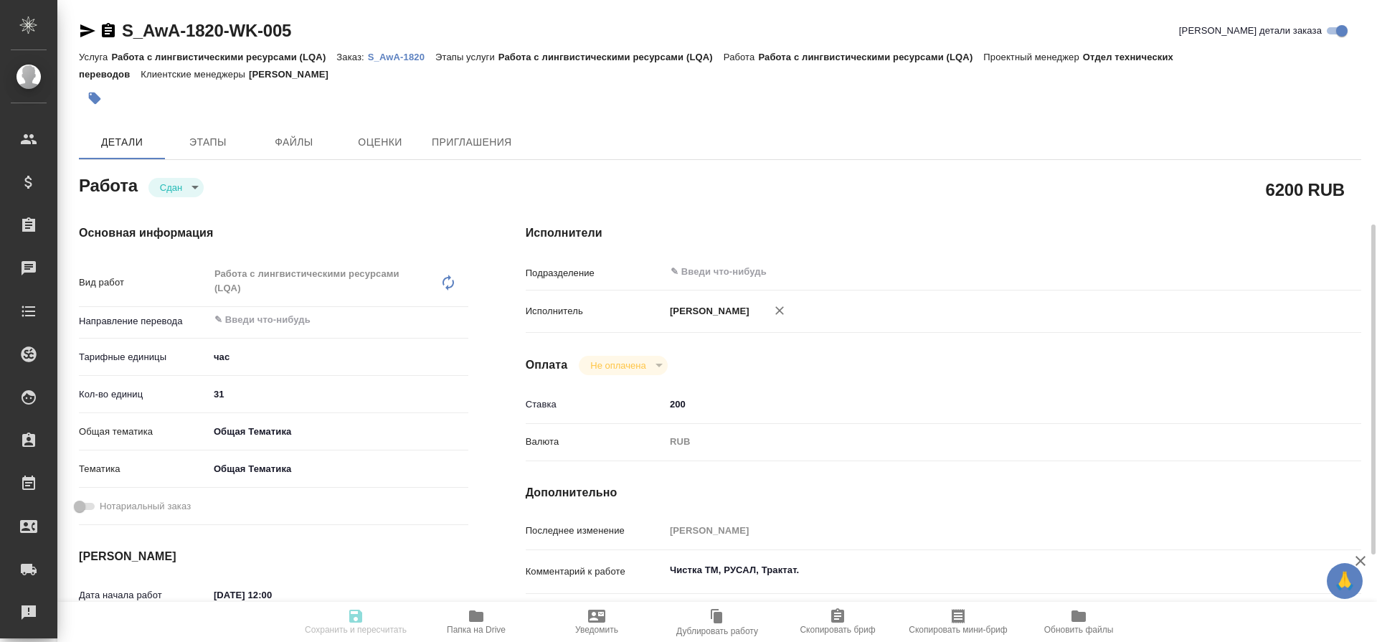
type textarea "x"
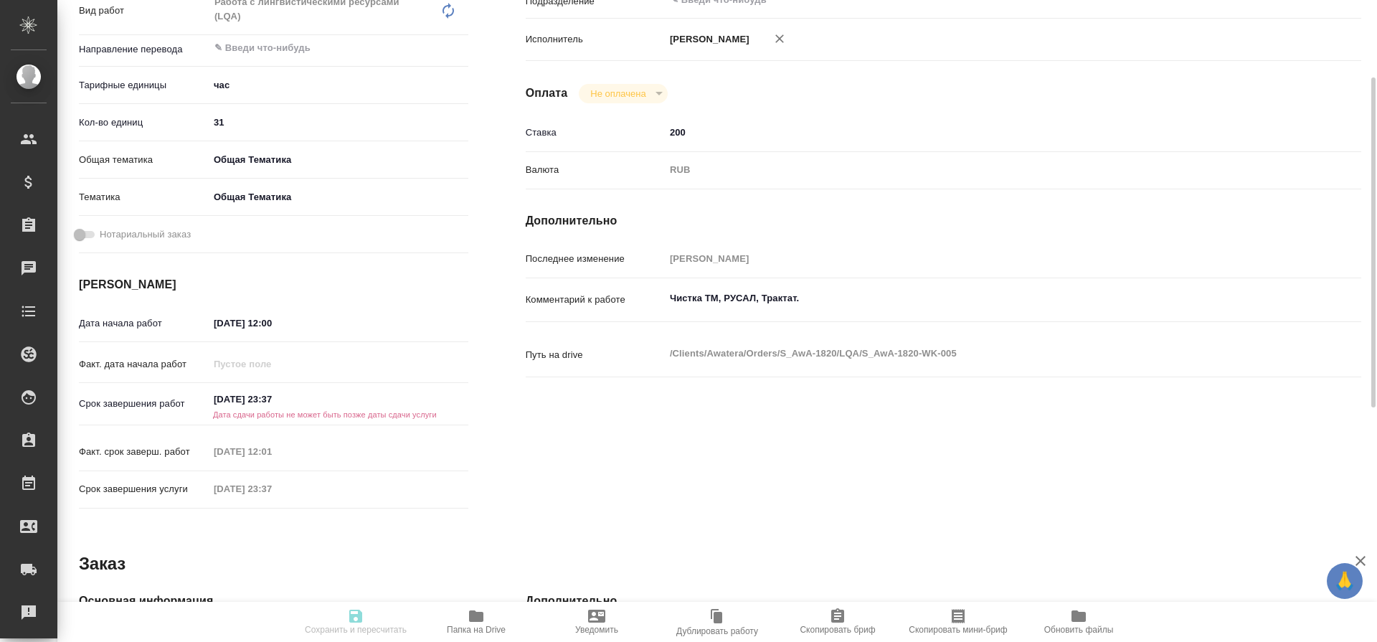
scroll to position [280, 0]
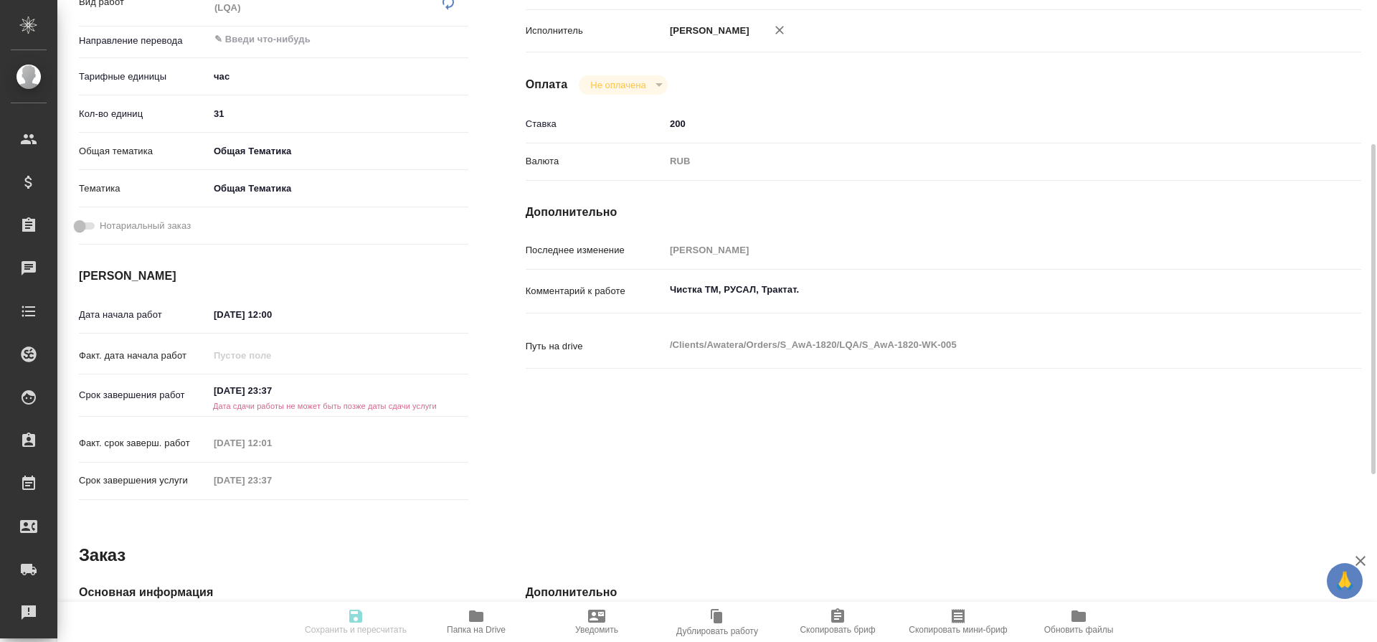
type textarea "x"
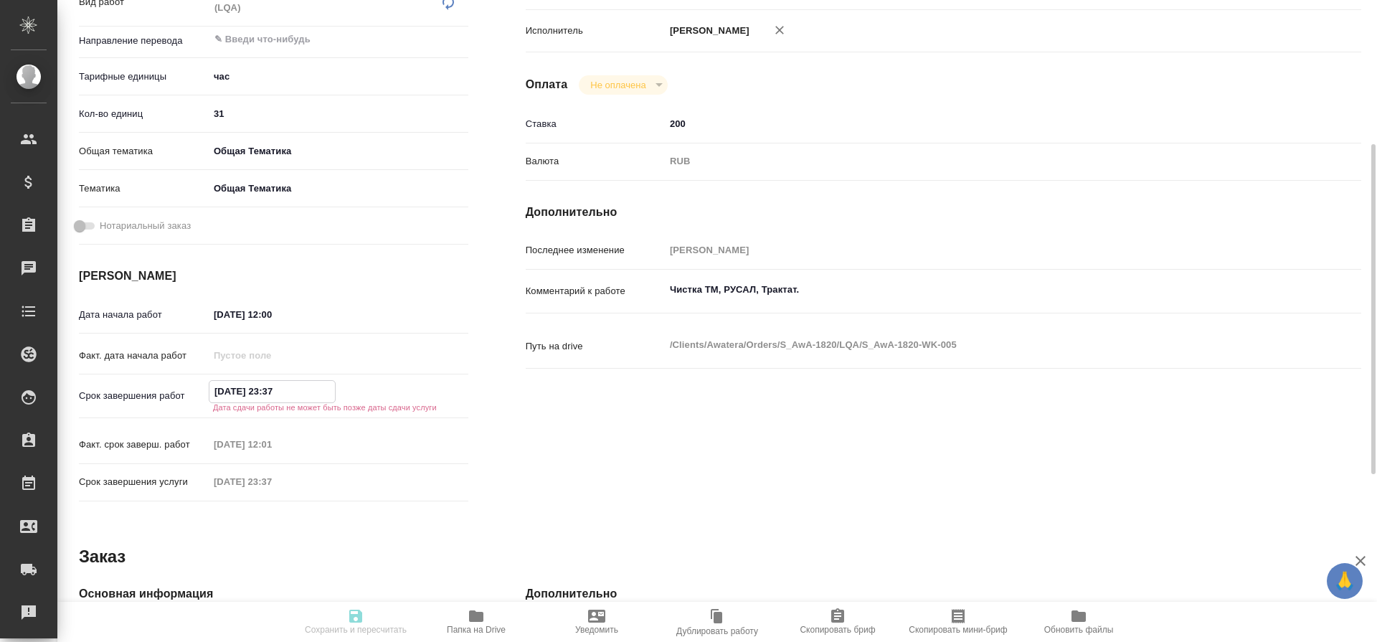
click at [259, 391] on input "[DATE] 23:37" at bounding box center [271, 391] width 125 height 21
click at [426, 390] on icon "button" at bounding box center [426, 389] width 17 height 17
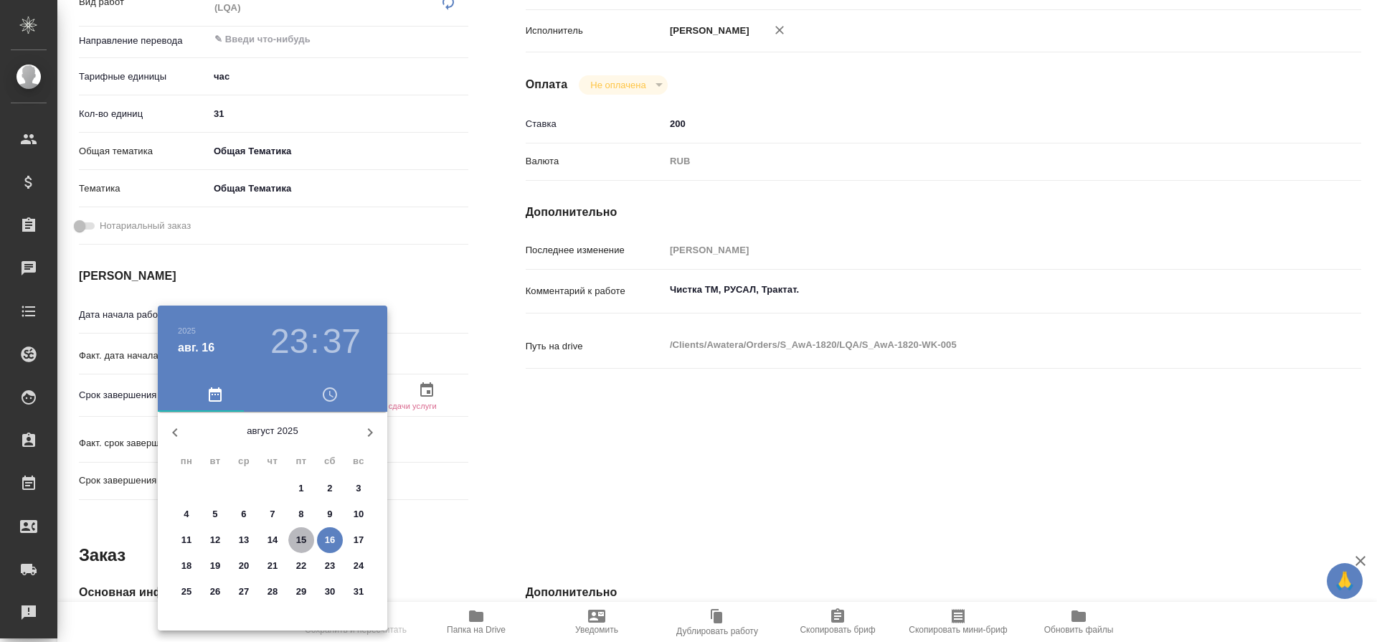
click at [303, 538] on p "15" at bounding box center [301, 540] width 11 height 14
type textarea "x"
type input "[DATE] 23:37"
type textarea "x"
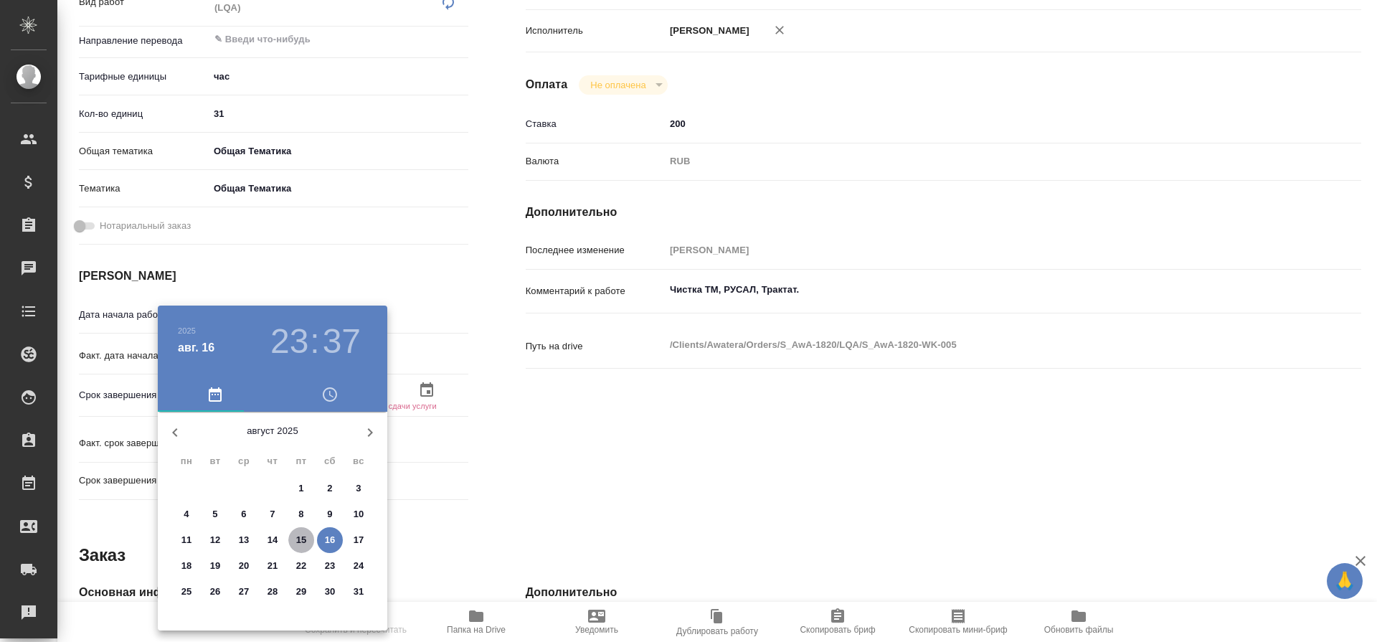
type textarea "x"
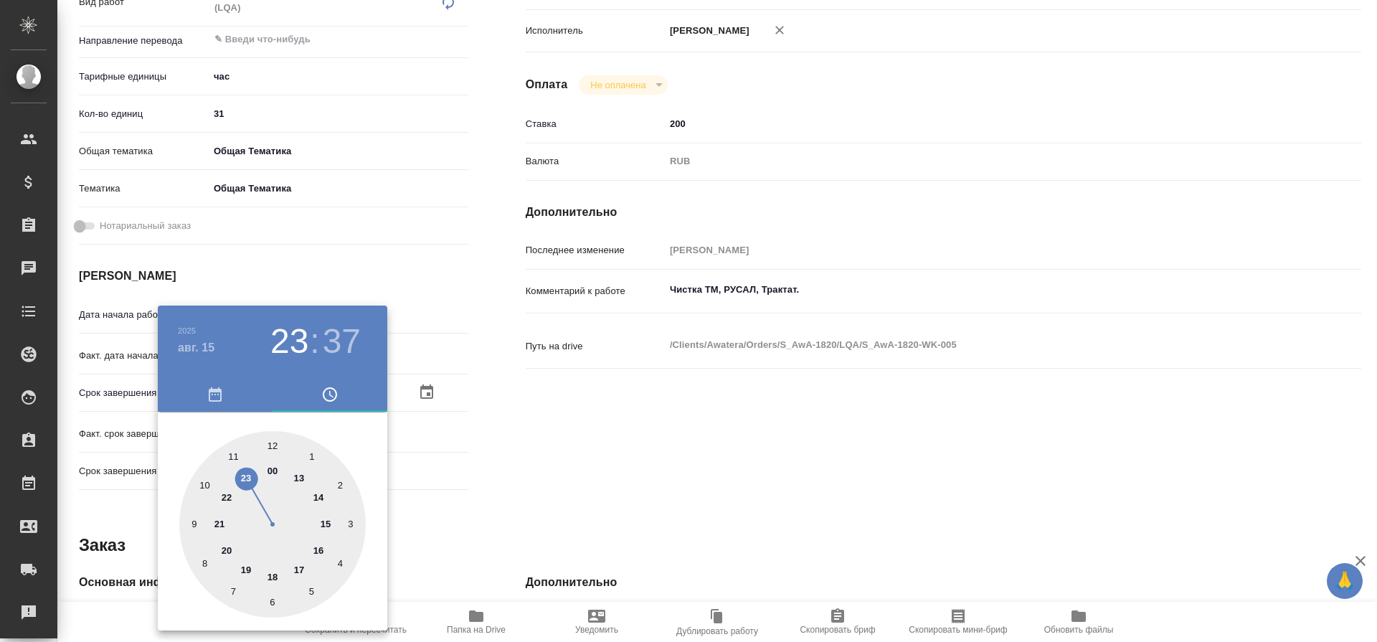
click at [473, 433] on div at bounding box center [688, 321] width 1377 height 642
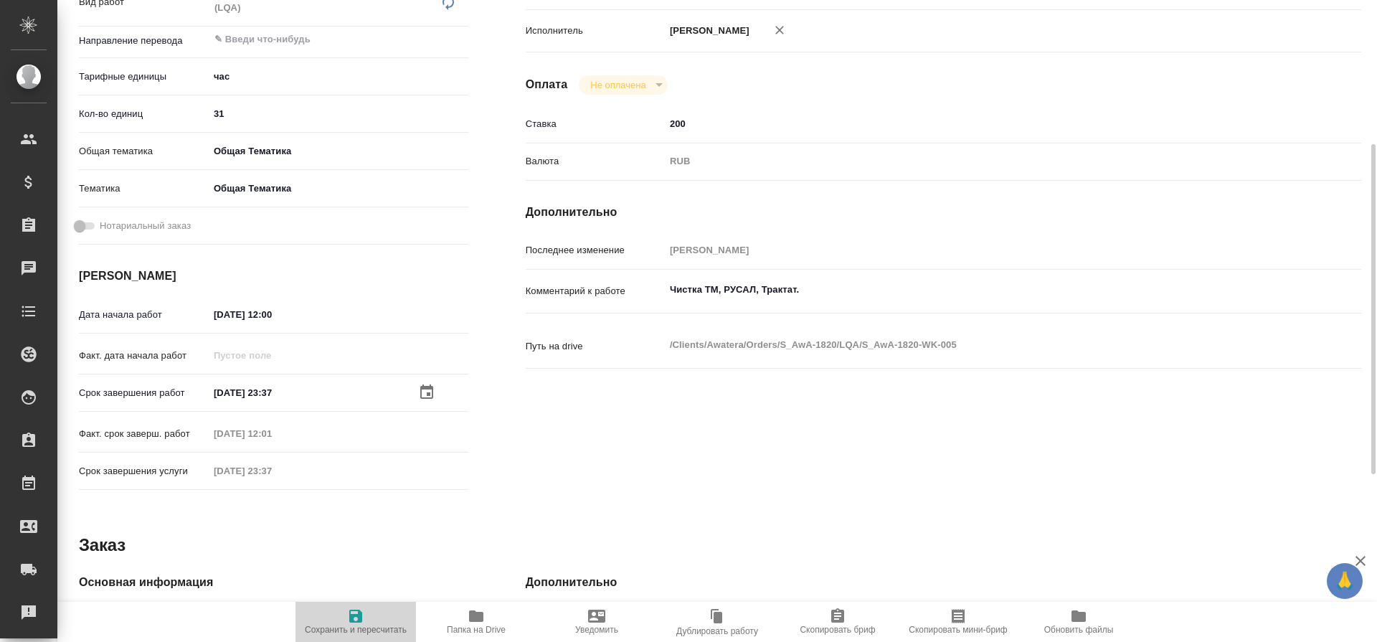
click at [354, 614] on icon "button" at bounding box center [355, 615] width 13 height 13
type textarea "x"
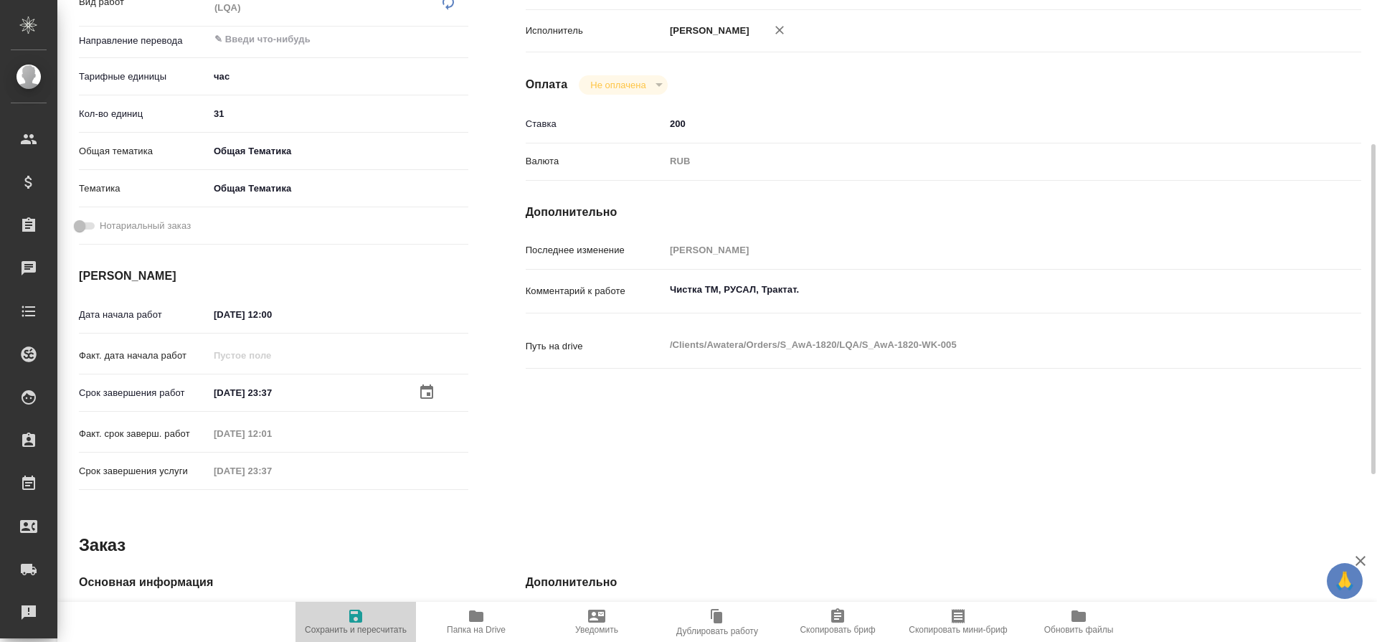
type textarea "x"
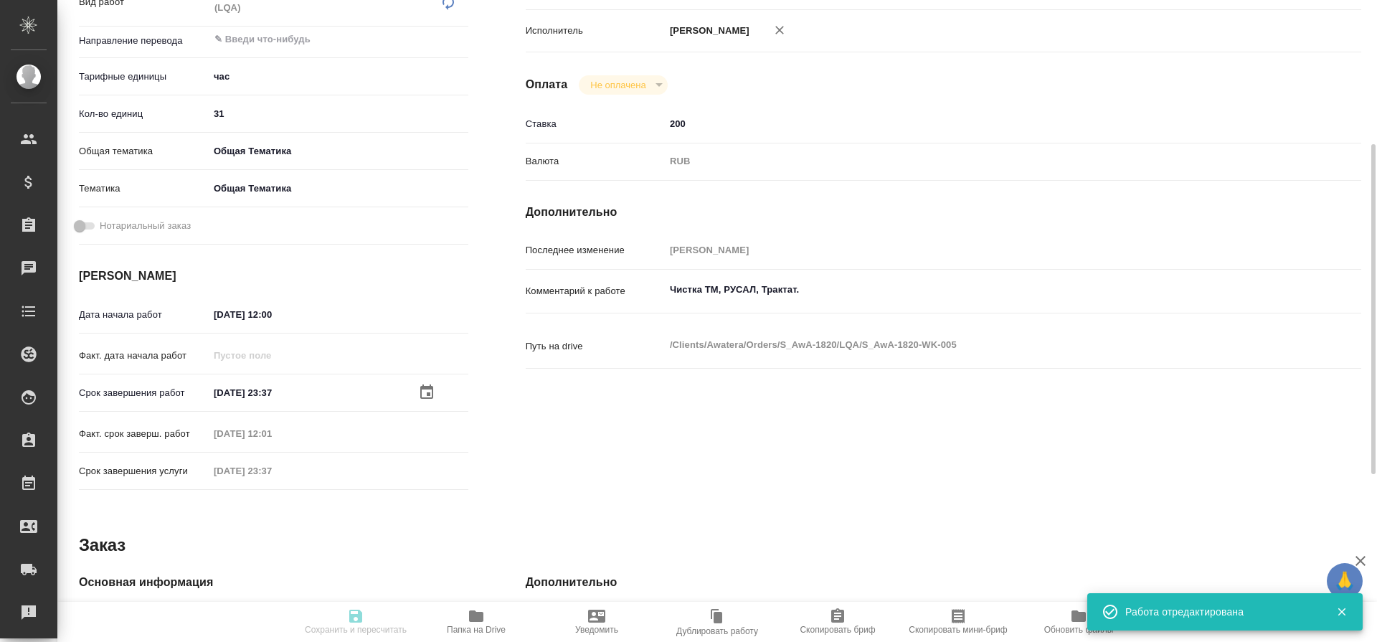
type textarea "x"
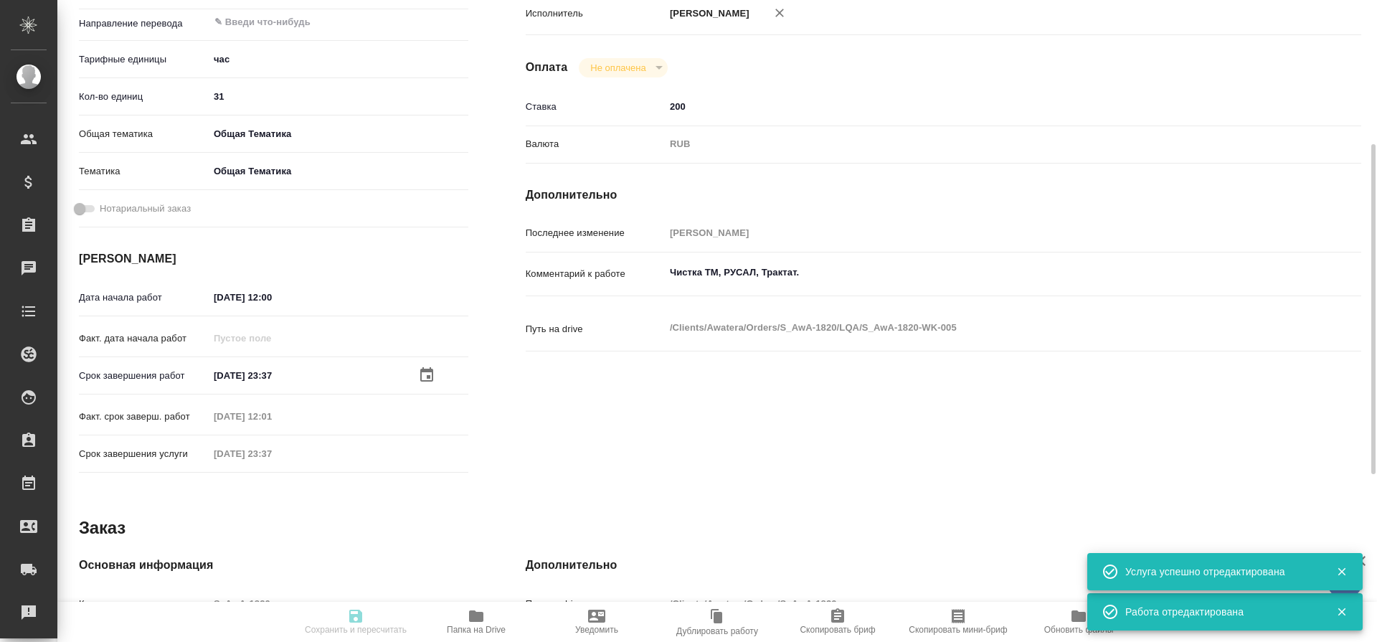
type input "closed"
type textarea "Работа с лингвистическими ресурсами (LQA)"
type textarea "x"
type input "5a8b1489cc6b4906c91bfd93"
type input "31"
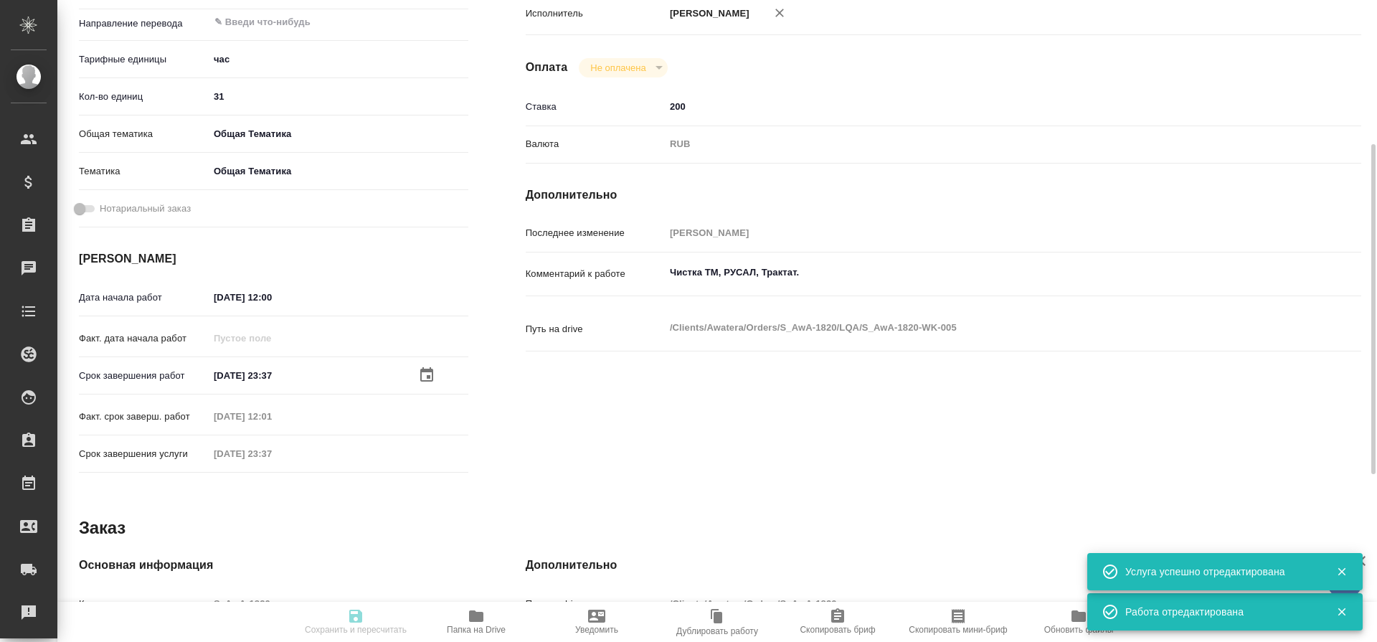
type input "obtem"
type input "6012b1ca196b0e5c9229a120"
type input "13.08.2025 12:00"
type input "15.08.2025 23:37"
type input "13.08.2025 12:01"
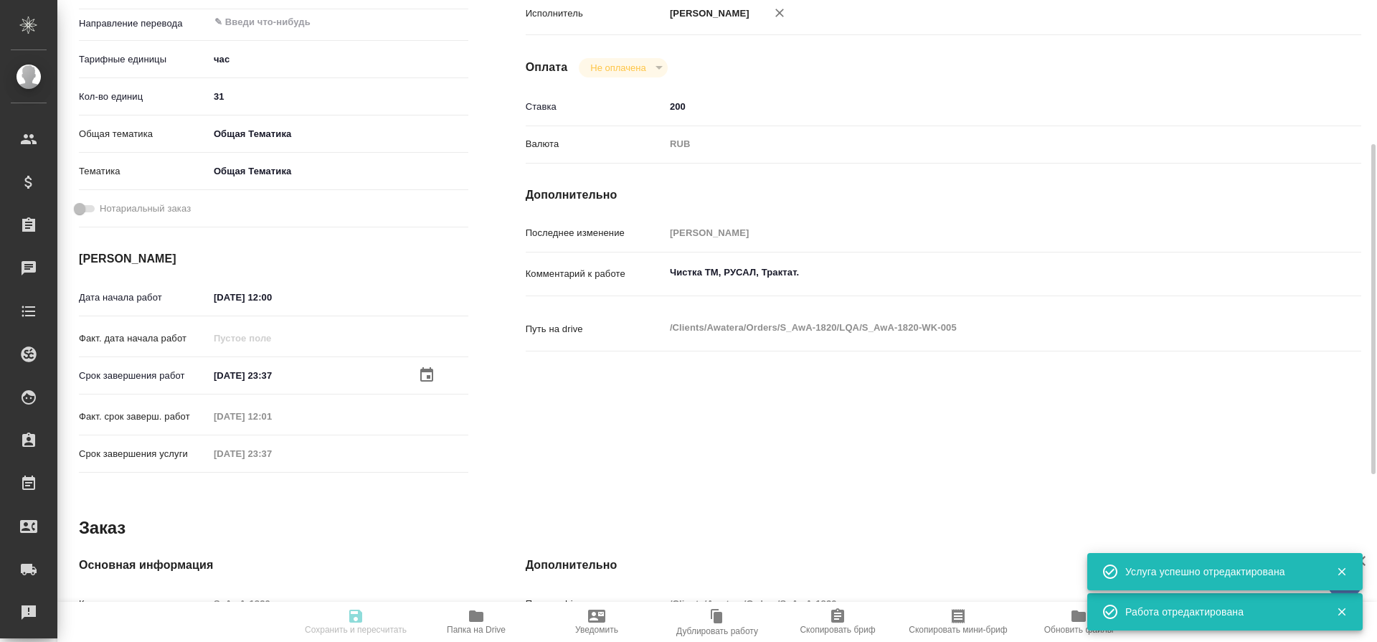
type input "15.08.2025 23:37"
type input "notPayed"
type input "200"
type input "RUB"
type input "[PERSON_NAME]"
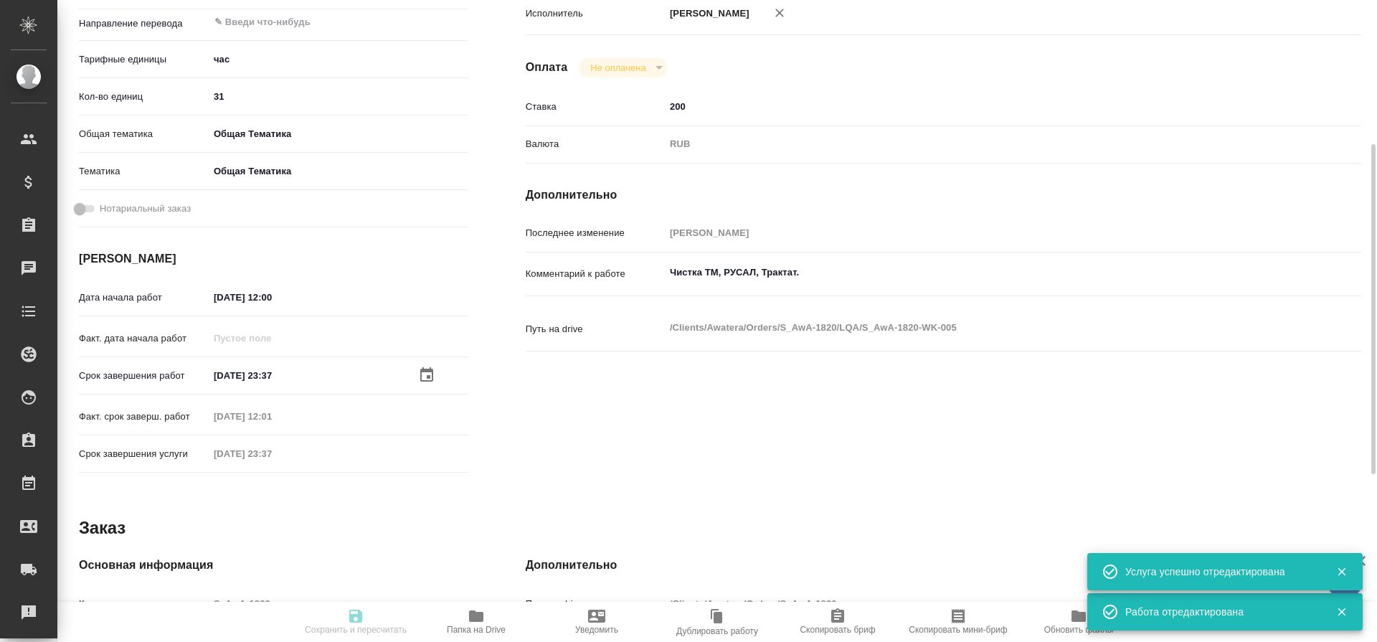
type textarea "Чистка ТМ, РУСАЛ, Трактат."
type textarea "x"
type textarea "/Clients/Awatera/Orders/S_AwA-1820/LQA/S_AwA-1820-WK-005"
type textarea "x"
type input "S_AwA-1820"
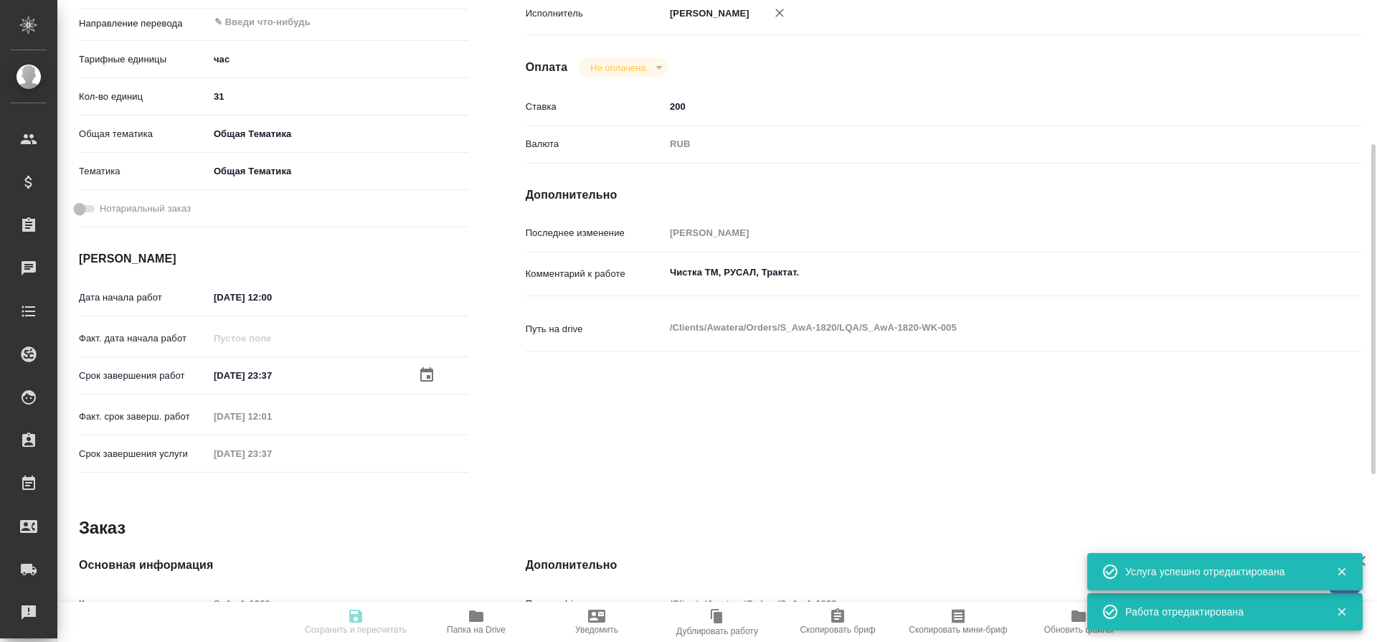
type input "Работа с лингвистическими ресурсами (LQA)"
type input "[PERSON_NAME]"
type input "/Clients/Awatera/Orders/S_AwA-1820"
type textarea "x"
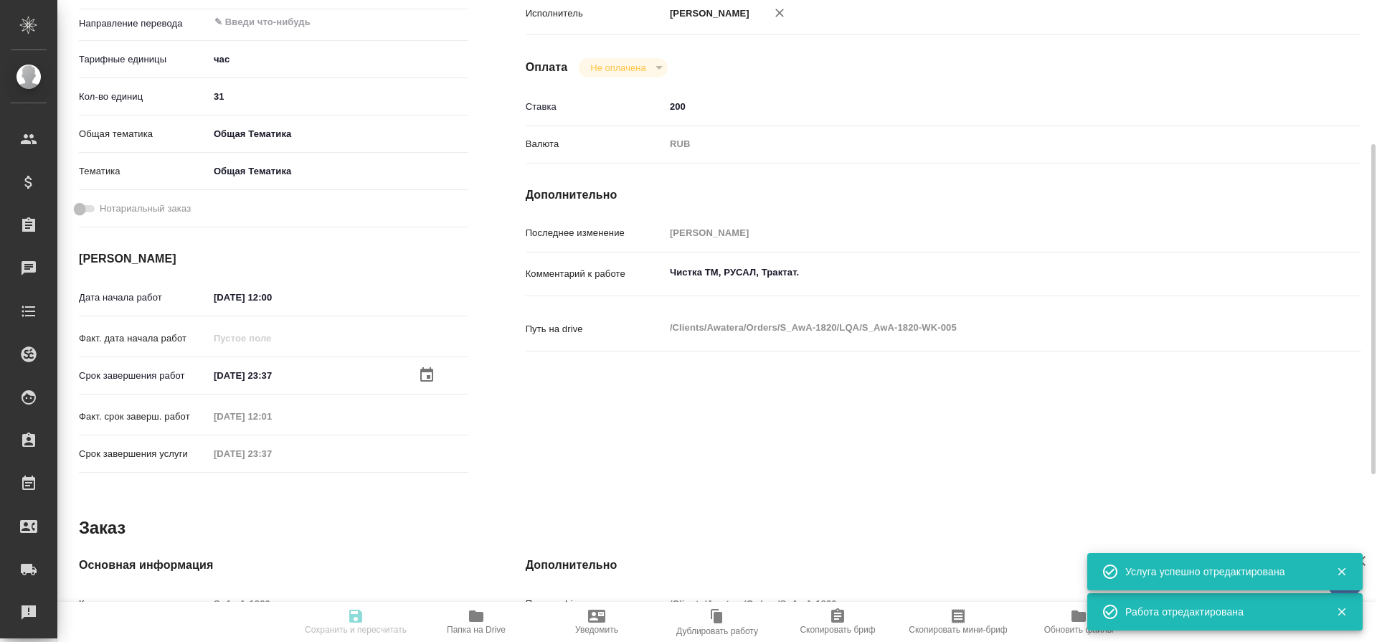
type textarea "x"
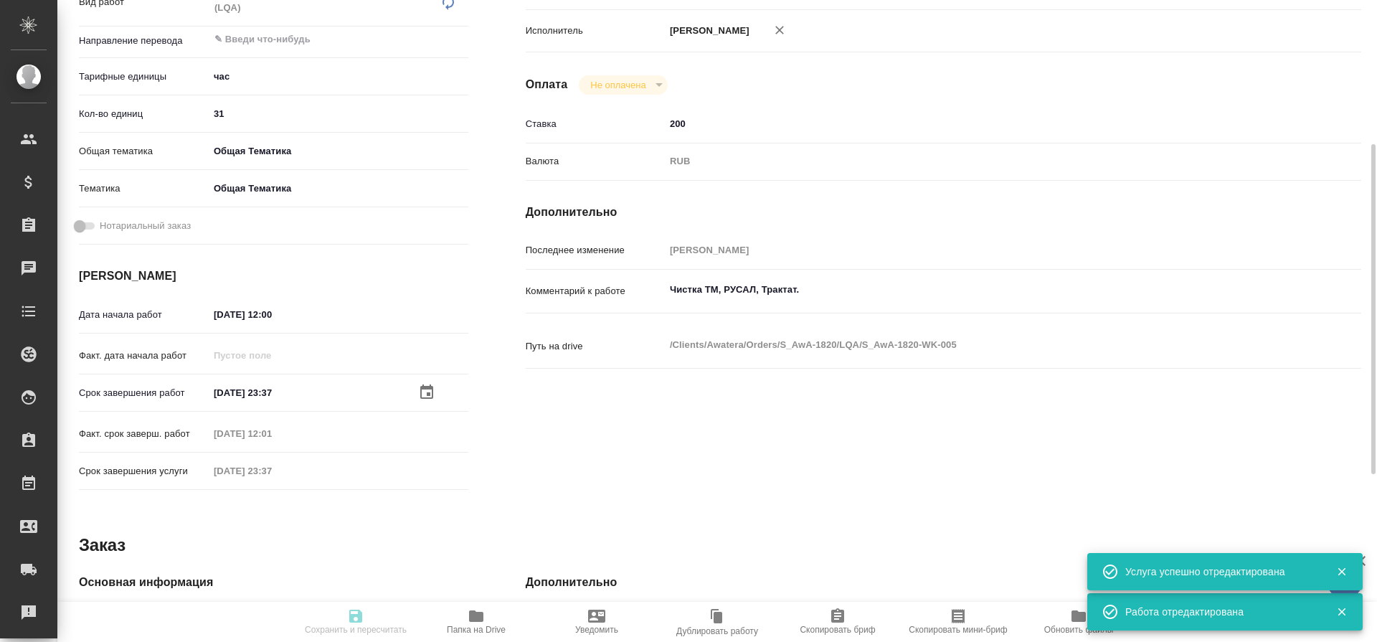
type textarea "x"
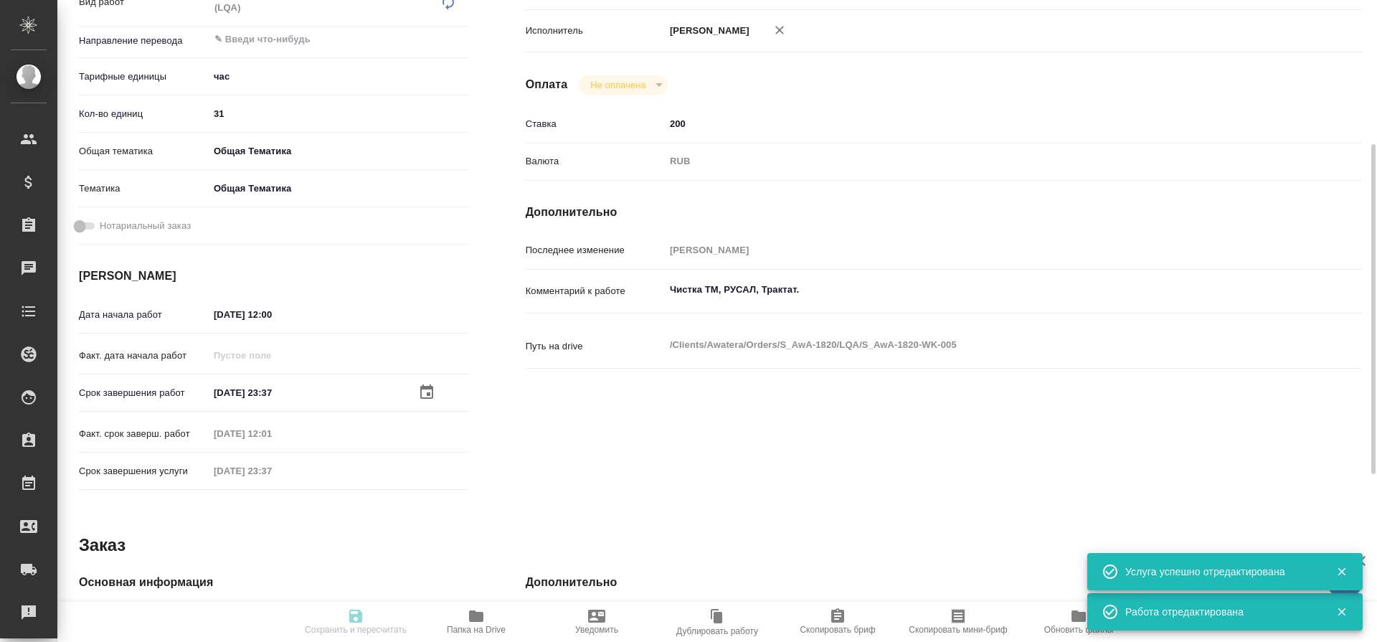
type textarea "x"
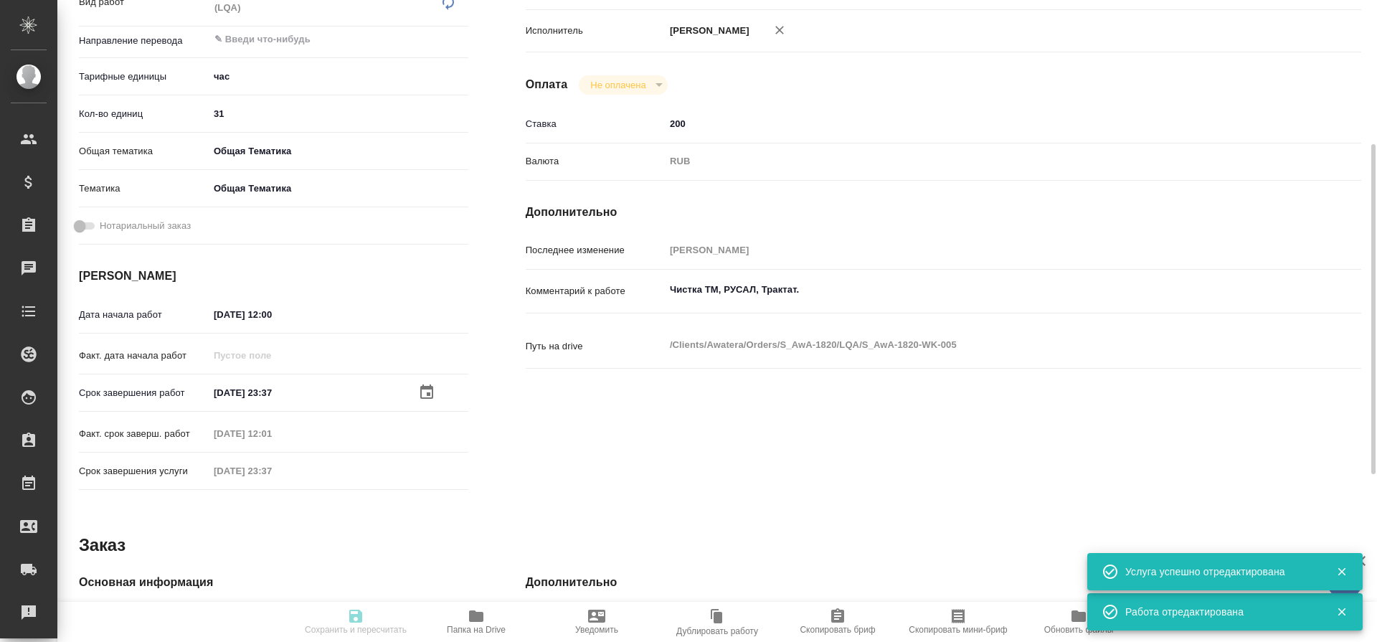
type textarea "x"
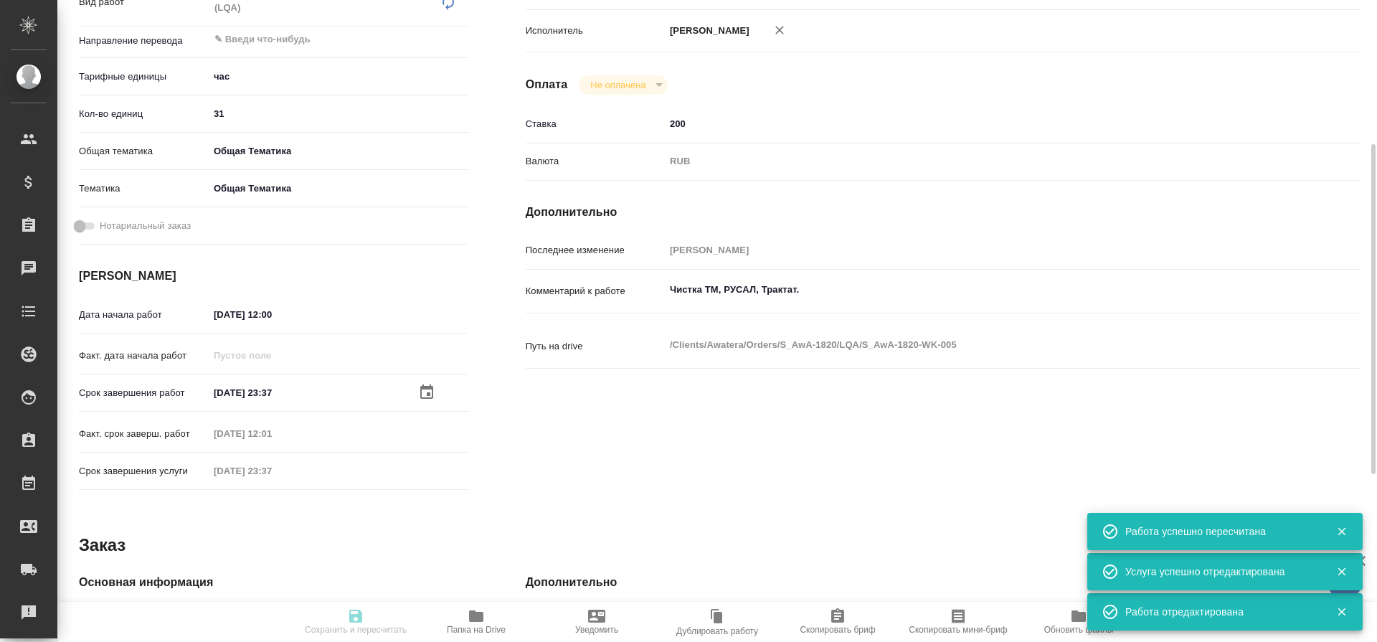
type textarea "x"
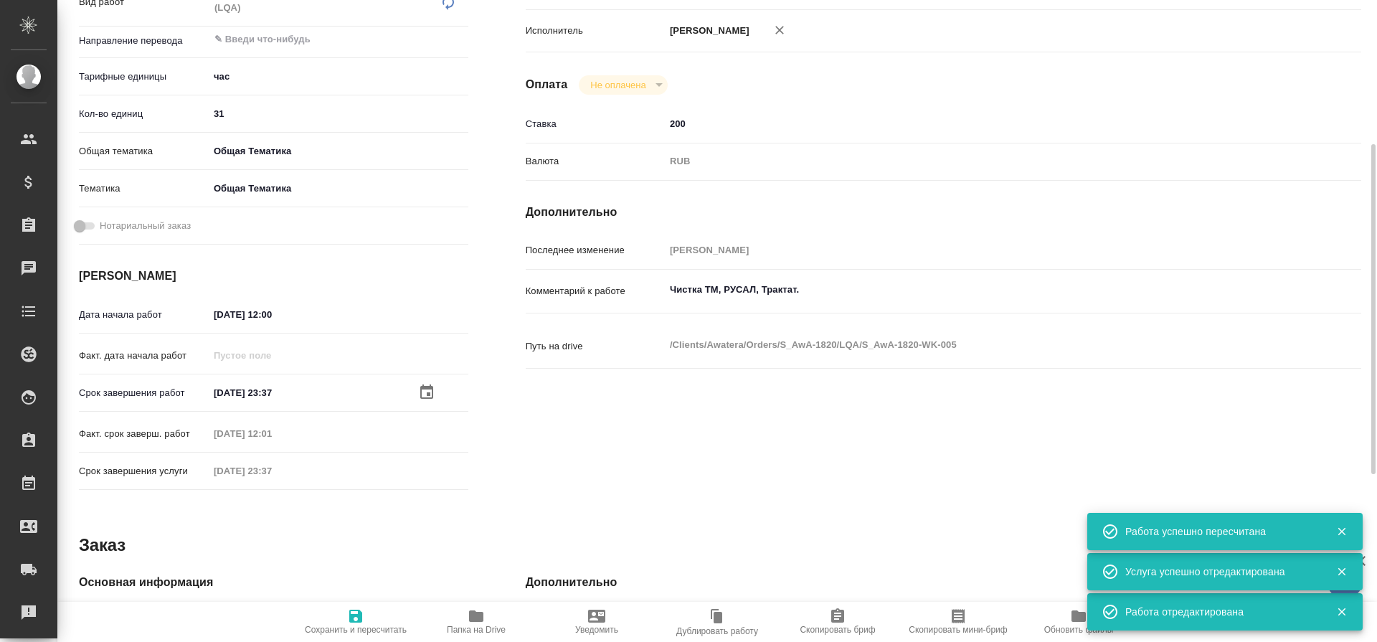
type input "closed"
type textarea "Работа с лингвистическими ресурсами (LQA)"
type textarea "x"
type input "5a8b1489cc6b4906c91bfd93"
type input "31"
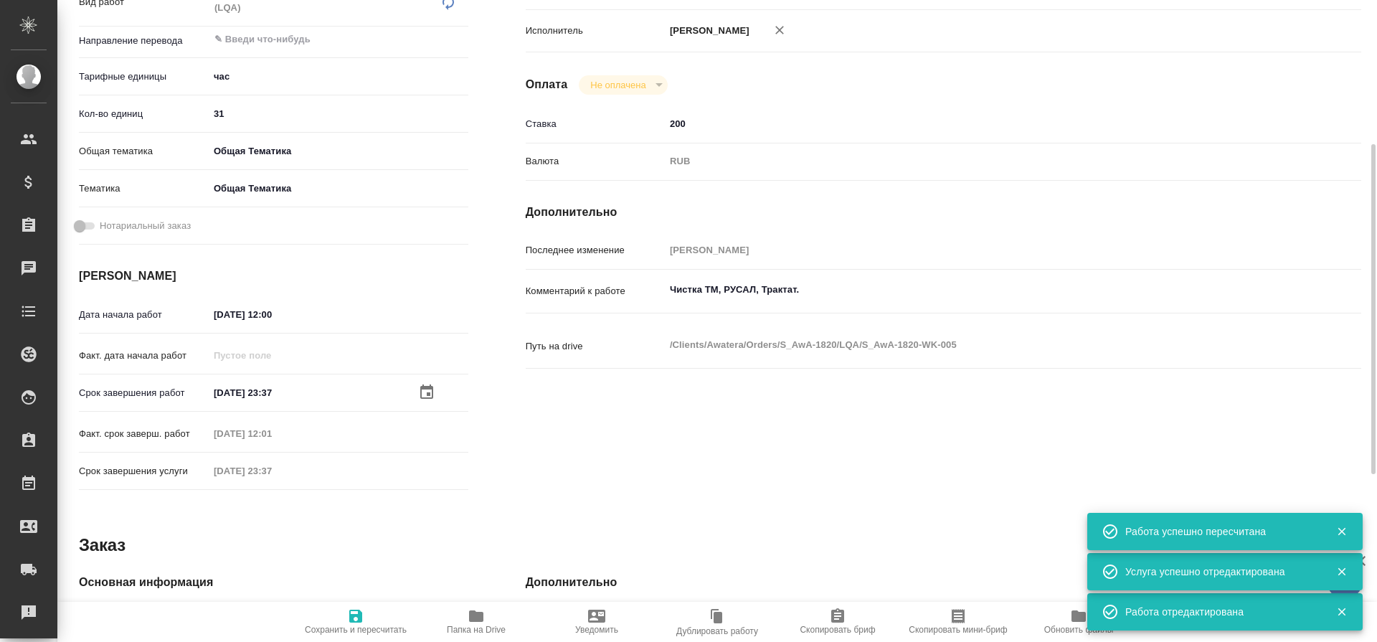
type input "obtem"
type input "6012b1ca196b0e5c9229a120"
type input "13.08.2025 12:00"
type input "15.08.2025 23:37"
type input "13.08.2025 12:01"
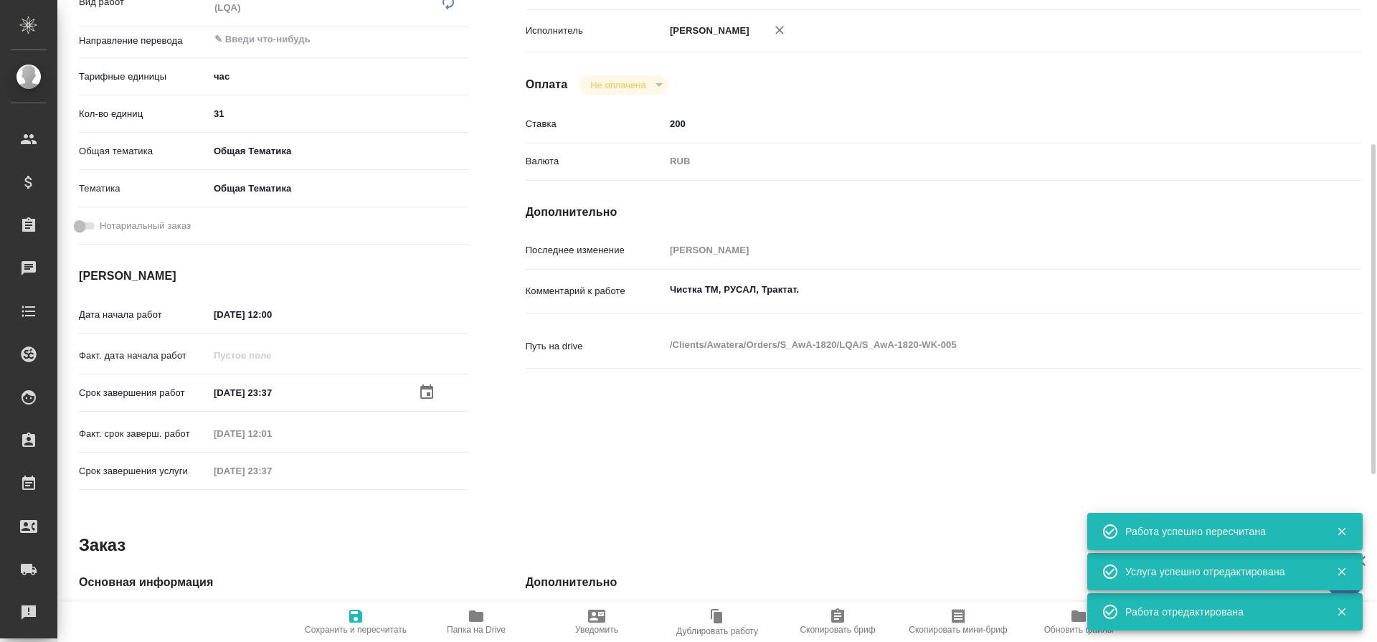
type input "15.08.2025 23:37"
type input "notPayed"
type input "200"
type input "RUB"
type input "[PERSON_NAME]"
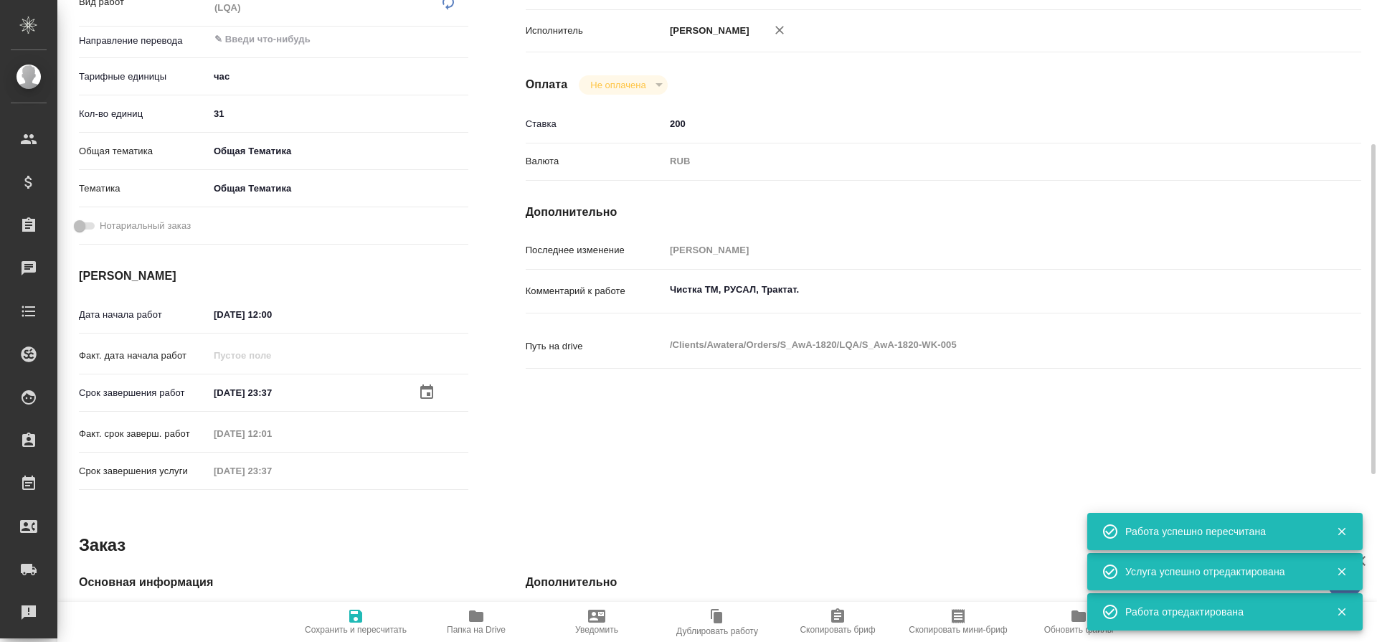
type textarea "Чистка ТМ, РУСАЛ, Трактат."
type textarea "x"
type textarea "/Clients/Awatera/Orders/S_AwA-1820/LQA/S_AwA-1820-WK-005"
type textarea "x"
type input "S_AwA-1820"
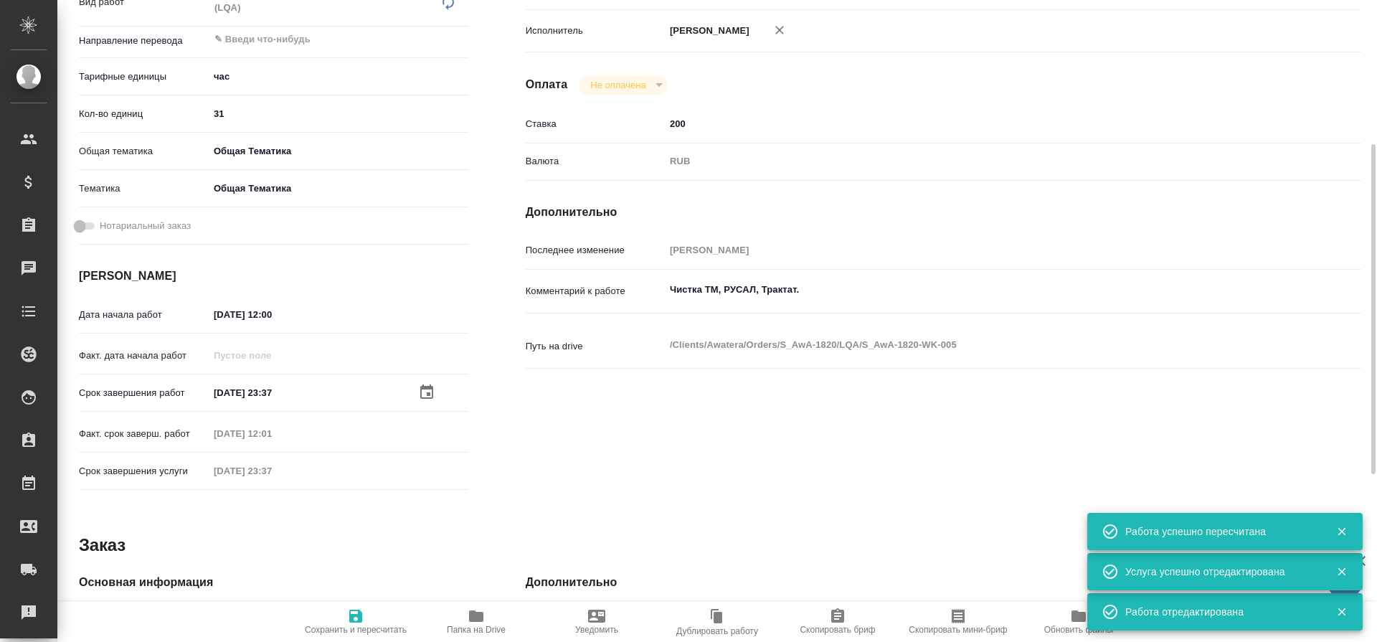
type input "Работа с лингвистическими ресурсами (LQA)"
type input "[PERSON_NAME]"
type input "/Clients/Awatera/Orders/S_AwA-1820"
type textarea "x"
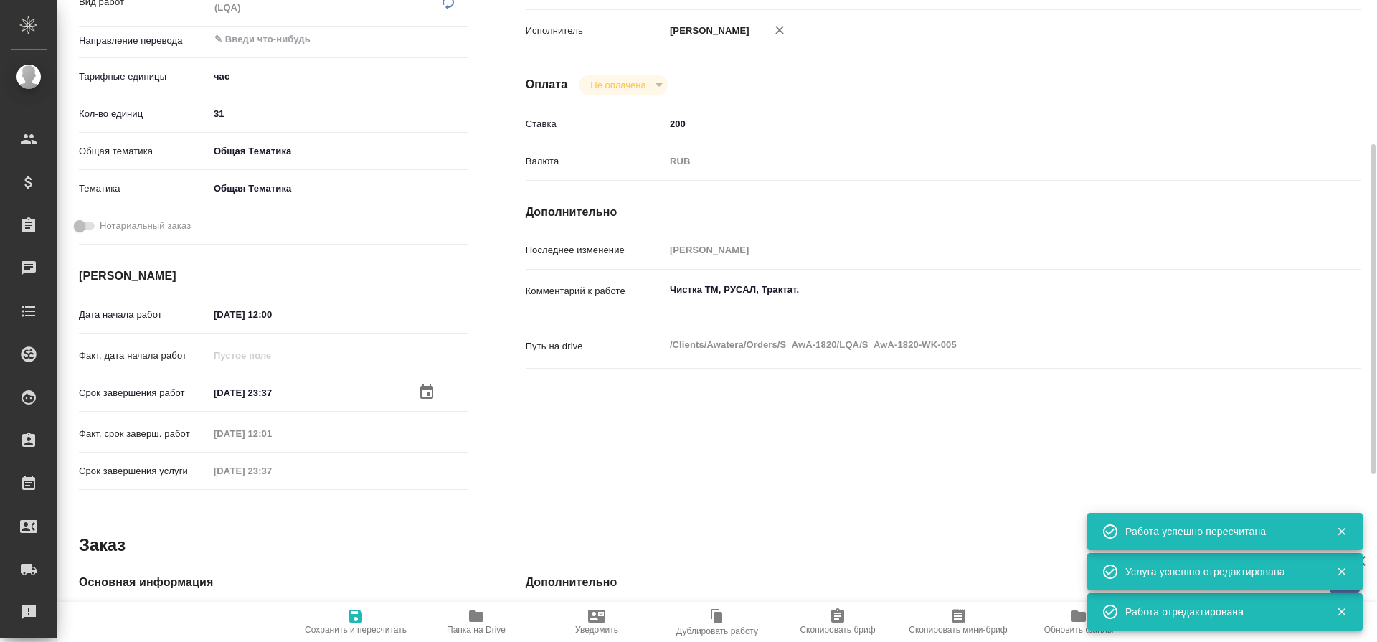
type textarea "x"
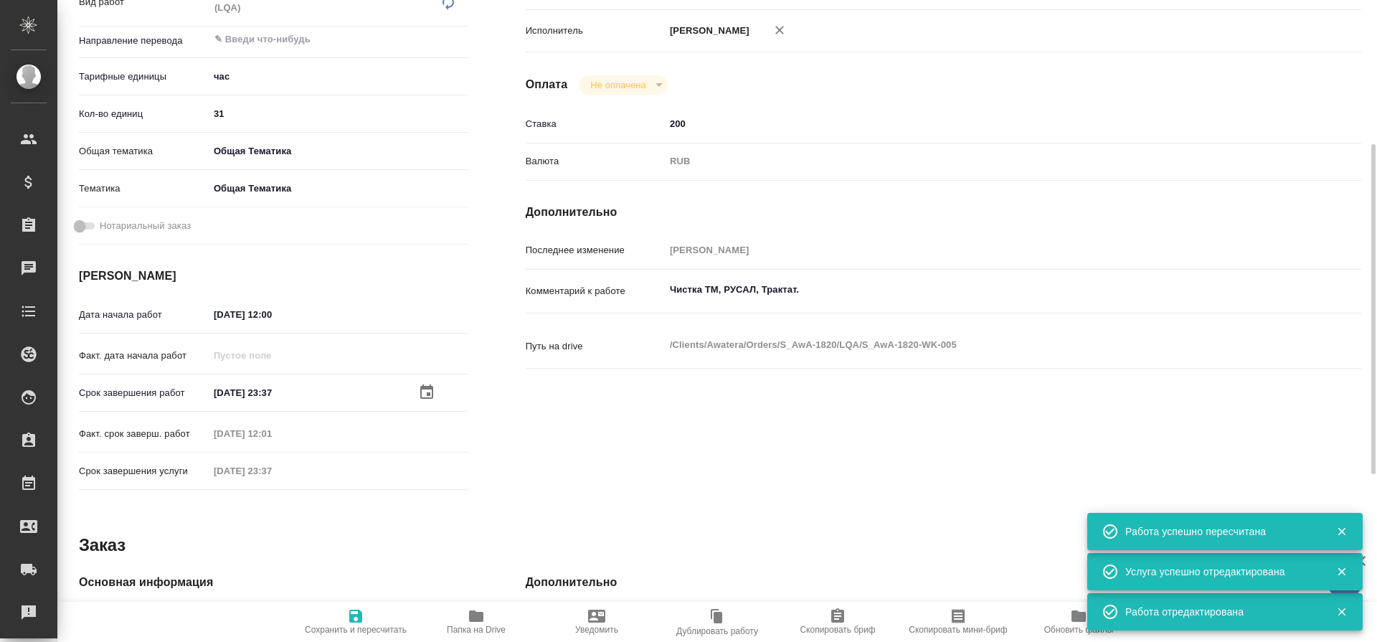
type textarea "x"
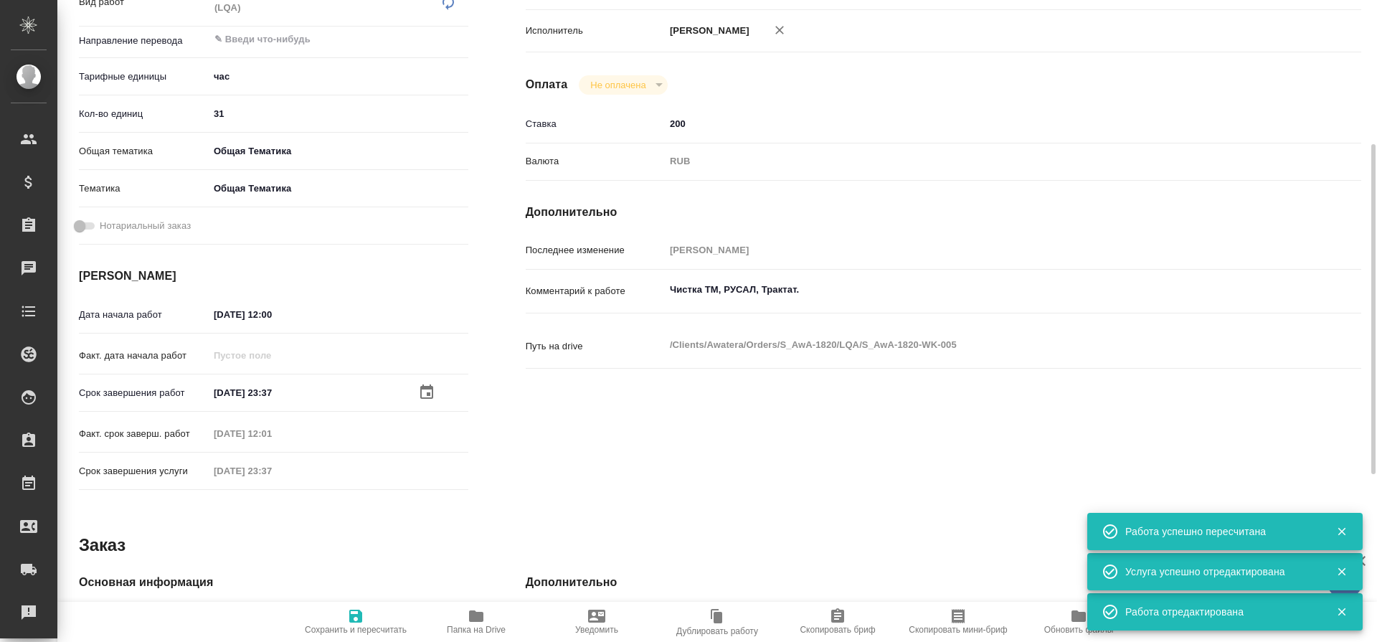
type textarea "x"
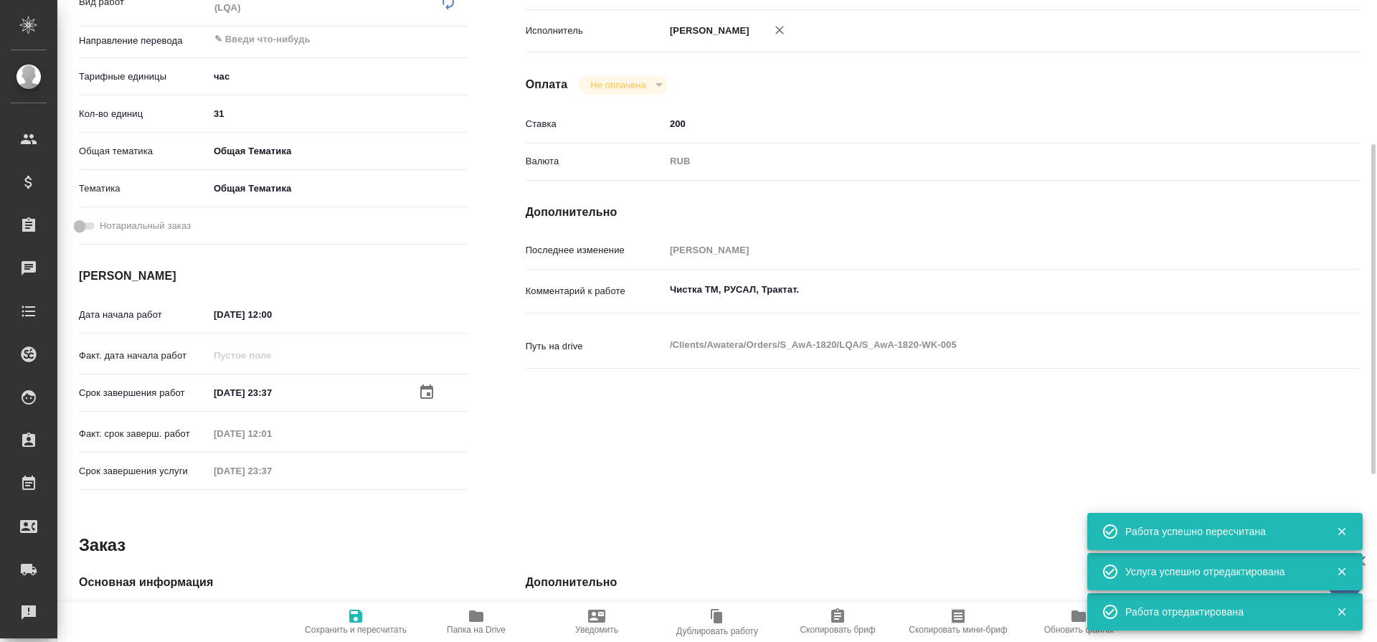
type textarea "x"
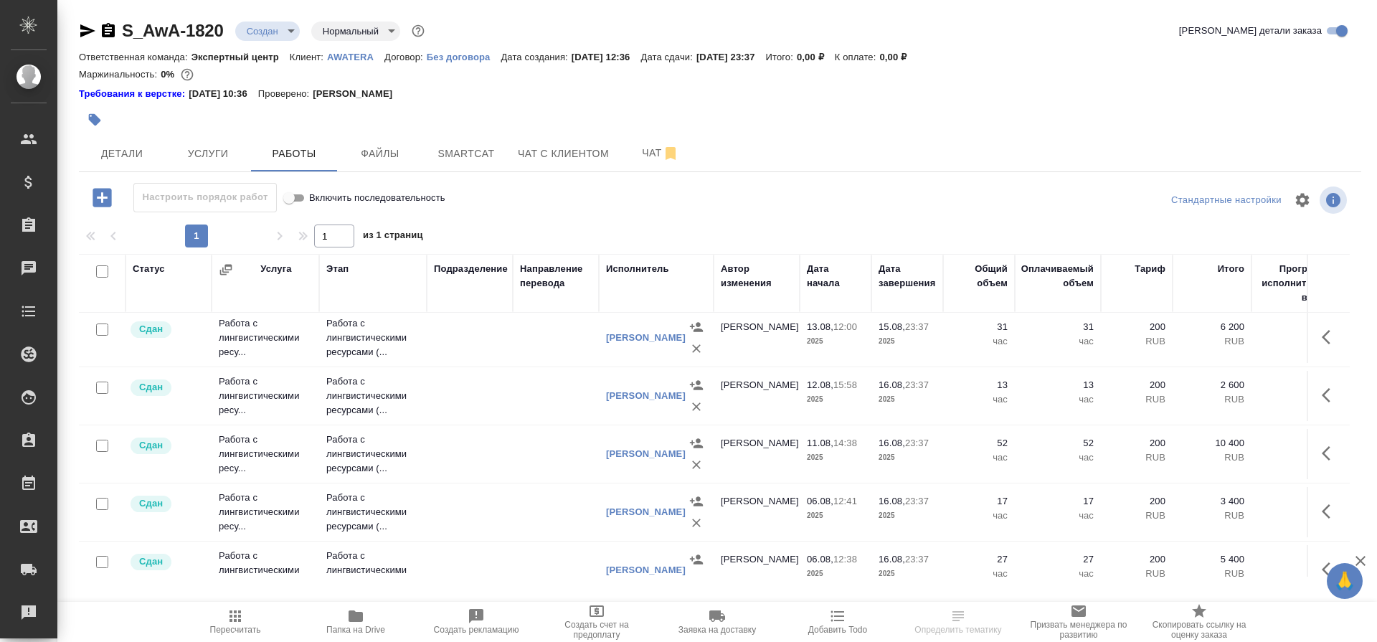
scroll to position [234, 0]
click at [386, 397] on p "Работа с лингвистическими ресурсами (..." at bounding box center [372, 398] width 93 height 43
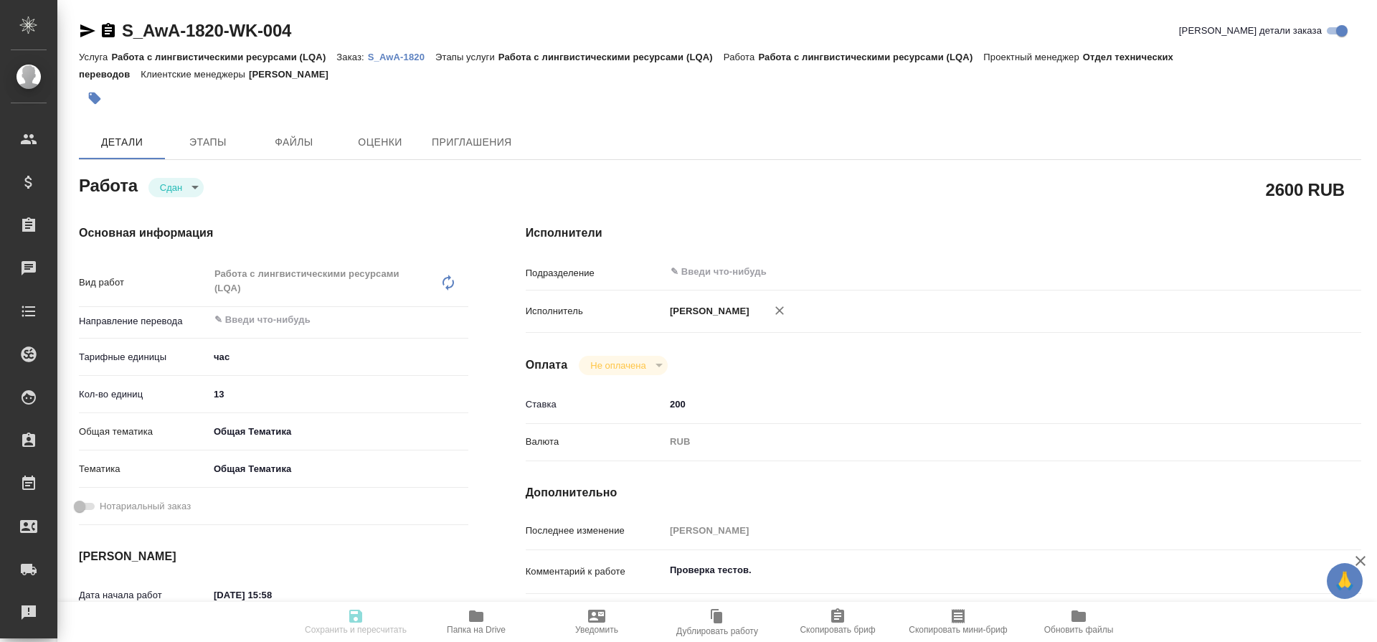
type textarea "x"
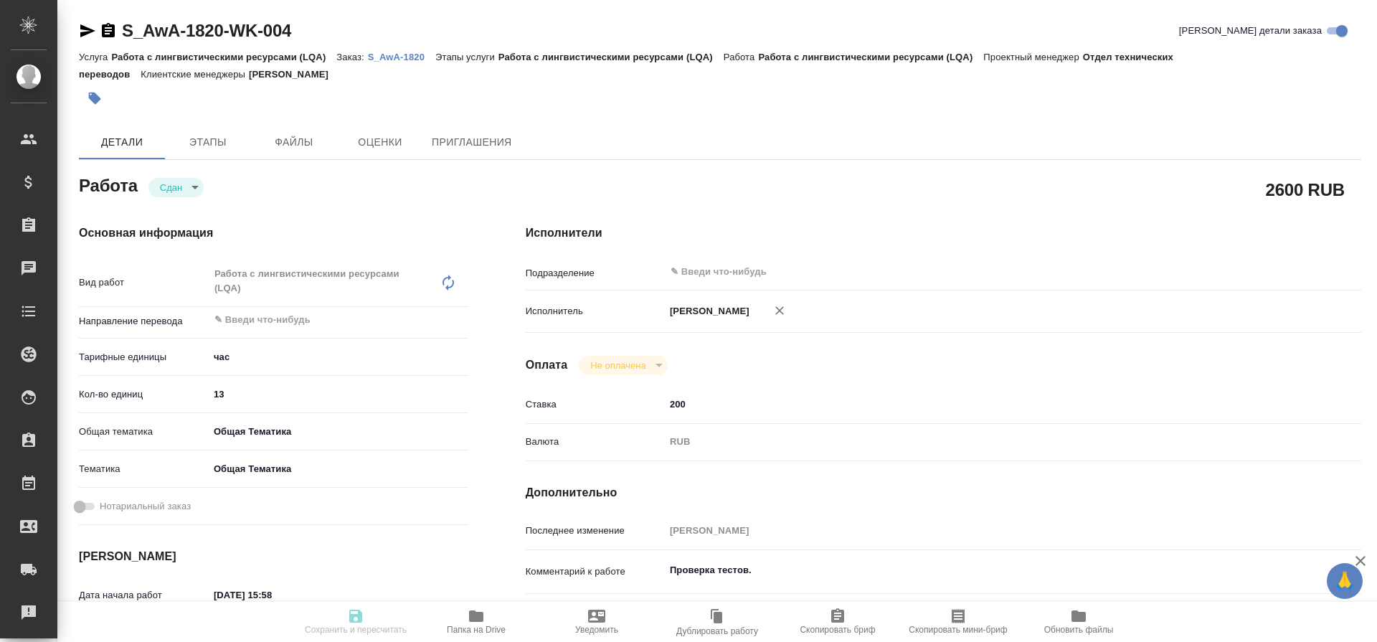
type textarea "x"
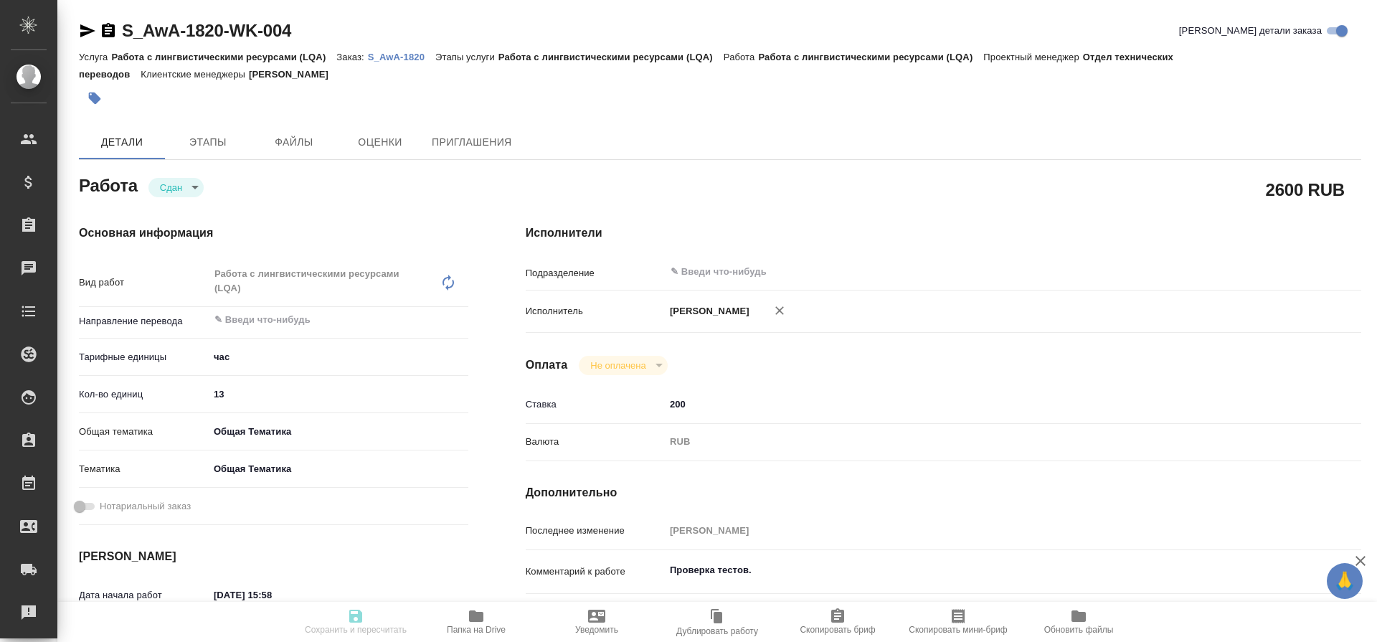
type textarea "x"
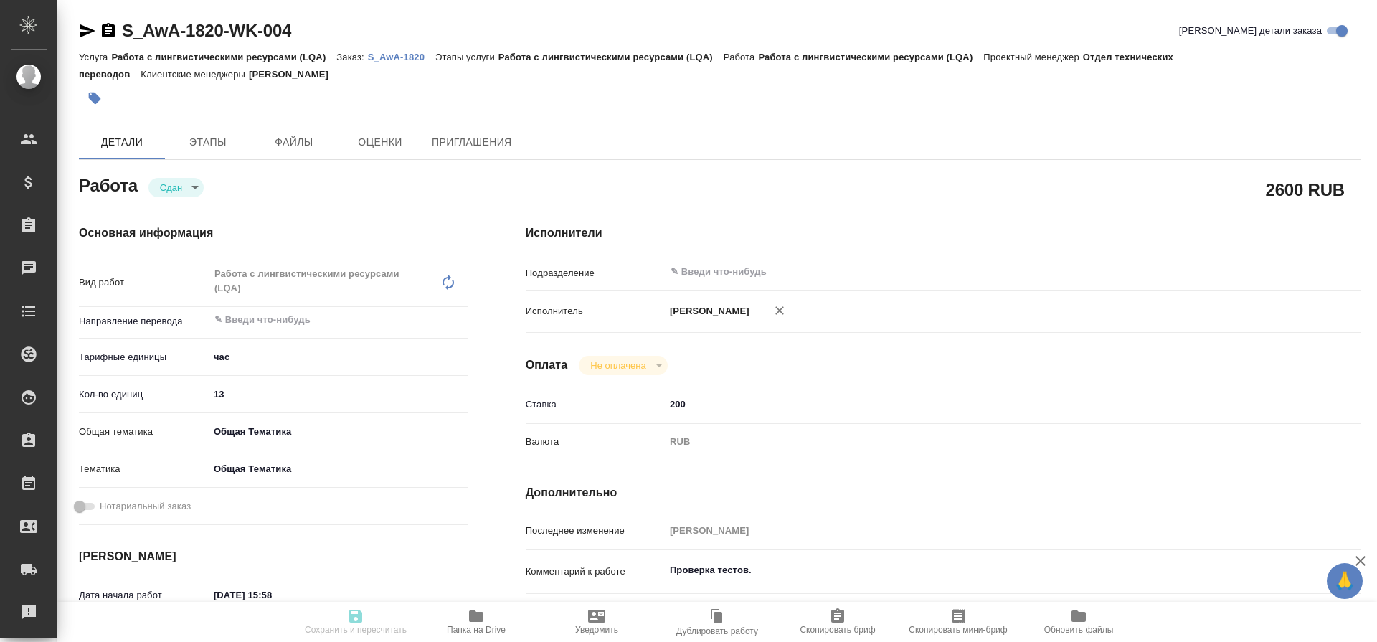
type textarea "x"
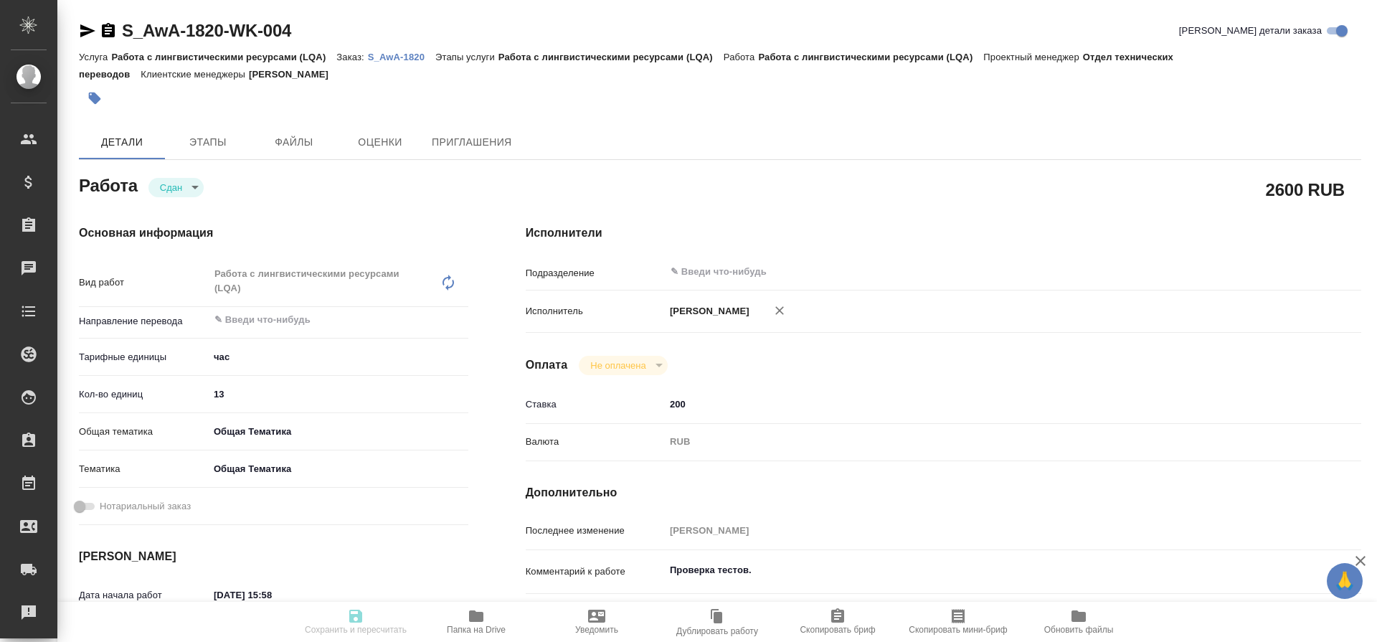
type textarea "x"
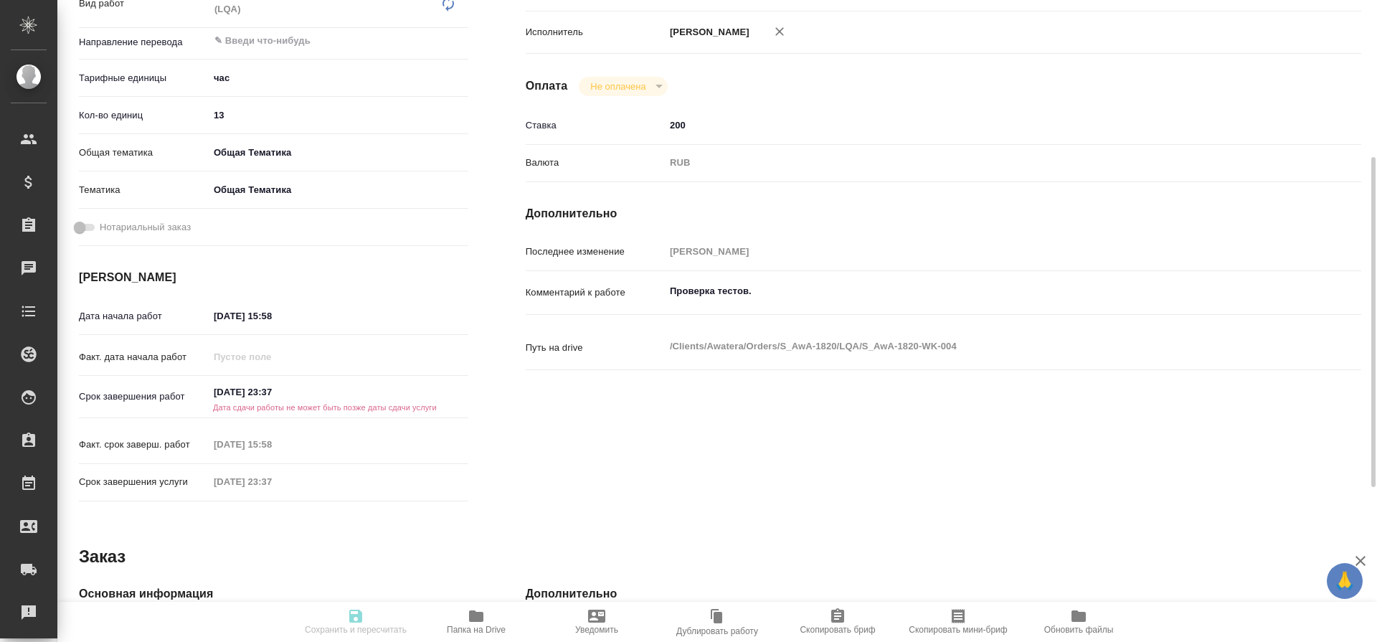
scroll to position [288, 0]
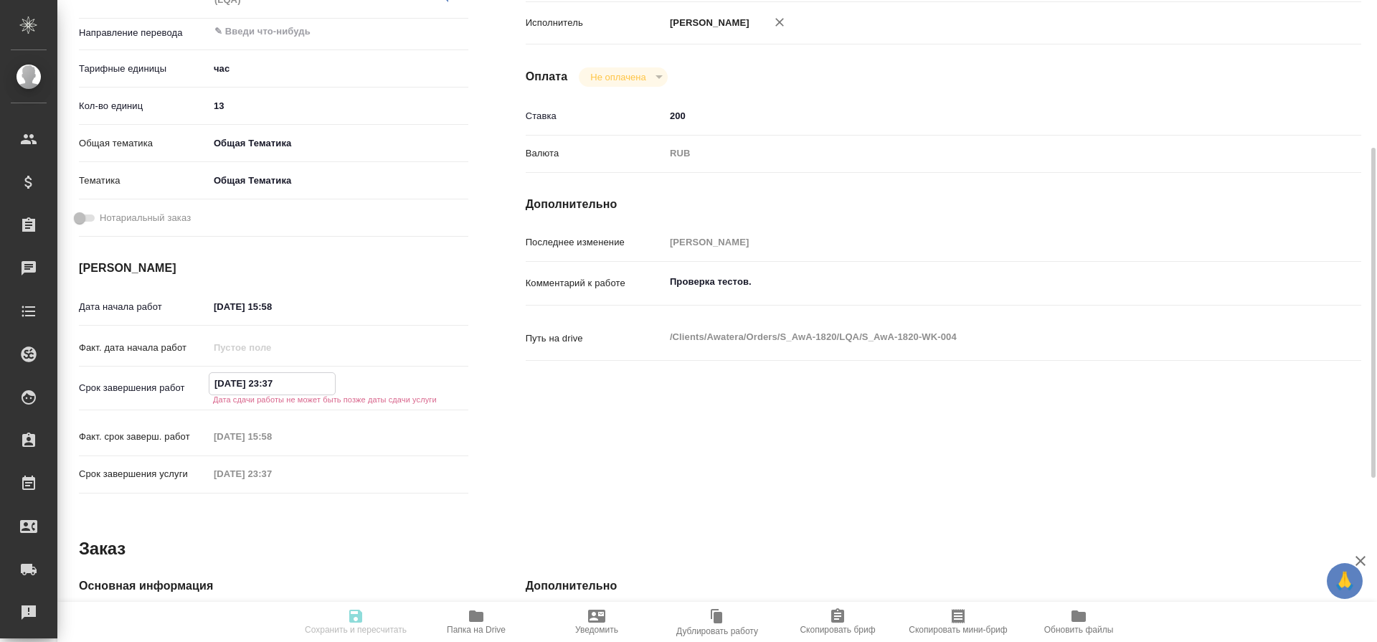
click at [244, 386] on input "[DATE] 23:37" at bounding box center [271, 383] width 125 height 21
click at [432, 380] on icon "button" at bounding box center [426, 381] width 13 height 14
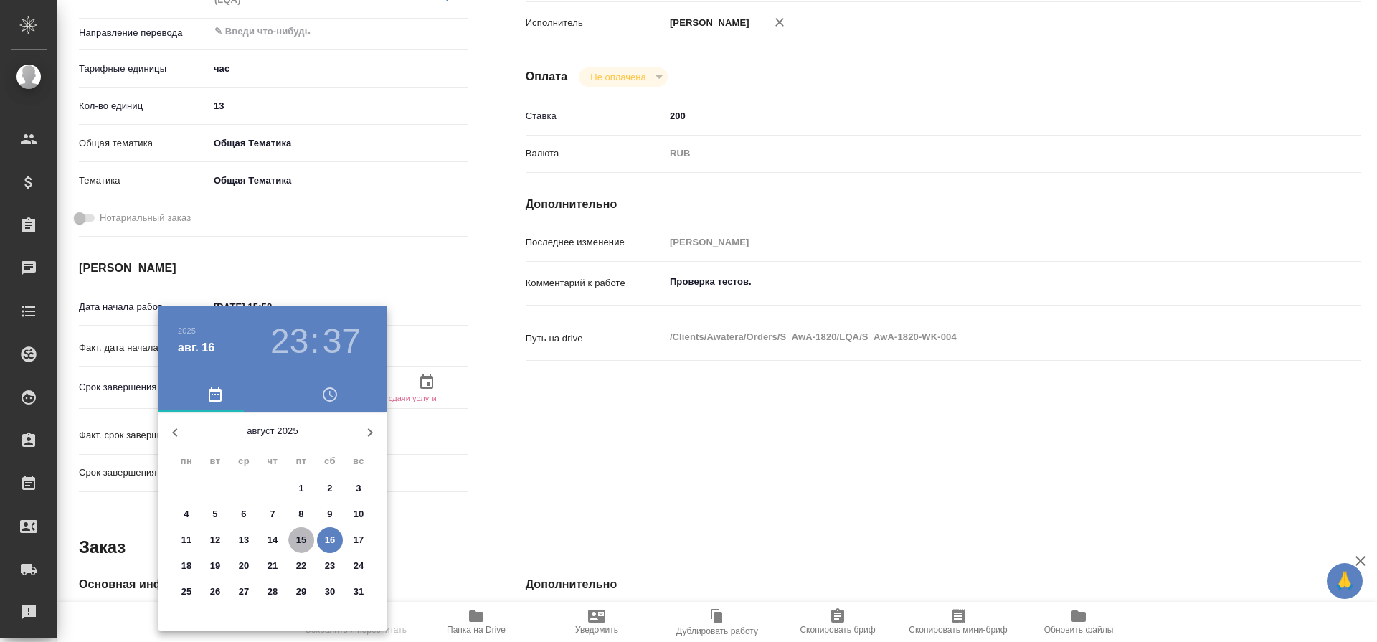
click at [296, 537] on p "15" at bounding box center [301, 540] width 11 height 14
type textarea "x"
type input "[DATE] 23:37"
type textarea "x"
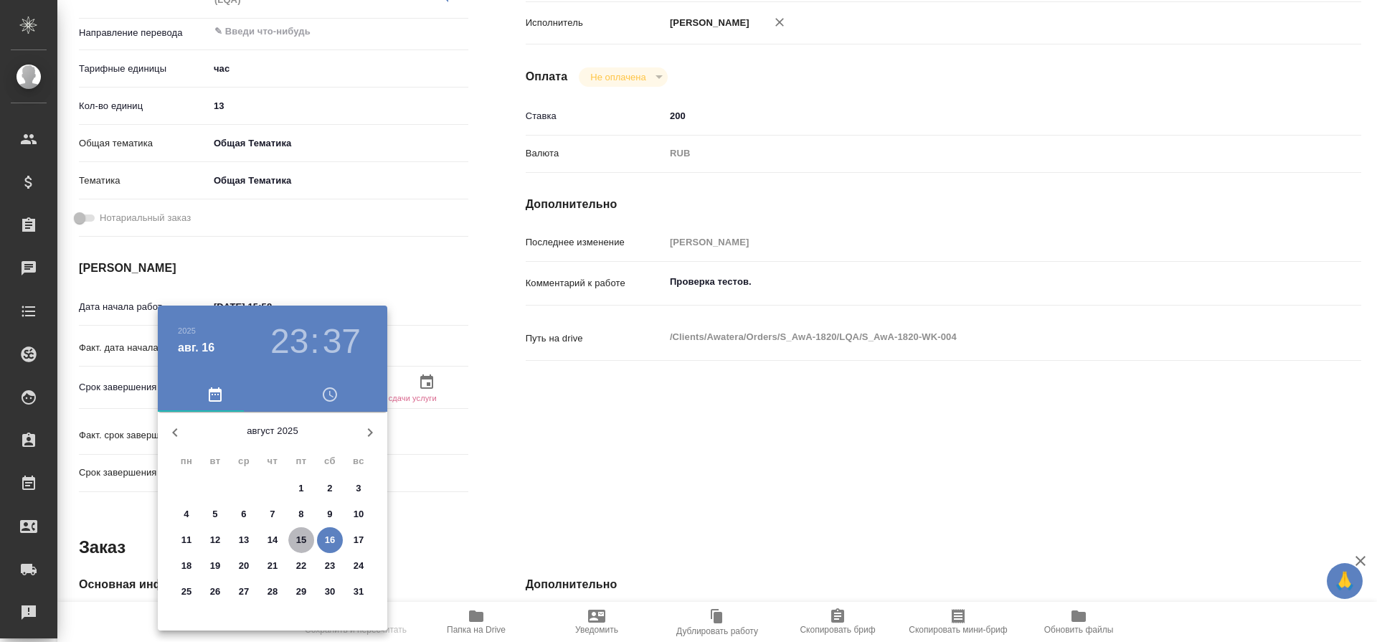
type textarea "x"
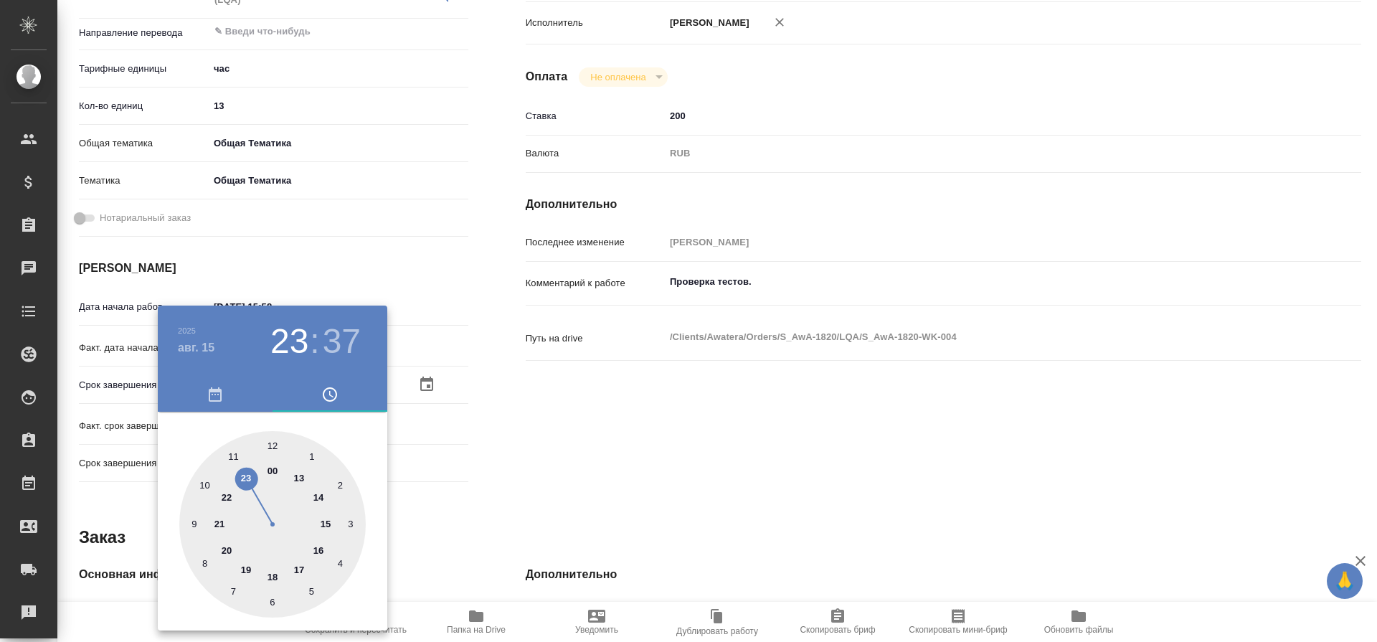
click at [471, 464] on div at bounding box center [688, 321] width 1377 height 642
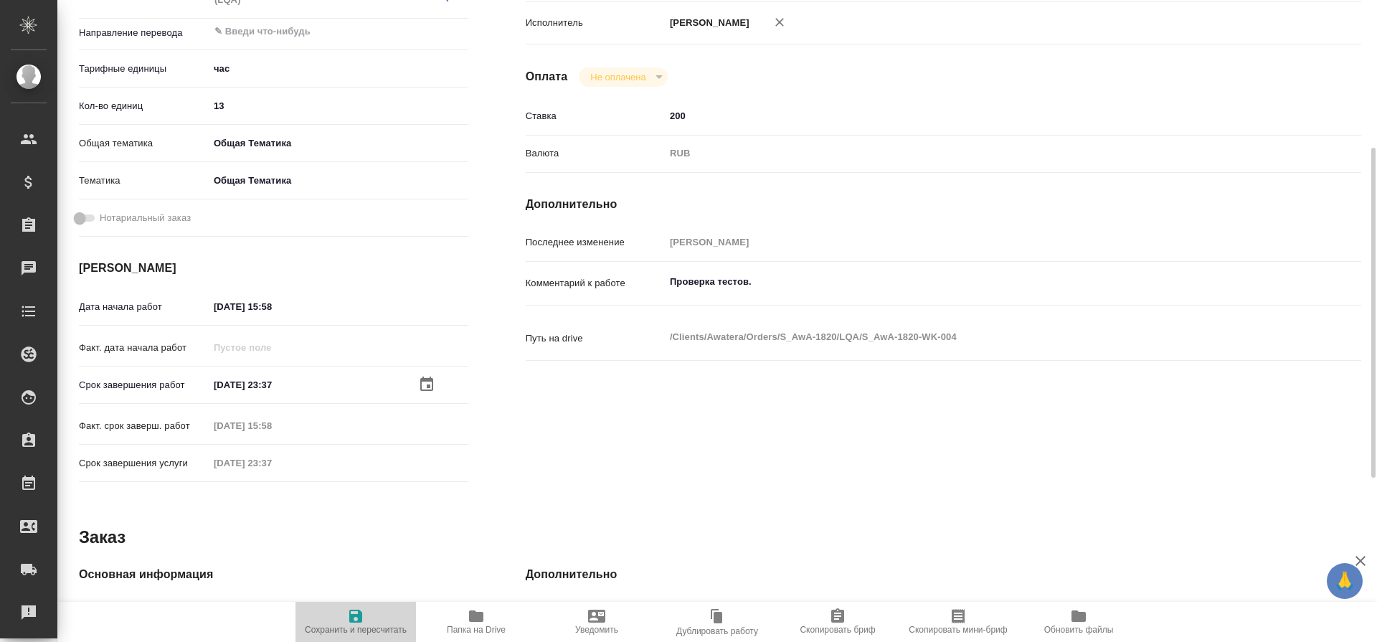
click at [359, 617] on icon "button" at bounding box center [355, 615] width 13 height 13
type textarea "x"
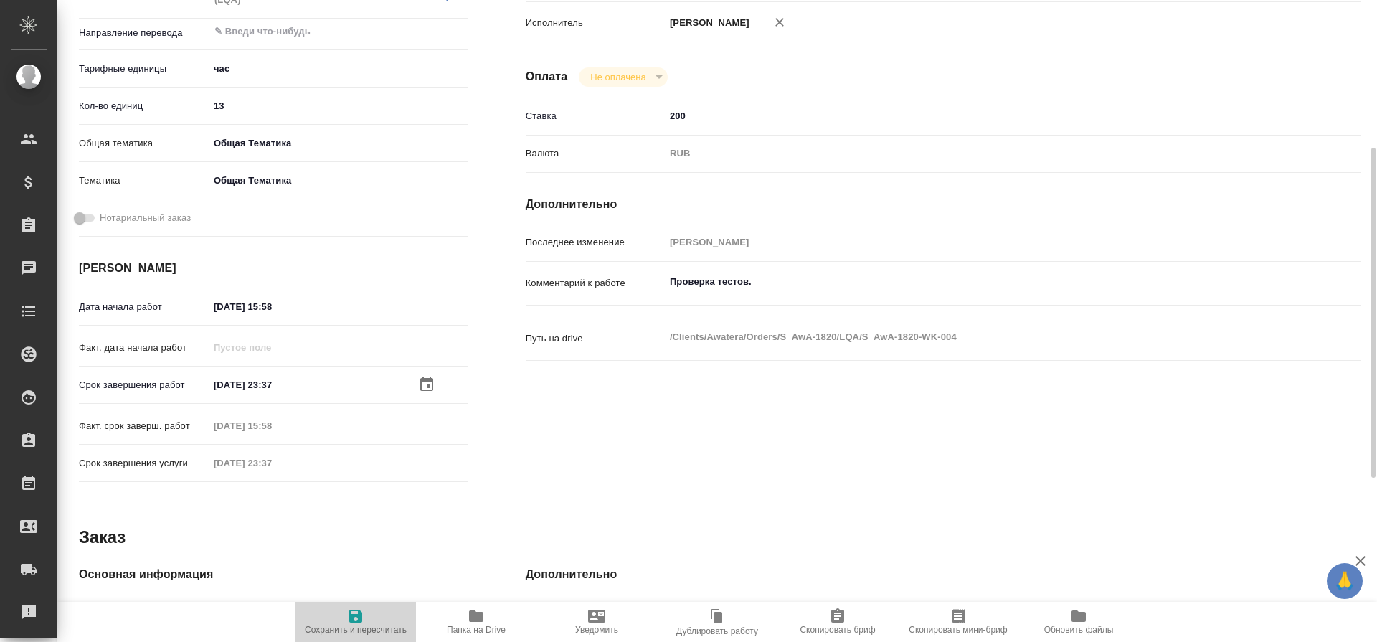
type textarea "x"
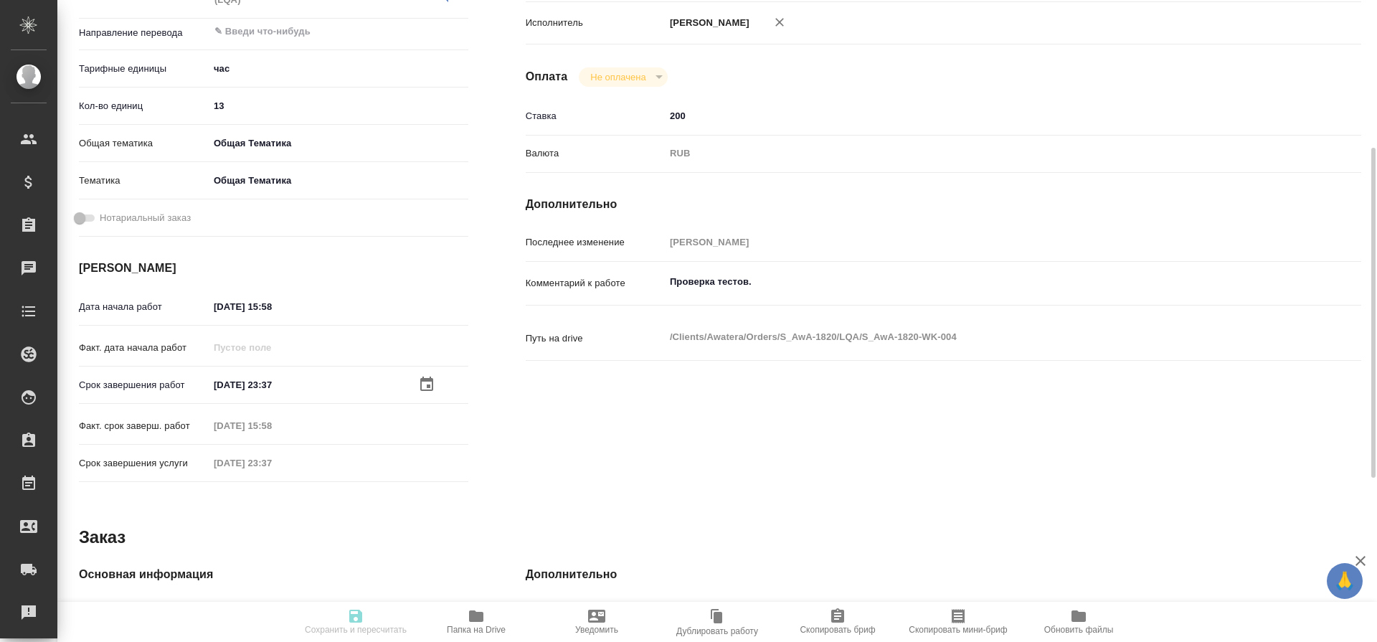
type textarea "x"
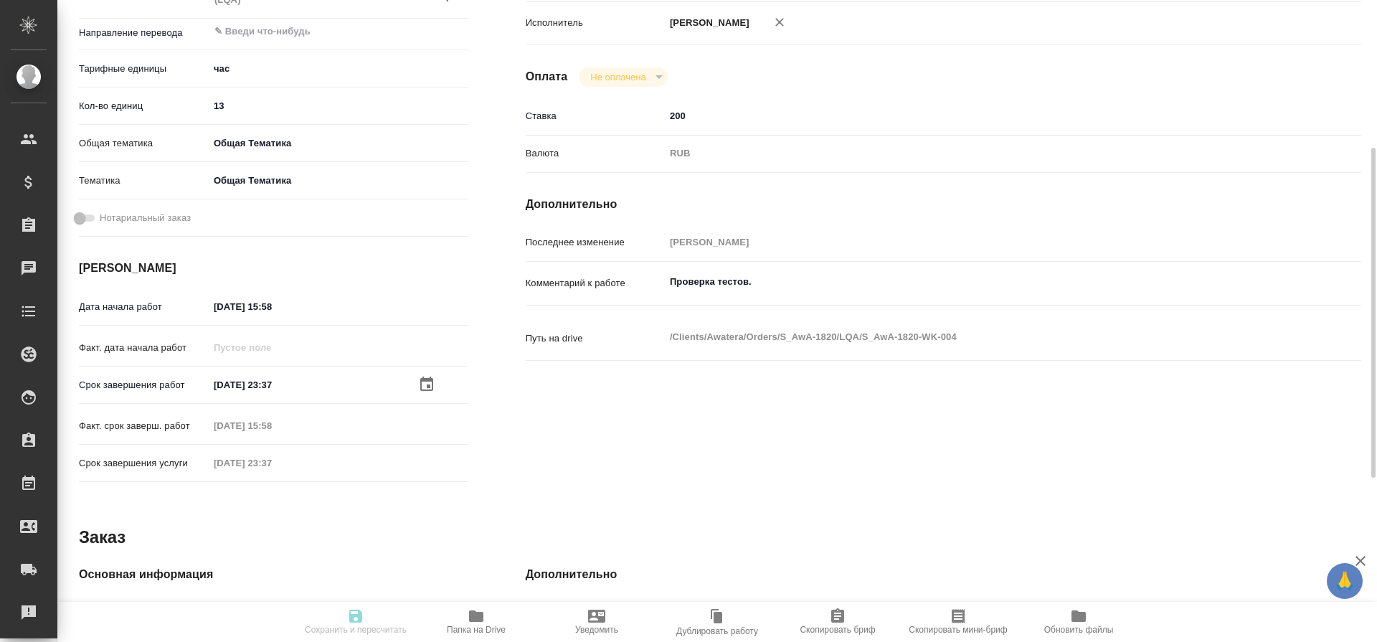
type textarea "x"
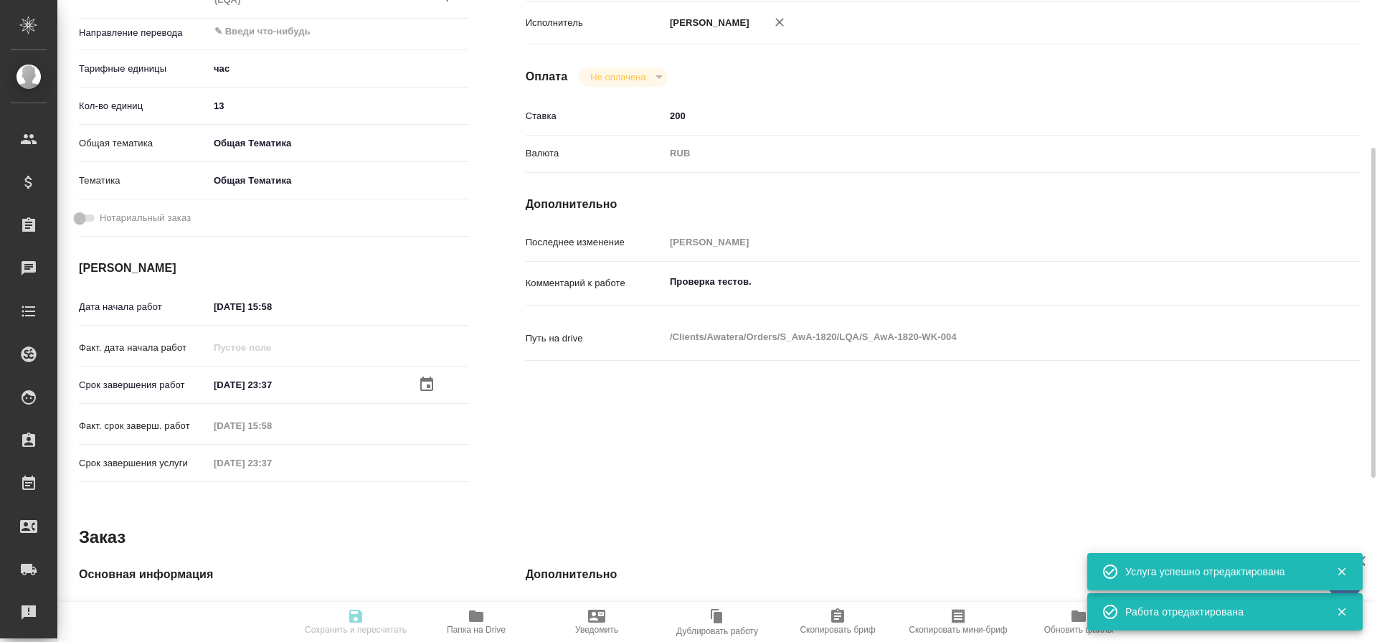
type input "closed"
type textarea "Работа с лингвистическими ресурсами (LQA)"
type textarea "x"
type input "5a8b1489cc6b4906c91bfd93"
type input "13"
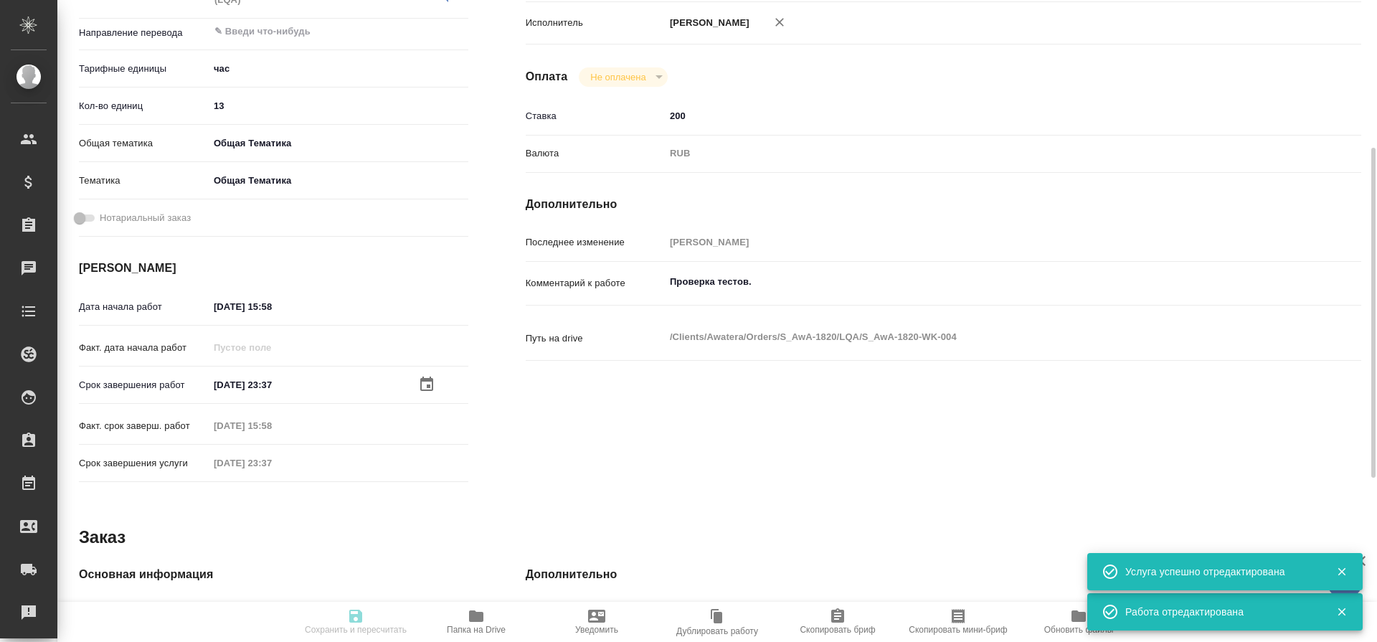
type input "obtem"
type input "6012b1ca196b0e5c9229a120"
type input "12.08.2025 15:58"
type input "15.08.2025 23:37"
type input "12.08.2025 15:58"
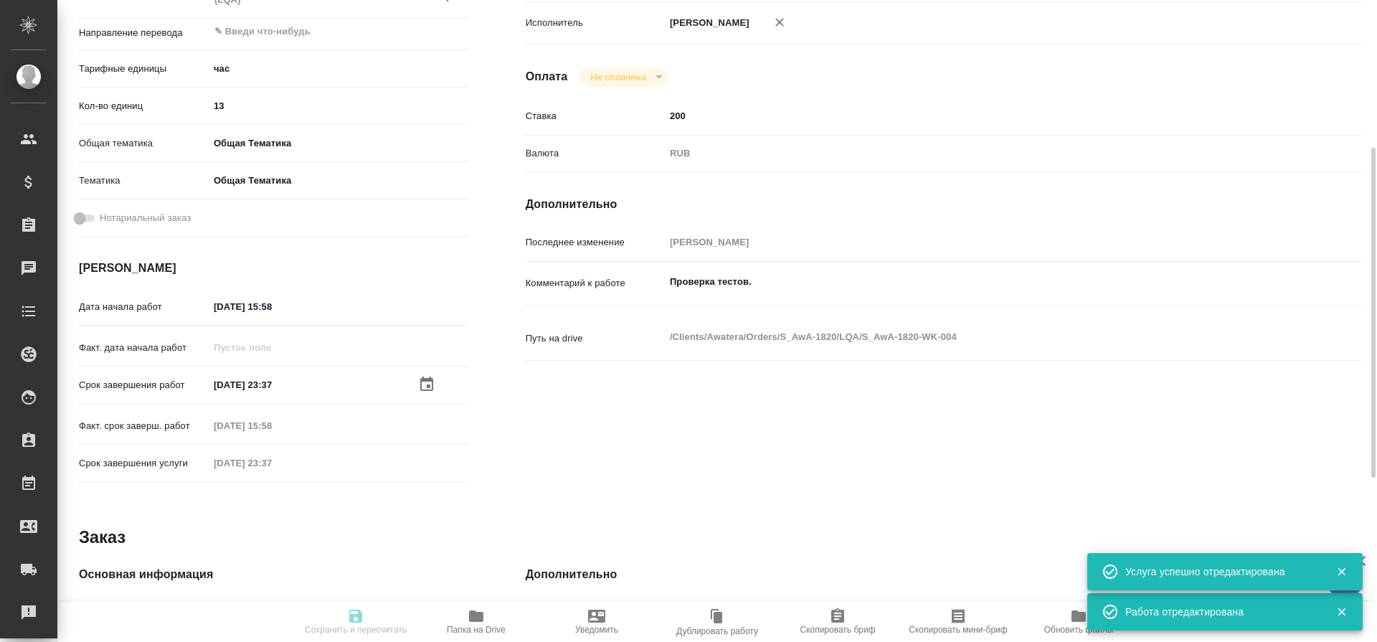
type input "15.08.2025 23:37"
type input "notPayed"
type input "200"
type input "RUB"
type input "[PERSON_NAME]"
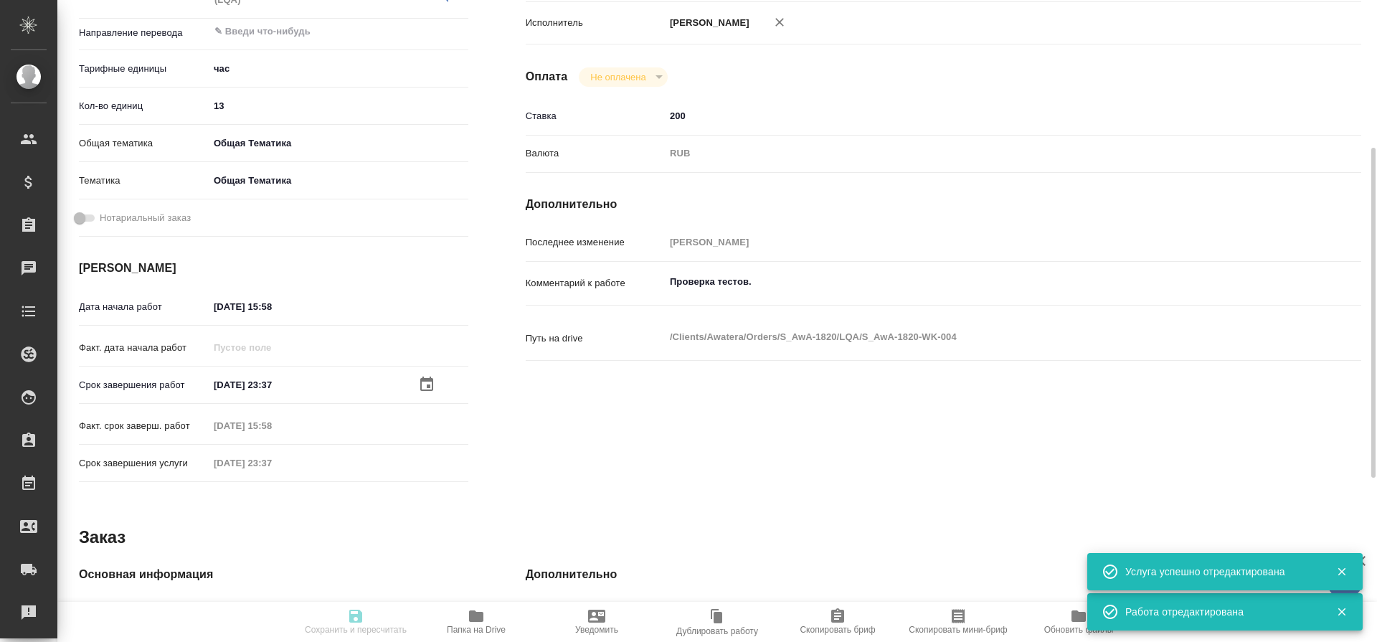
type textarea "Проверка тестов."
type textarea "x"
type textarea "/Clients/Awatera/Orders/S_AwA-1820/LQA/S_AwA-1820-WK-004"
type textarea "x"
type input "S_AwA-1820"
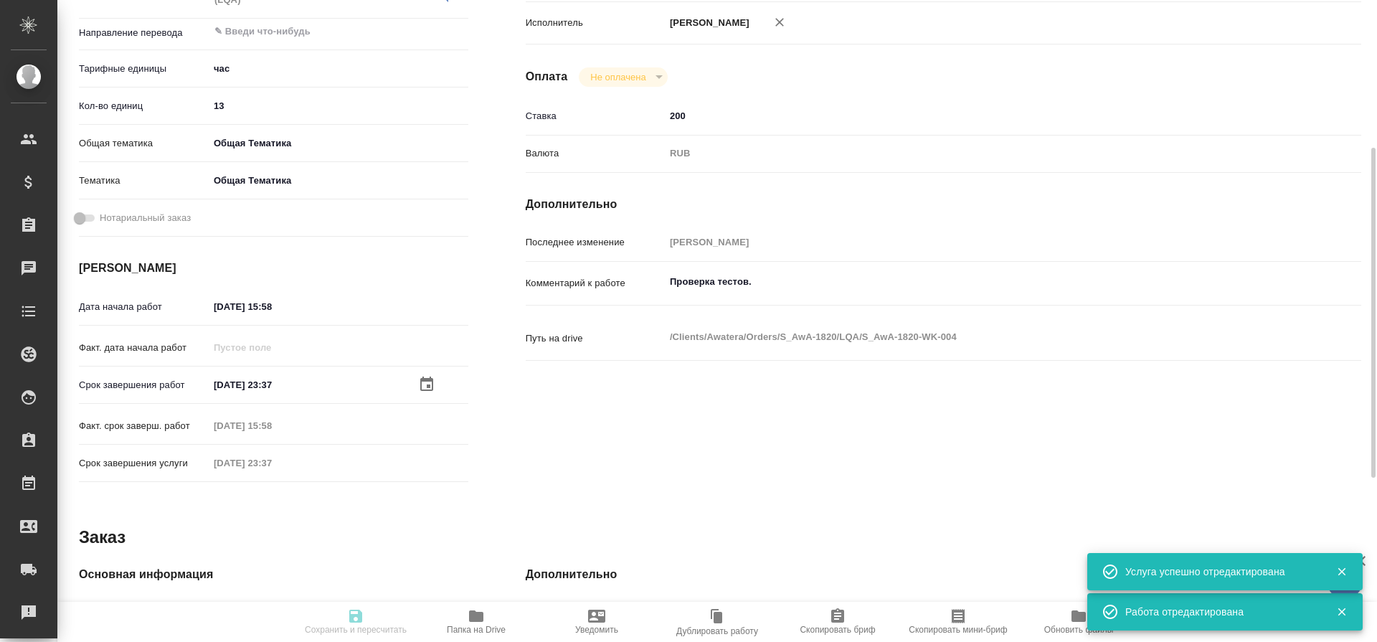
type input "Работа с лингвистическими ресурсами (LQA)"
type input "[PERSON_NAME]"
type input "/Clients/Awatera/Orders/S_AwA-1820"
type textarea "x"
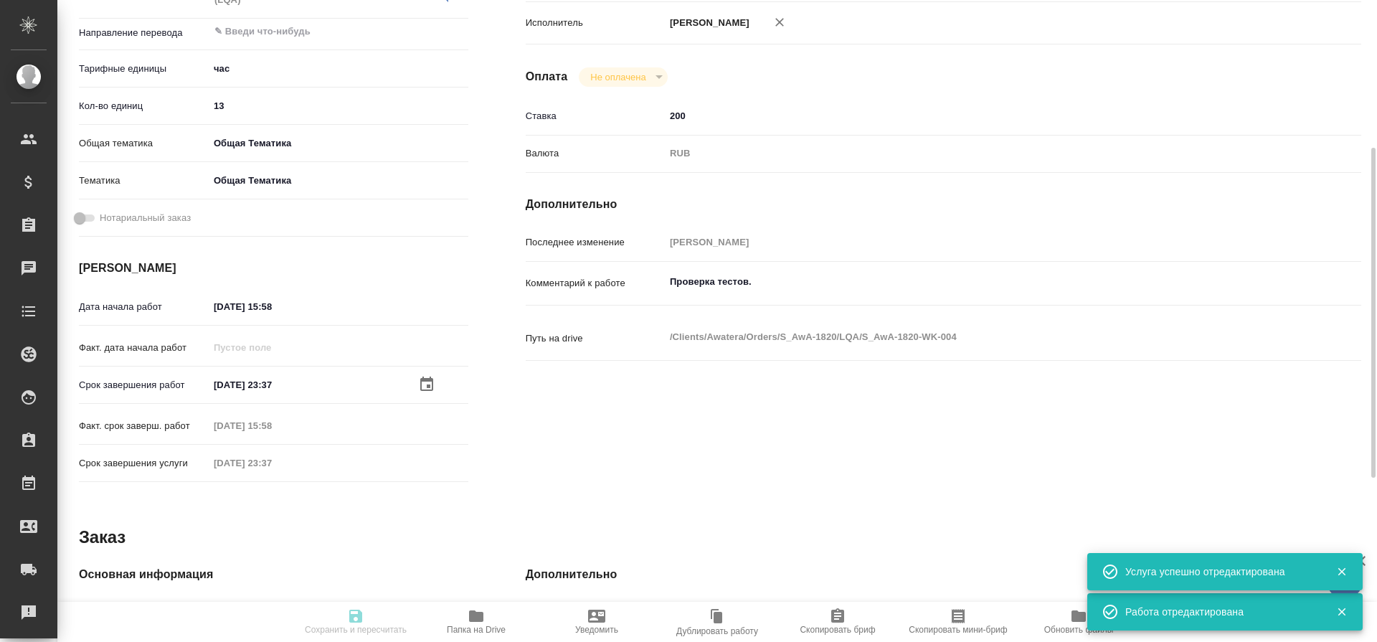
type textarea "x"
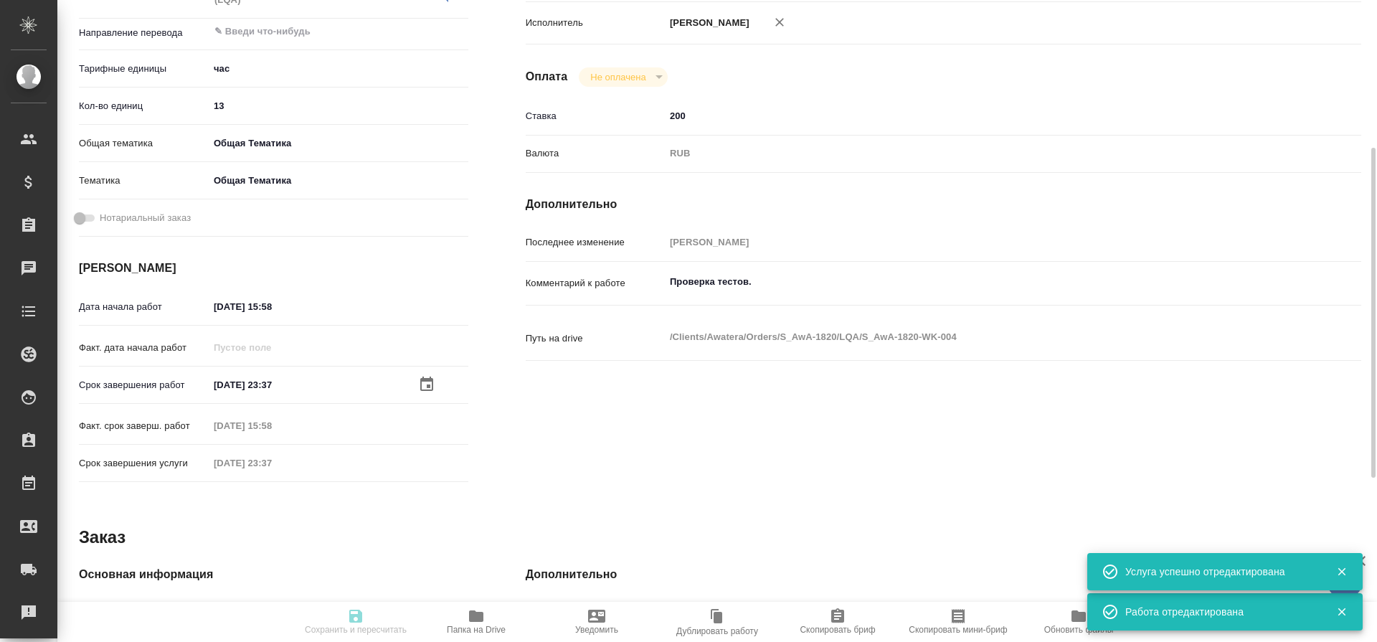
type textarea "x"
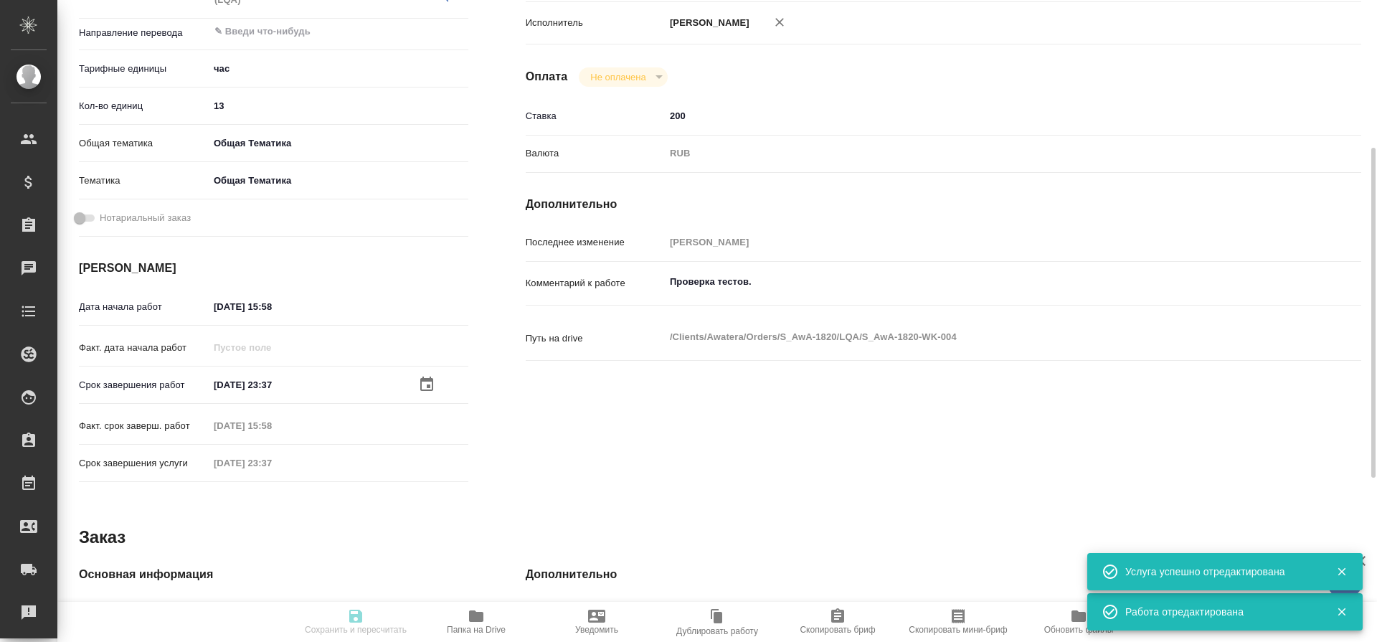
type textarea "x"
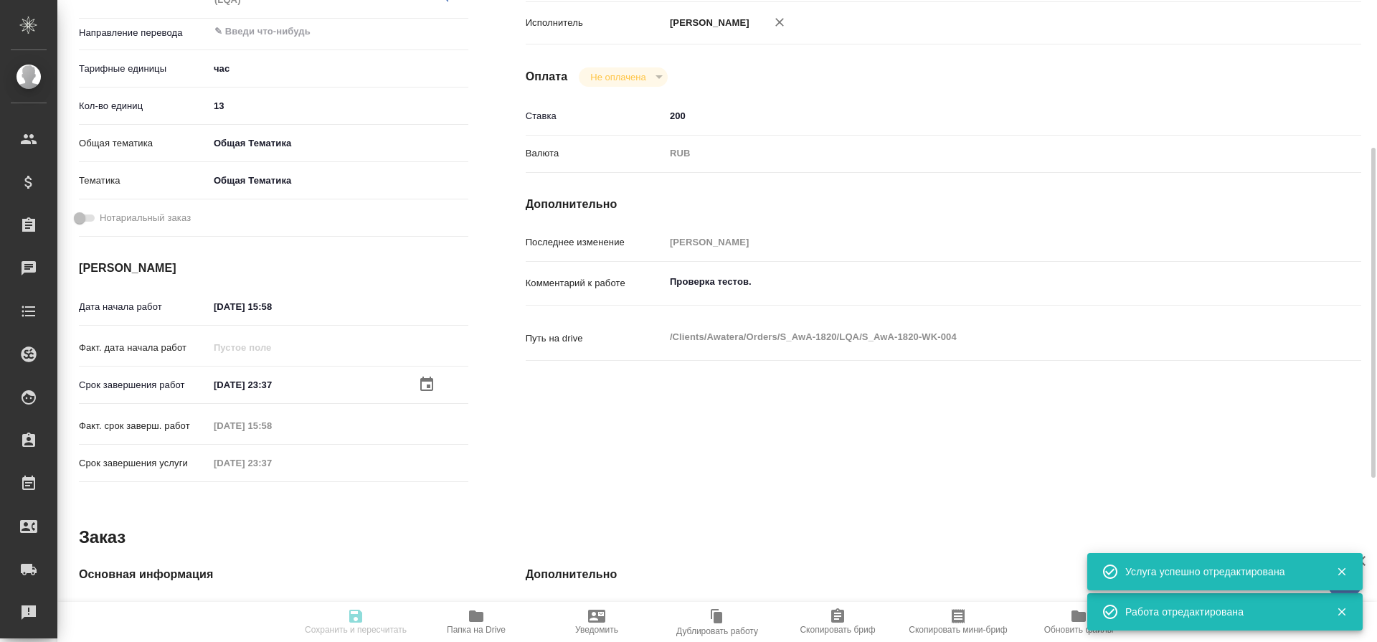
type textarea "x"
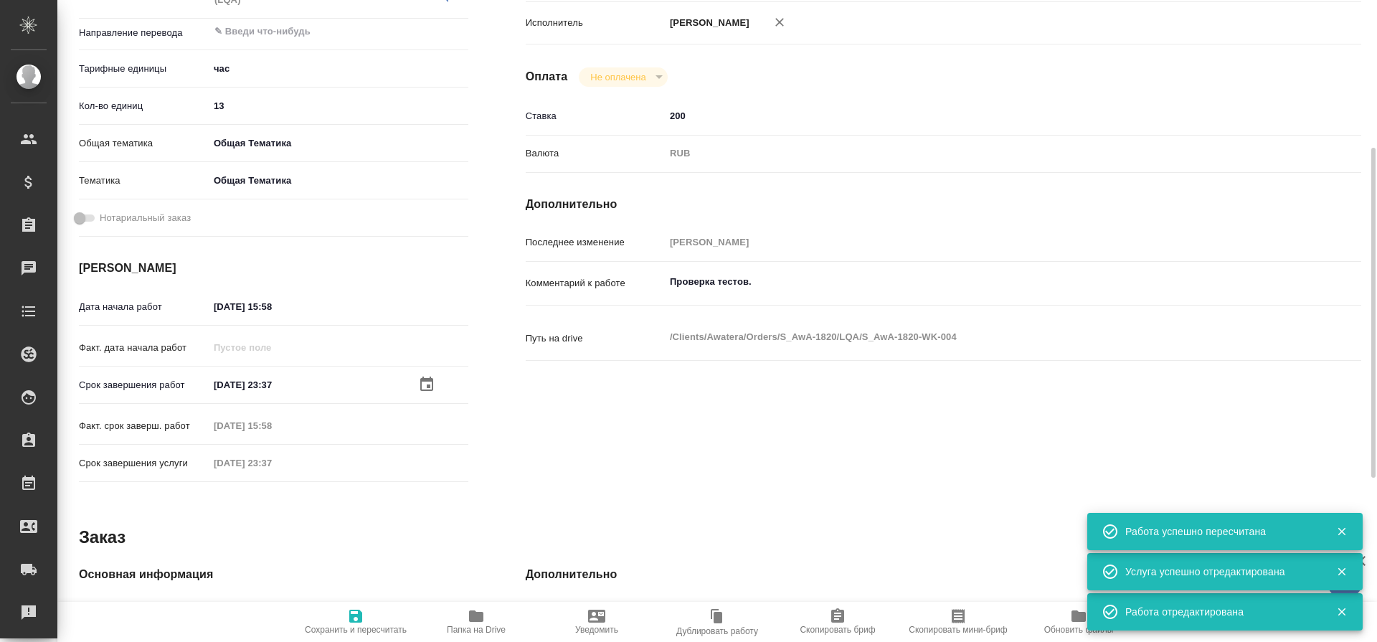
type input "closed"
type textarea "Работа с лингвистическими ресурсами (LQA)"
type textarea "x"
type input "5a8b1489cc6b4906c91bfd93"
type input "13"
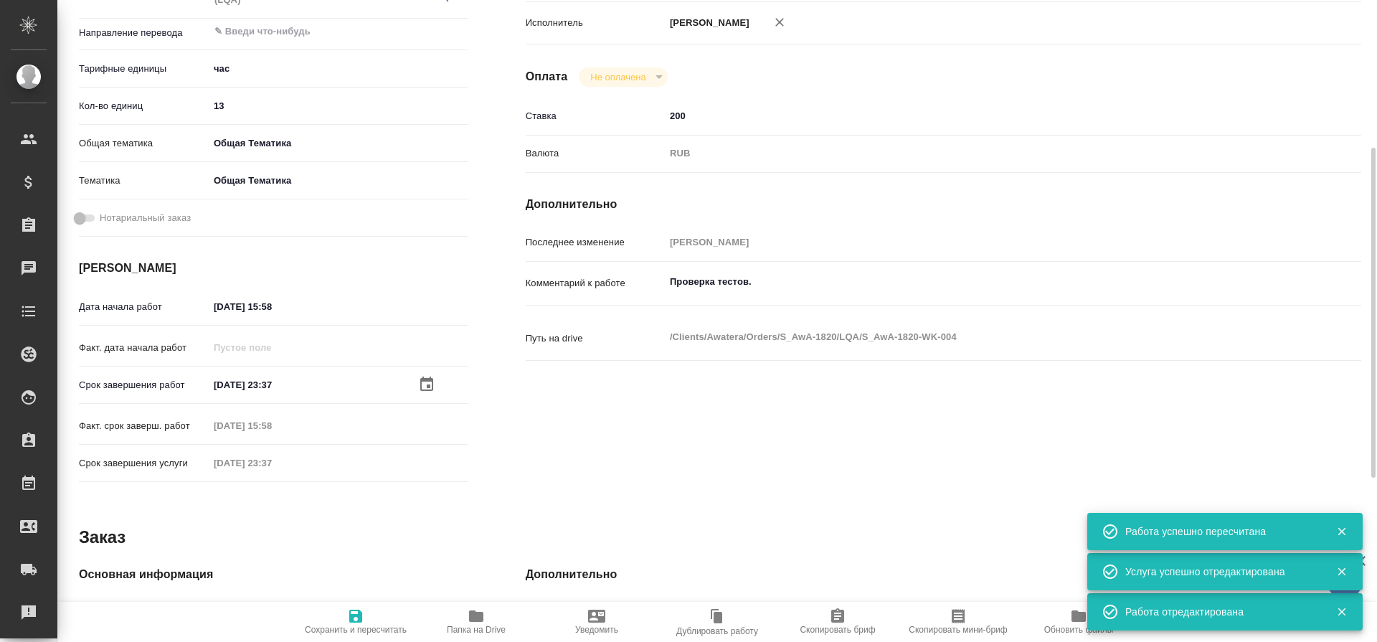
type input "obtem"
type input "6012b1ca196b0e5c9229a120"
type input "12.08.2025 15:58"
type input "15.08.2025 23:37"
type input "12.08.2025 15:58"
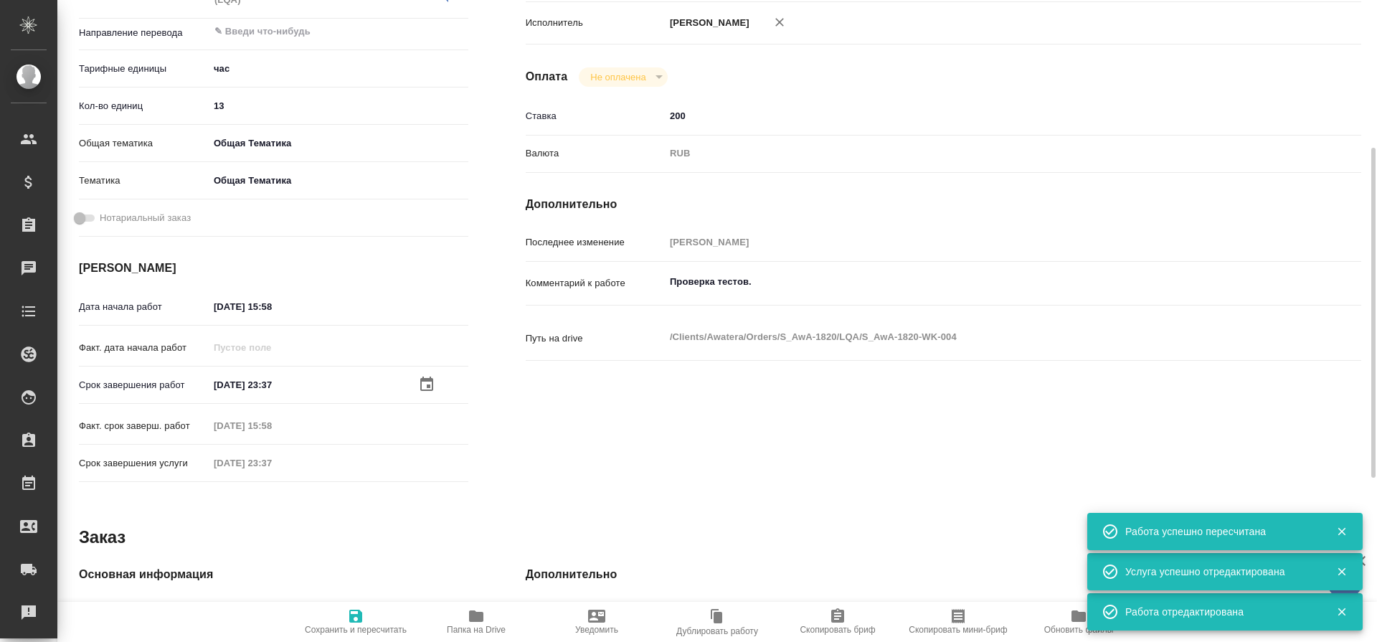
type input "15.08.2025 23:37"
type input "notPayed"
type input "200"
type input "RUB"
type input "[PERSON_NAME]"
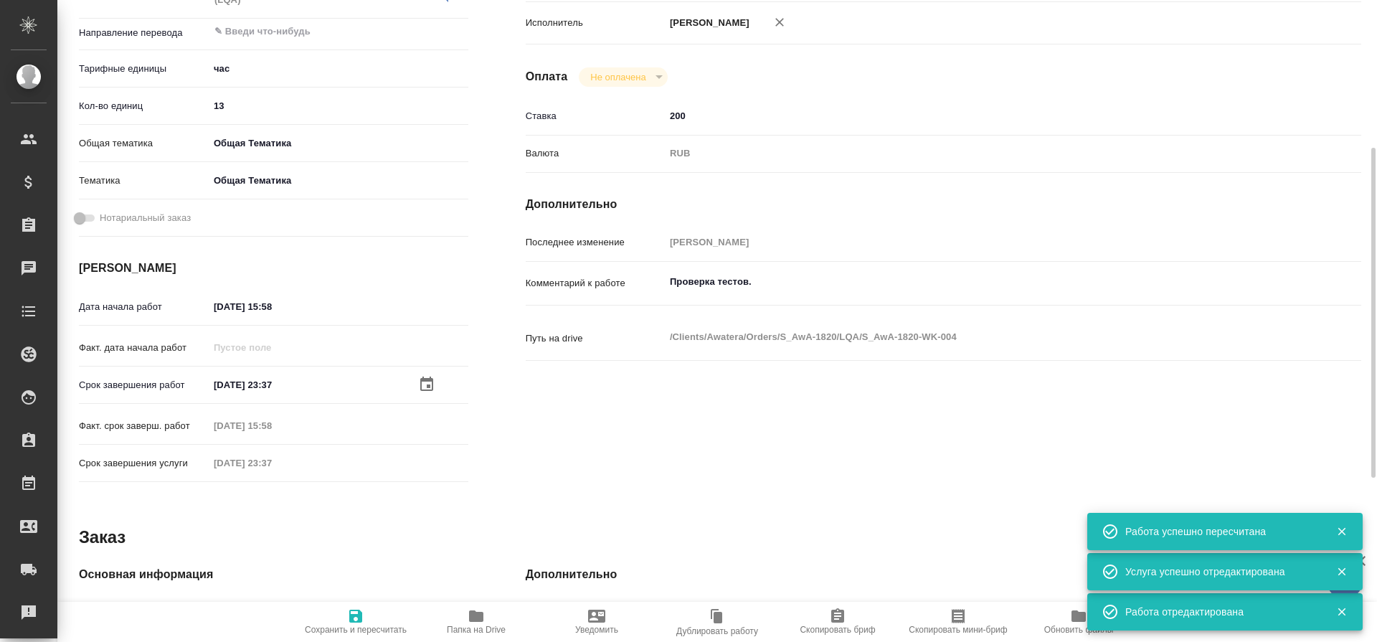
type textarea "Проверка тестов."
type textarea "x"
type textarea "/Clients/Awatera/Orders/S_AwA-1820/LQA/S_AwA-1820-WK-004"
type textarea "x"
type input "S_AwA-1820"
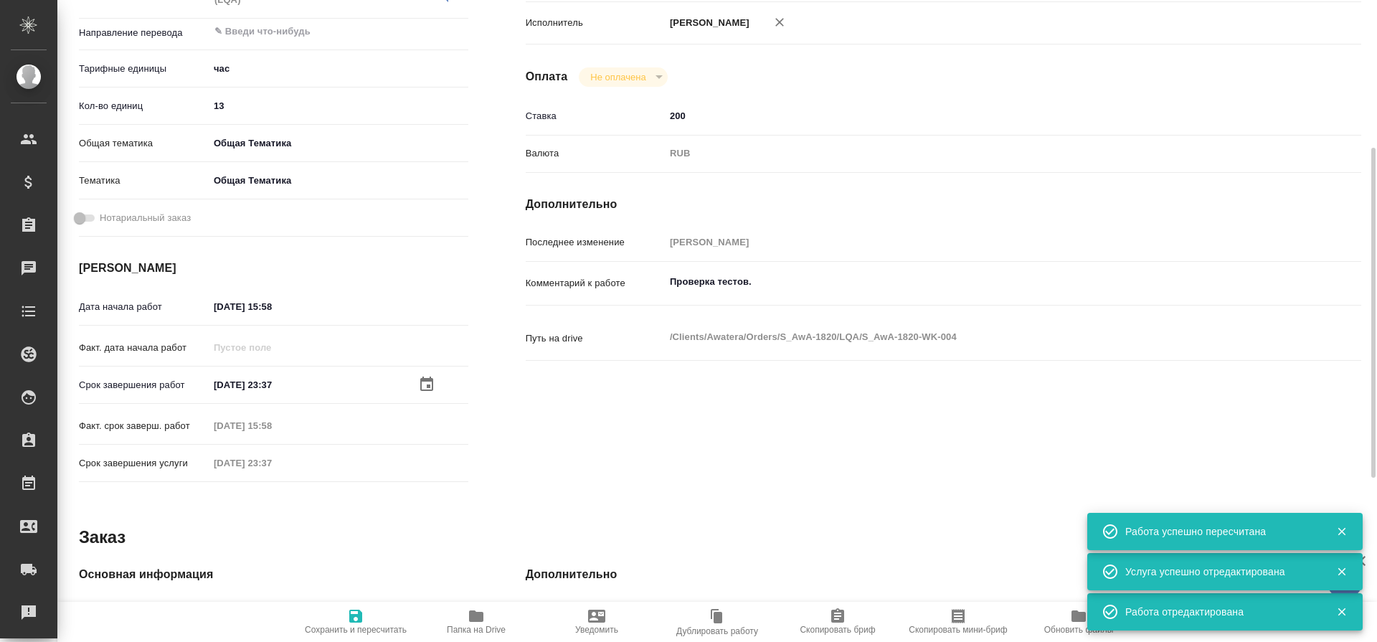
type input "Работа с лингвистическими ресурсами (LQA)"
type input "[PERSON_NAME]"
type input "/Clients/Awatera/Orders/S_AwA-1820"
type textarea "x"
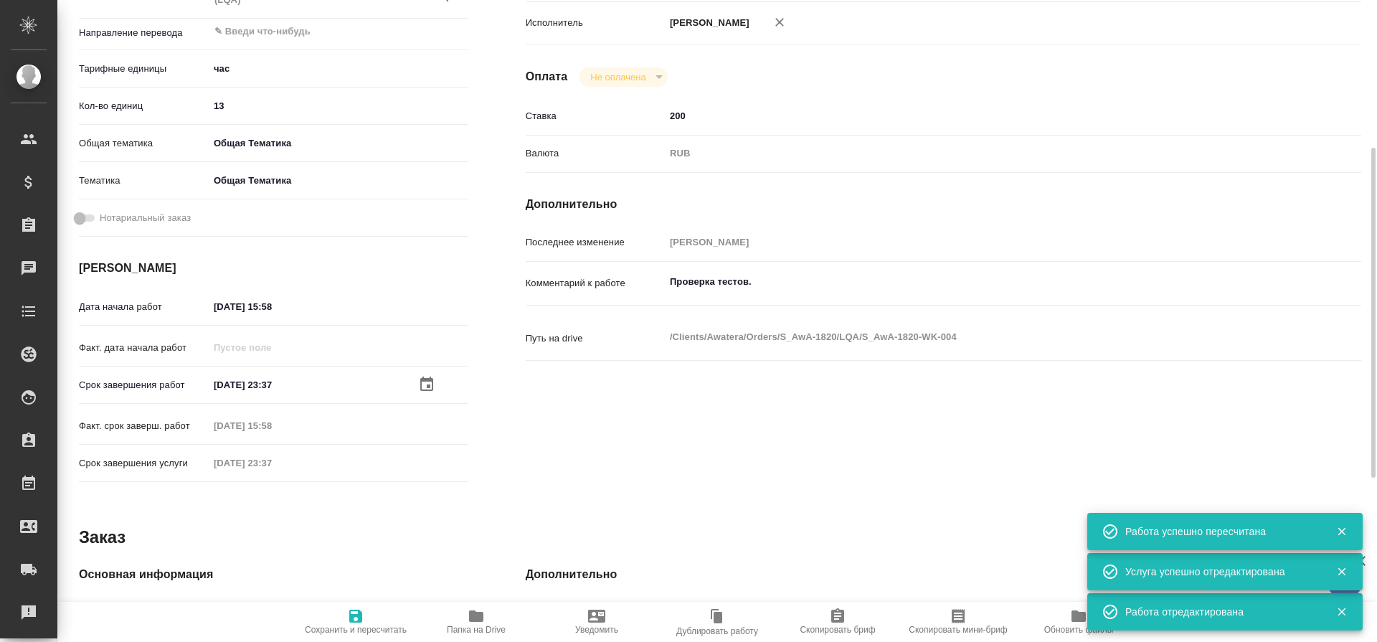
type textarea "x"
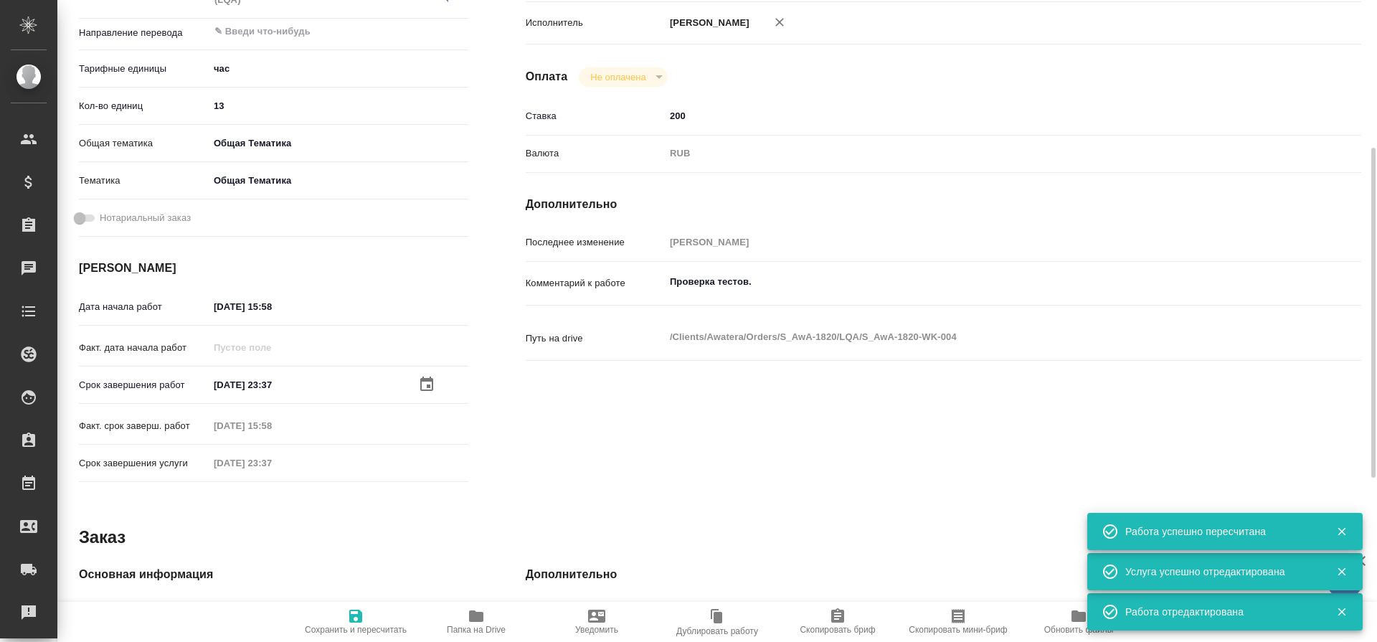
type textarea "x"
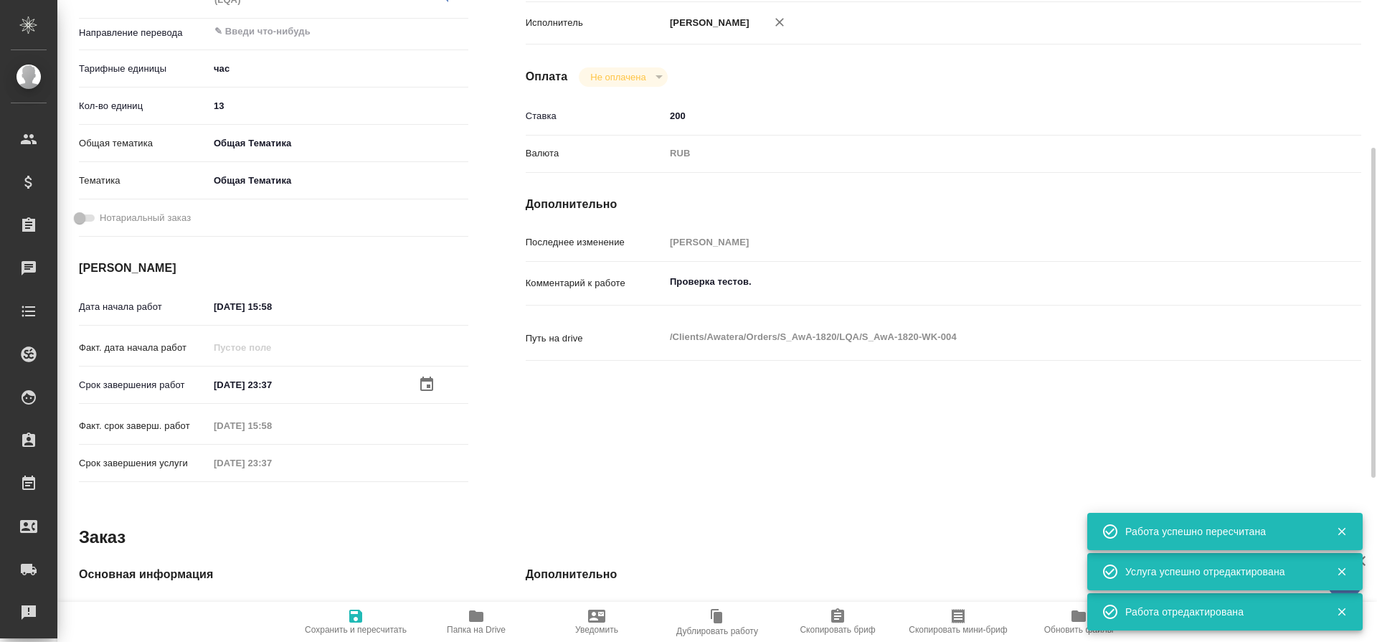
type textarea "x"
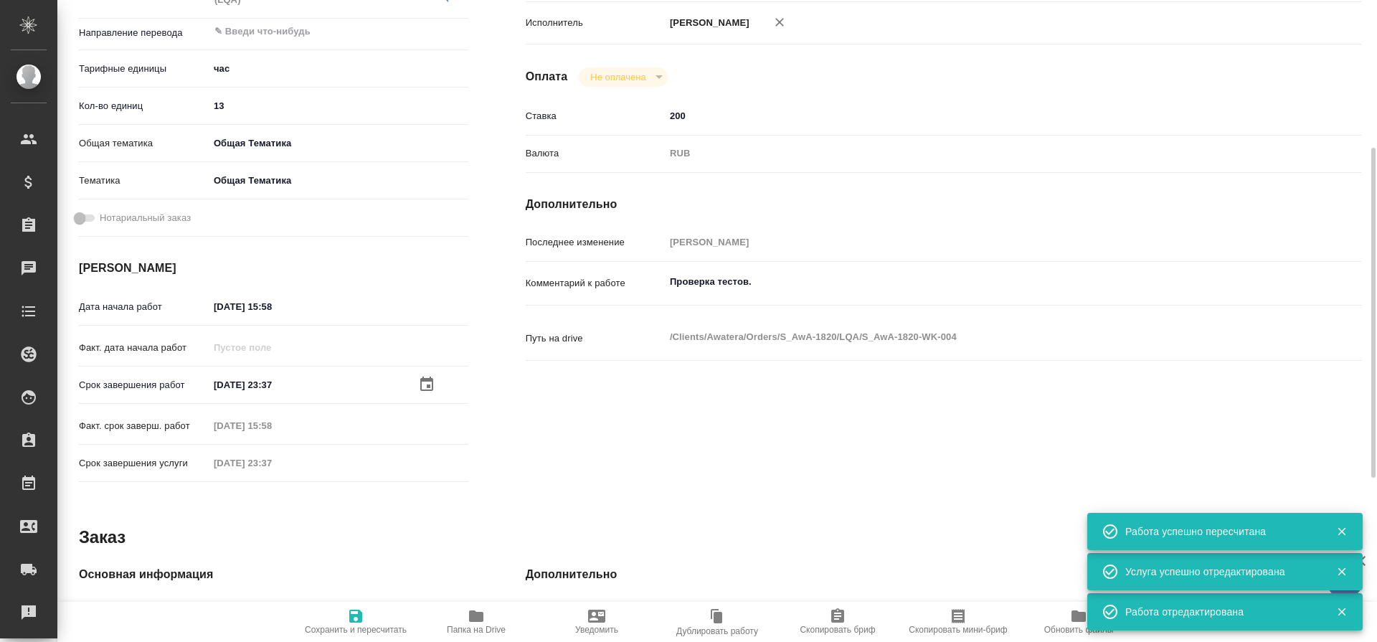
type textarea "x"
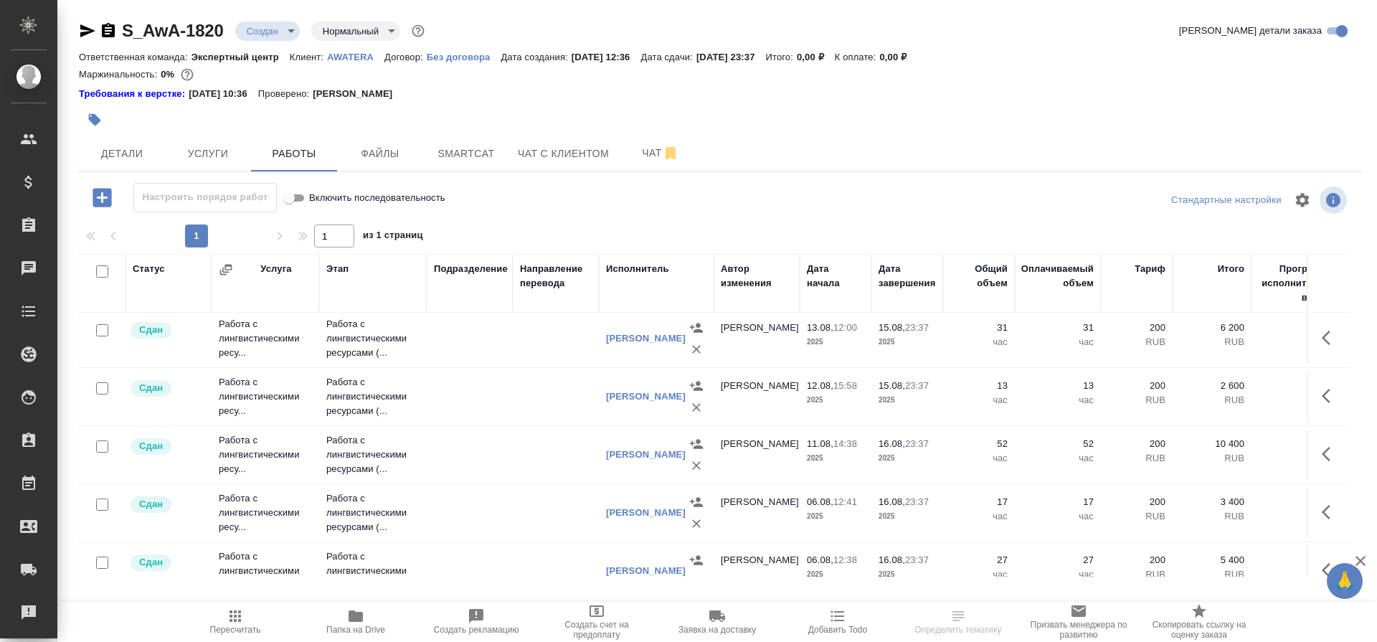
scroll to position [273, 0]
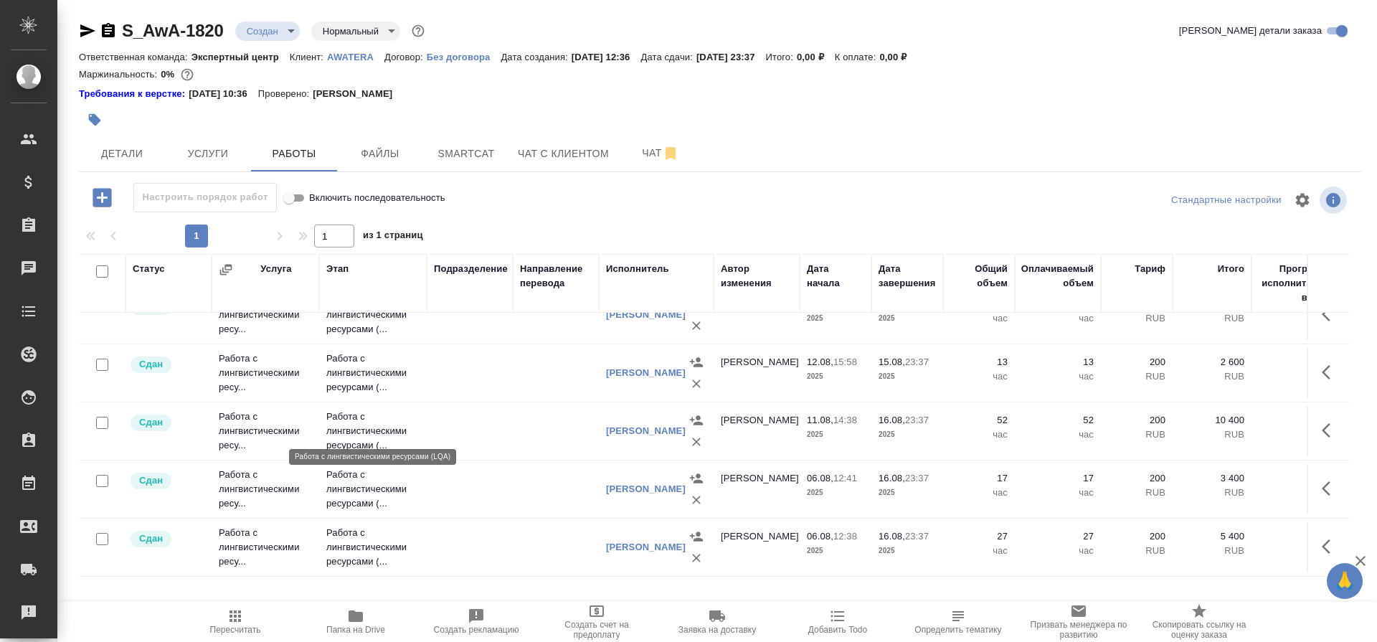
click at [351, 414] on p "Работа с лингвистическими ресурсами (..." at bounding box center [372, 430] width 93 height 43
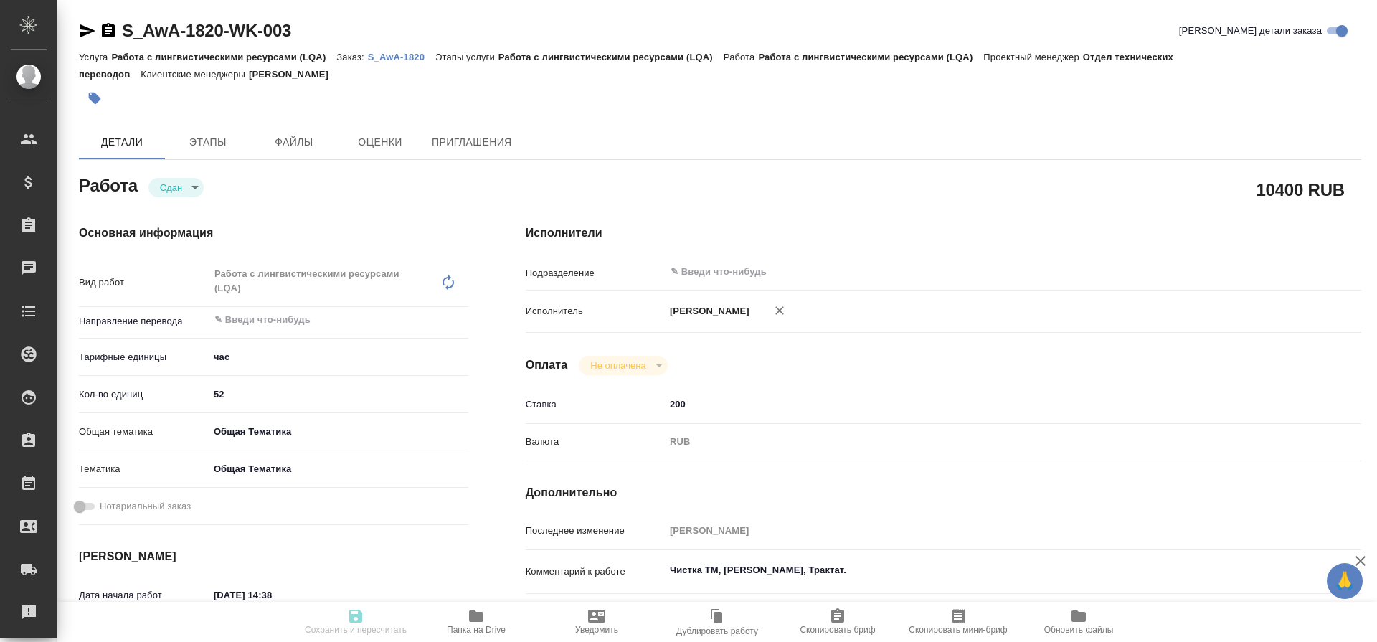
type textarea "x"
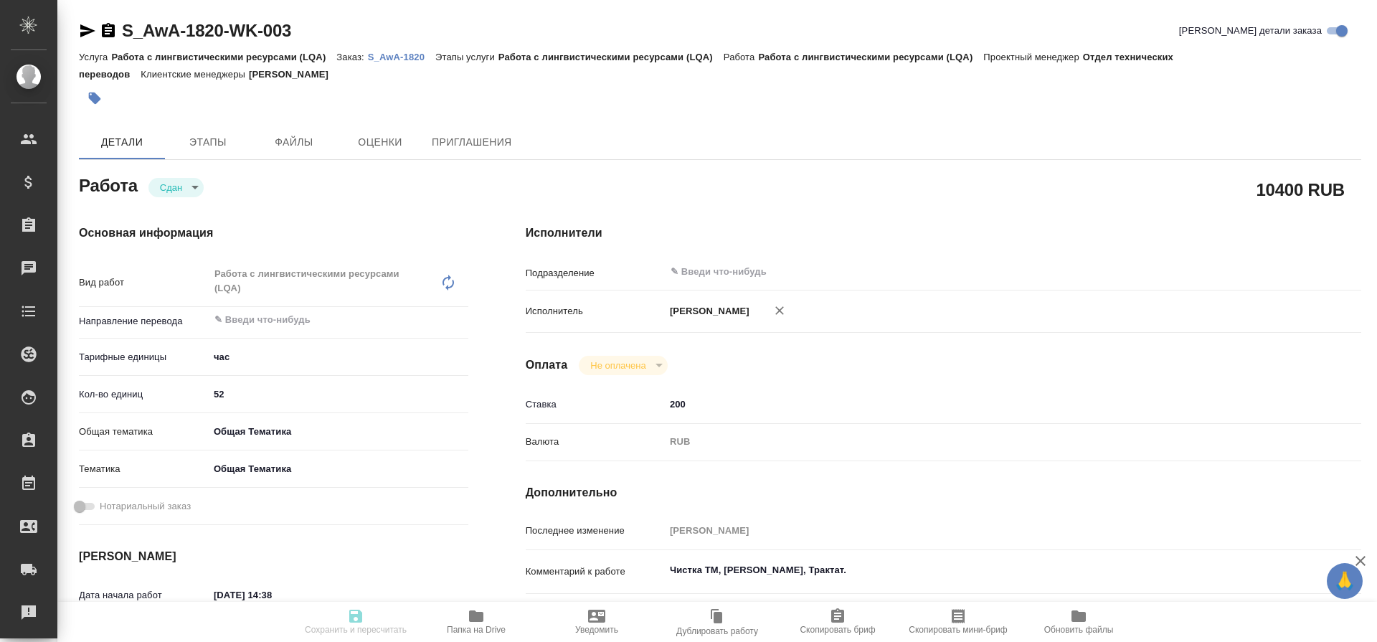
type textarea "x"
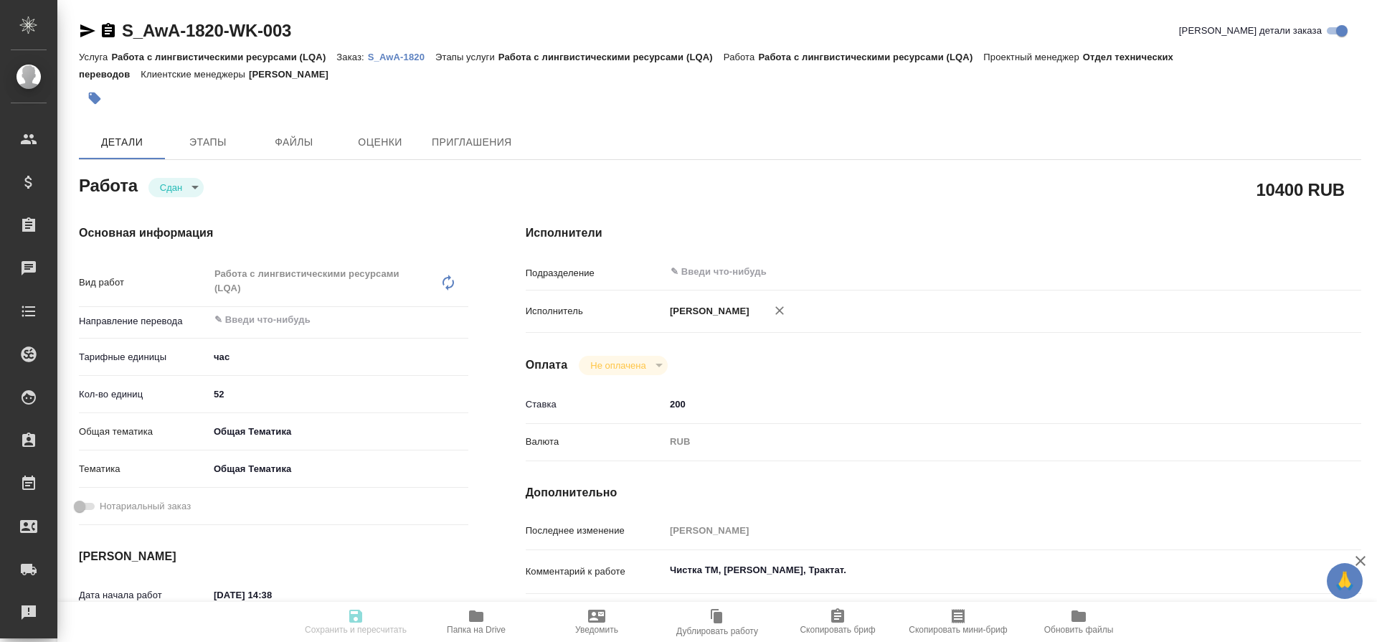
type textarea "x"
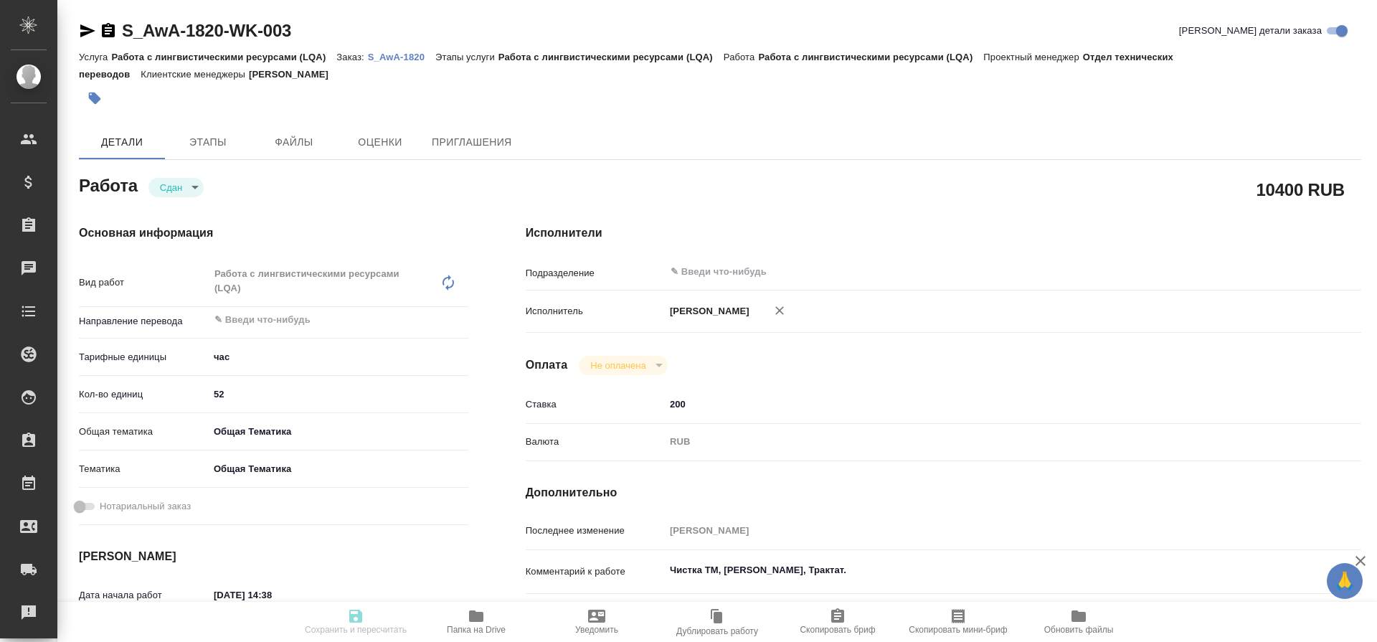
type textarea "x"
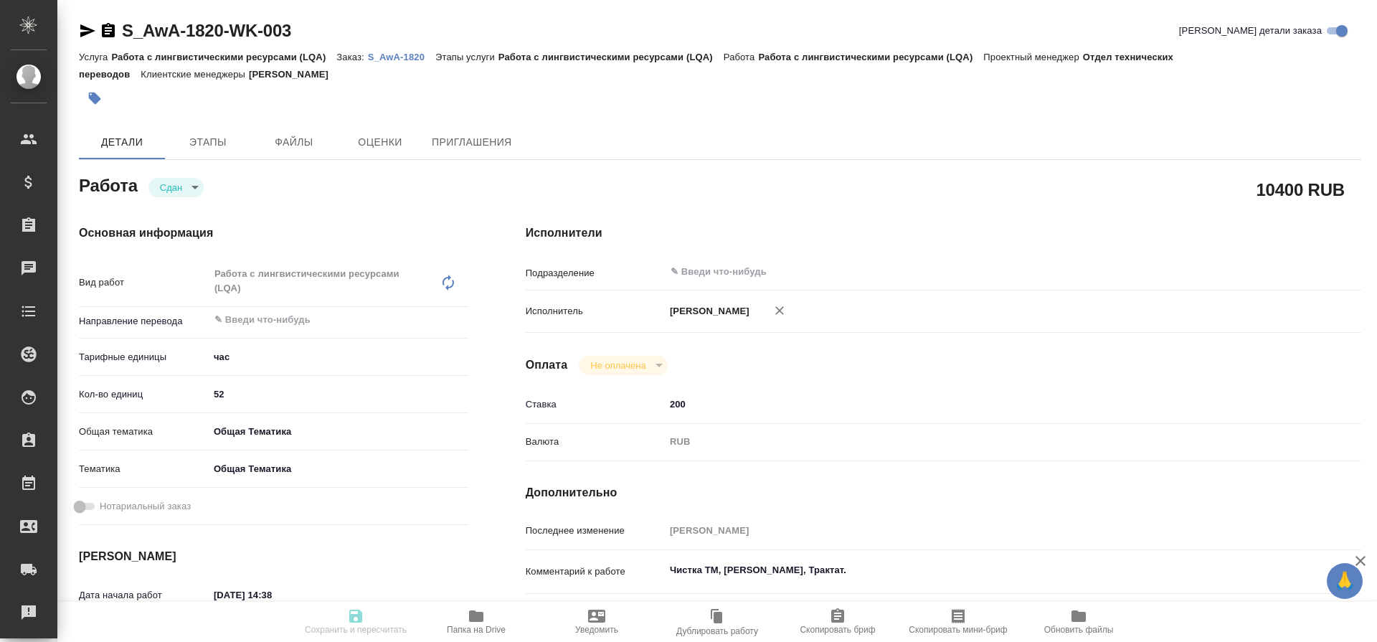
type textarea "x"
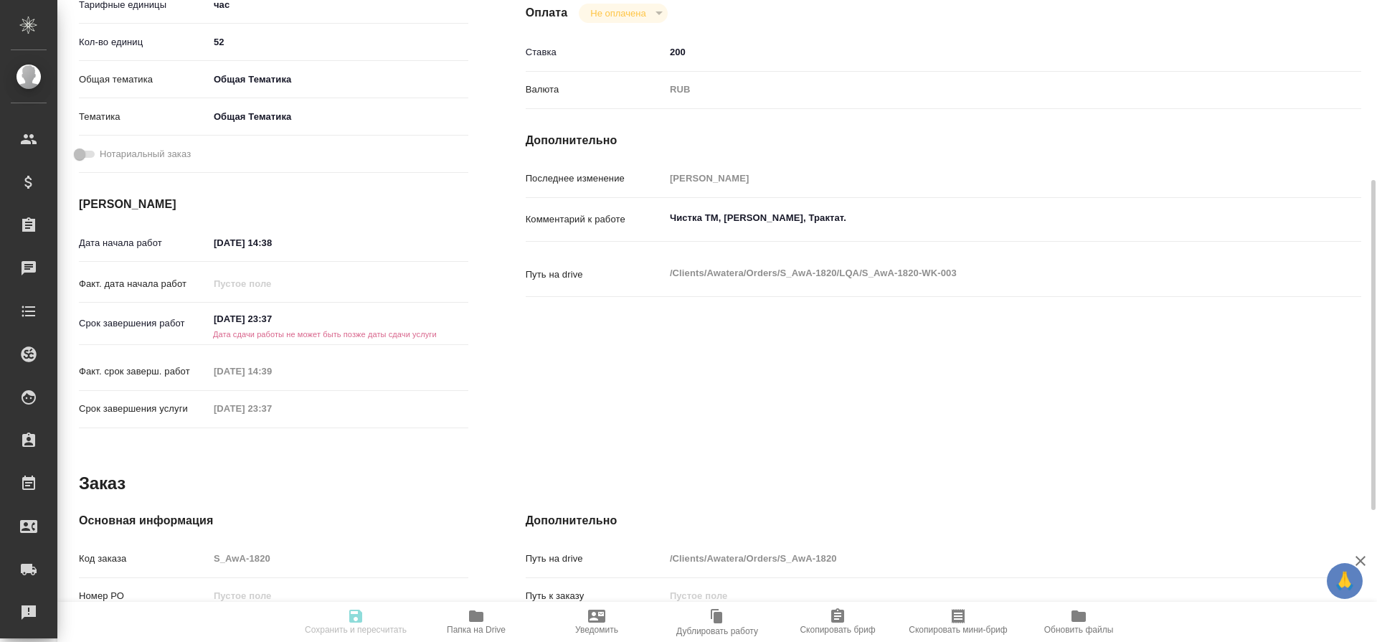
scroll to position [353, 0]
click at [240, 313] on input "[DATE] 23:37" at bounding box center [271, 318] width 125 height 21
click at [427, 319] on icon "button" at bounding box center [426, 316] width 13 height 14
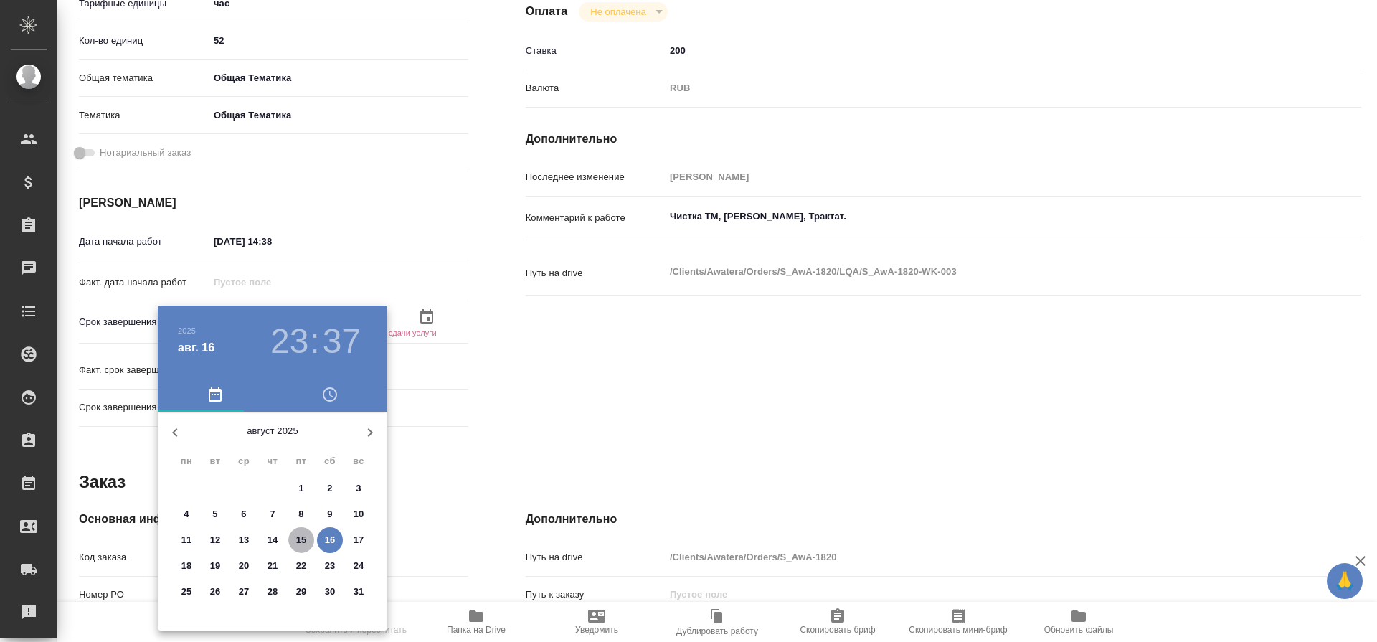
click at [300, 535] on p "15" at bounding box center [301, 540] width 11 height 14
type textarea "x"
type input "15.08.2025 23:37"
type textarea "x"
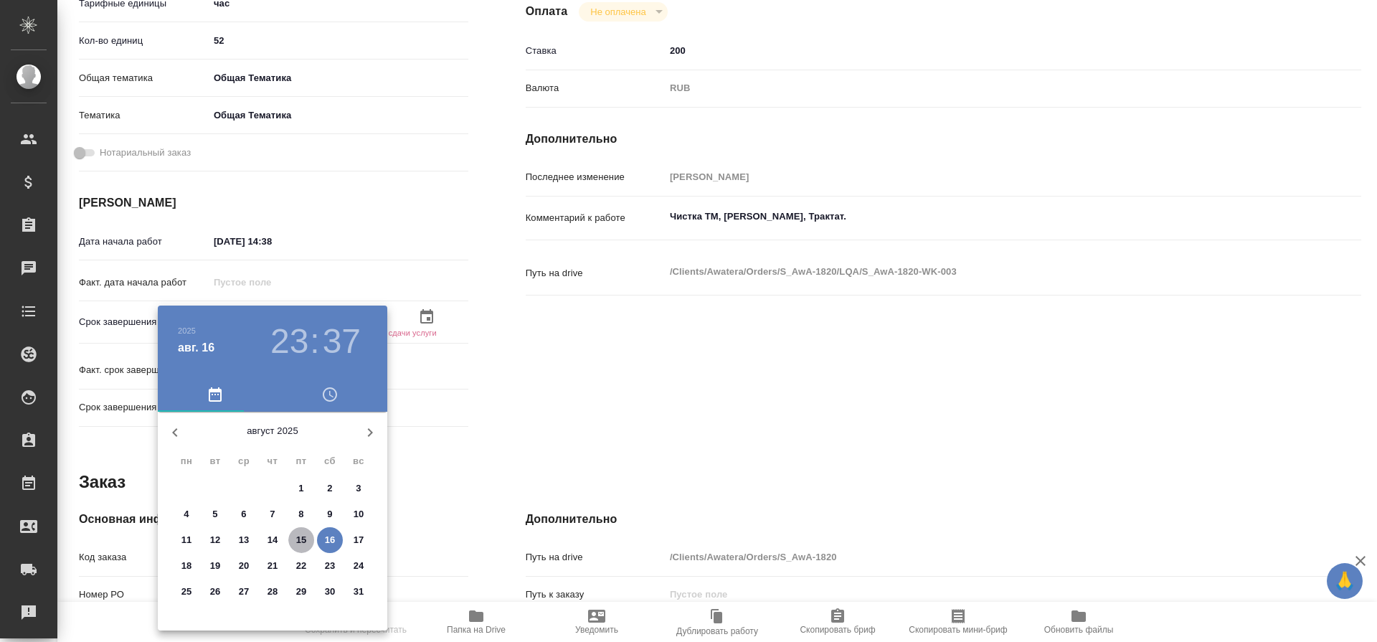
type textarea "x"
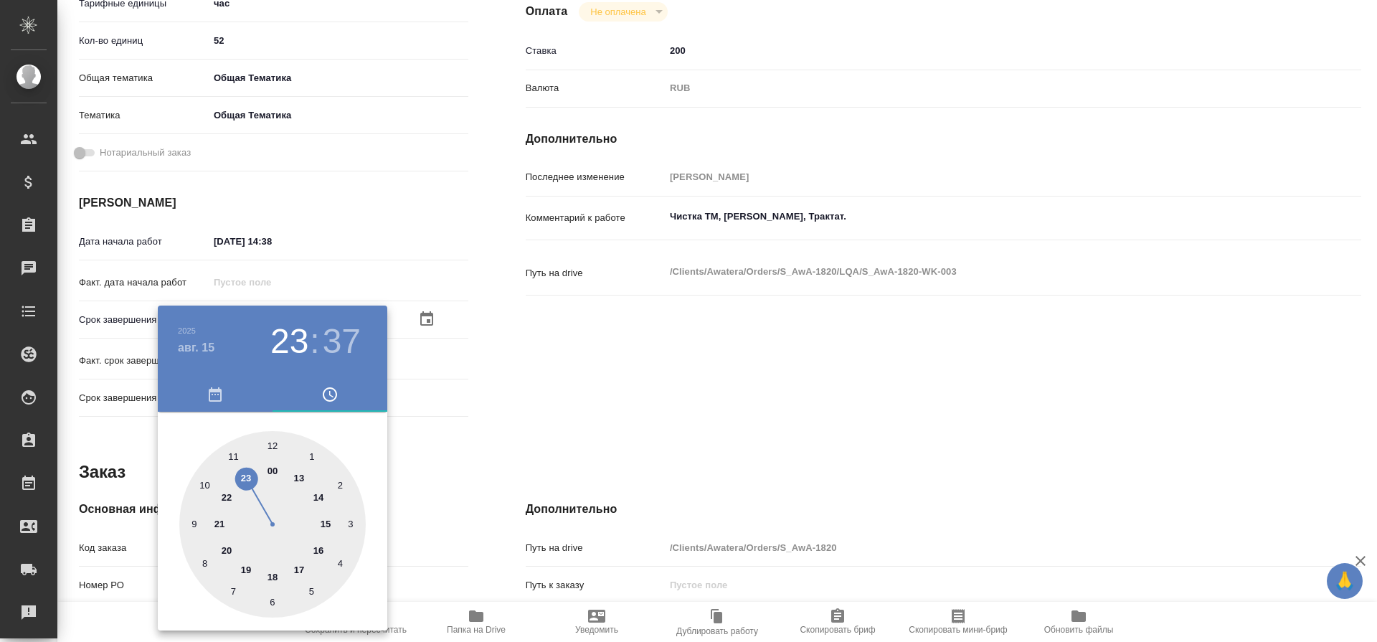
click at [488, 437] on div at bounding box center [688, 321] width 1377 height 642
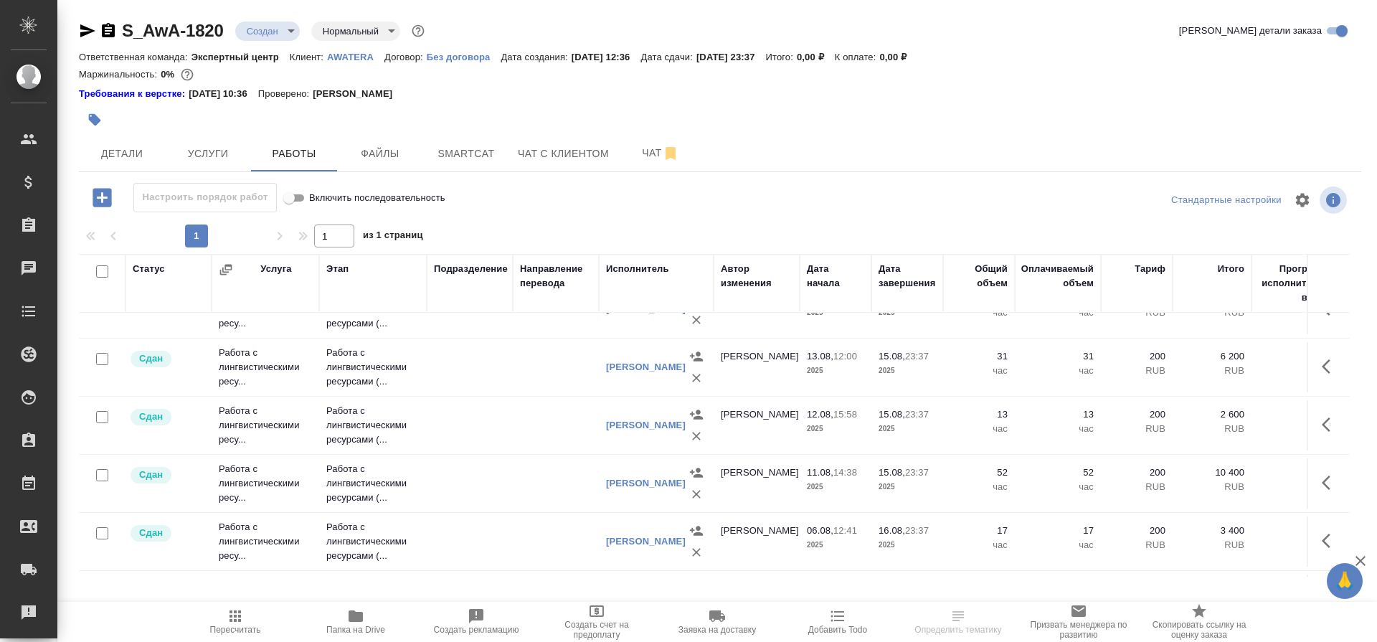
scroll to position [273, 0]
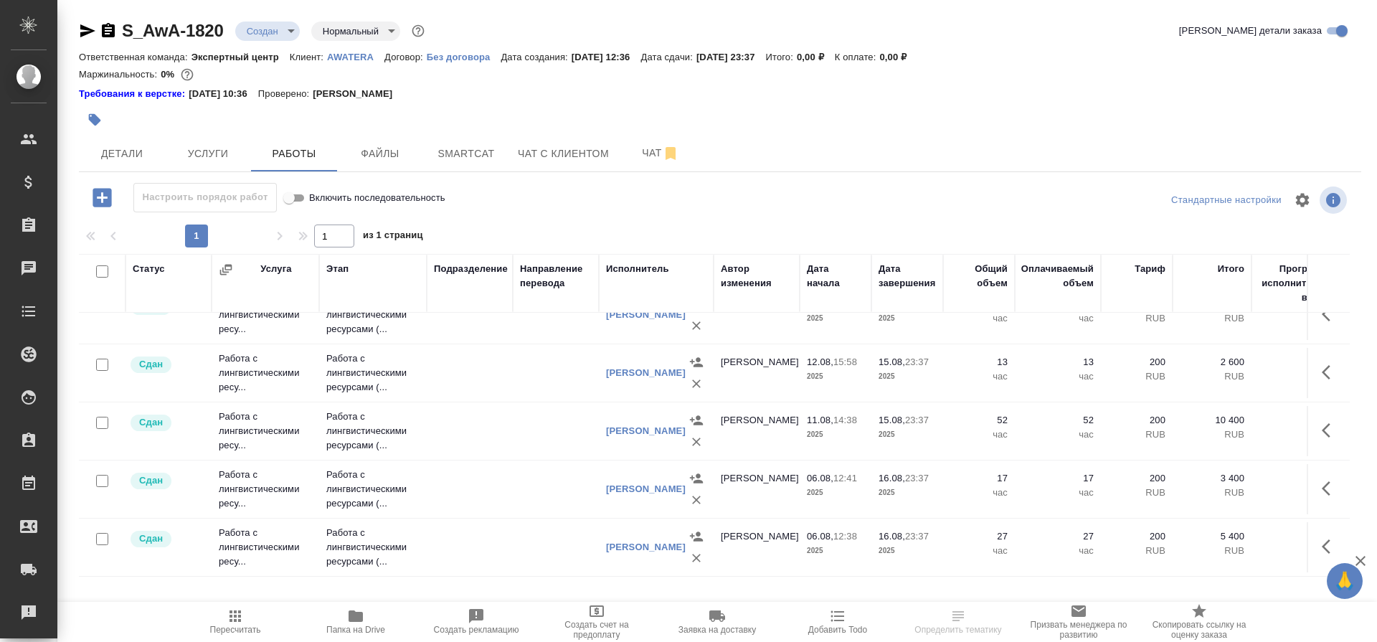
click at [269, 111] on td "Работа с лингвистическими ресу..." at bounding box center [266, 82] width 108 height 57
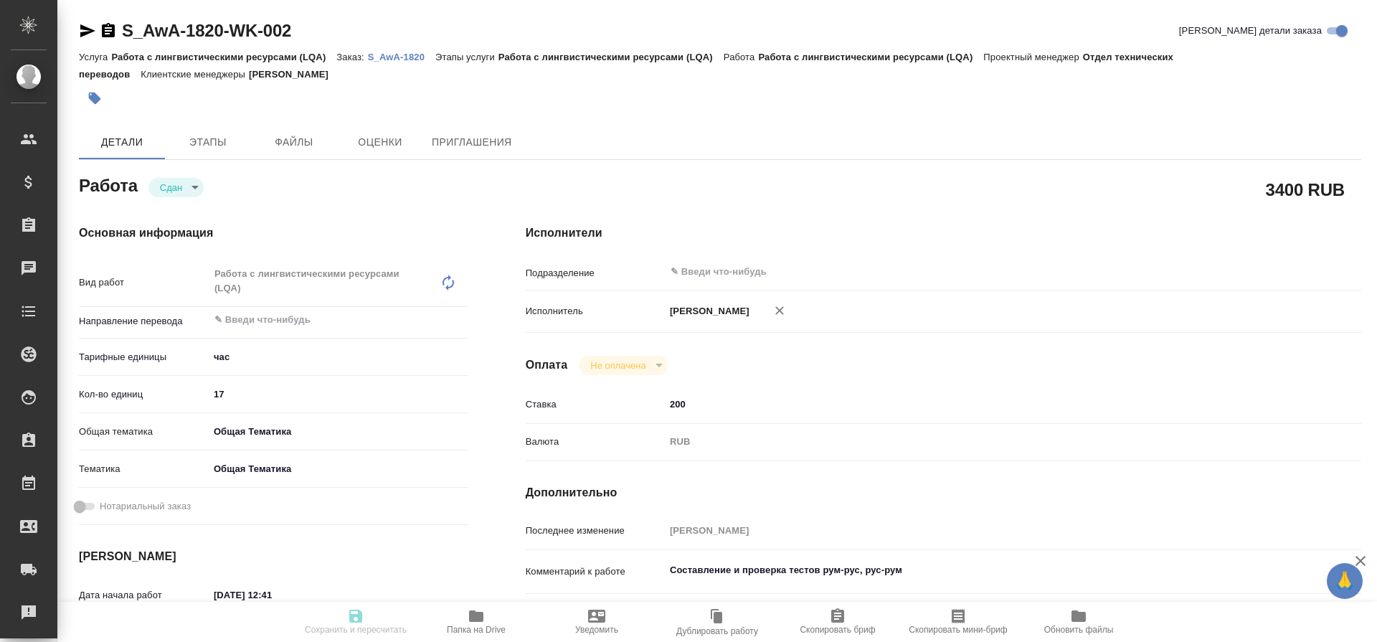
type textarea "x"
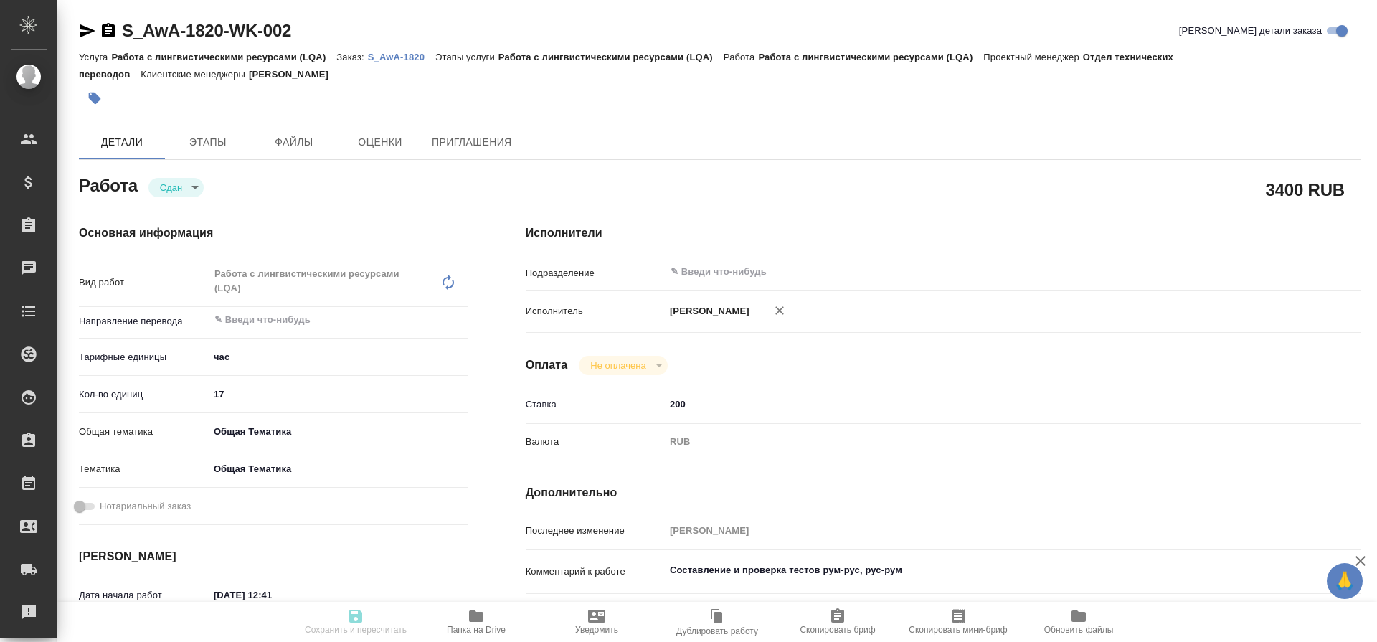
type textarea "x"
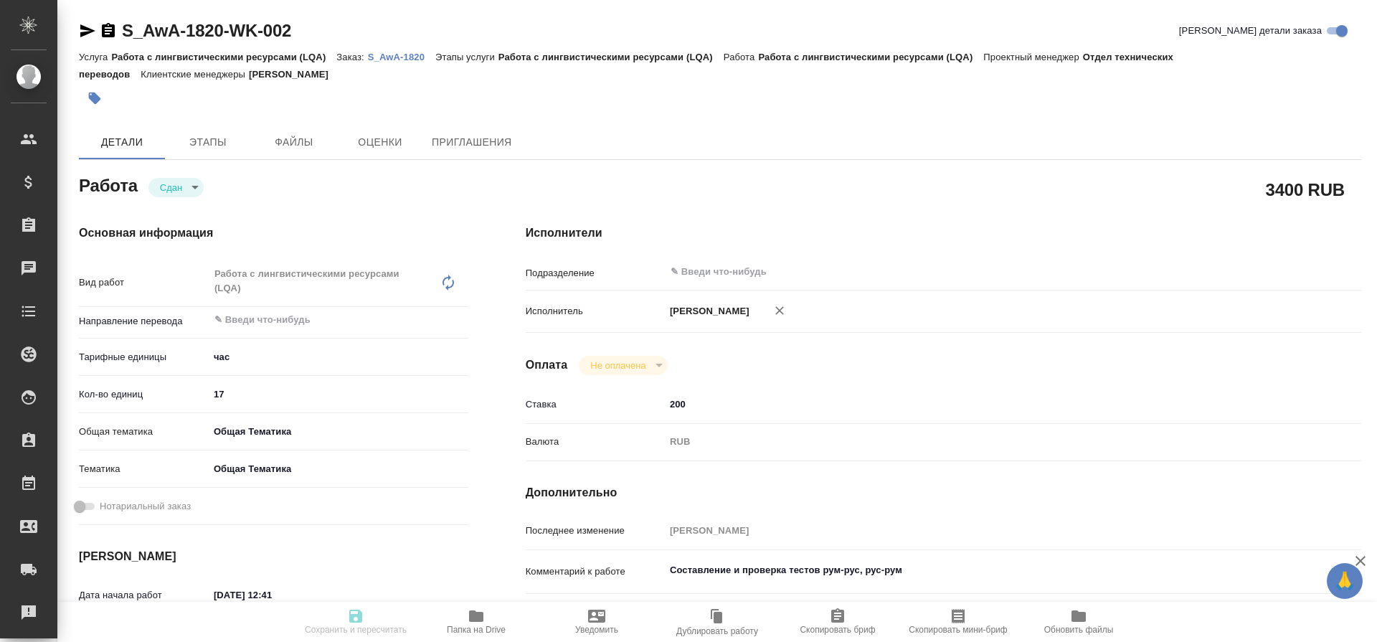
type textarea "x"
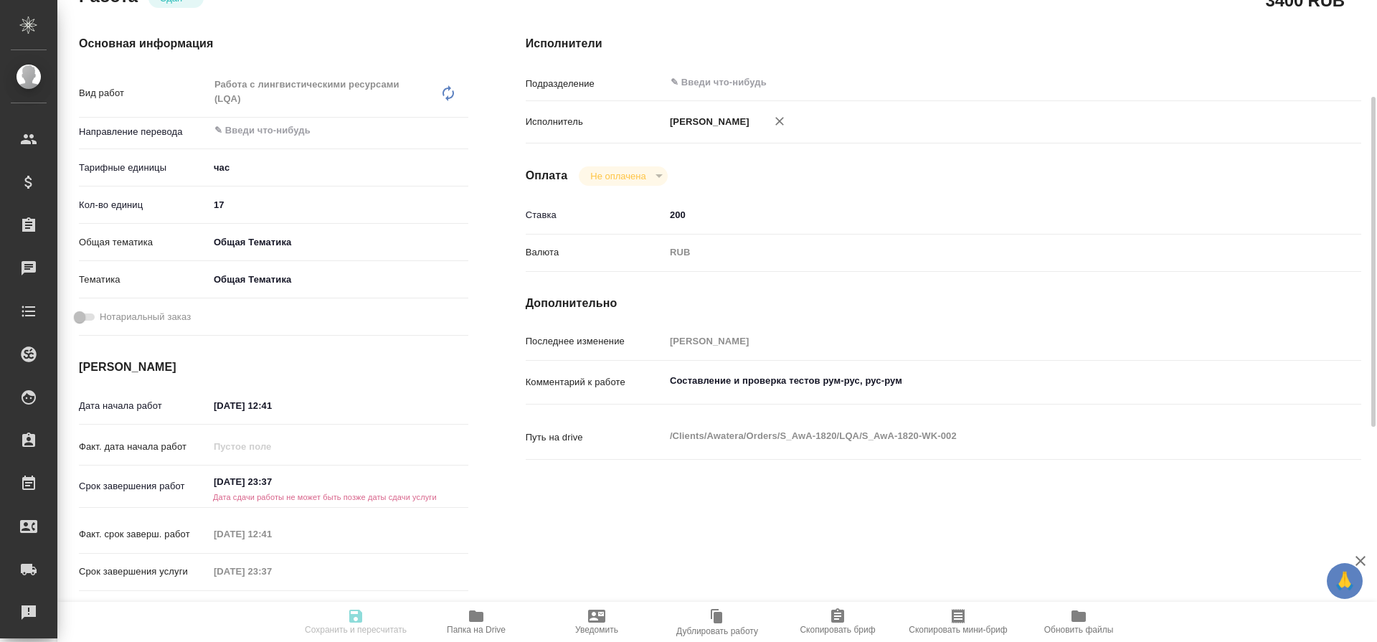
type textarea "x"
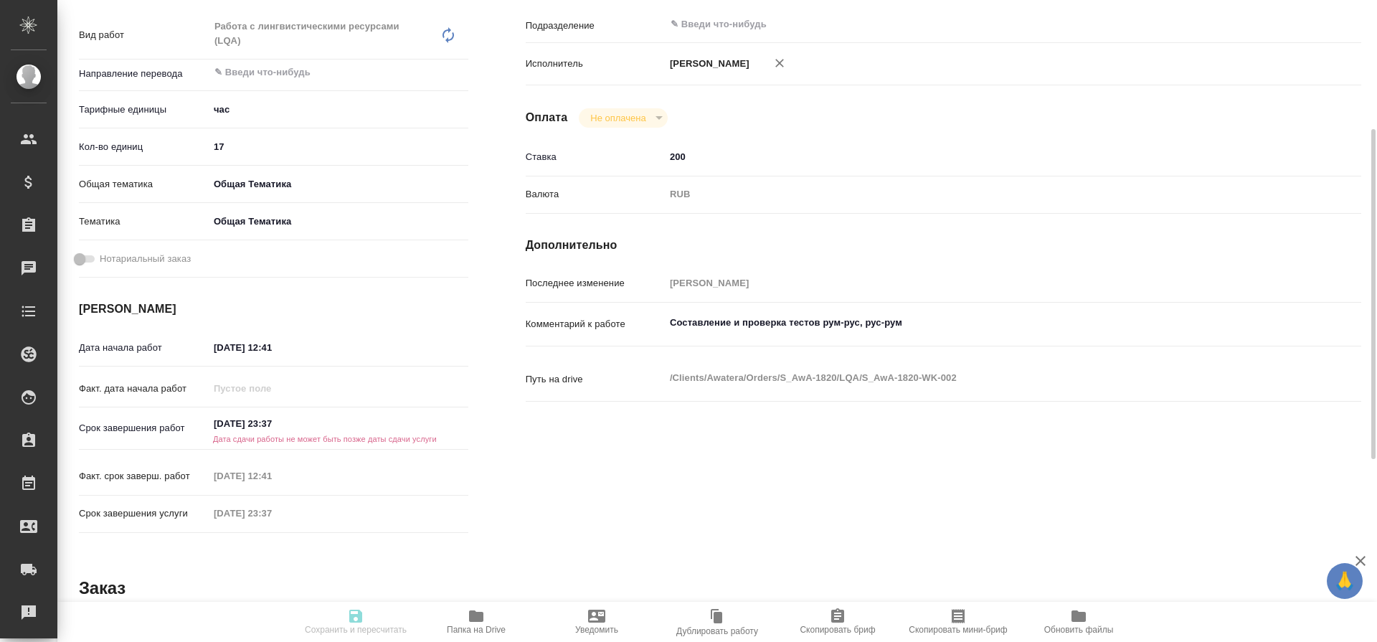
scroll to position [250, 0]
click at [232, 421] on input "[DATE] 23:37" at bounding box center [271, 422] width 125 height 21
click at [429, 421] on icon "button" at bounding box center [426, 420] width 17 height 17
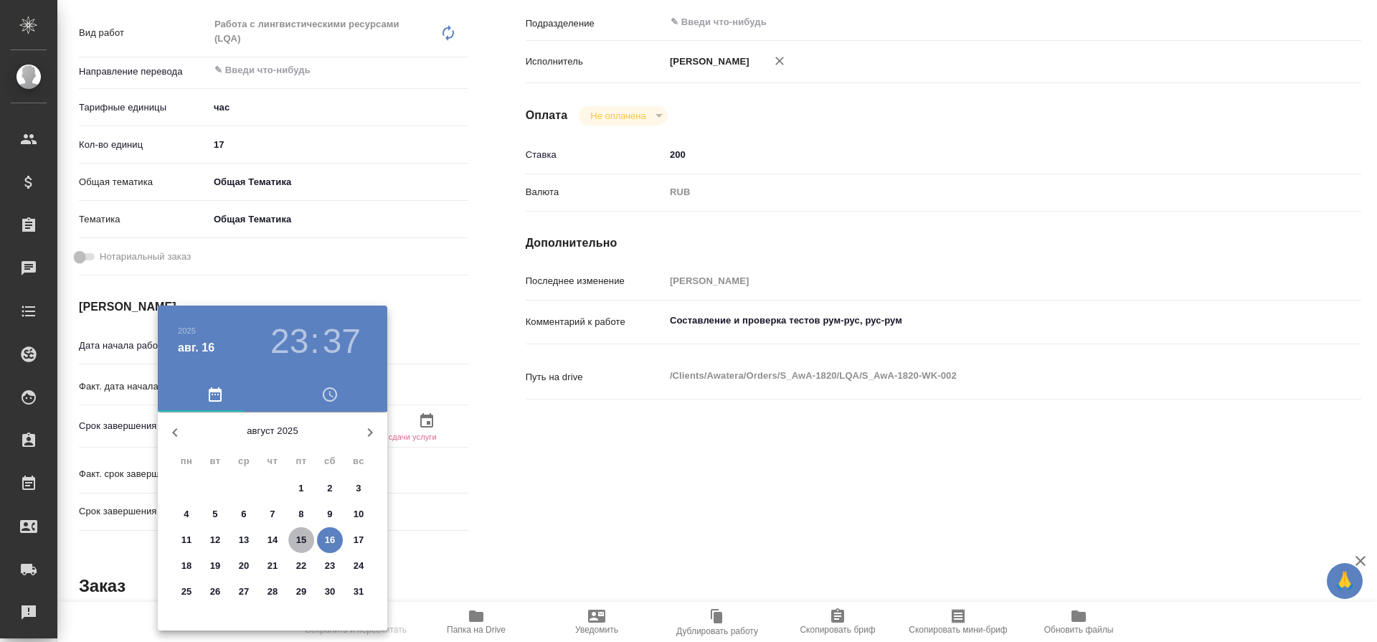
click at [300, 541] on p "15" at bounding box center [301, 540] width 11 height 14
type textarea "x"
type input "[DATE] 23:37"
type textarea "x"
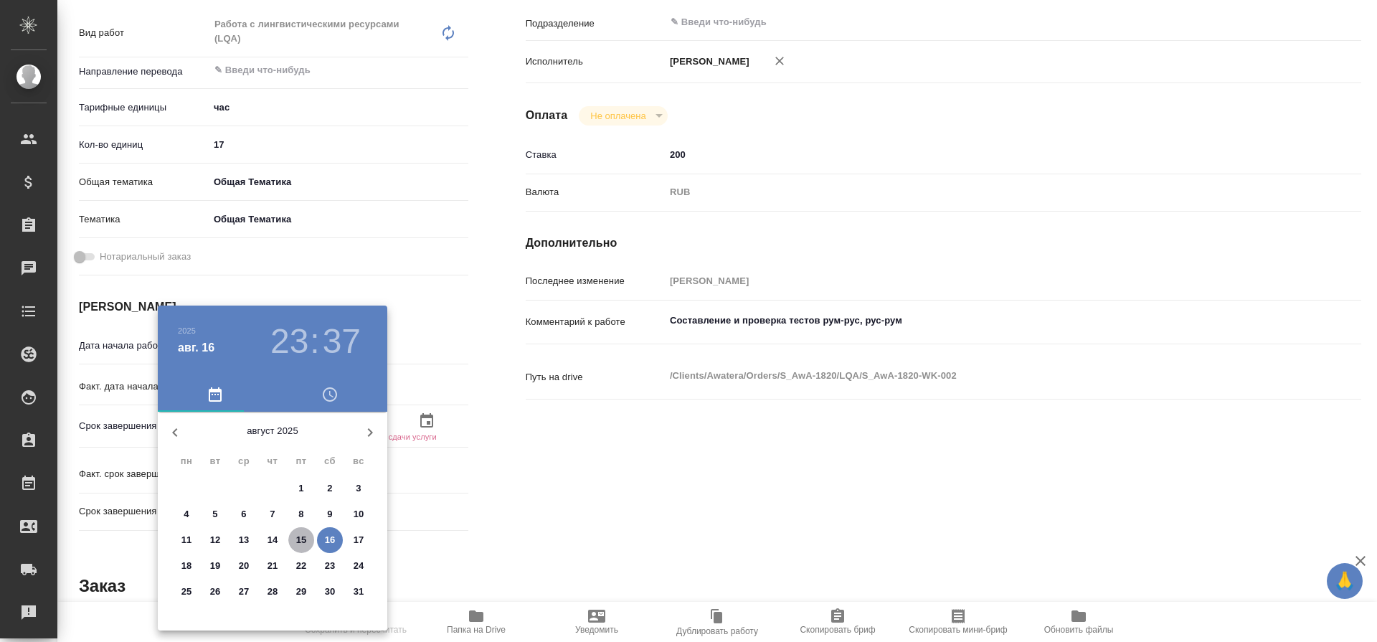
type textarea "x"
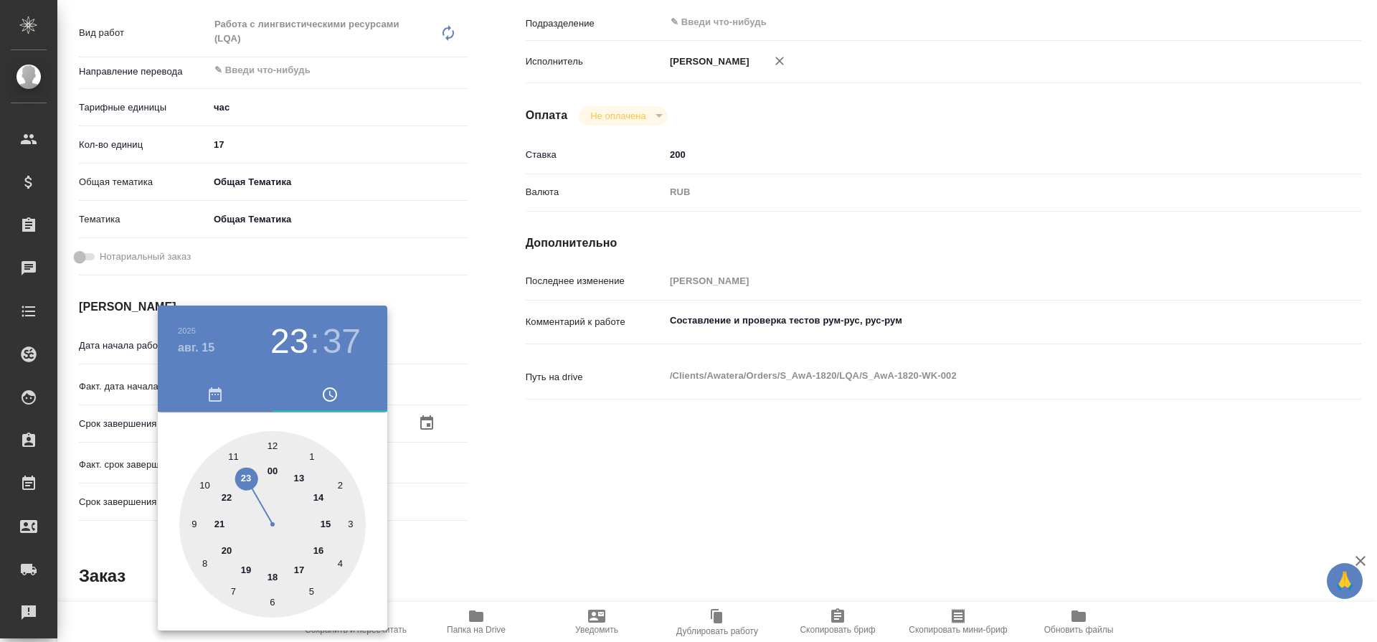
click at [489, 487] on div at bounding box center [688, 321] width 1377 height 642
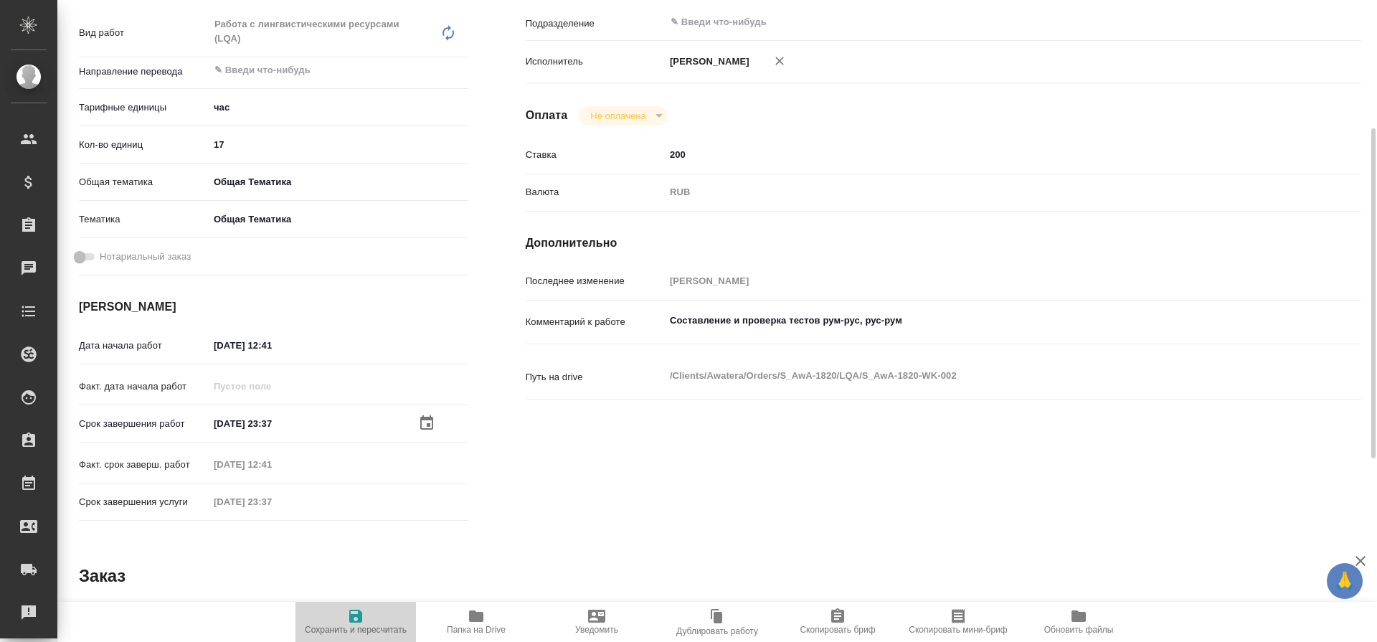
click at [356, 617] on icon "button" at bounding box center [355, 615] width 13 height 13
type textarea "x"
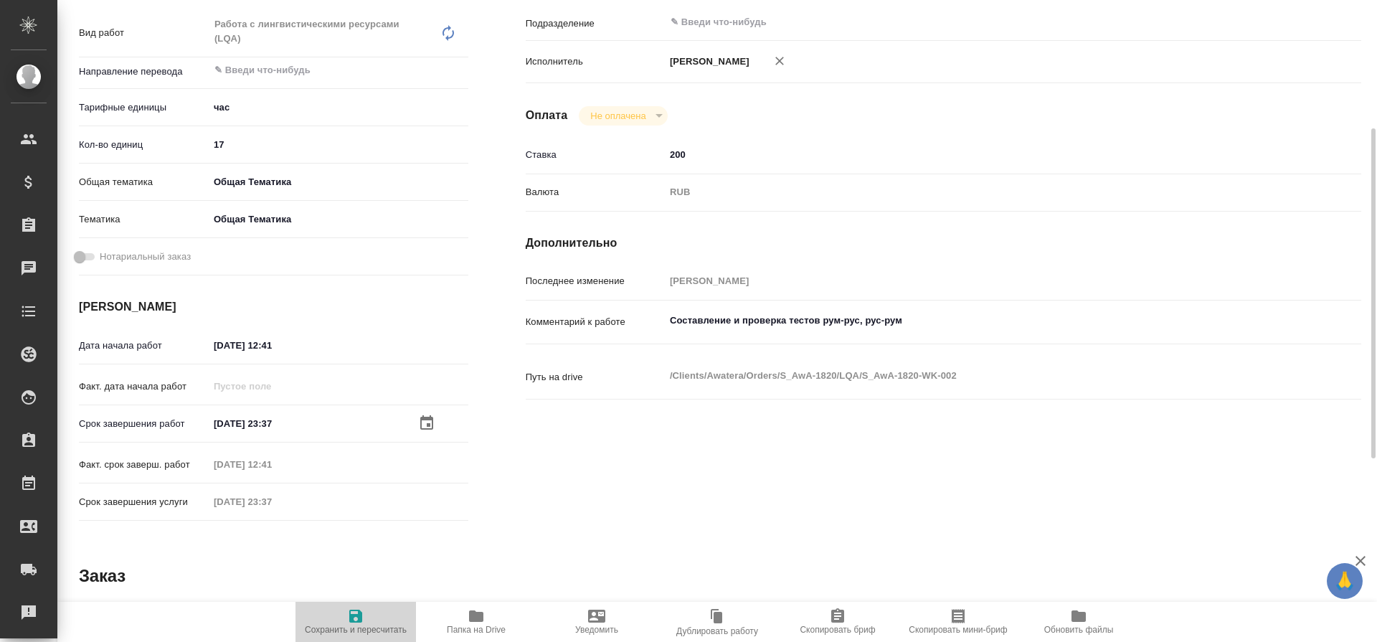
type textarea "x"
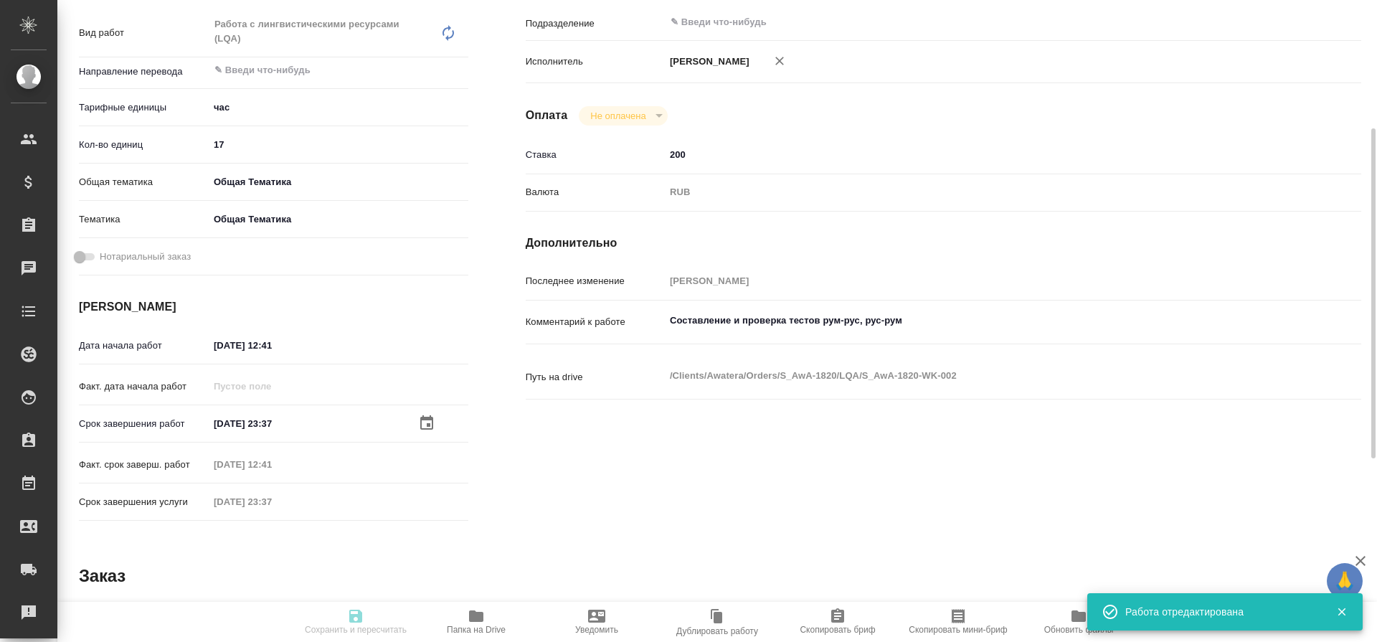
type textarea "x"
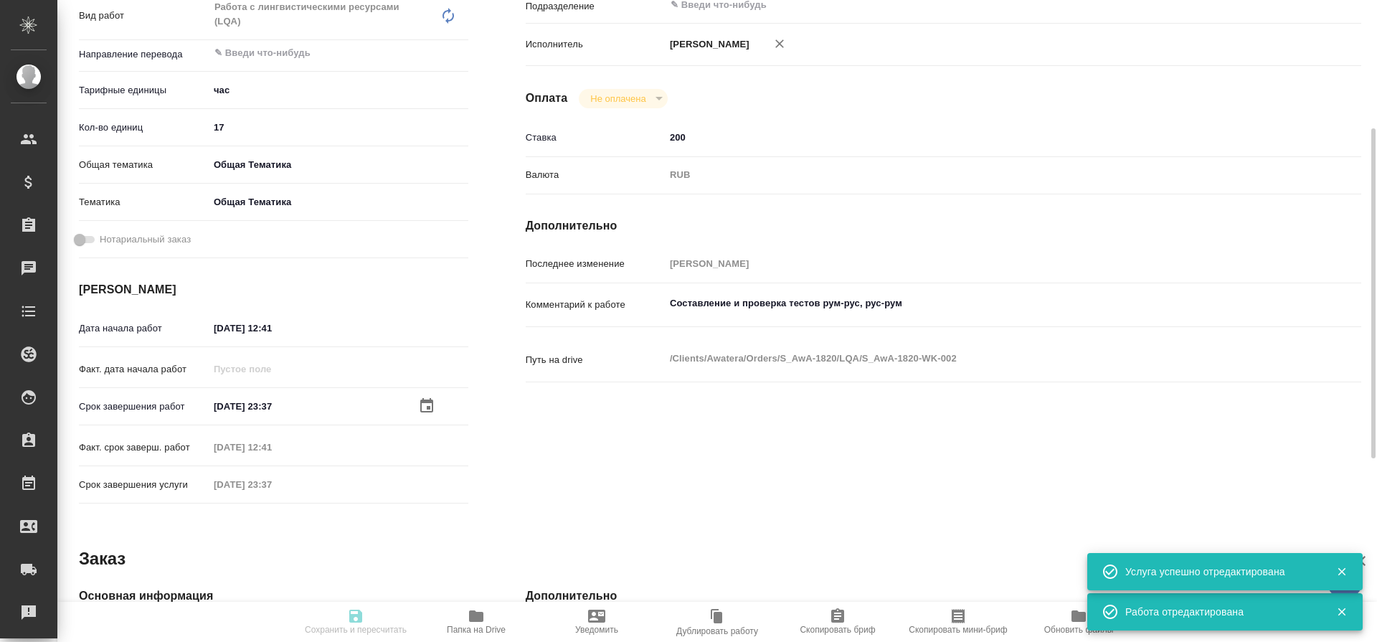
type input "closed"
type textarea "Работа с лингвистическими ресурсами (LQA)"
type textarea "x"
type input "5a8b1489cc6b4906c91bfd93"
type input "17"
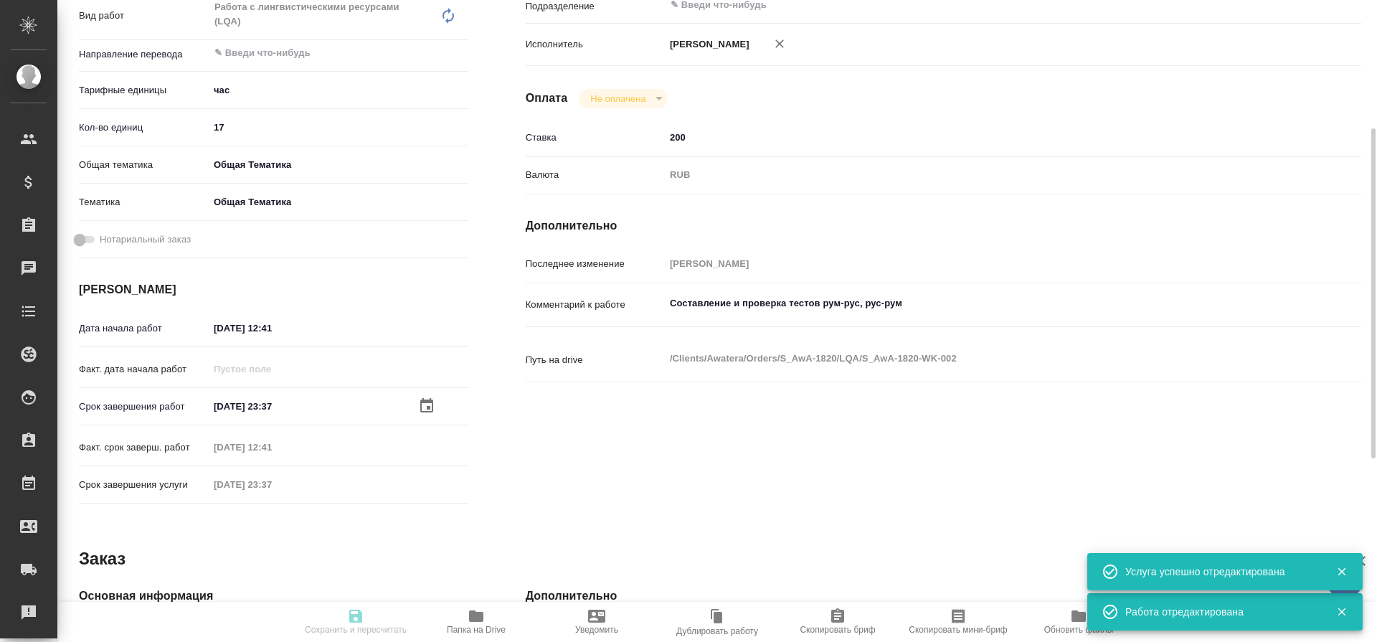
type input "obtem"
type input "6012b1ca196b0e5c9229a120"
type input "06.08.2025 12:41"
type input "15.08.2025 23:37"
type input "06.08.2025 12:41"
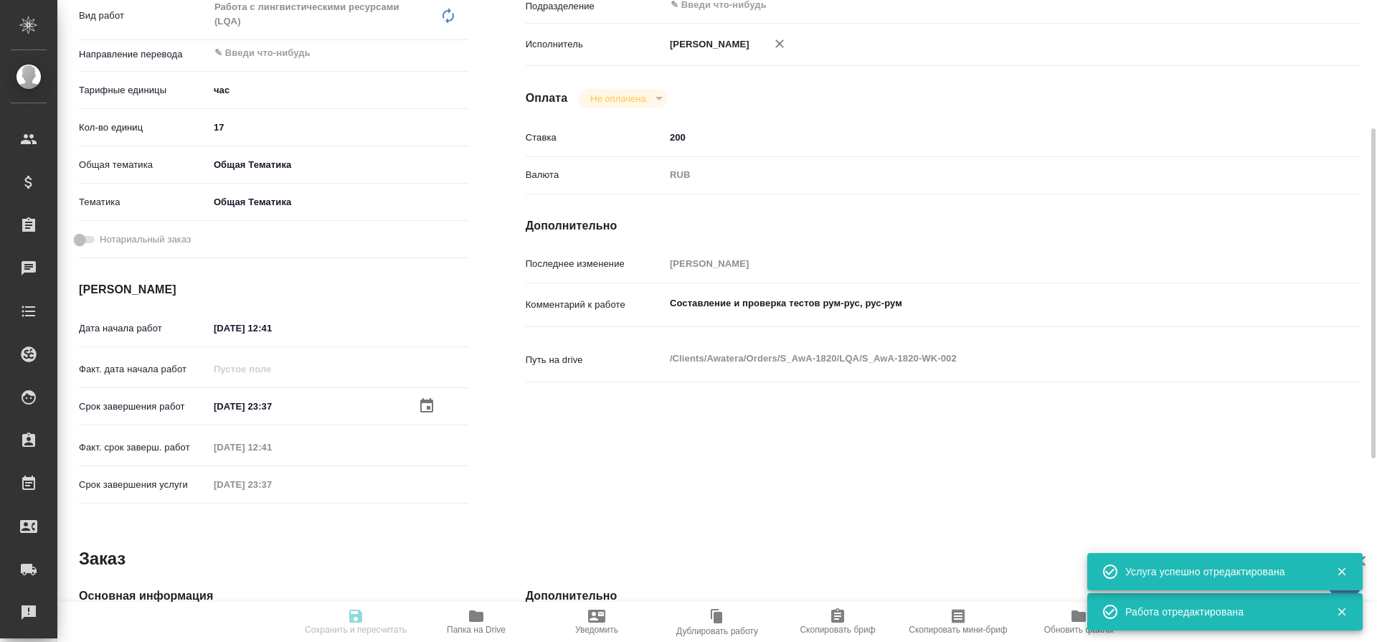
type input "15.08.2025 23:37"
type input "notPayed"
type input "200"
type input "RUB"
type input "[PERSON_NAME]"
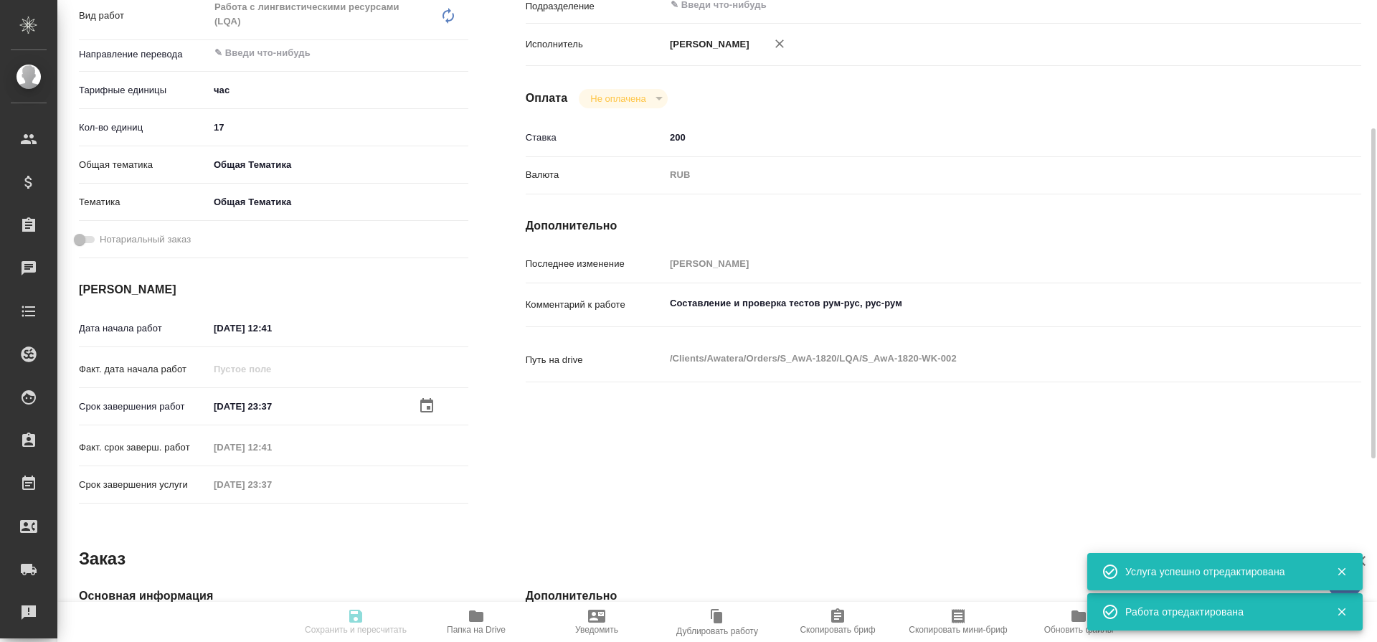
type textarea "Составление и проверка тестов рум-рус, рус-рум"
type textarea "x"
type textarea "/Clients/Awatera/Orders/S_AwA-1820/LQA/S_AwA-1820-WK-002"
type textarea "x"
type input "S_AwA-1820"
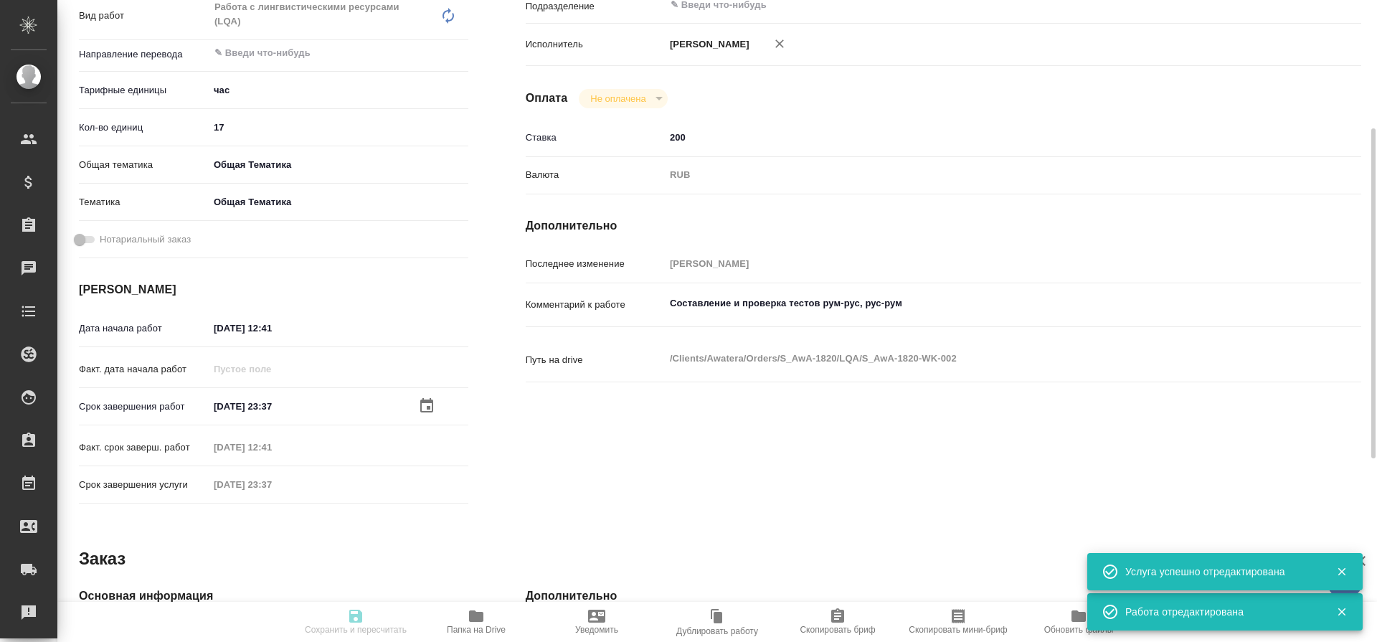
type input "Работа с лингвистическими ресурсами (LQA)"
type input "[PERSON_NAME]"
type input "/Clients/Awatera/Orders/S_AwA-1820"
type textarea "x"
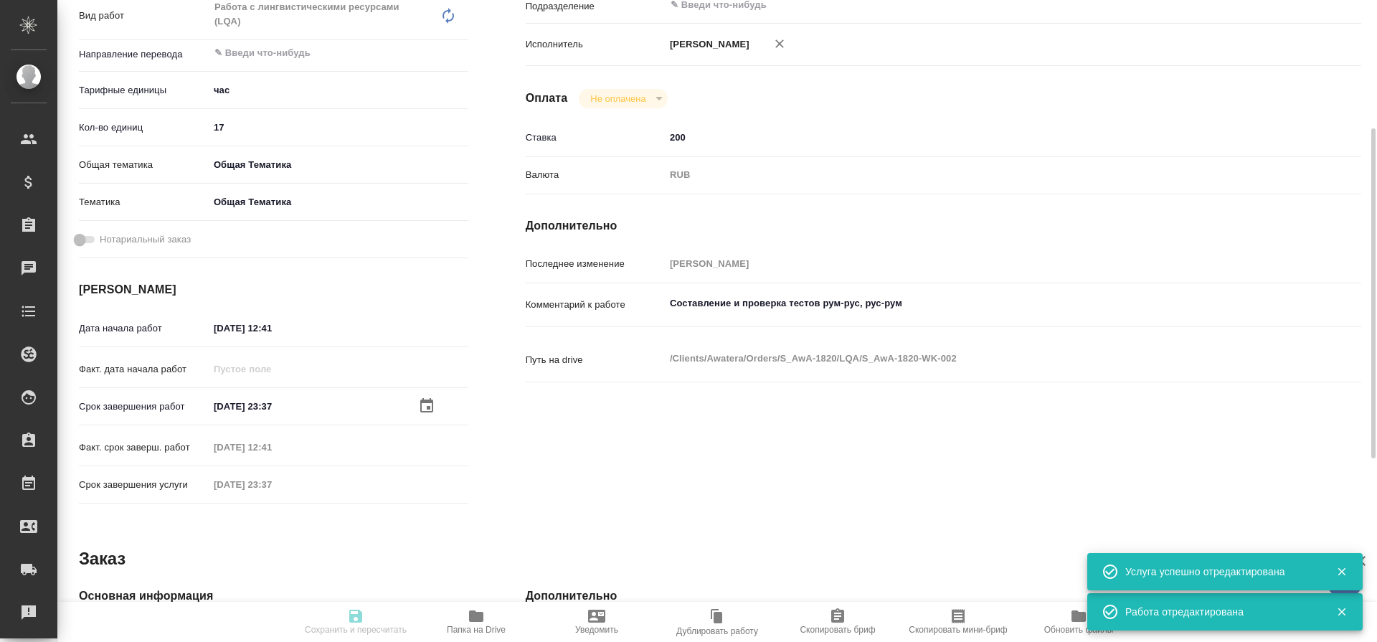
type textarea "x"
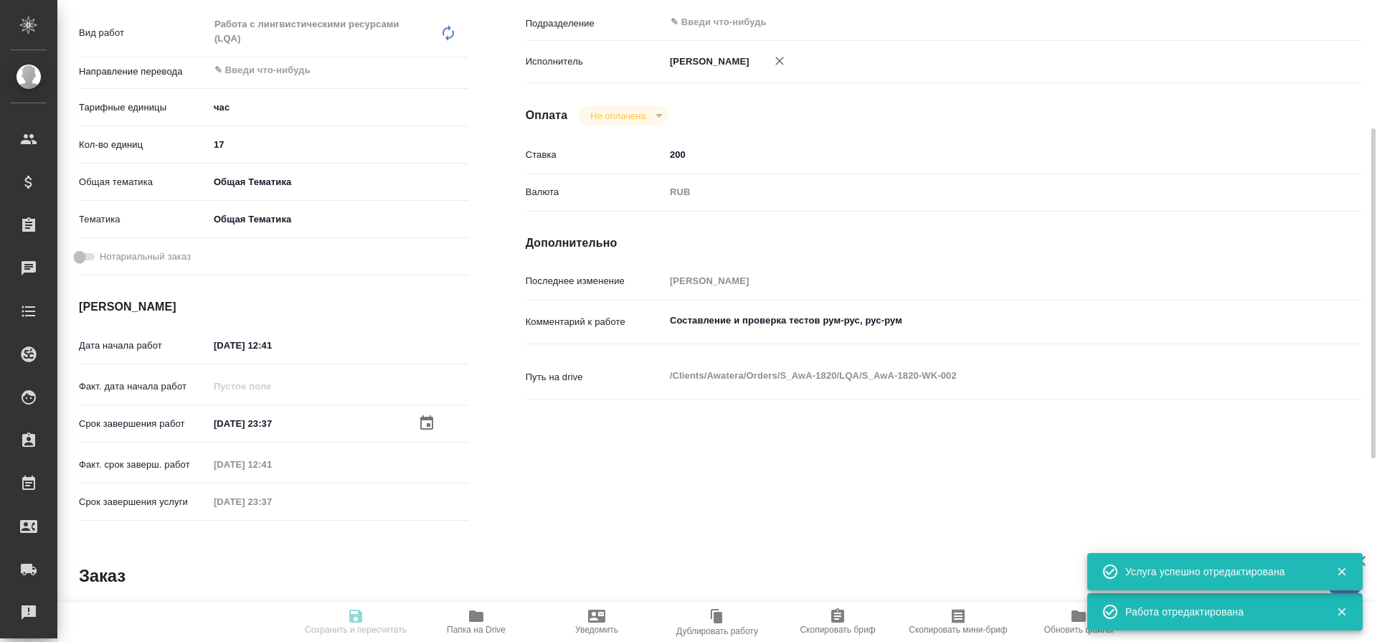
type textarea "x"
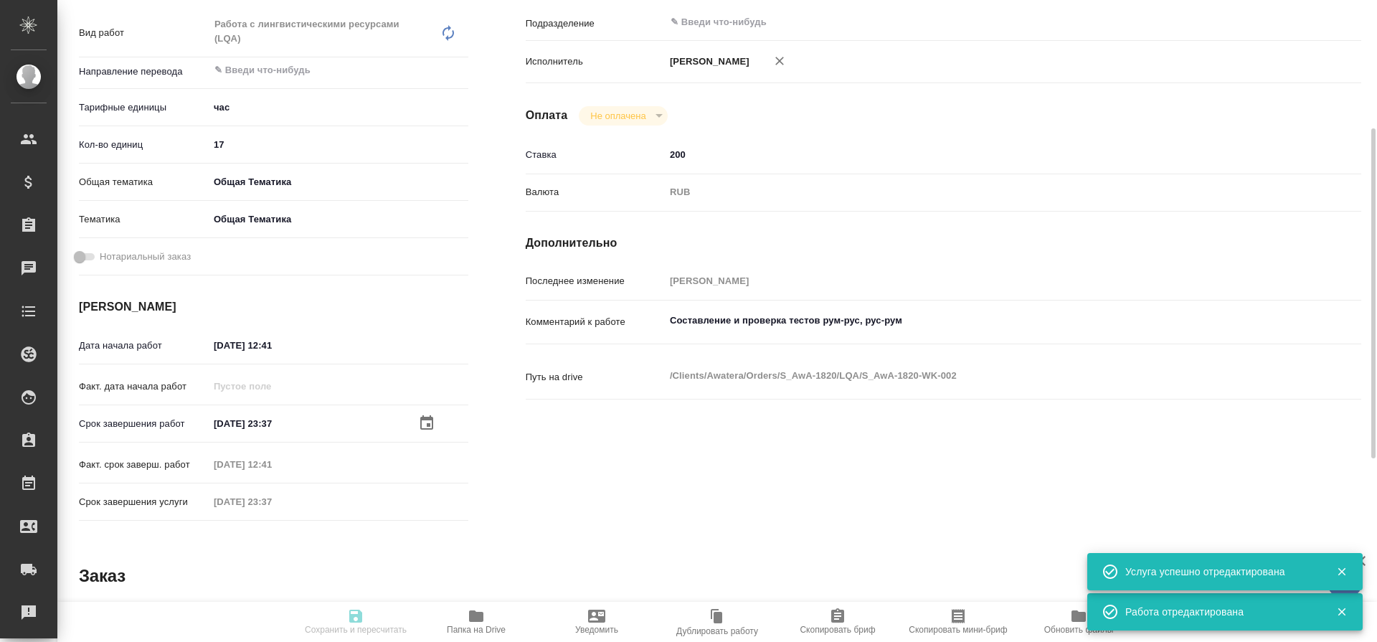
type textarea "x"
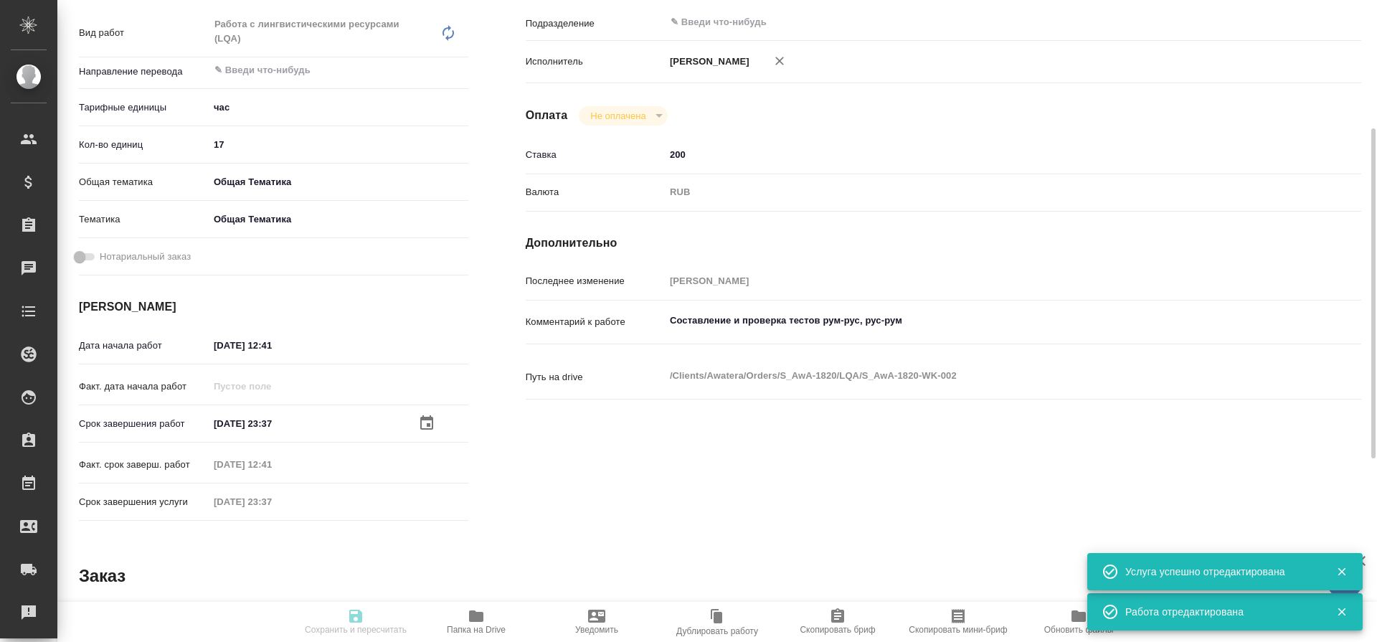
type textarea "x"
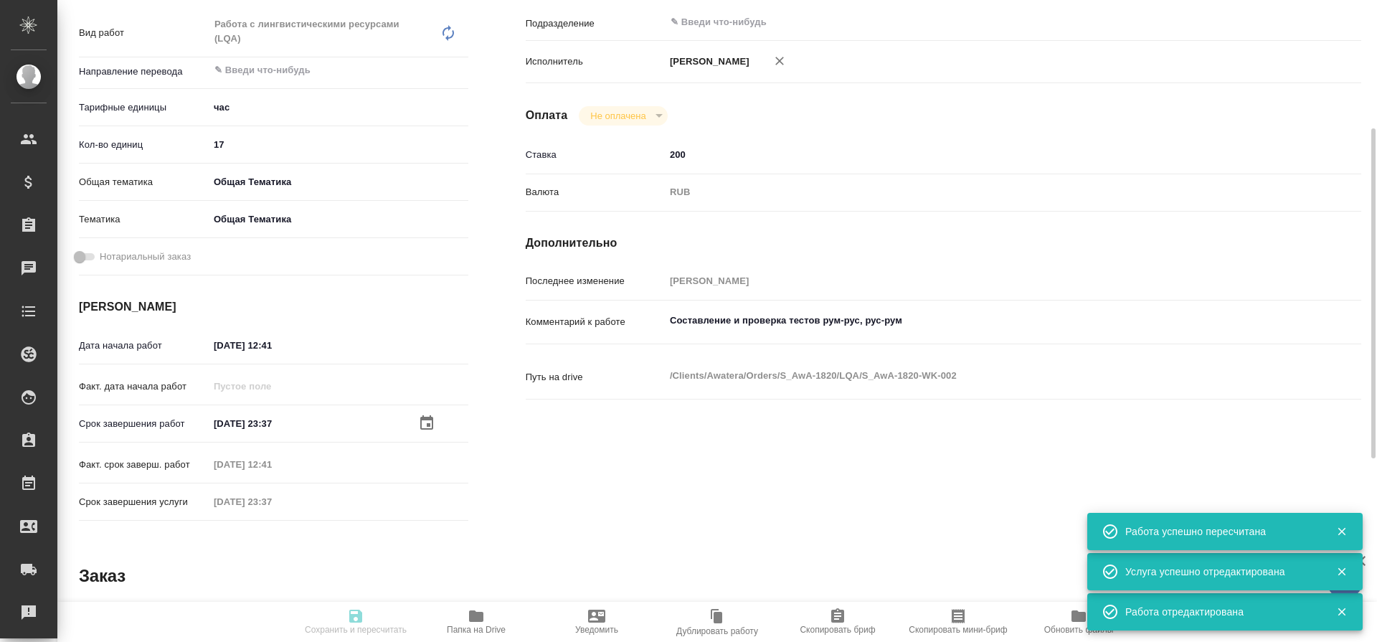
type input "closed"
type textarea "Работа с лингвистическими ресурсами (LQA)"
type textarea "x"
type input "5a8b1489cc6b4906c91bfd93"
type input "17"
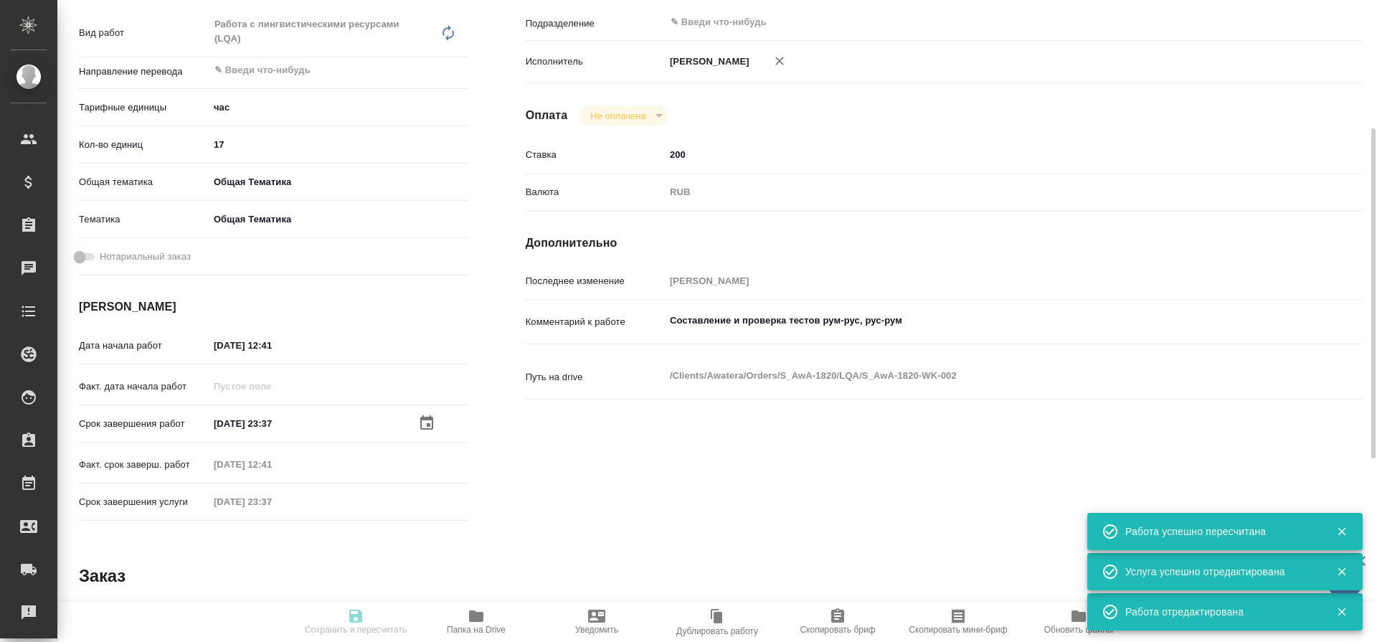
type input "obtem"
type input "6012b1ca196b0e5c9229a120"
type input "06.08.2025 12:41"
type input "[DATE] 23:37"
type input "06.08.2025 12:41"
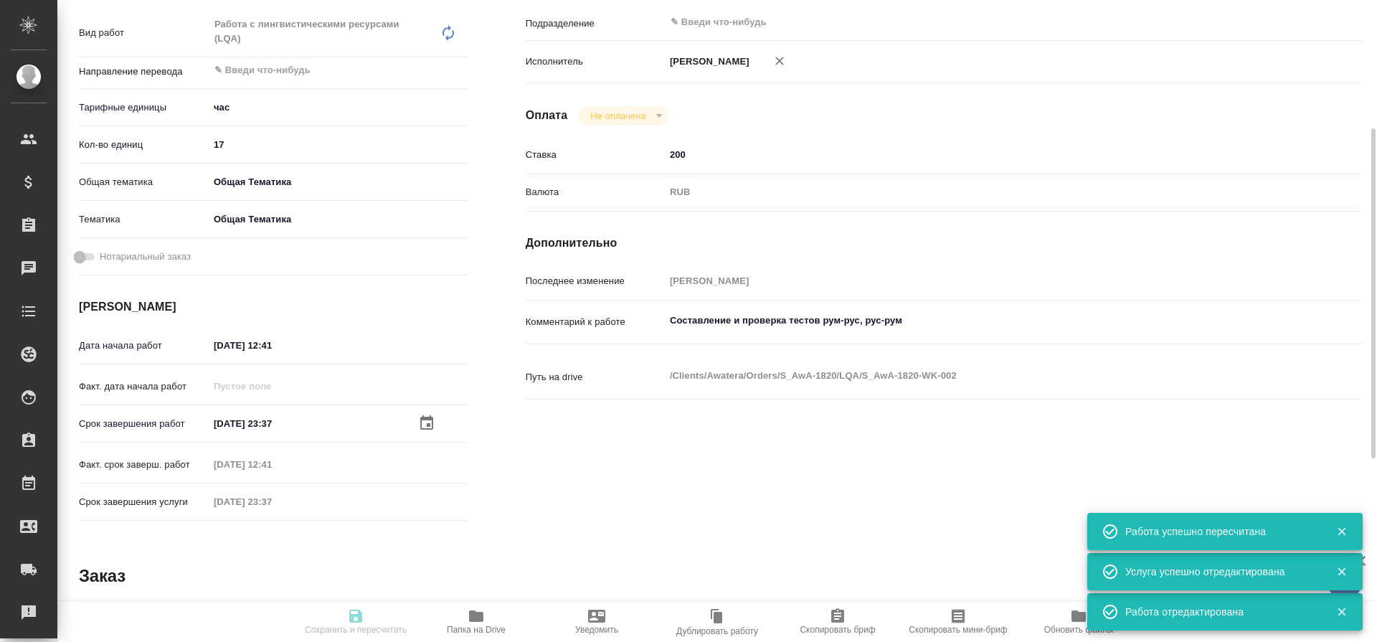
type input "[DATE] 23:37"
type input "notPayed"
type input "200"
type input "RUB"
type input "[PERSON_NAME]"
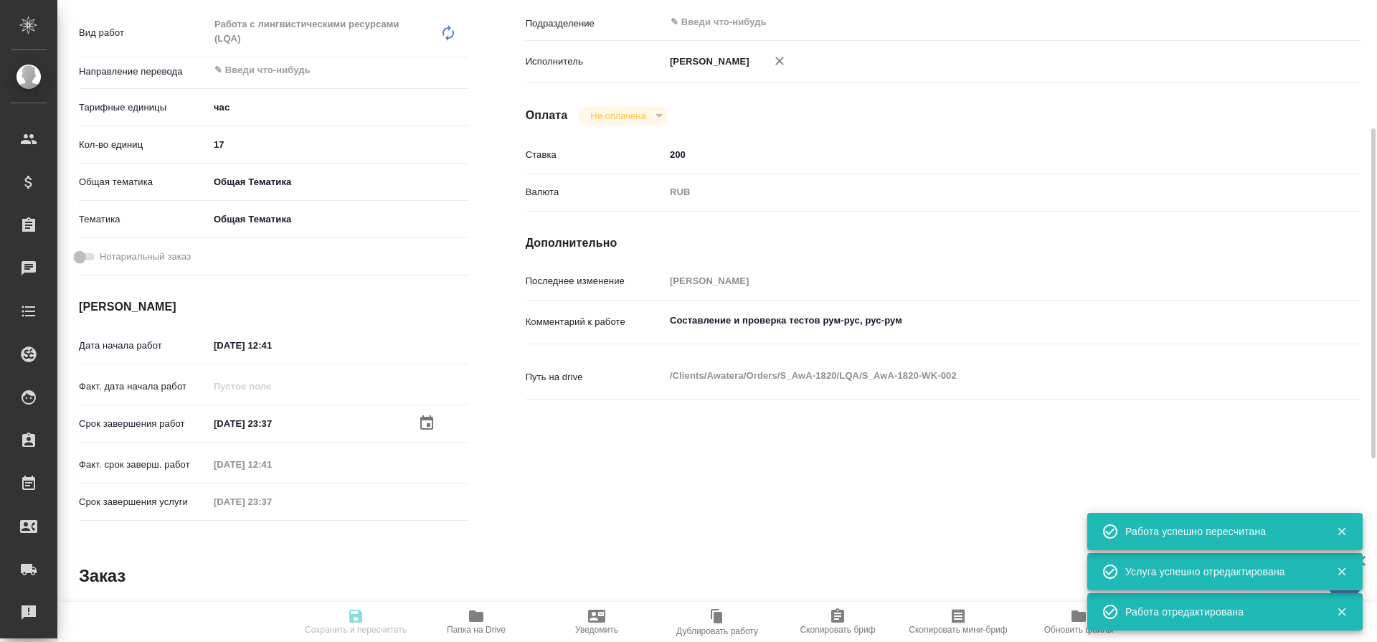
type textarea "Составление и проверка тестов рум-рус, рус-рум"
type textarea "x"
type textarea "/Clients/Awatera/Orders/S_AwA-1820/LQA/S_AwA-1820-WK-002"
type textarea "x"
type input "S_AwA-1820"
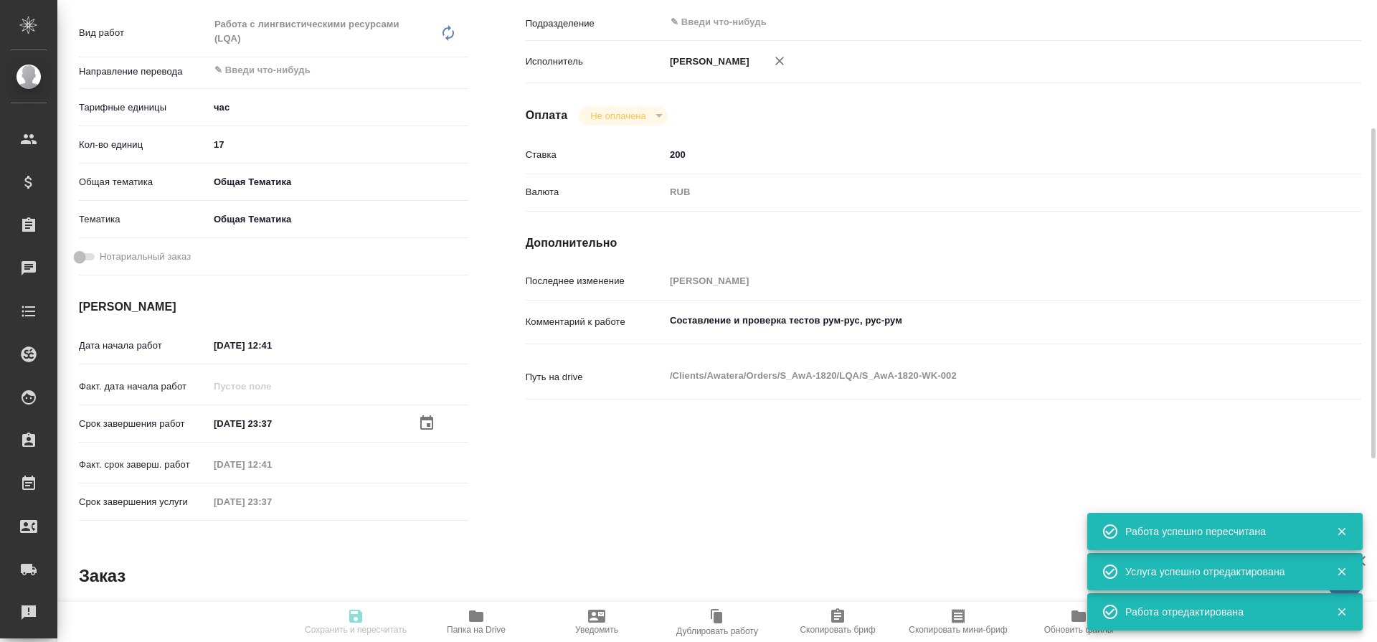
type input "Работа с лингвистическими ресурсами (LQA)"
type input "[PERSON_NAME]"
type input "/Clients/Awatera/Orders/S_AwA-1820"
type textarea "x"
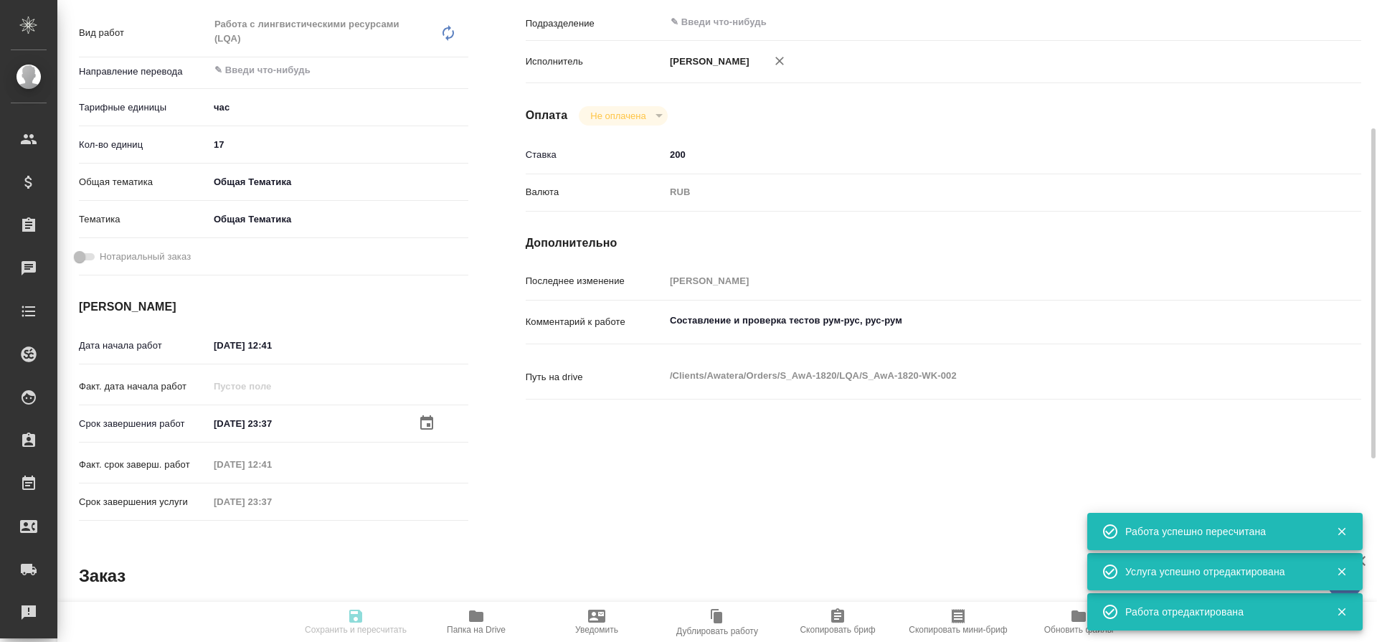
type textarea "x"
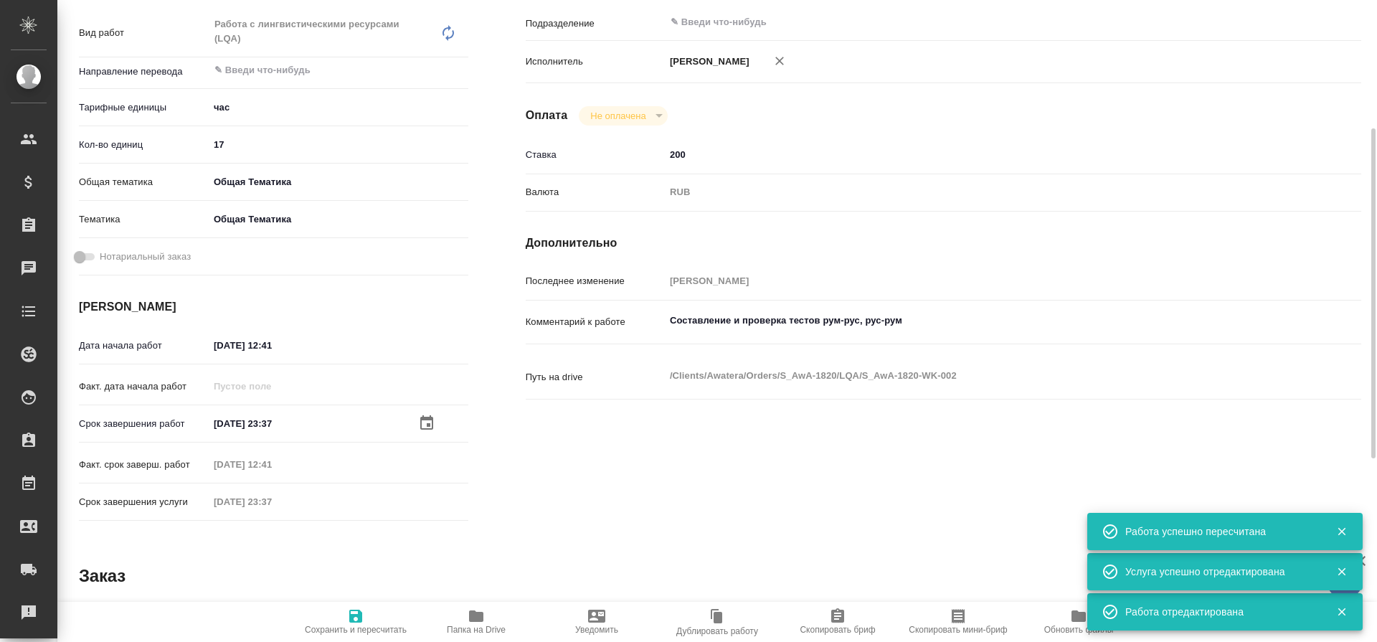
type textarea "x"
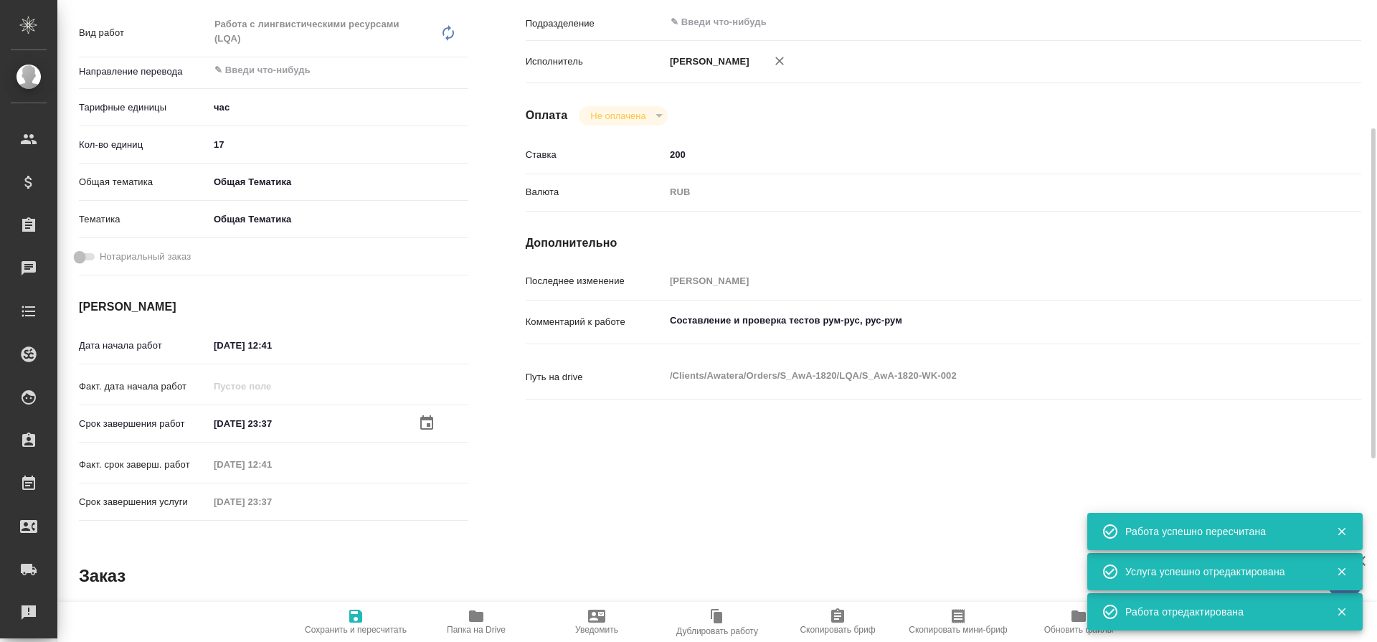
type textarea "x"
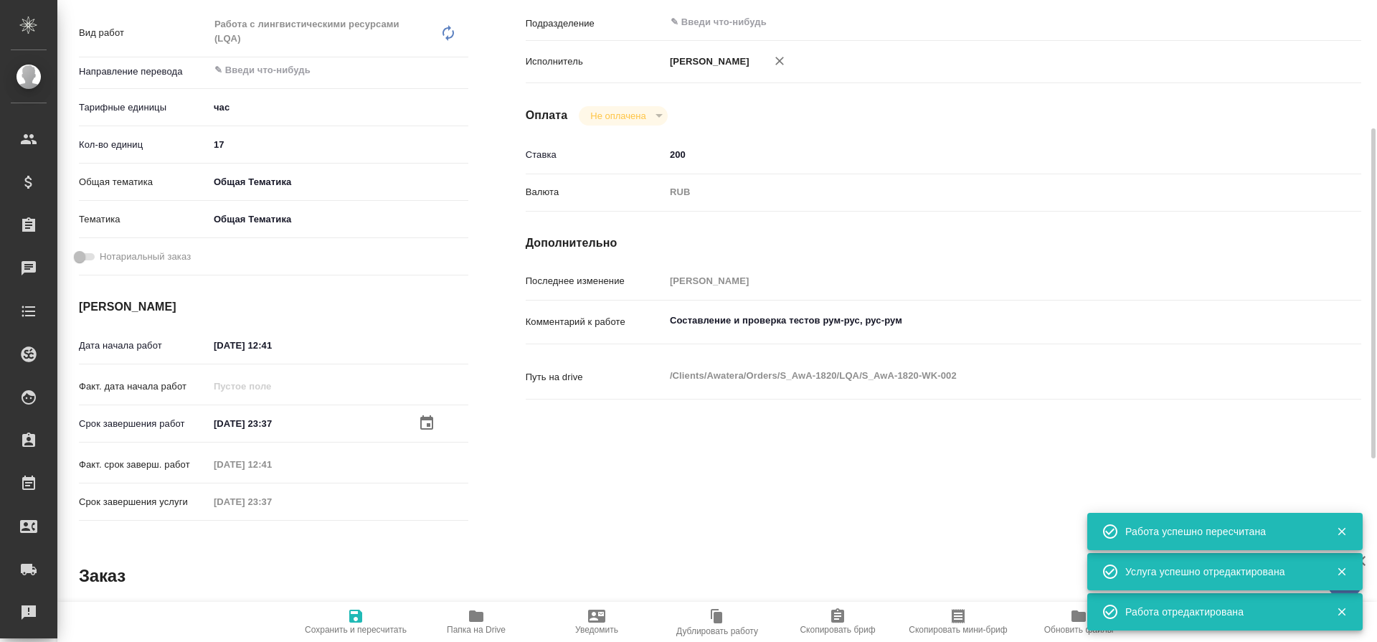
type textarea "x"
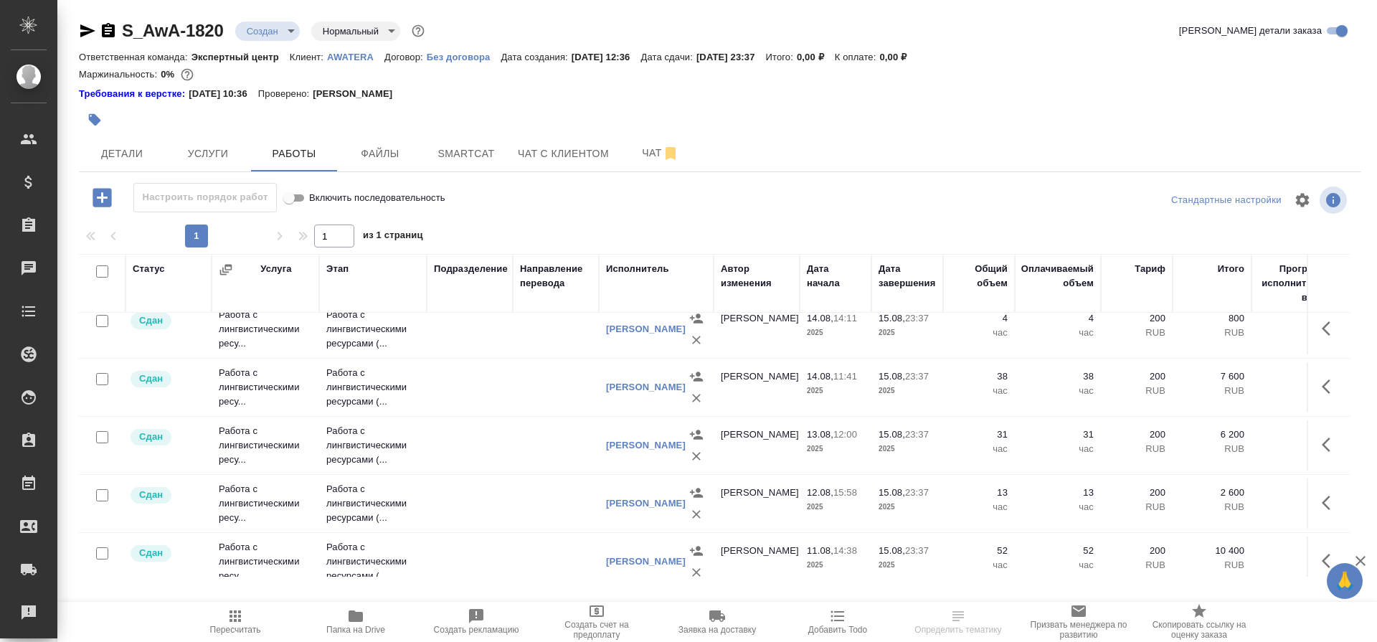
scroll to position [273, 0]
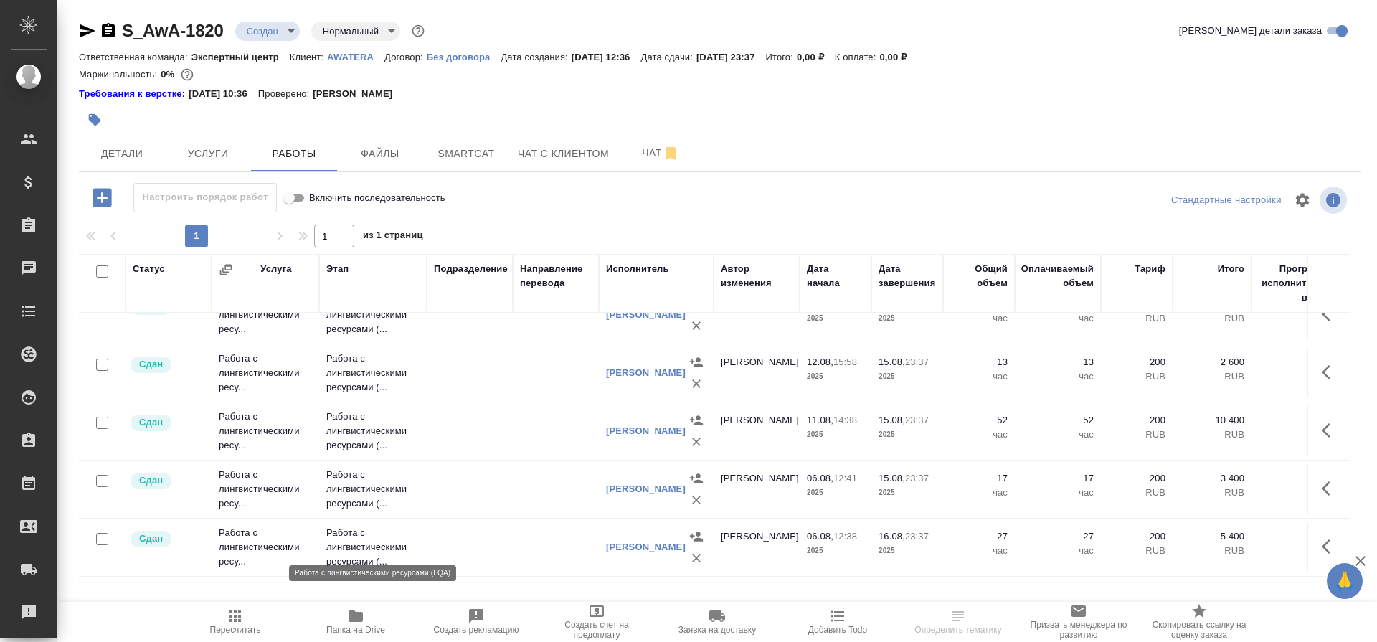
click at [370, 534] on p "Работа с лингвистическими ресурсами (..." at bounding box center [372, 547] width 93 height 43
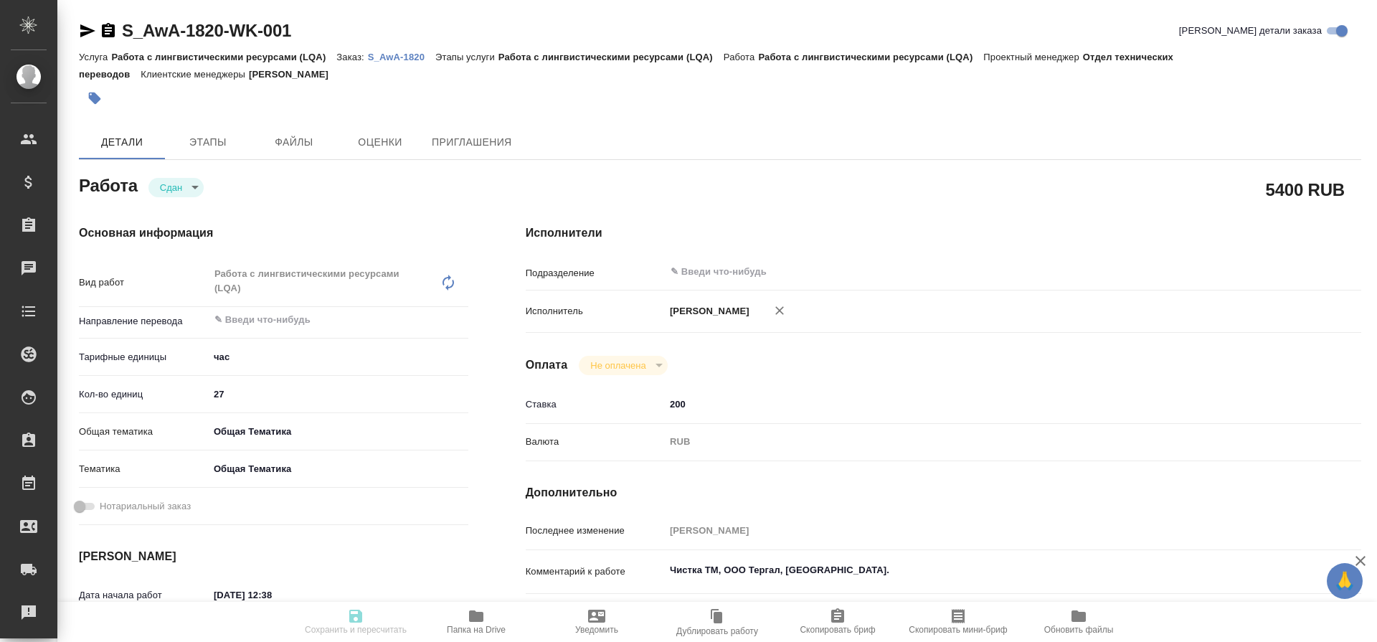
type textarea "x"
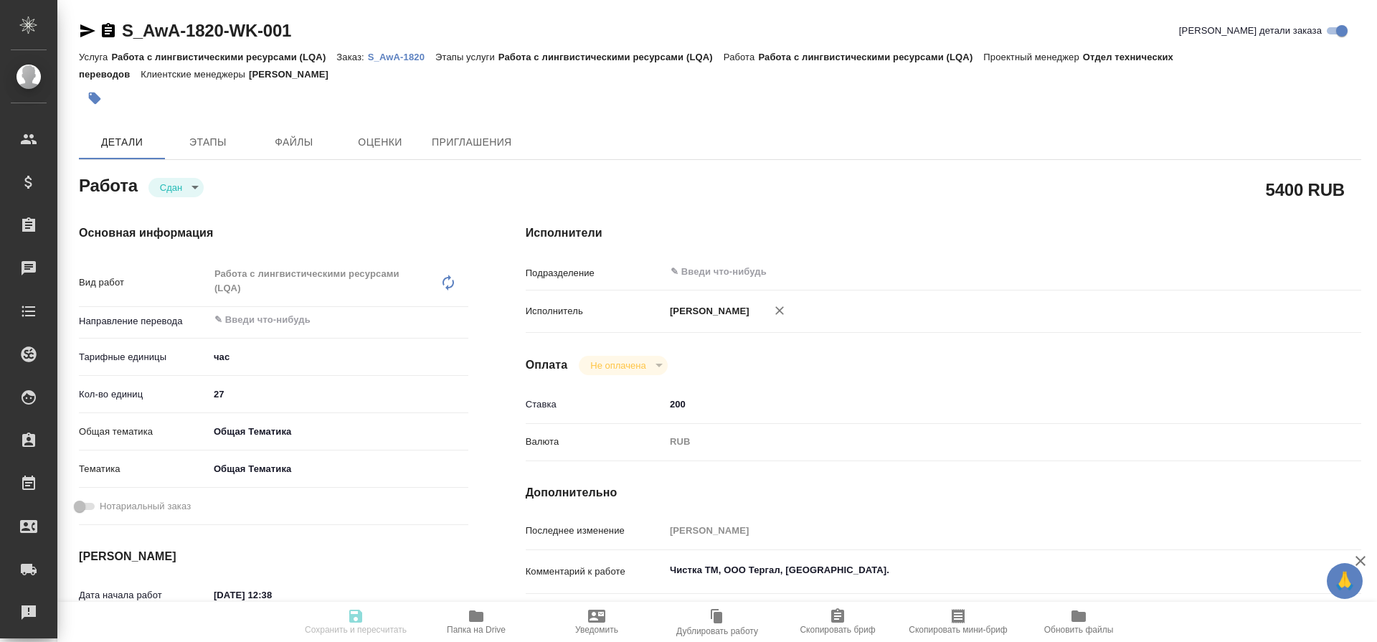
type textarea "x"
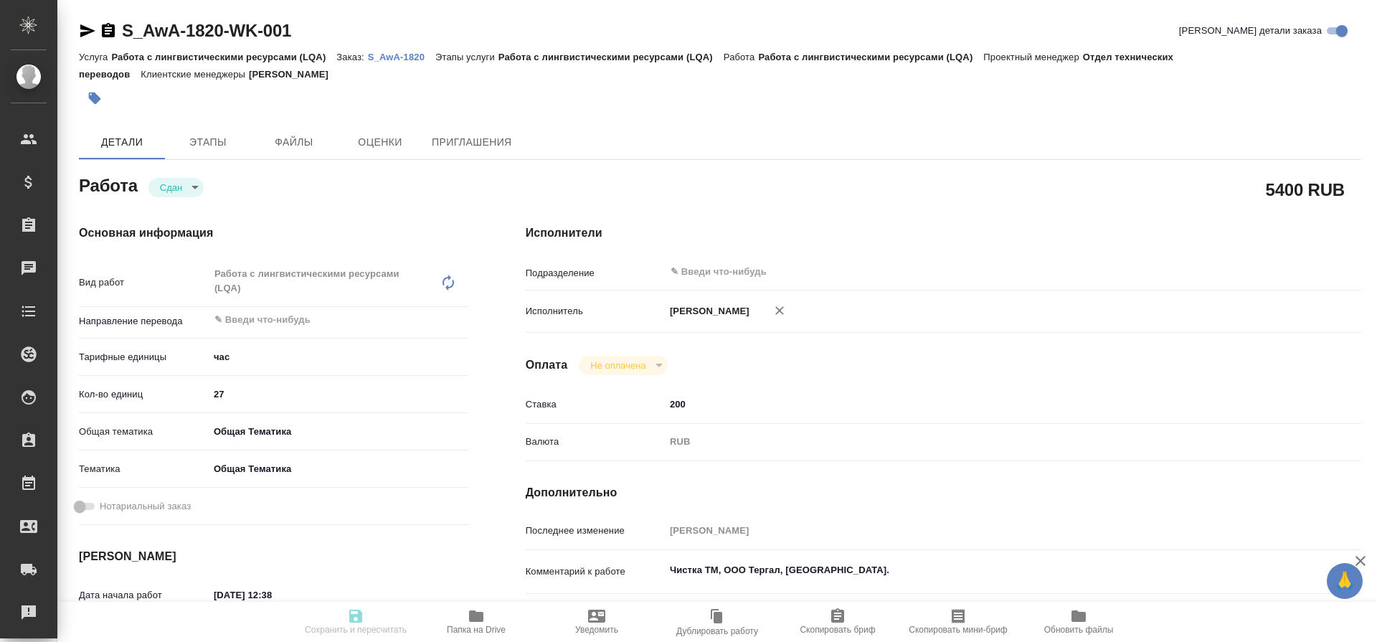
type textarea "x"
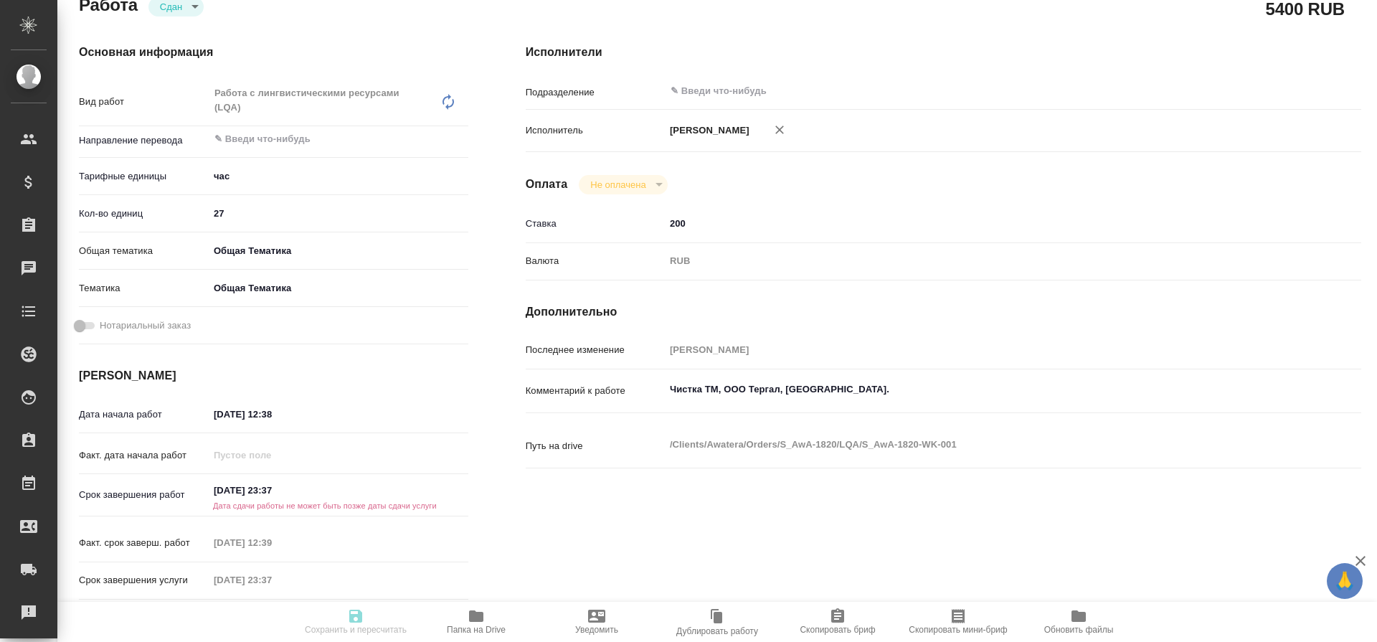
type textarea "x"
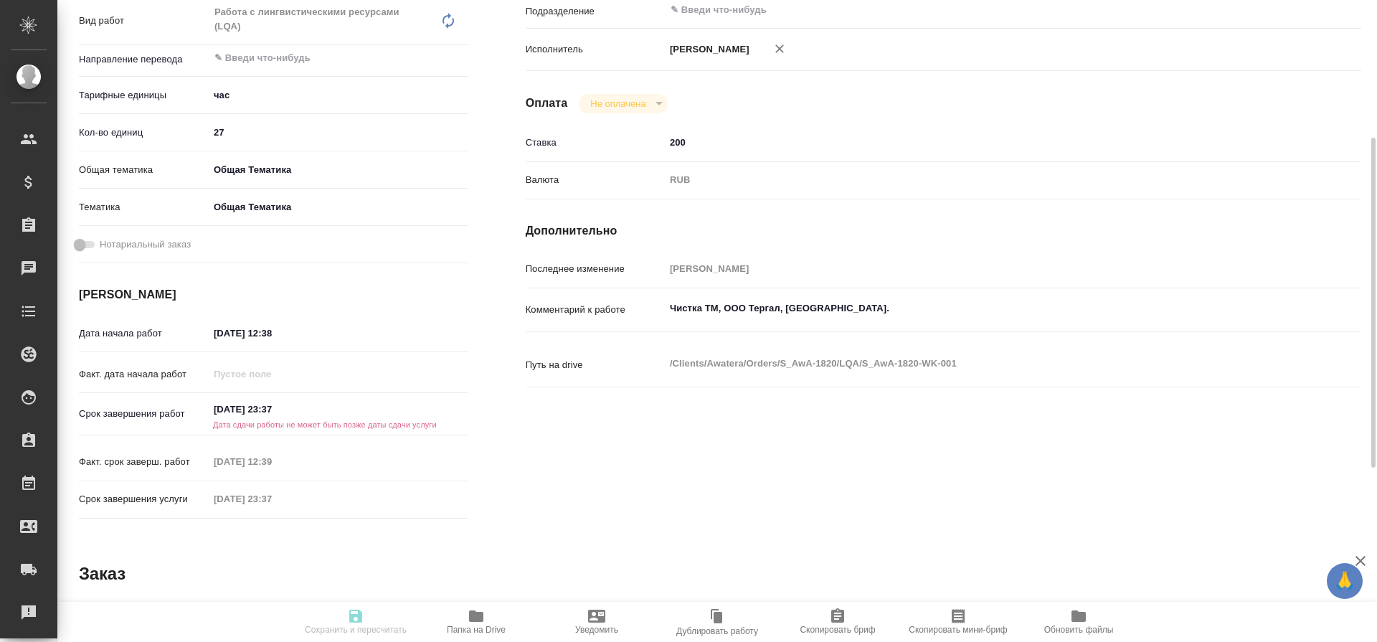
scroll to position [264, 0]
type textarea "x"
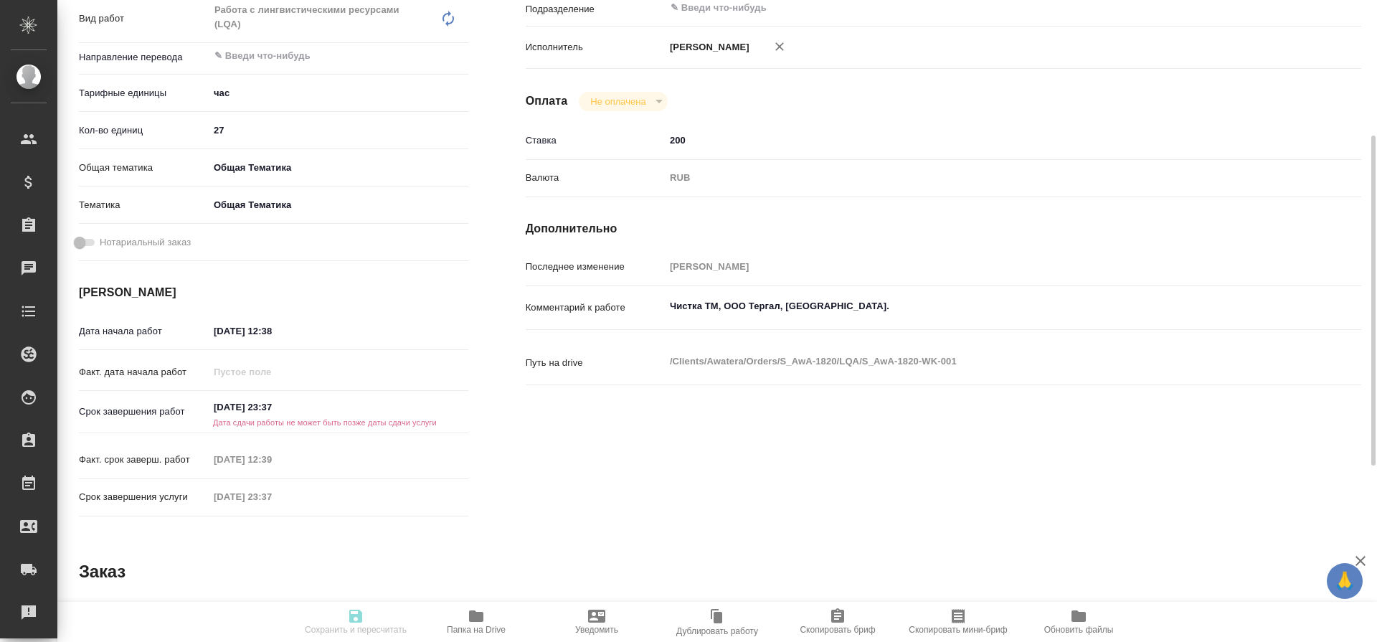
type textarea "x"
click at [262, 403] on input "[DATE] 23:37" at bounding box center [271, 407] width 125 height 21
click at [427, 406] on icon "button" at bounding box center [426, 406] width 17 height 17
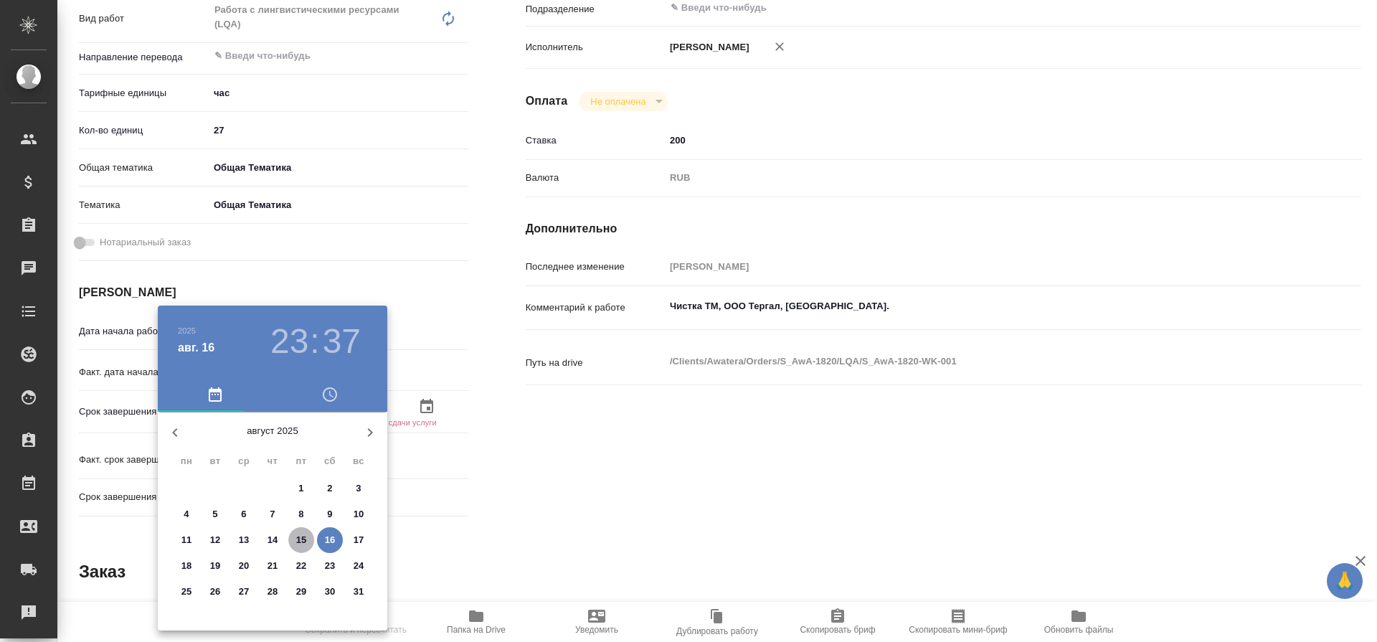
click at [301, 542] on p "15" at bounding box center [301, 540] width 11 height 14
type textarea "x"
type input "[DATE] 23:37"
type textarea "x"
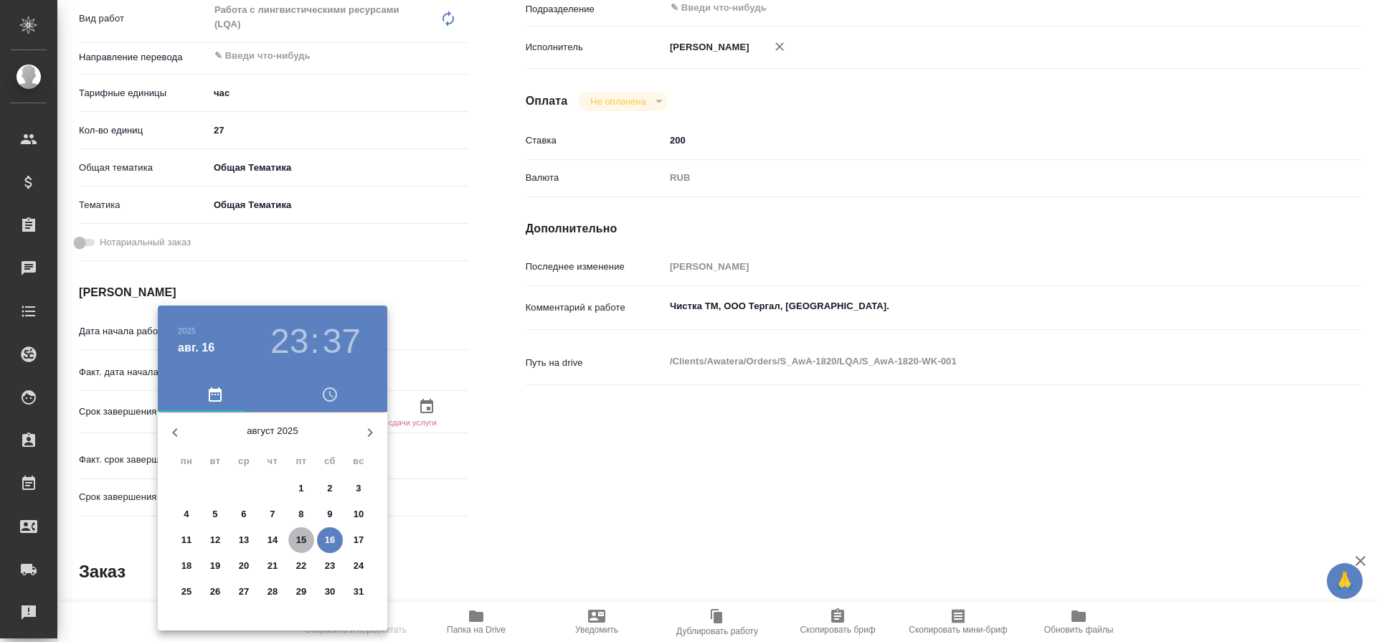
type textarea "x"
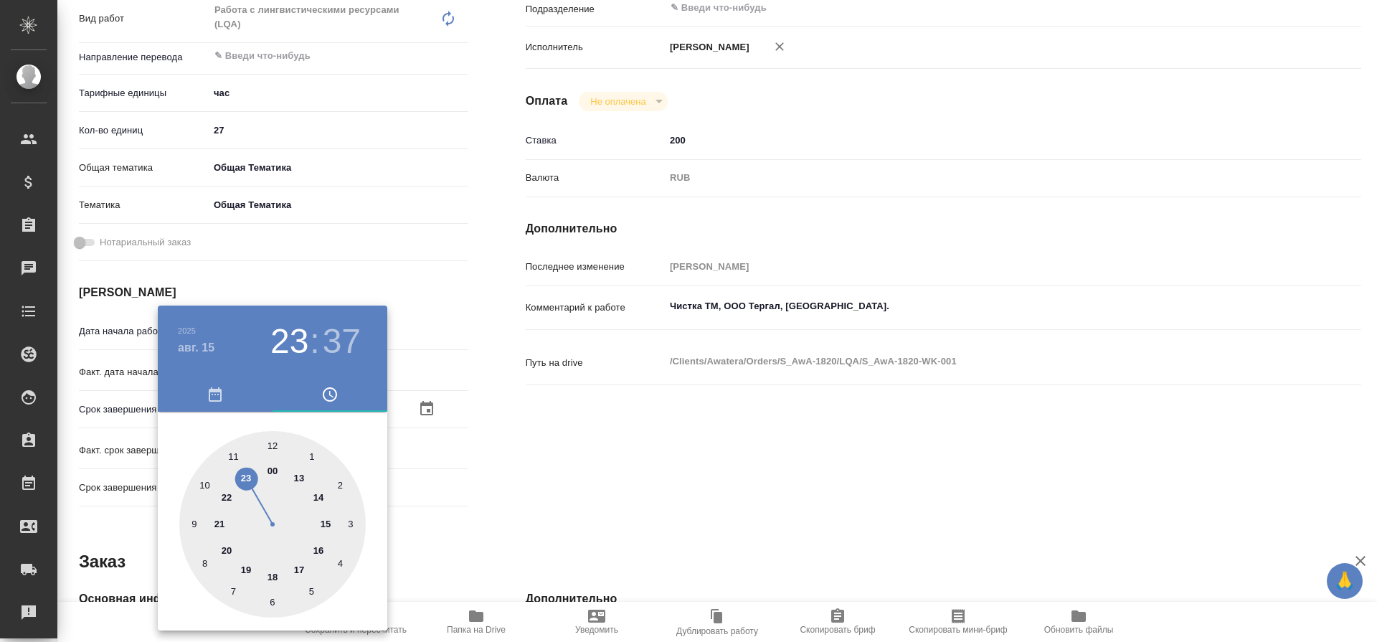
click at [520, 444] on div at bounding box center [688, 321] width 1377 height 642
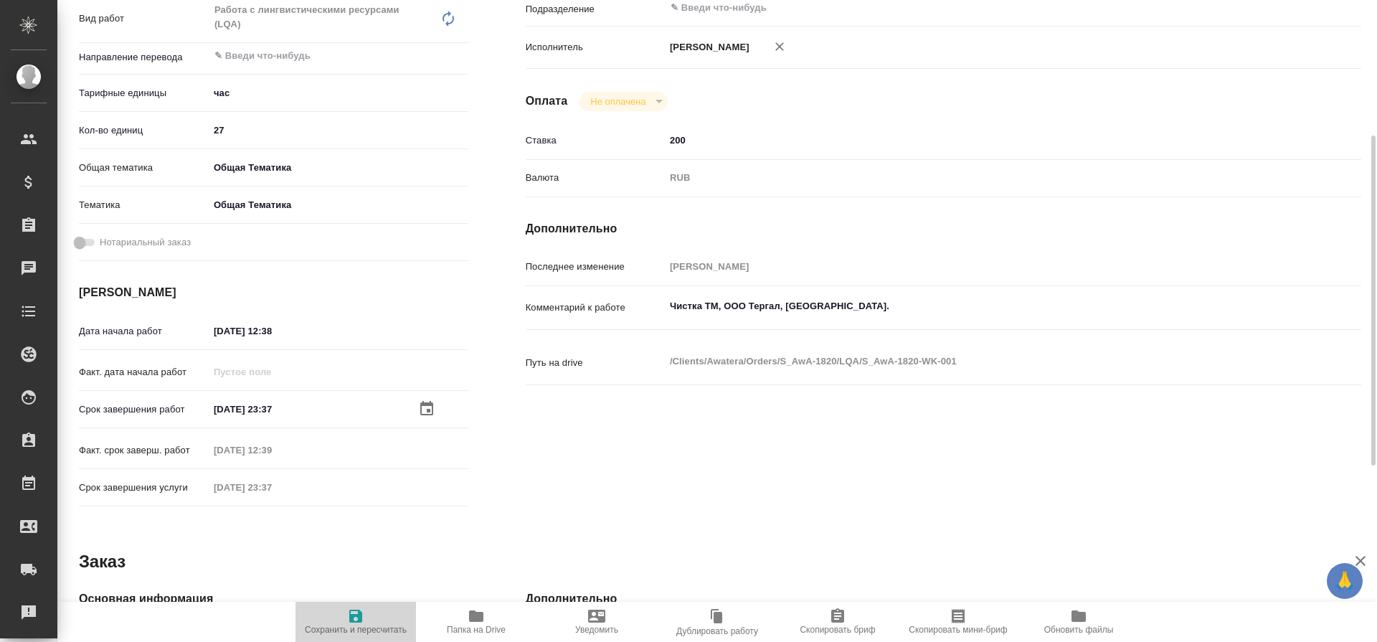
click at [356, 616] on icon "button" at bounding box center [355, 615] width 13 height 13
type textarea "x"
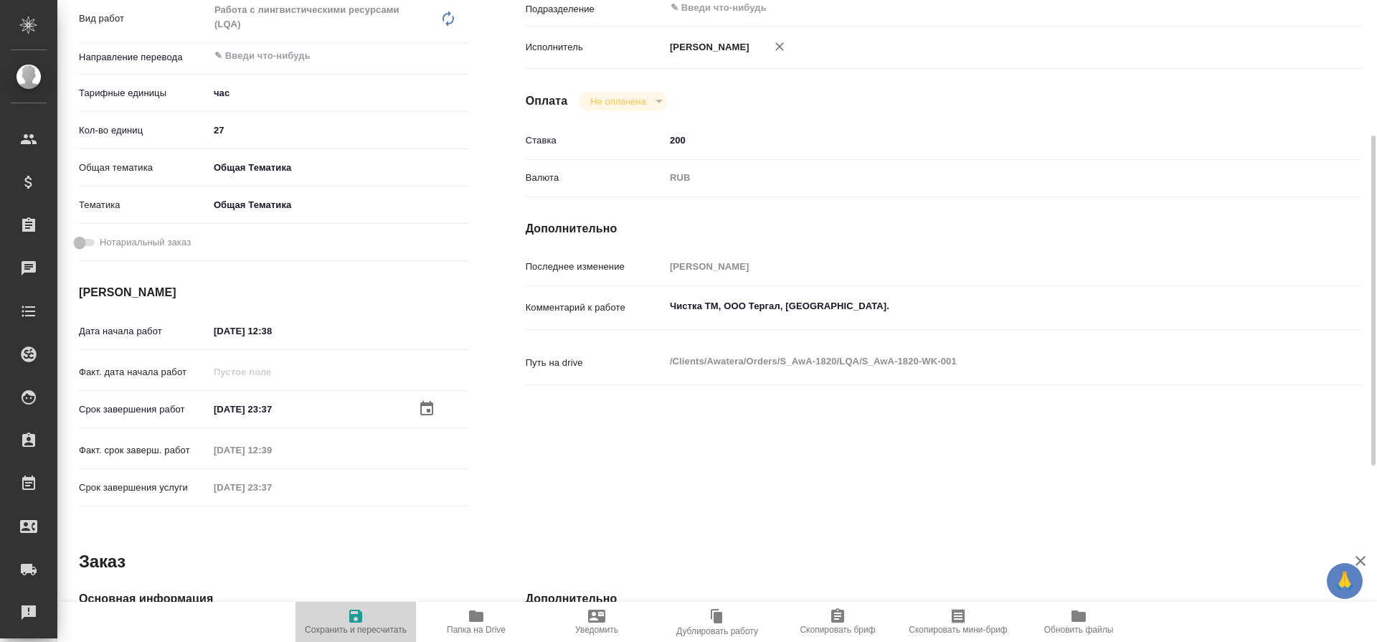
type textarea "x"
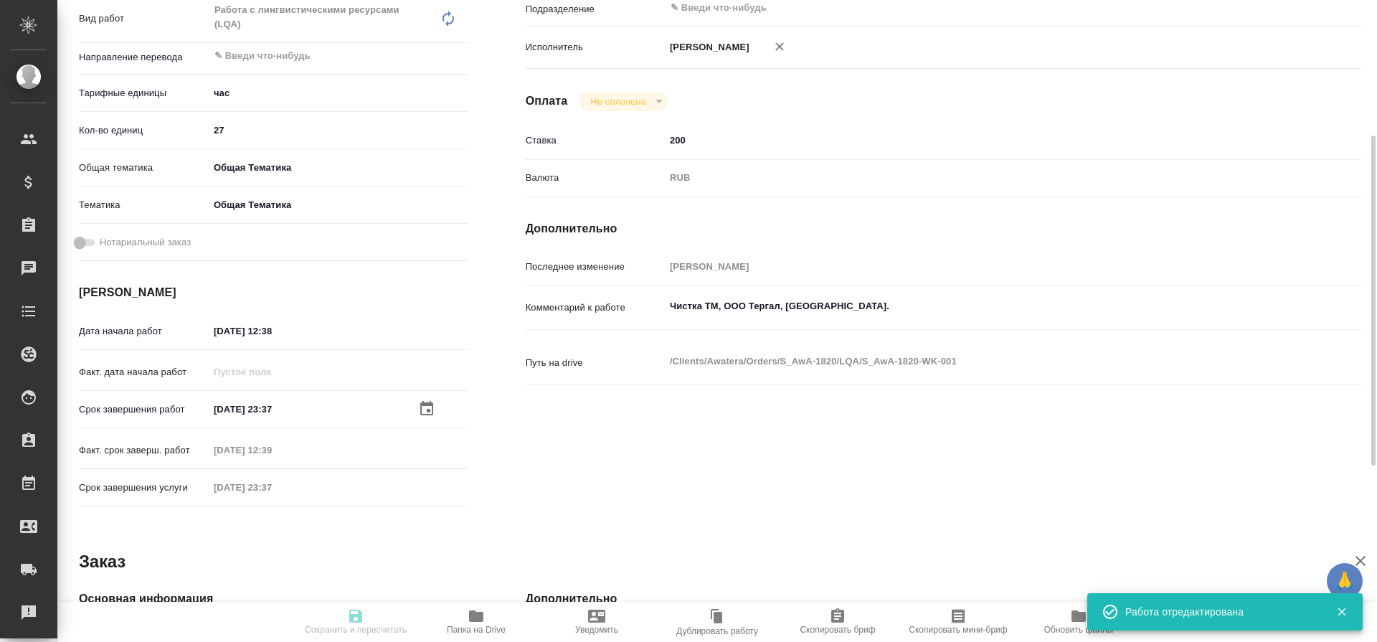
type textarea "x"
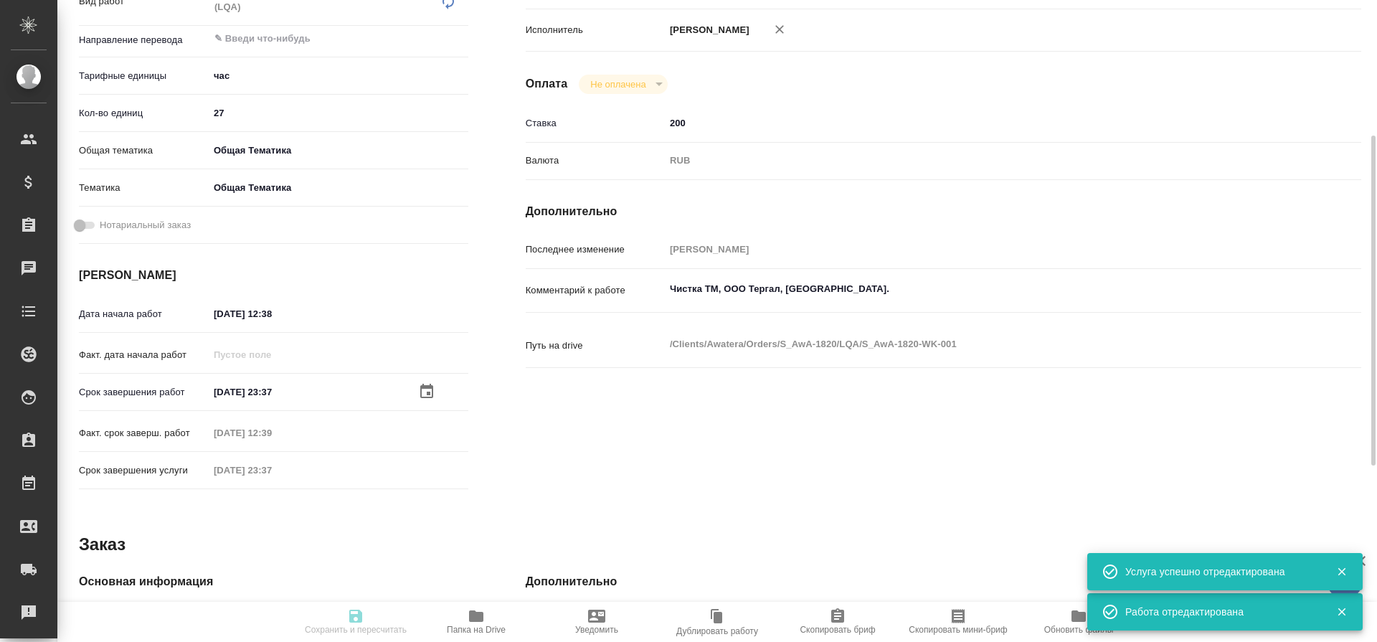
type input "closed"
type textarea "Работа с лингвистическими ресурсами (LQA)"
type textarea "x"
type input "5a8b1489cc6b4906c91bfd93"
type input "27"
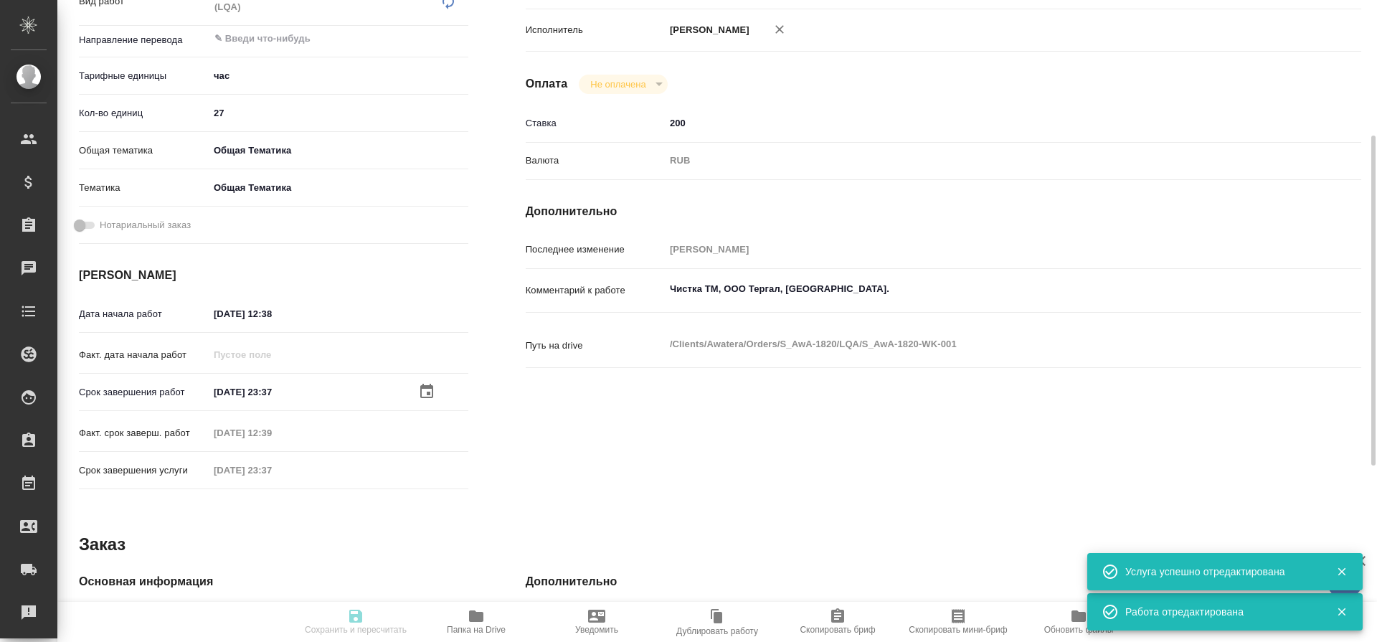
type input "obtem"
type input "6012b1ca196b0e5c9229a120"
type input "06.08.2025 12:38"
type input "15.08.2025 23:37"
type input "06.08.2025 12:39"
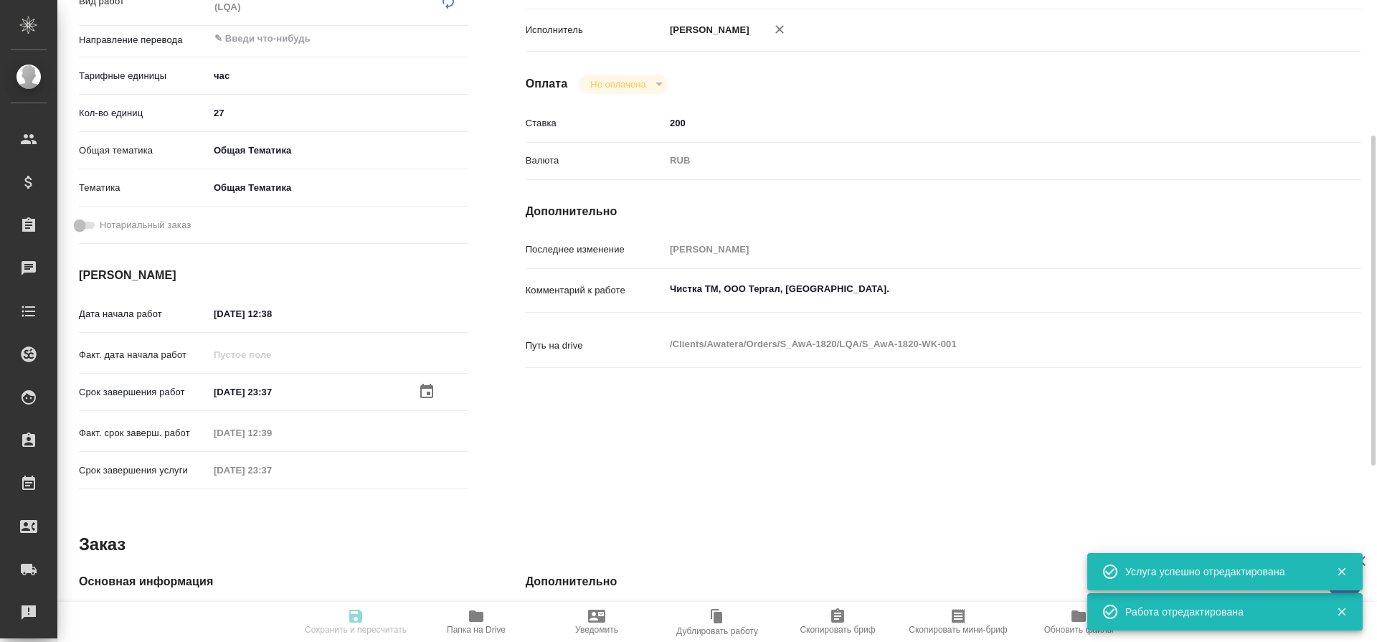
type input "15.08.2025 23:37"
type input "notPayed"
type input "200"
type input "RUB"
type input "[PERSON_NAME]"
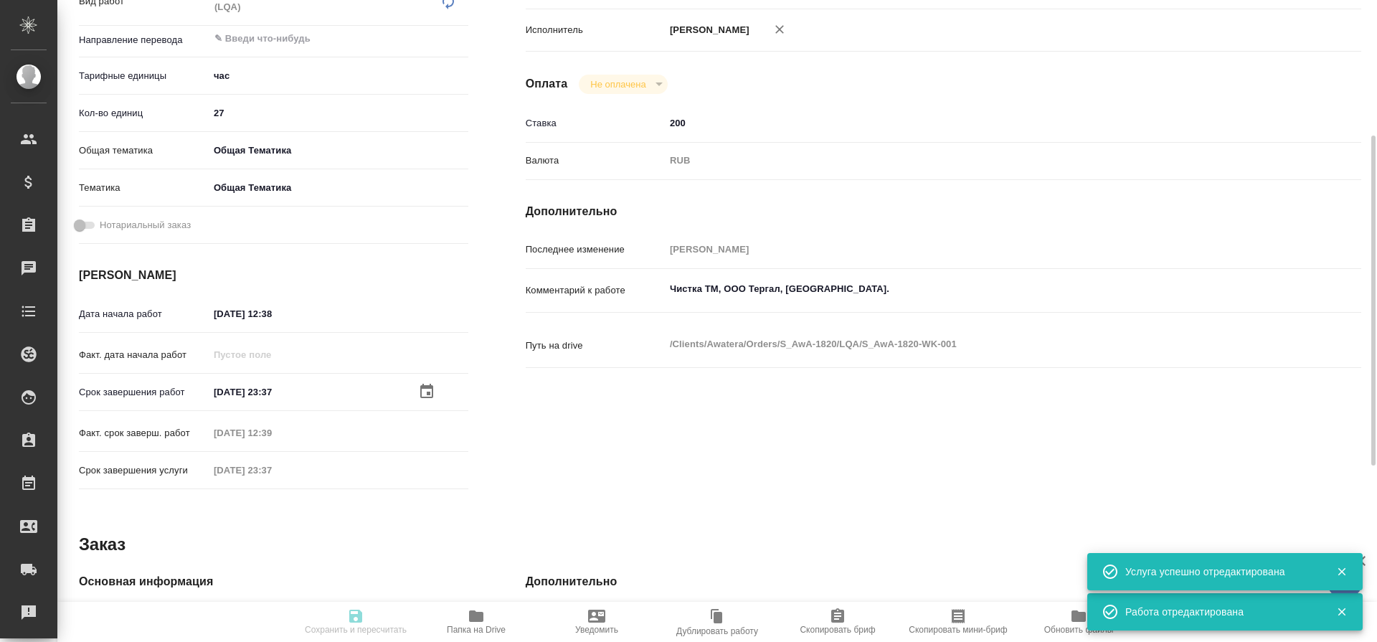
type textarea "Чистка ТМ, ООО Тергал, Трактат."
type textarea "x"
type textarea "/Clients/Awatera/Orders/S_AwA-1820/LQA/S_AwA-1820-WK-001"
type textarea "x"
type input "S_AwA-1820"
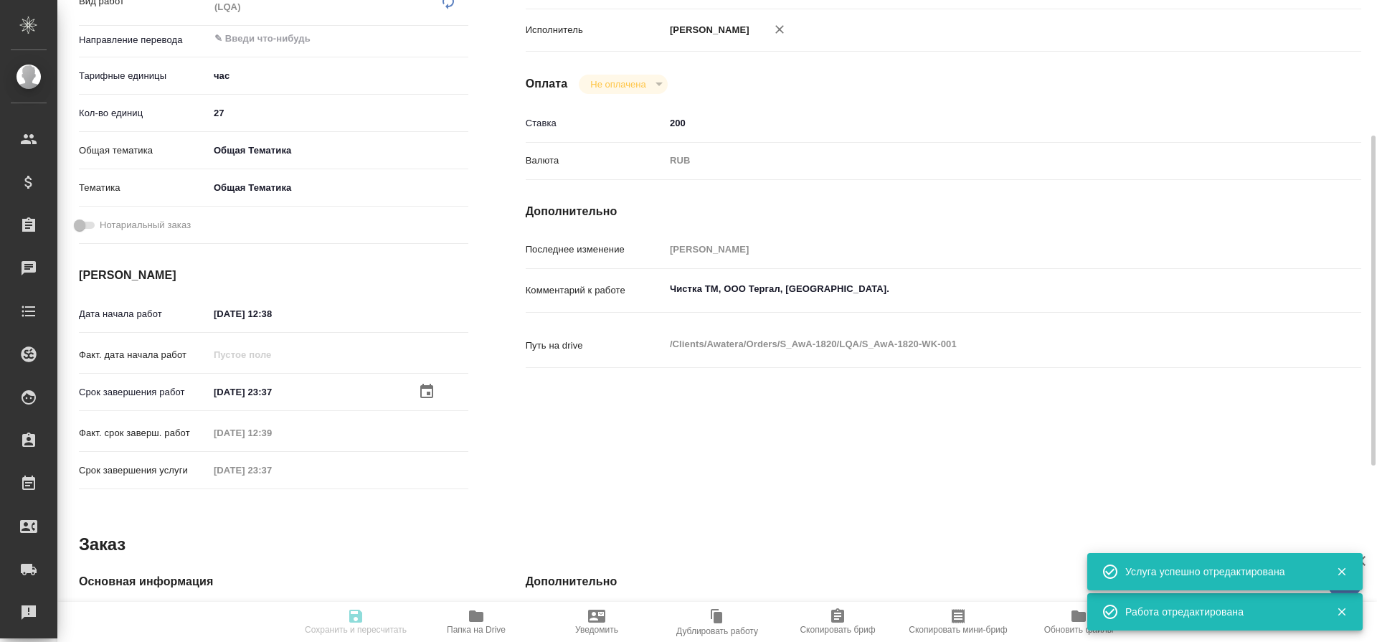
type input "Работа с лингвистическими ресурсами (LQA)"
type input "[PERSON_NAME]"
type input "/Clients/Awatera/Orders/S_AwA-1820"
type textarea "x"
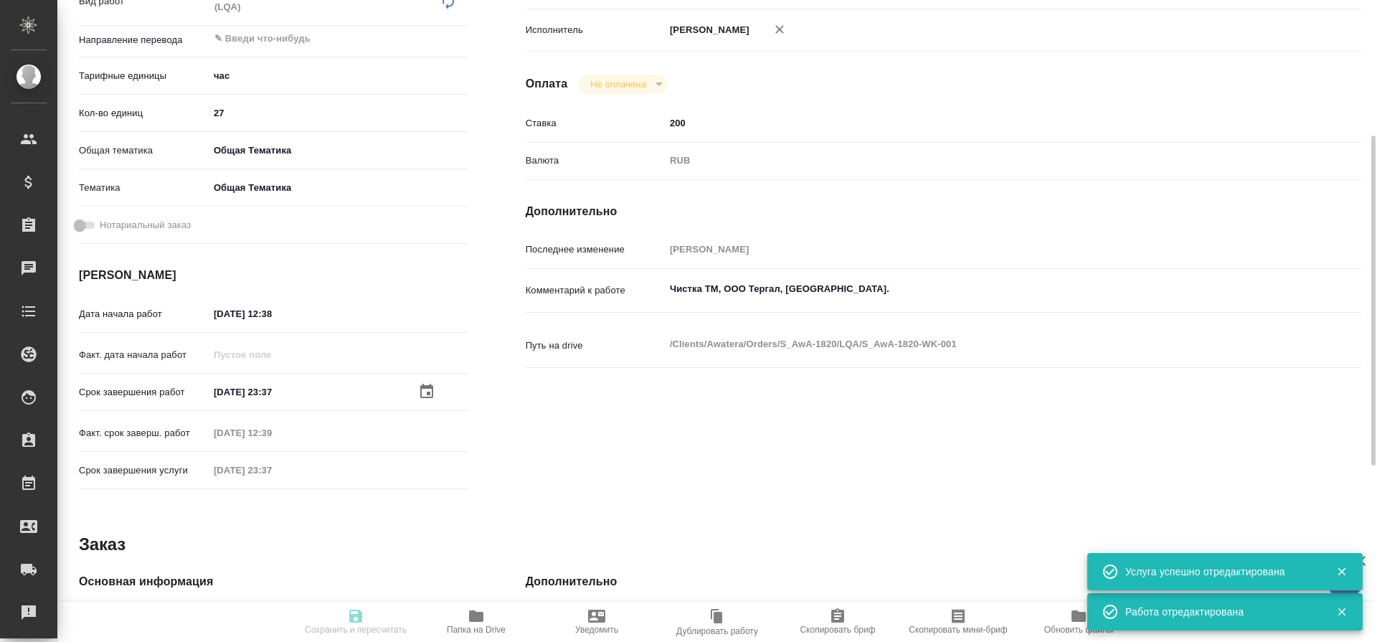
type textarea "x"
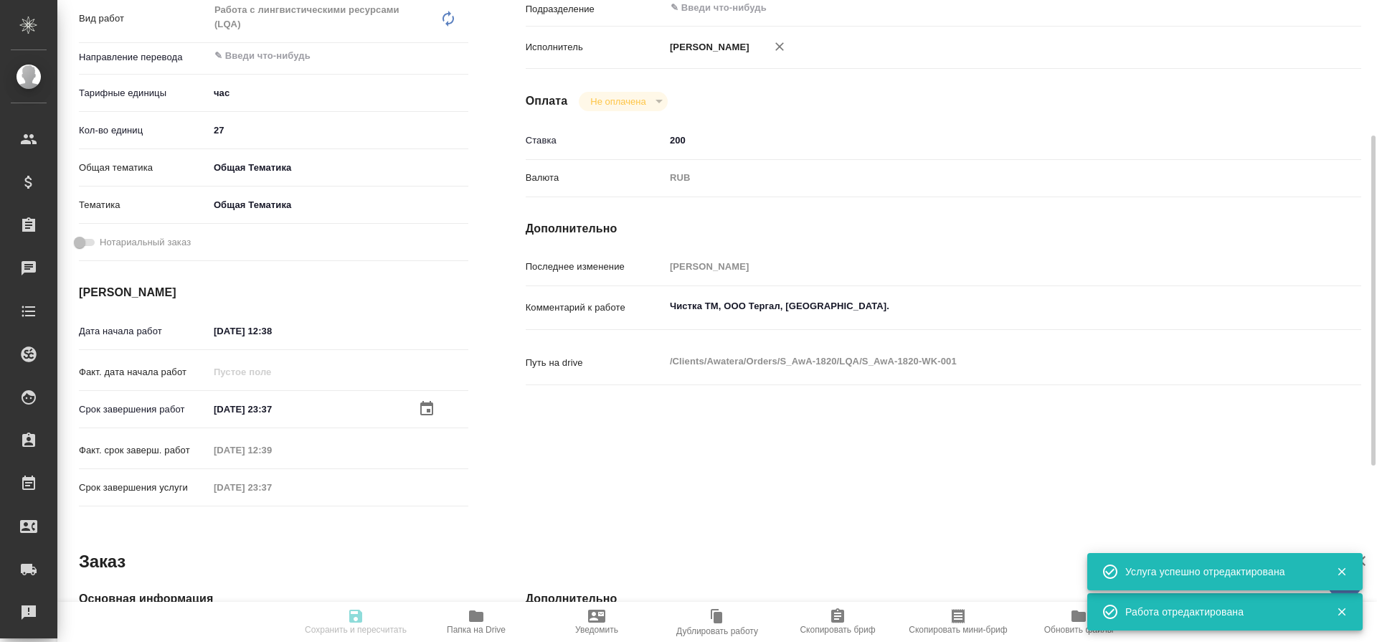
type textarea "x"
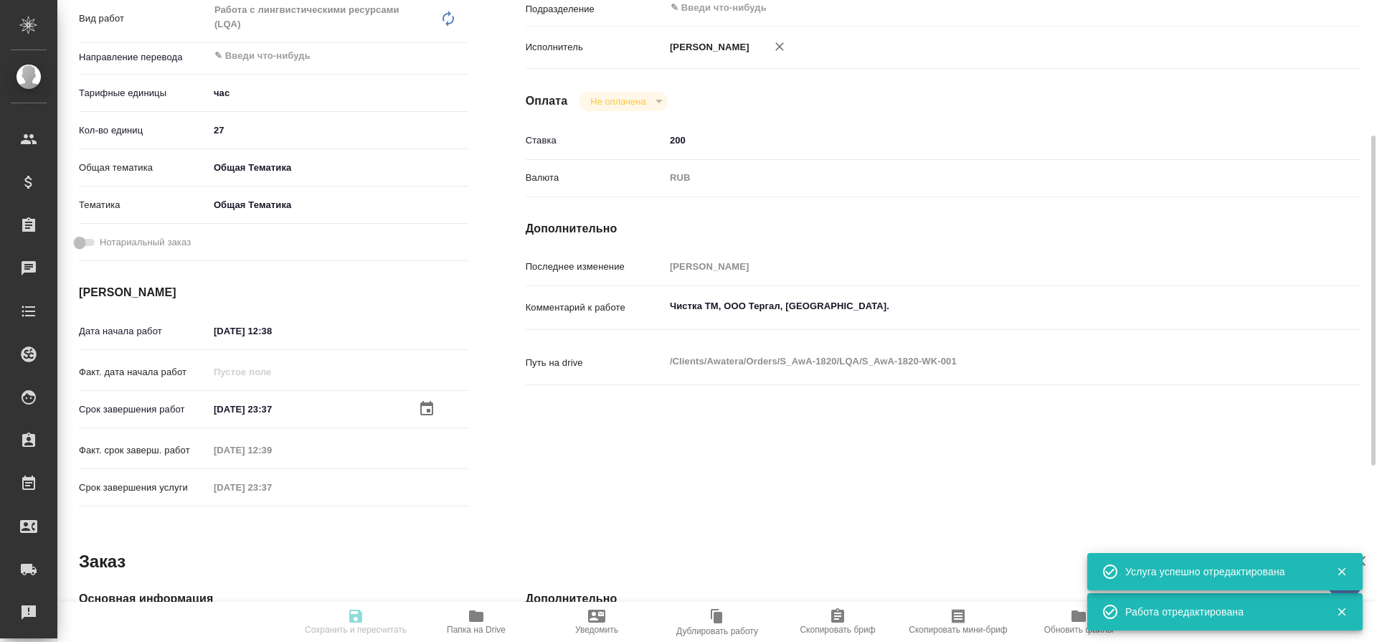
type textarea "x"
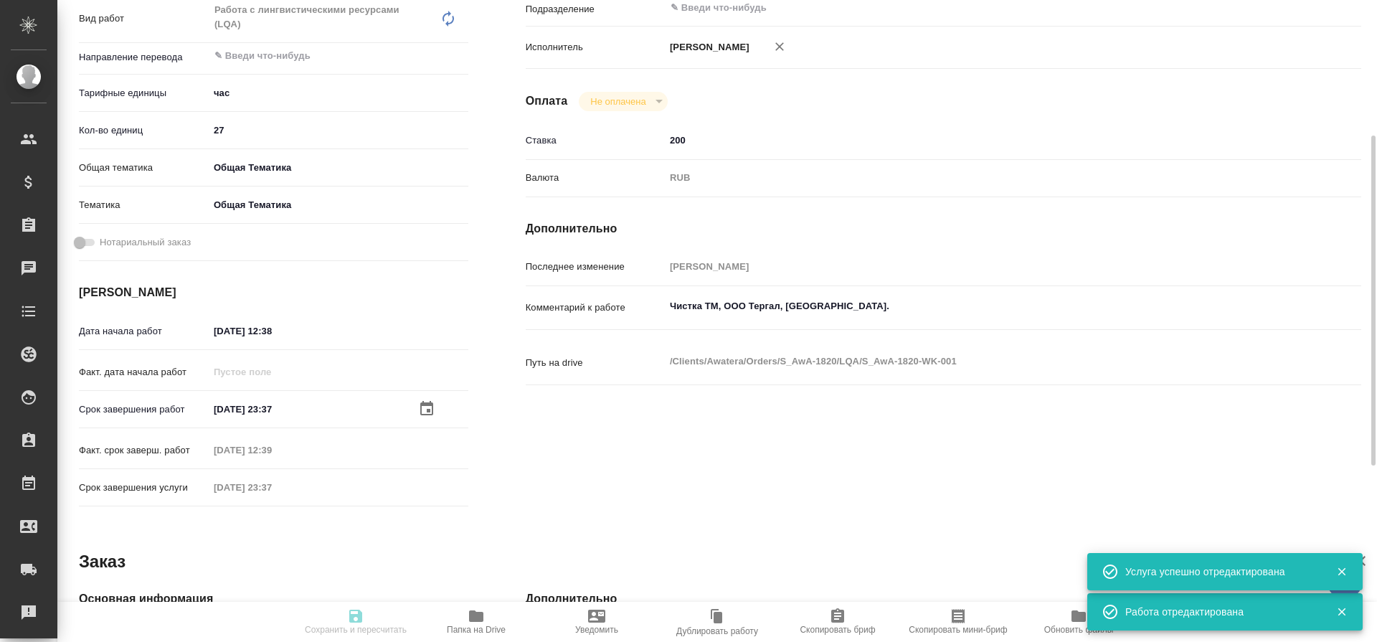
type textarea "x"
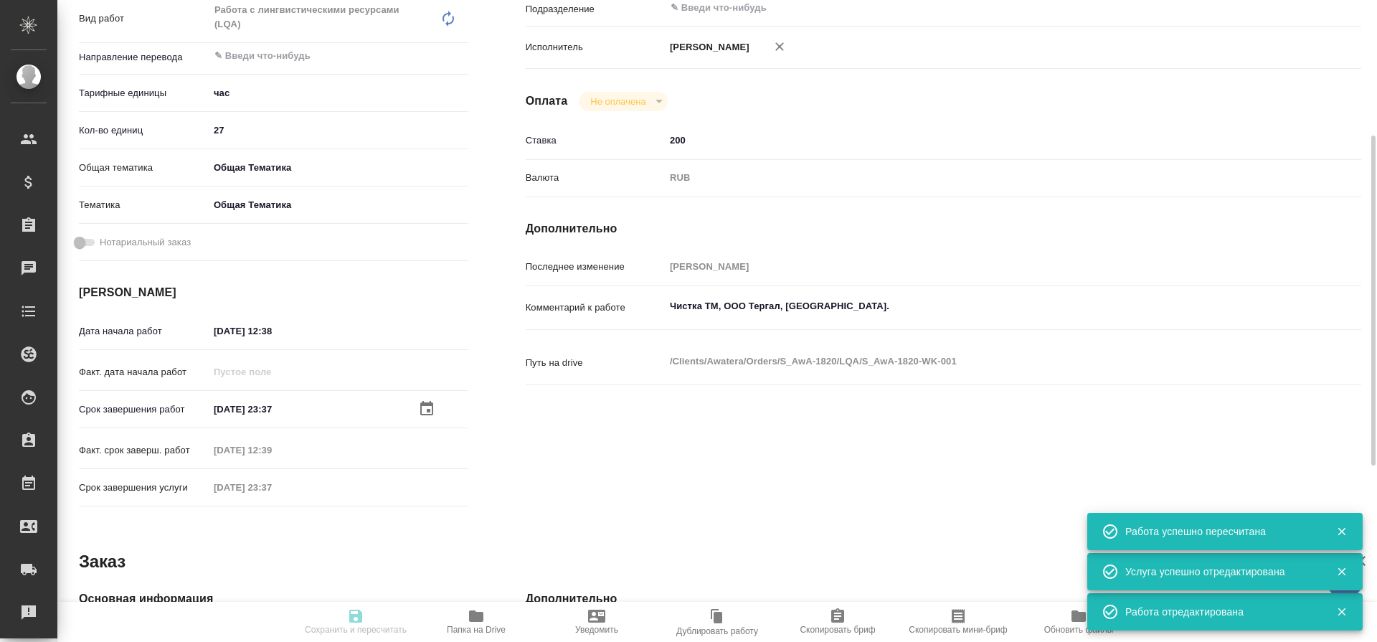
type input "closed"
type textarea "Работа с лингвистическими ресурсами (LQA)"
type textarea "x"
type input "5a8b1489cc6b4906c91bfd93"
type input "27"
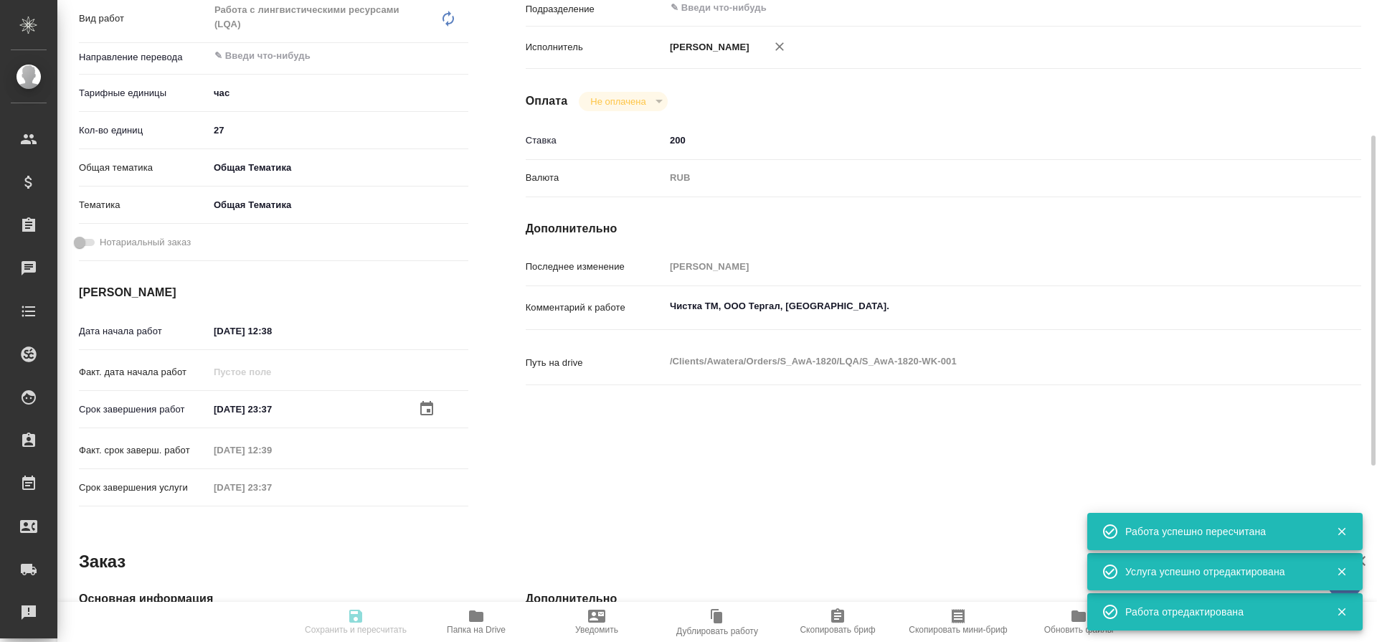
type input "obtem"
type input "6012b1ca196b0e5c9229a120"
type input "06.08.2025 12:38"
type input "15.08.2025 23:37"
type input "06.08.2025 12:39"
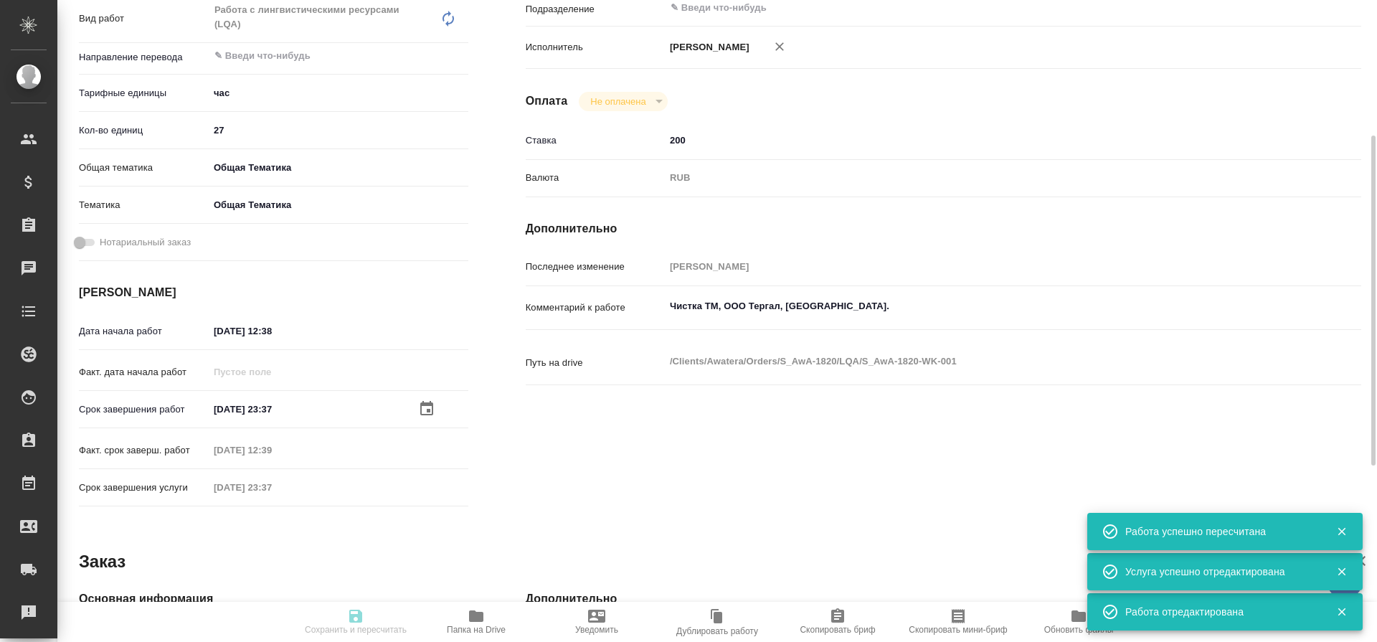
type input "15.08.2025 23:37"
type input "notPayed"
type input "200"
type input "RUB"
type input "[PERSON_NAME]"
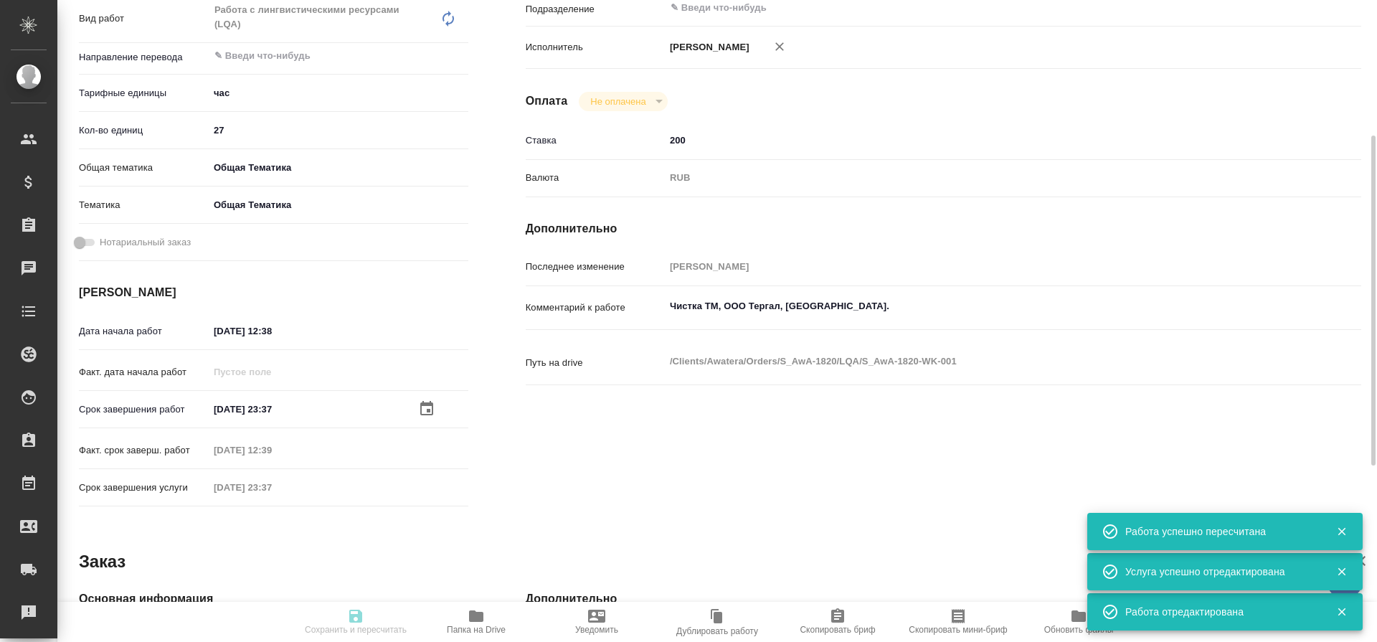
type textarea "Чистка ТМ, ООО Тергал, Трактат."
type textarea "x"
type textarea "/Clients/Awatera/Orders/S_AwA-1820/LQA/S_AwA-1820-WK-001"
type textarea "x"
type input "S_AwA-1820"
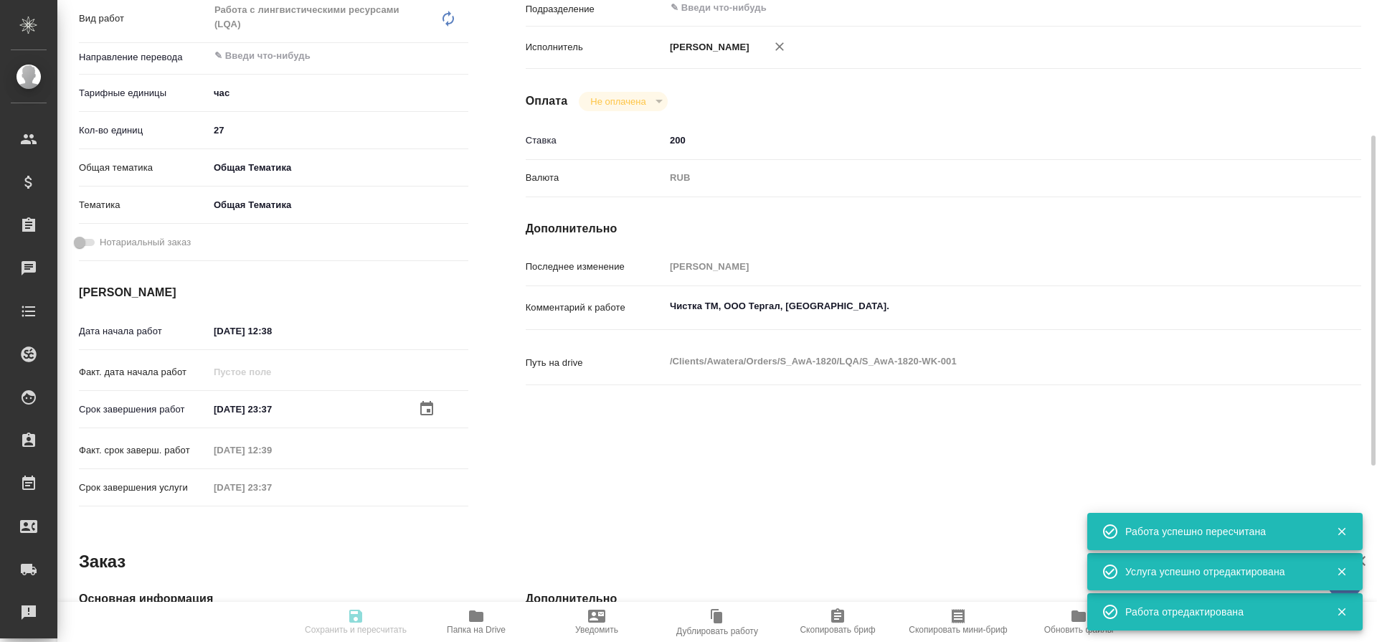
type input "Работа с лингвистическими ресурсами (LQA)"
type input "[PERSON_NAME]"
type input "/Clients/Awatera/Orders/S_AwA-1820"
type textarea "x"
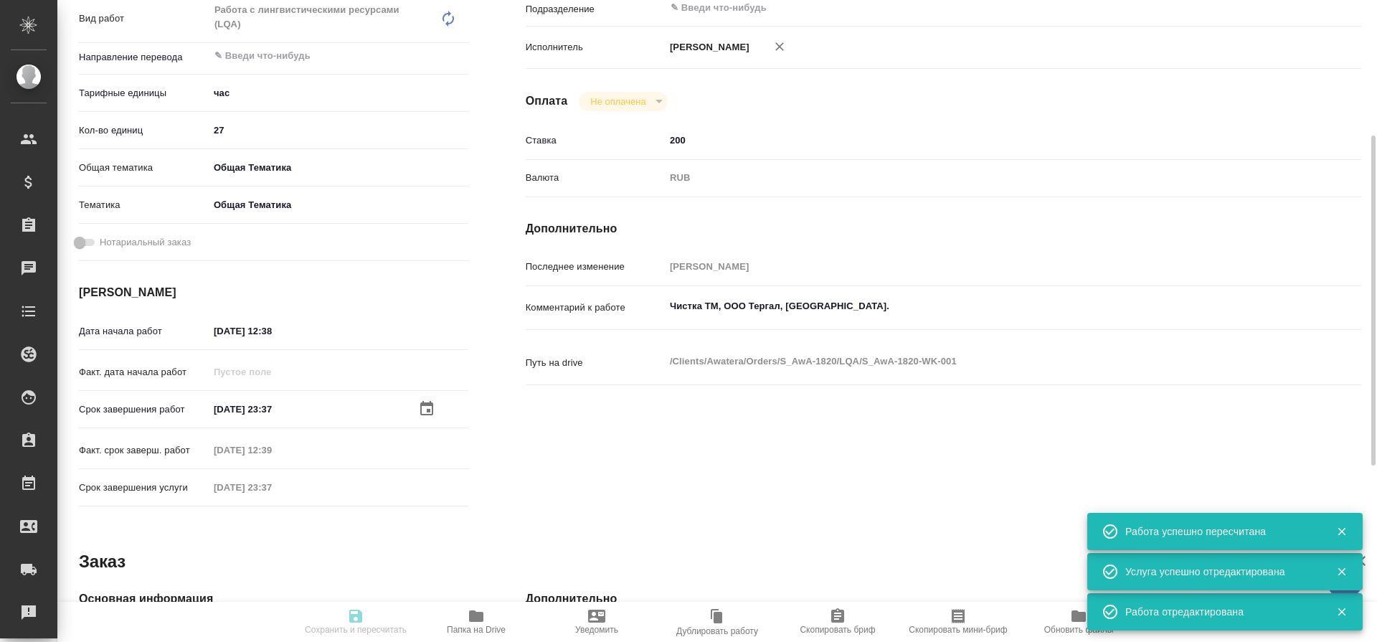
type textarea "x"
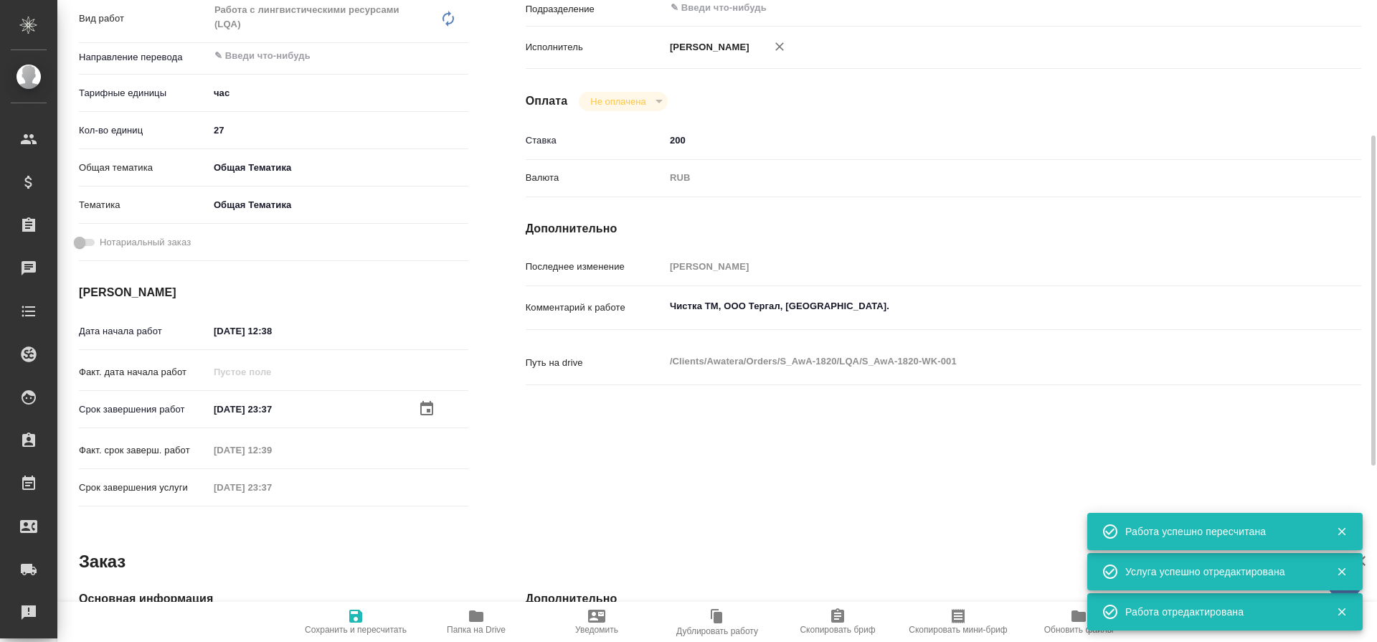
type textarea "x"
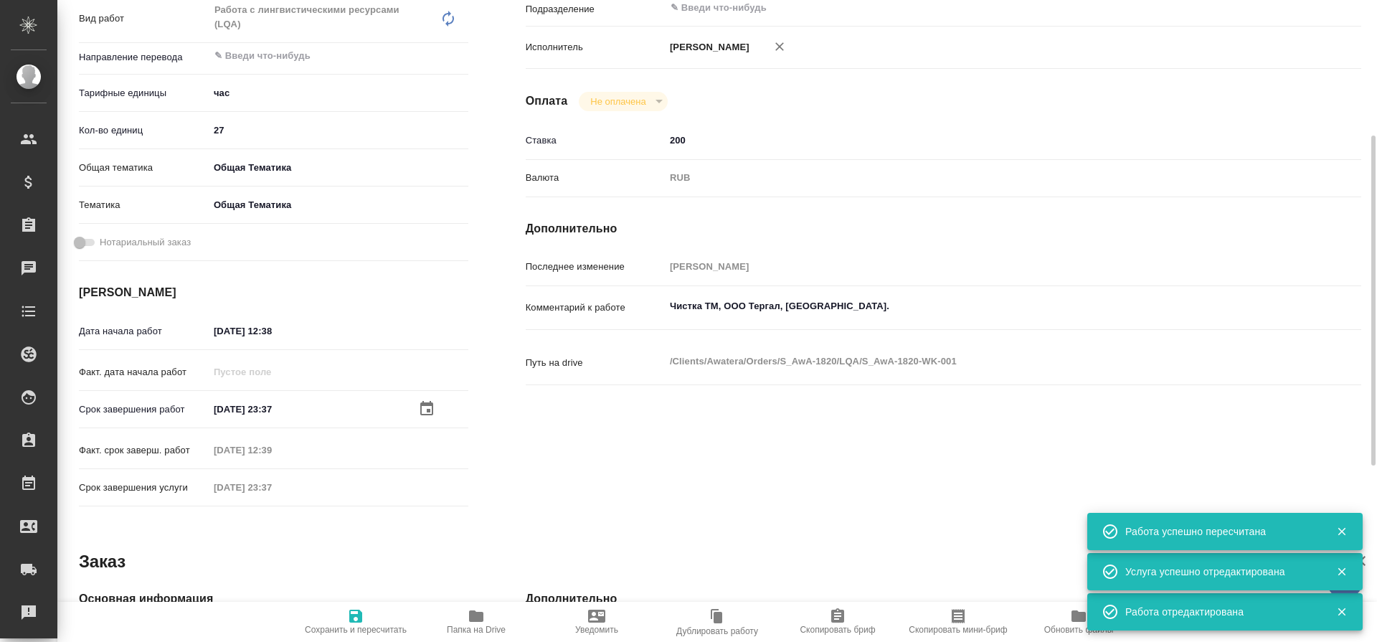
type textarea "x"
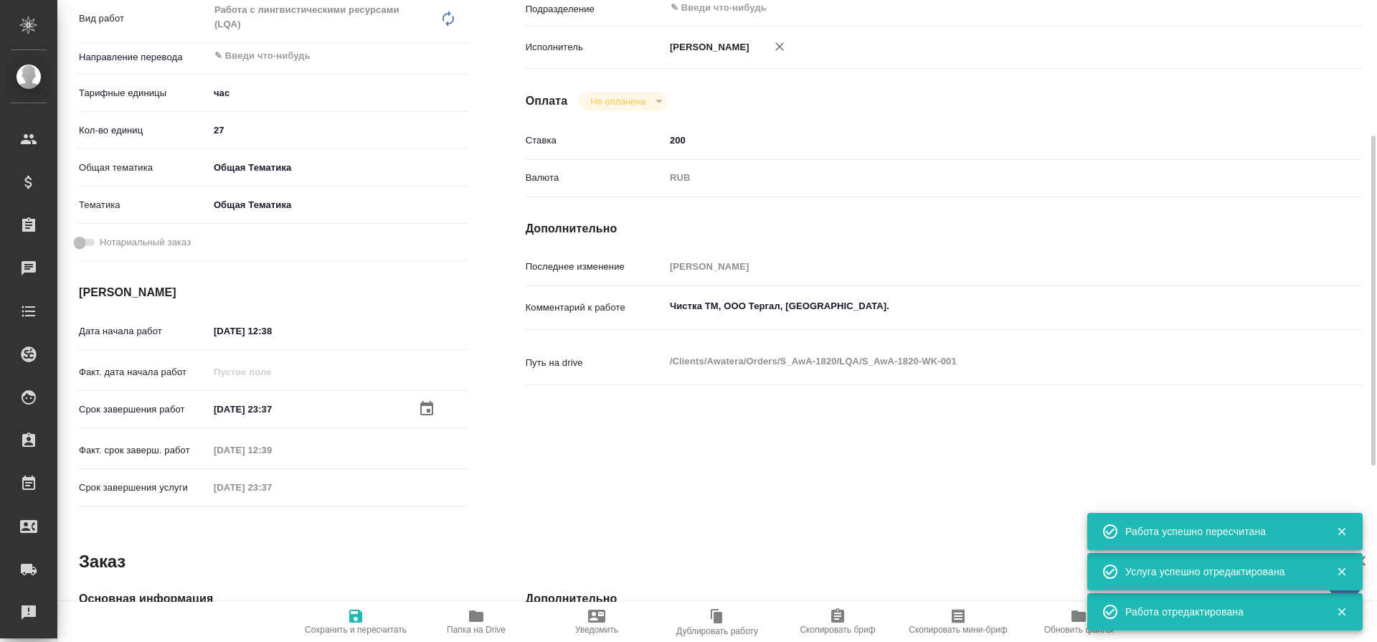
type textarea "x"
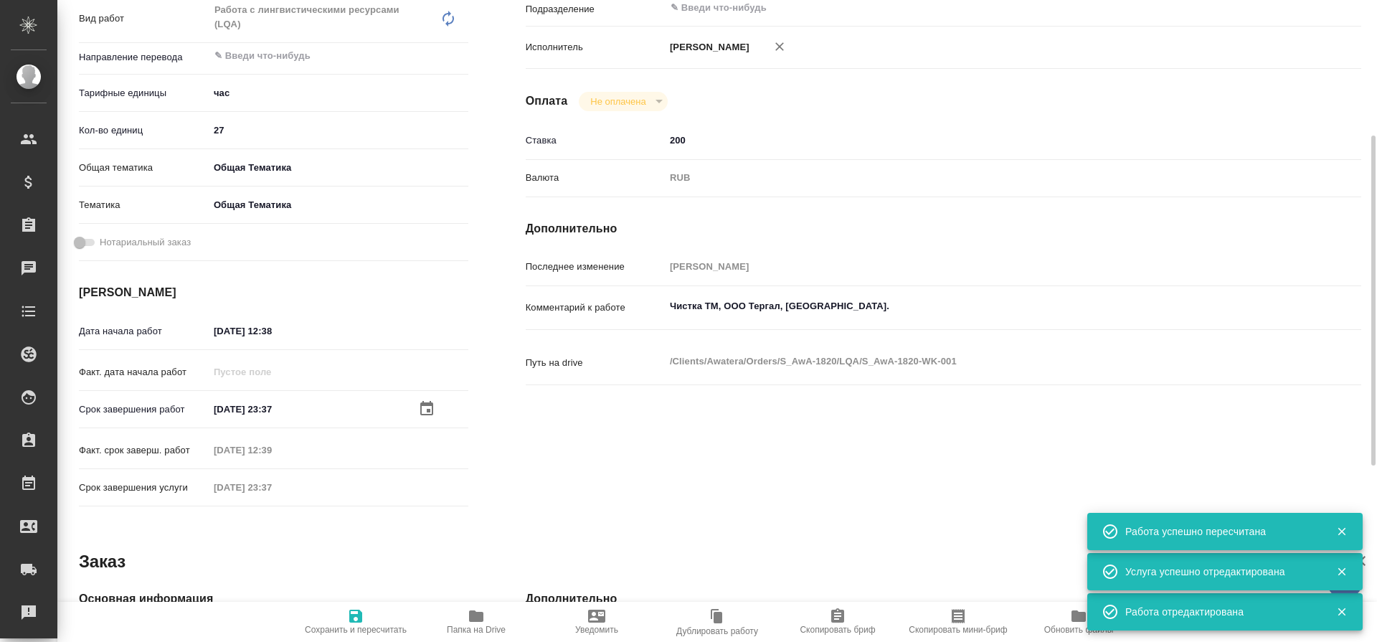
type textarea "x"
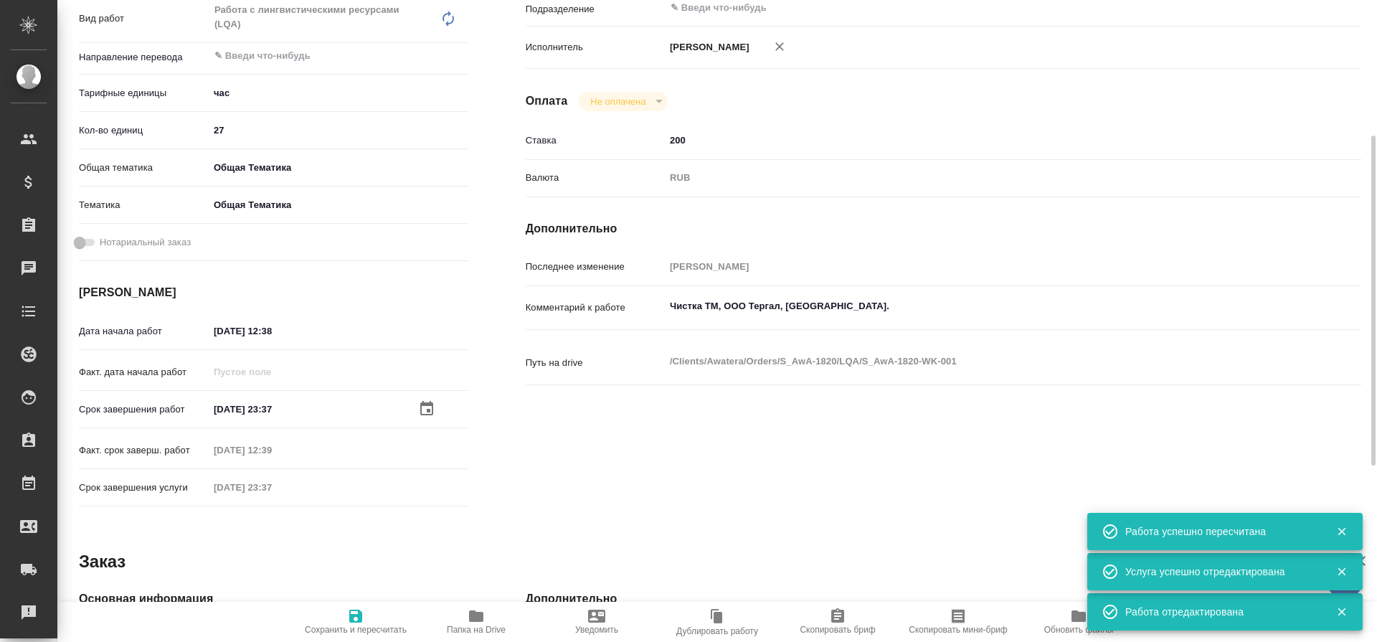
type textarea "x"
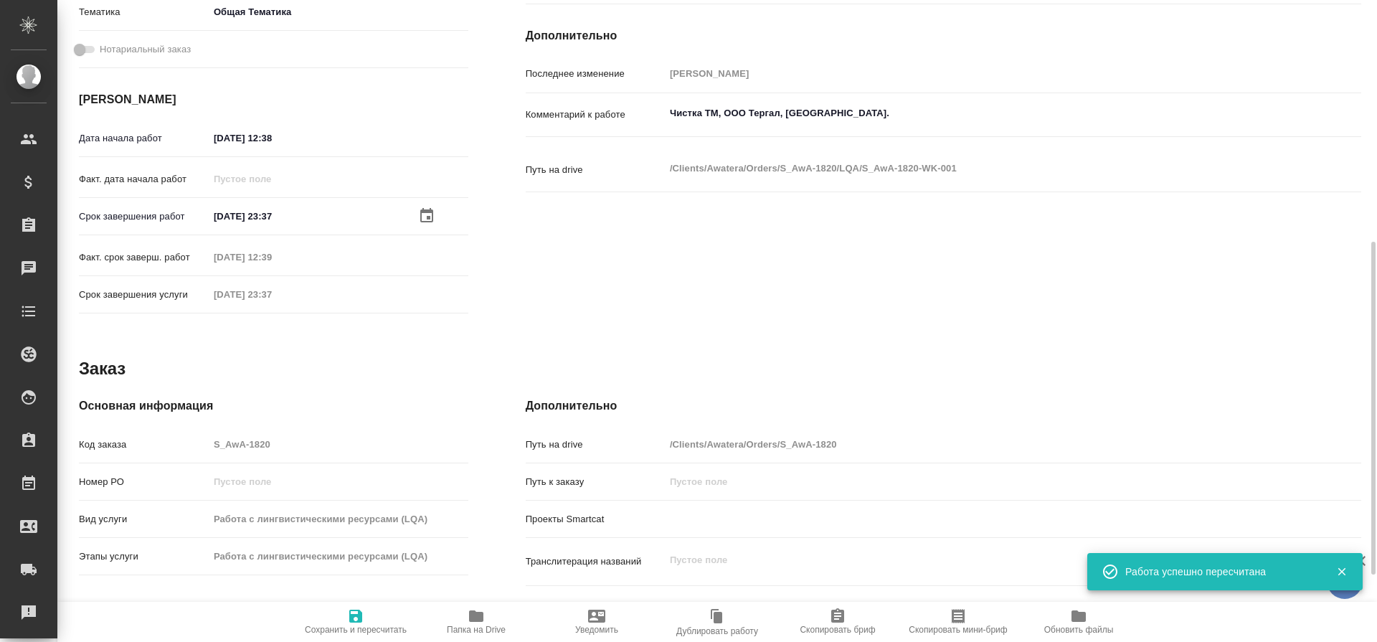
scroll to position [460, 0]
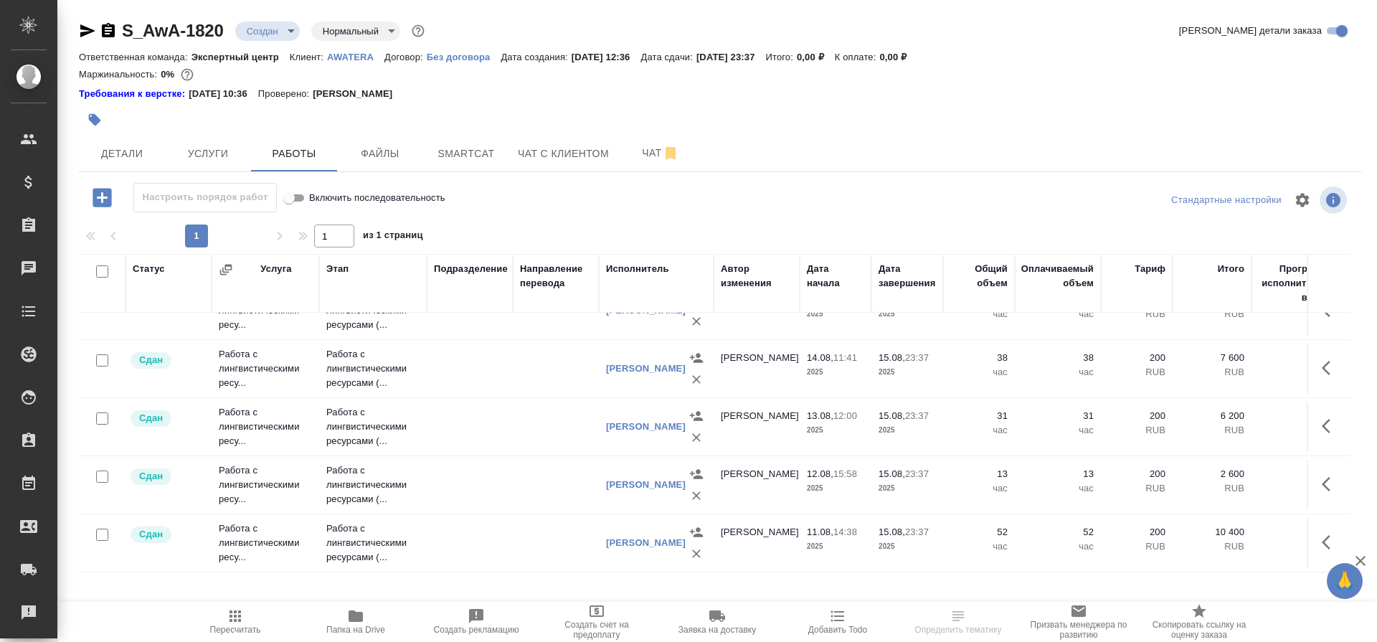
scroll to position [273, 0]
